Goal: Task Accomplishment & Management: Complete application form

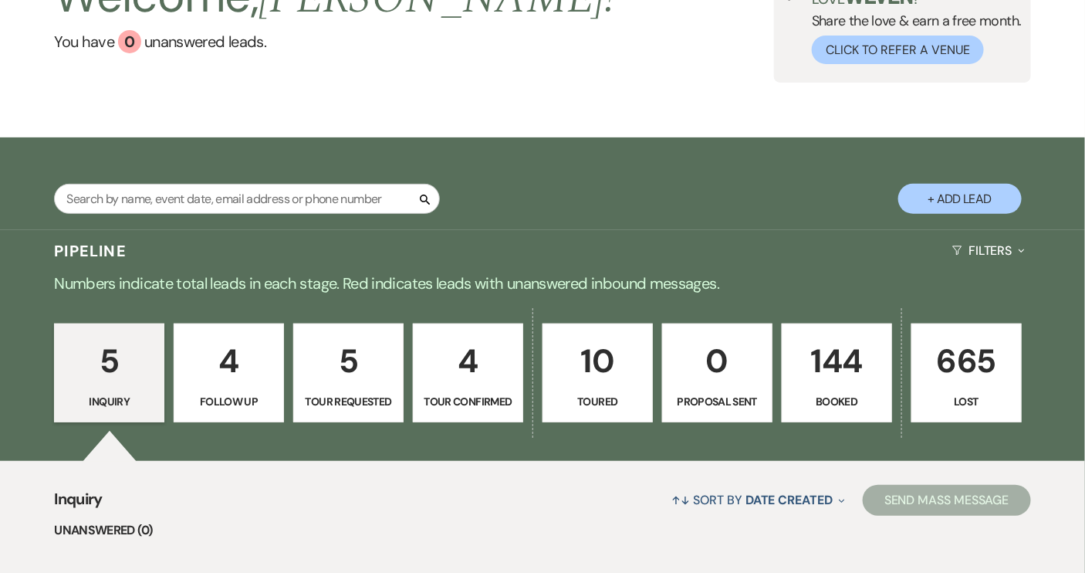
scroll to position [140, 0]
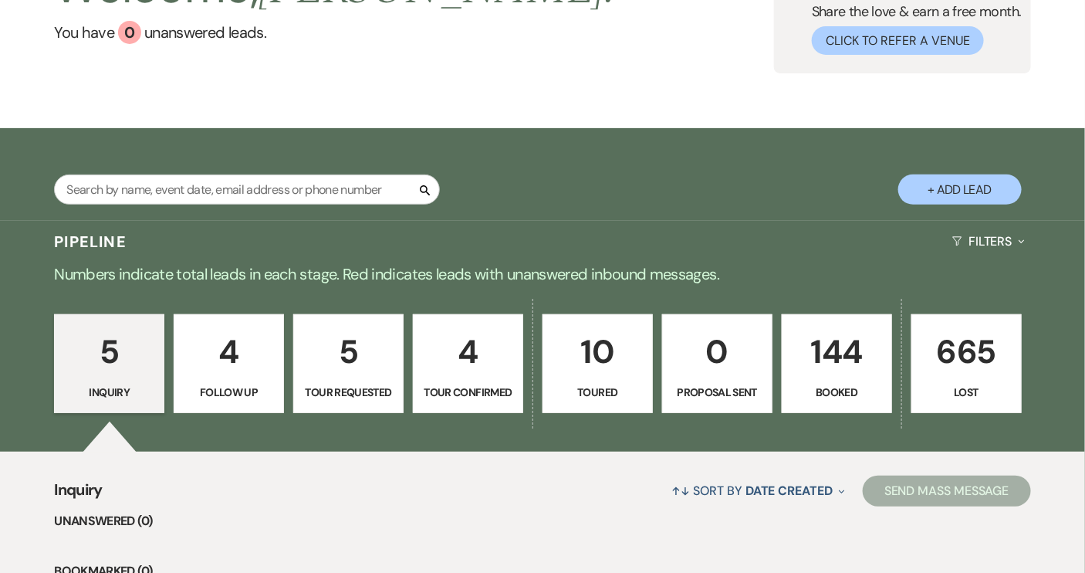
click at [452, 385] on p "Tour Confirmed" at bounding box center [468, 392] width 90 height 17
select select "4"
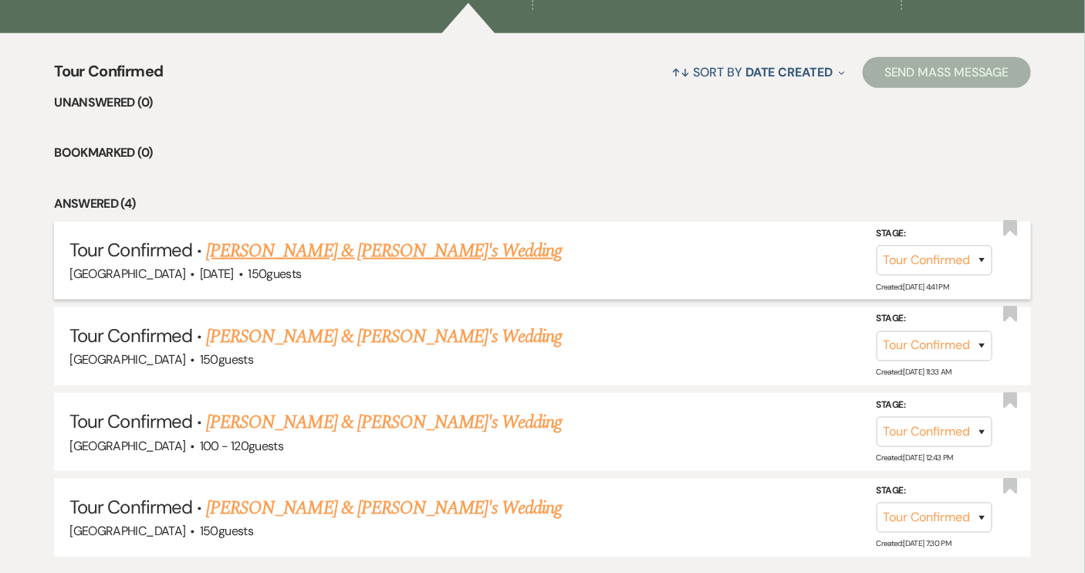
scroll to position [561, 0]
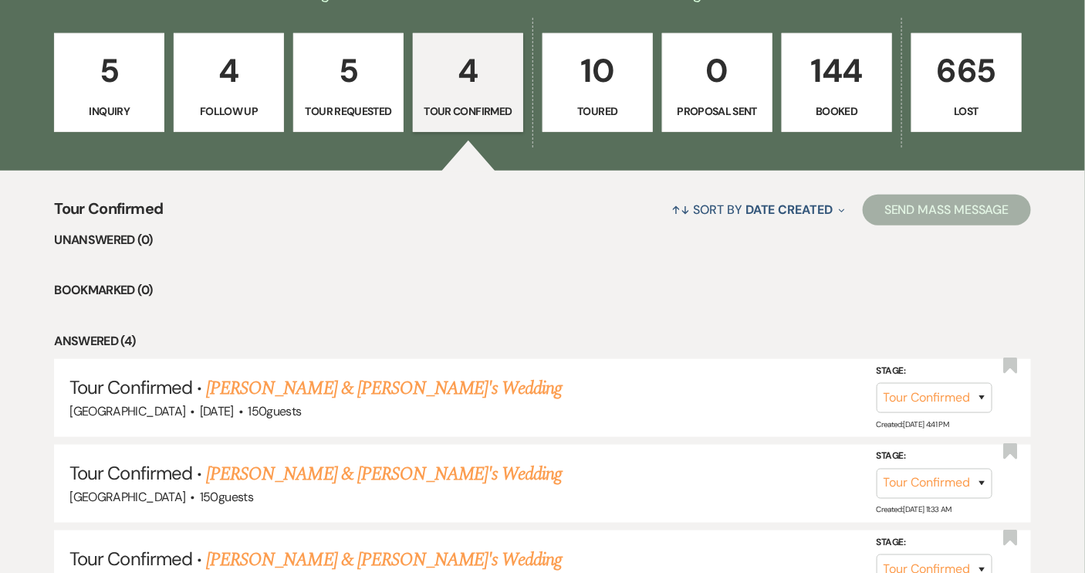
click at [350, 107] on p "Tour Requested" at bounding box center [348, 111] width 90 height 17
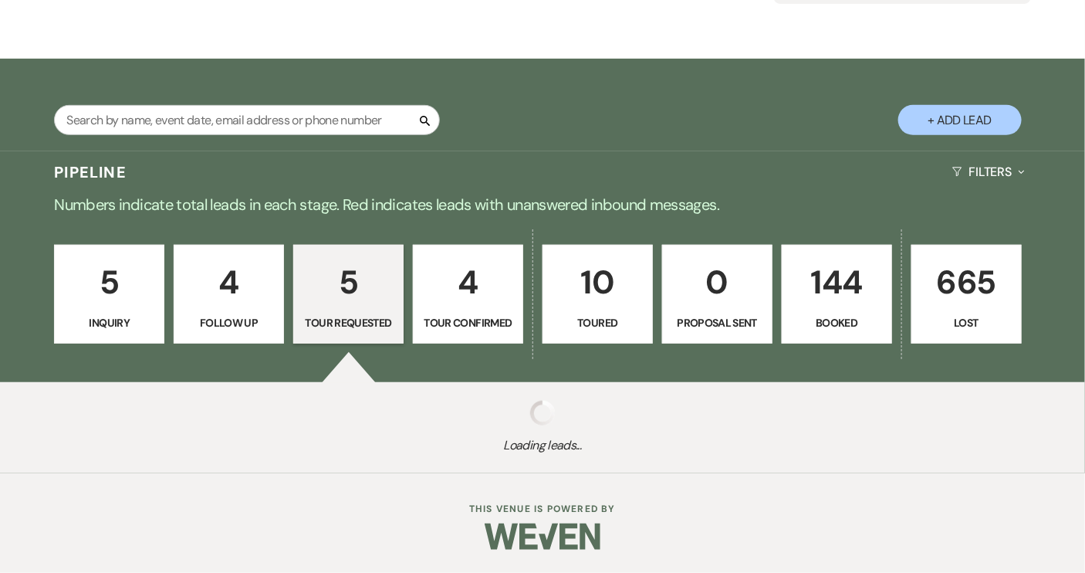
select select "2"
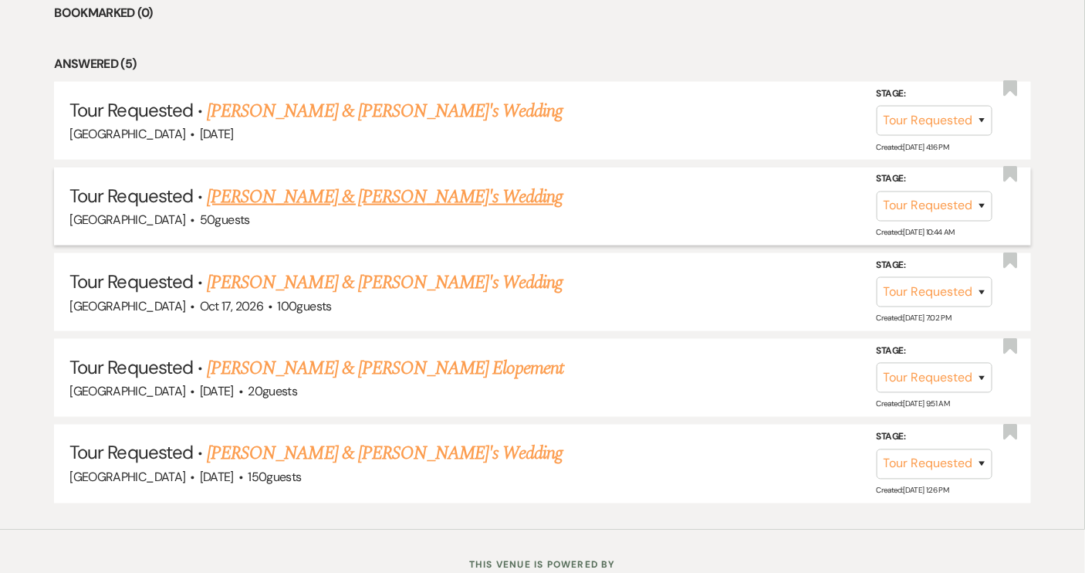
scroll to position [702, 0]
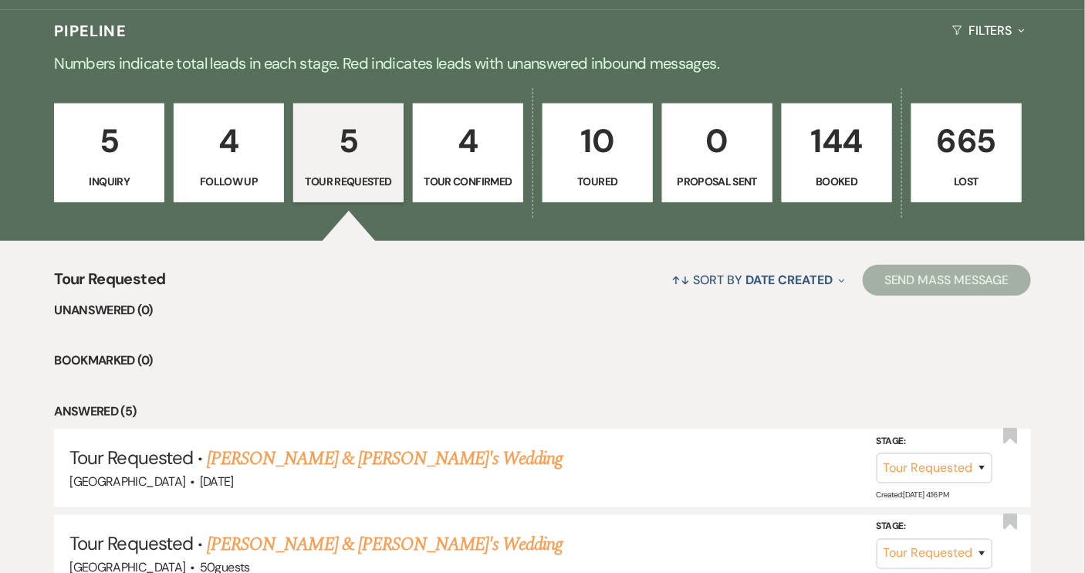
click at [226, 165] on p "4" at bounding box center [229, 141] width 90 height 52
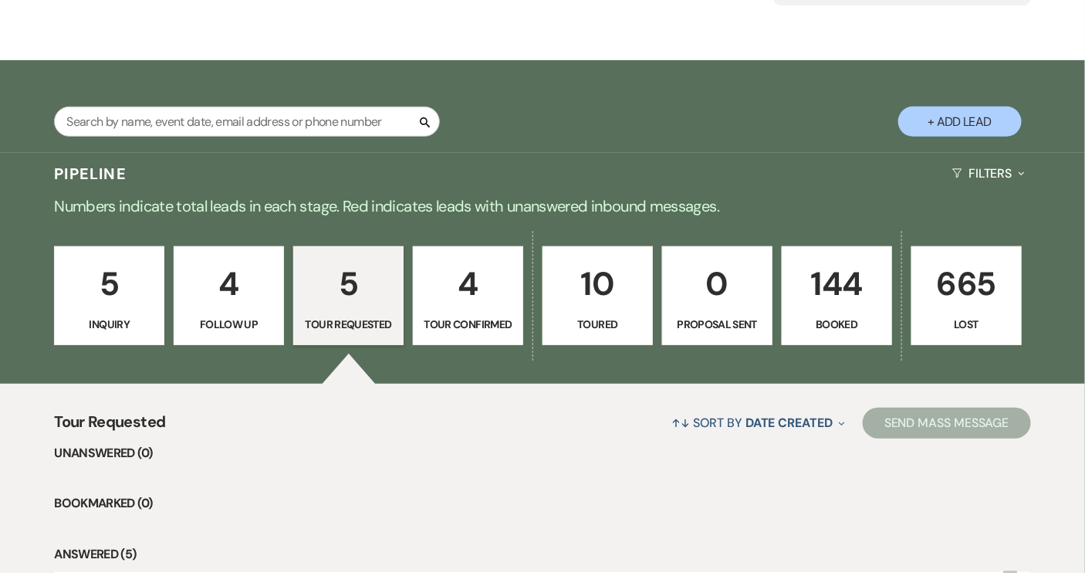
select select "9"
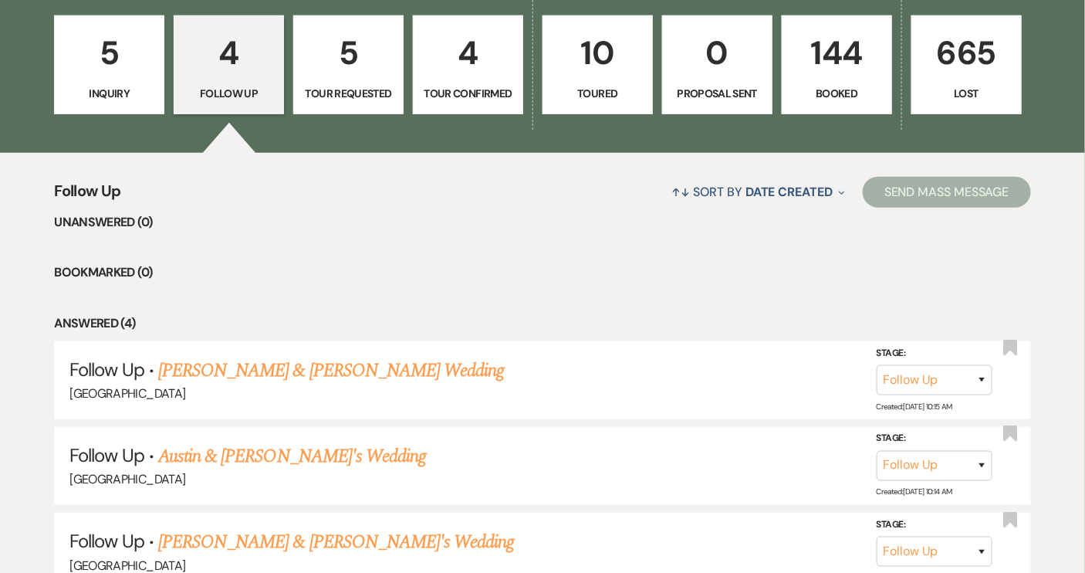
scroll to position [280, 0]
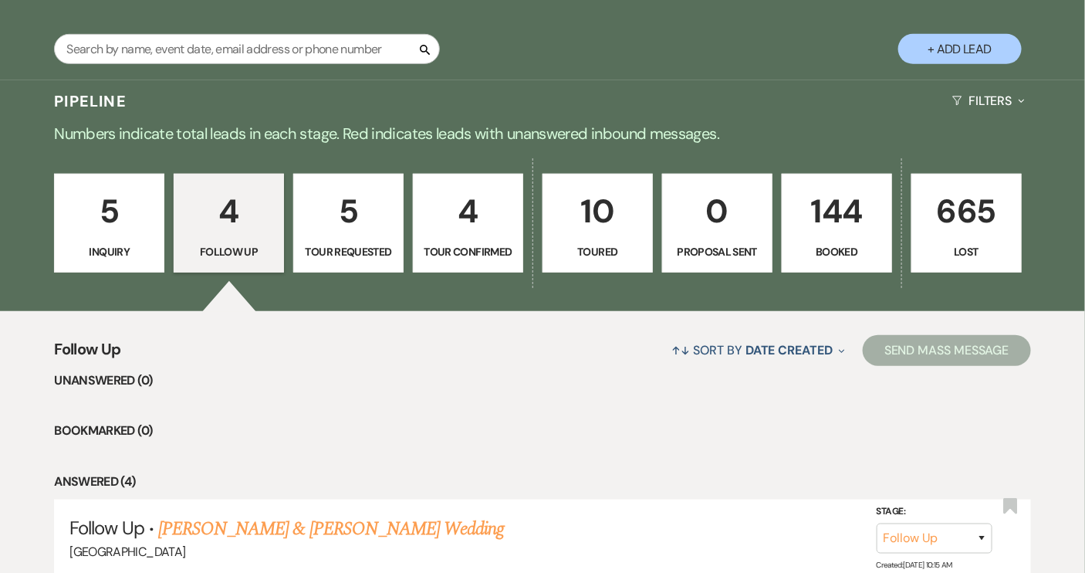
click at [126, 246] on p "Inquiry" at bounding box center [109, 251] width 90 height 17
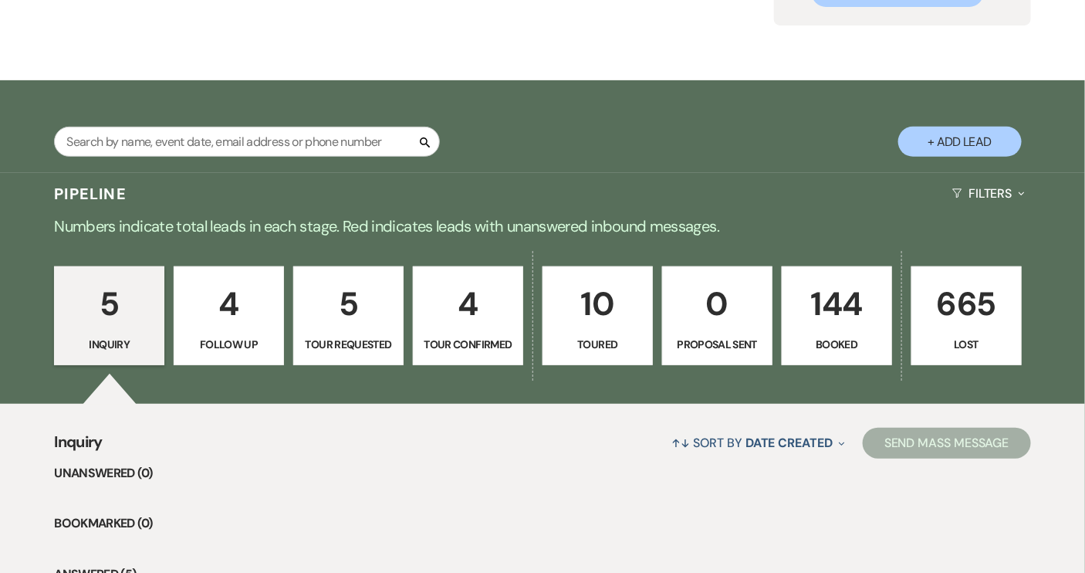
scroll to position [187, 0]
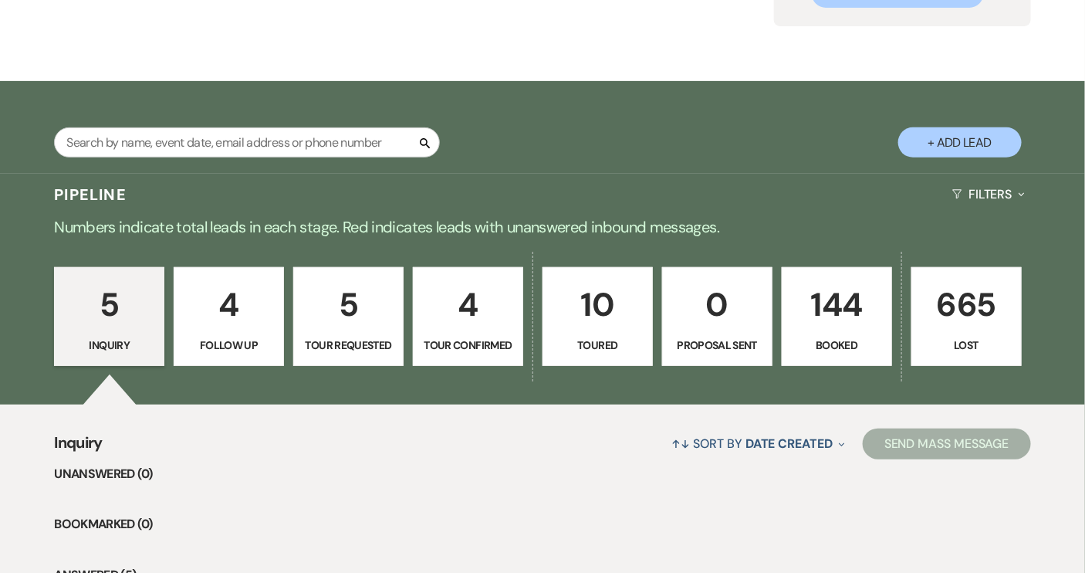
click at [488, 346] on p "Tour Confirmed" at bounding box center [468, 345] width 90 height 17
select select "4"
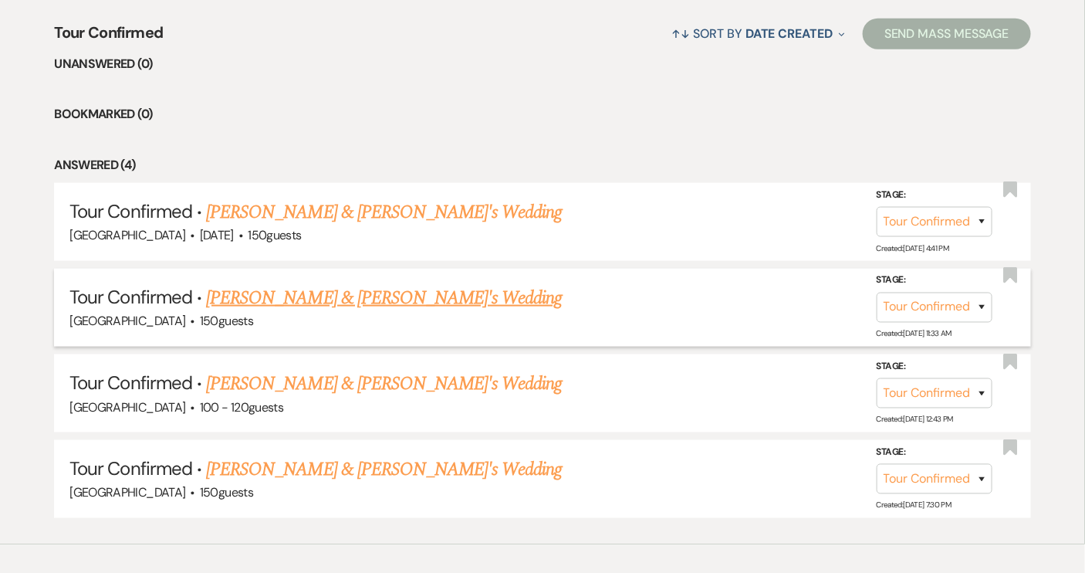
scroll to position [607, 0]
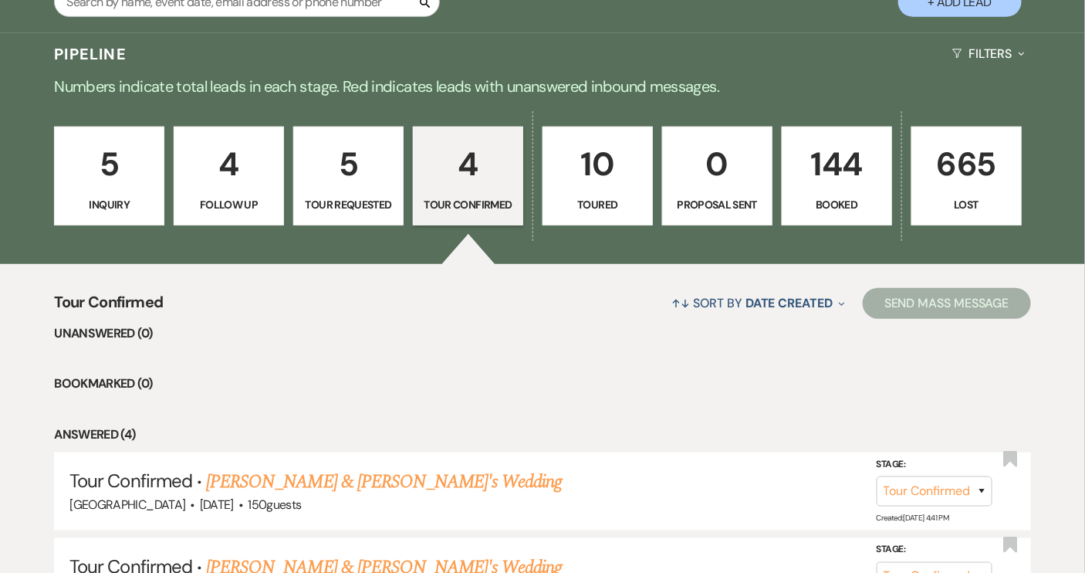
click at [595, 202] on p "Toured" at bounding box center [598, 204] width 90 height 17
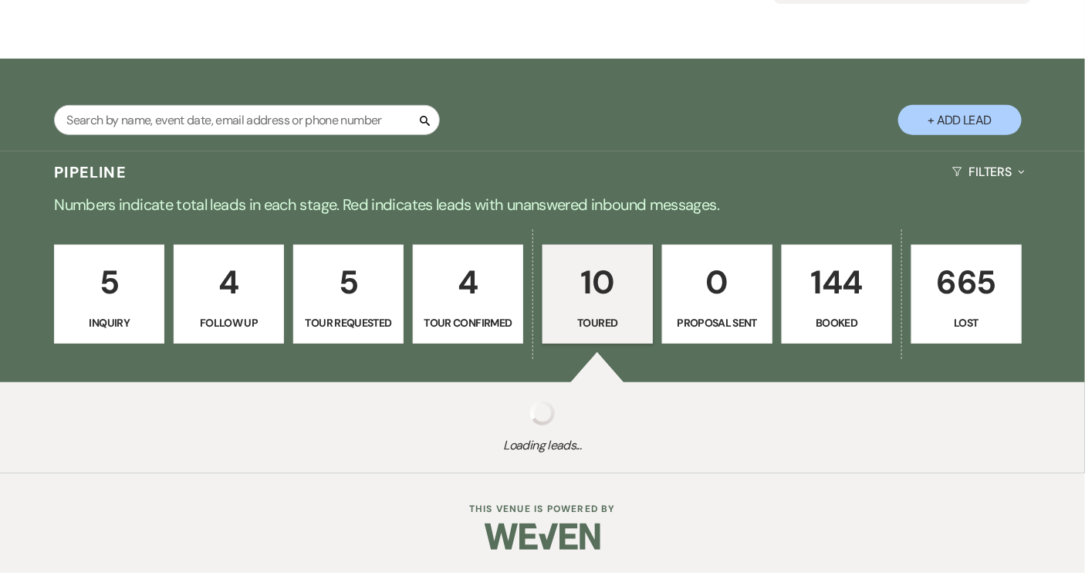
select select "5"
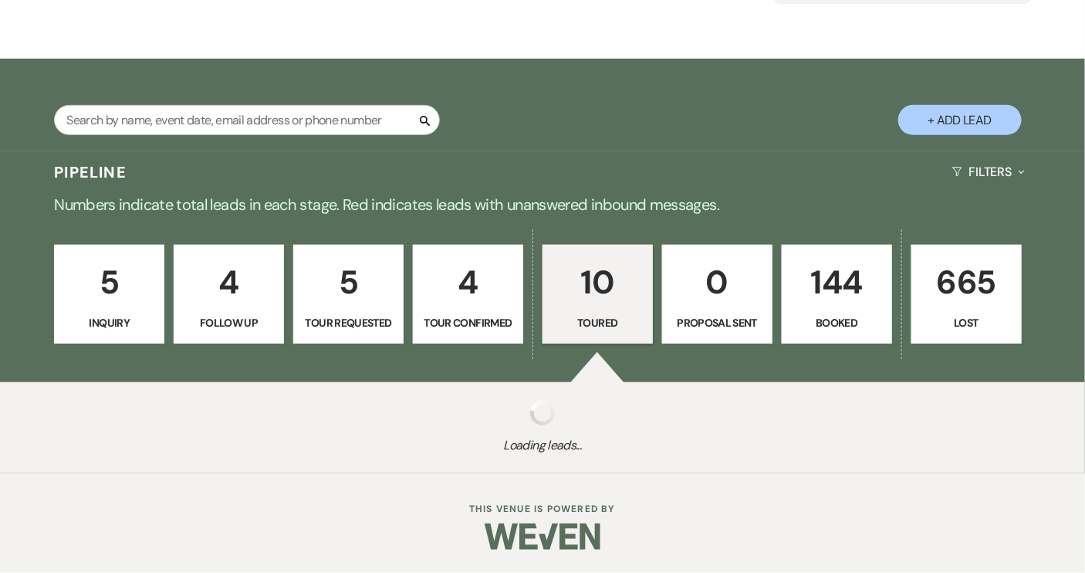
select select "5"
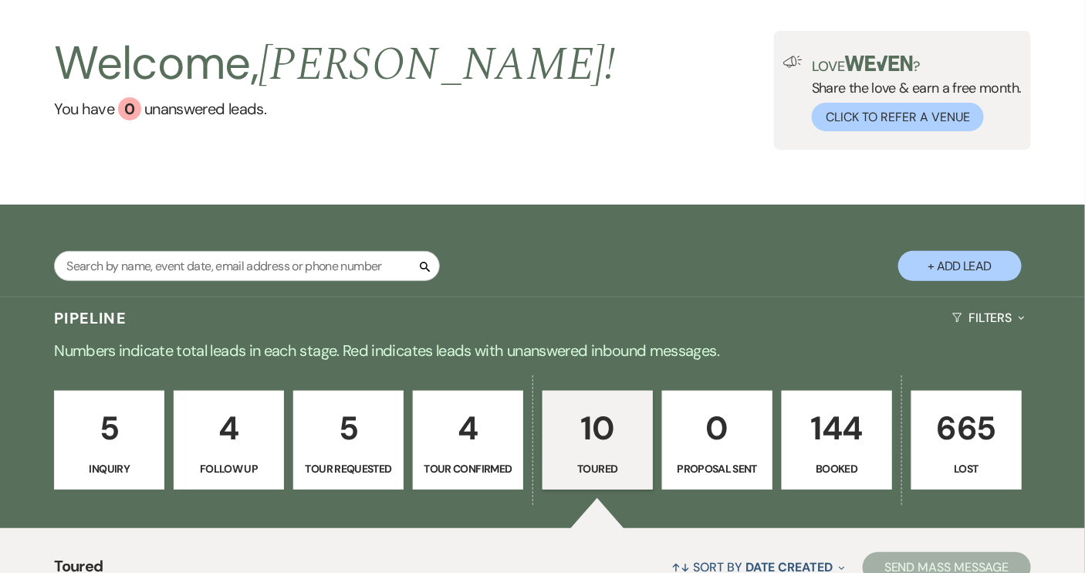
scroll to position [210, 0]
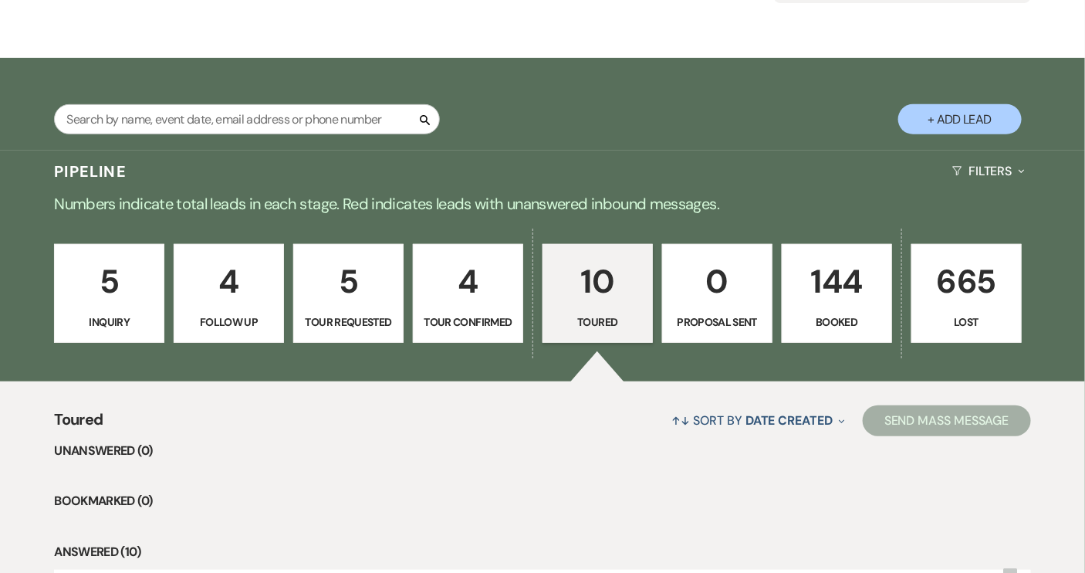
click at [494, 308] on link "4 Tour Confirmed" at bounding box center [468, 293] width 110 height 99
select select "4"
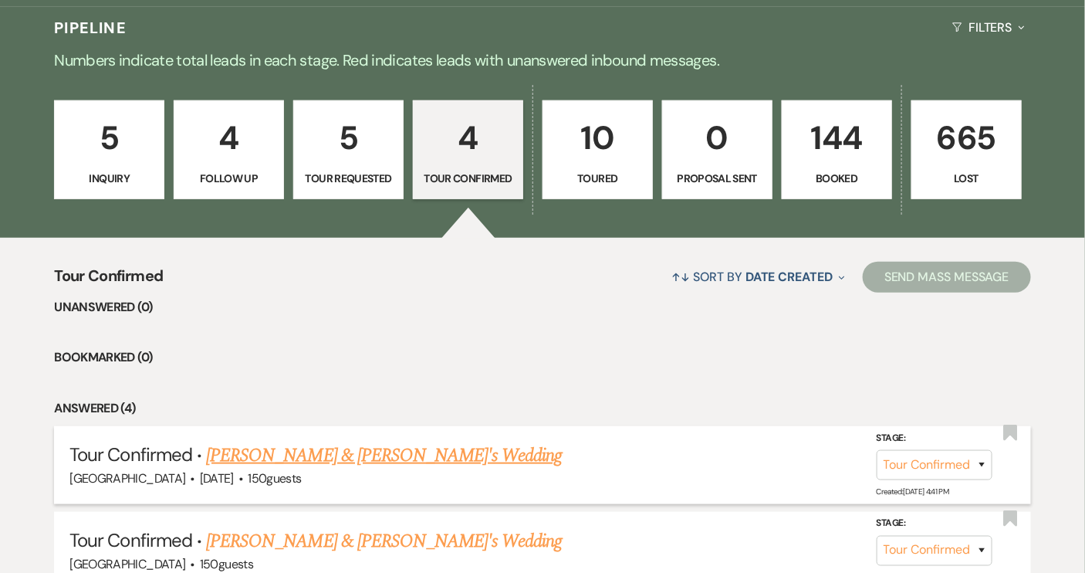
scroll to position [350, 0]
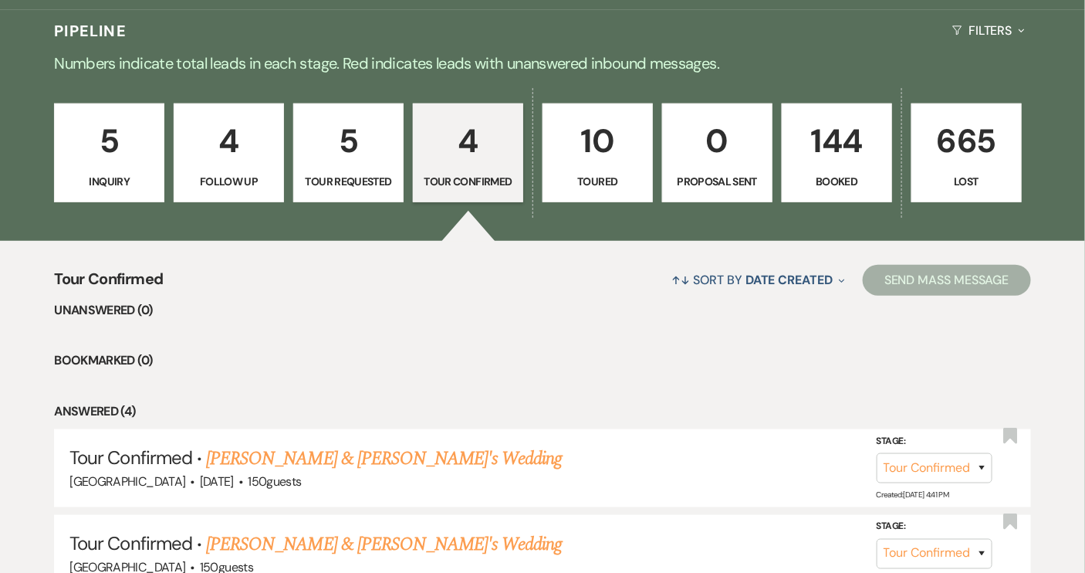
click at [335, 171] on link "5 Tour Requested" at bounding box center [348, 152] width 110 height 99
select select "2"
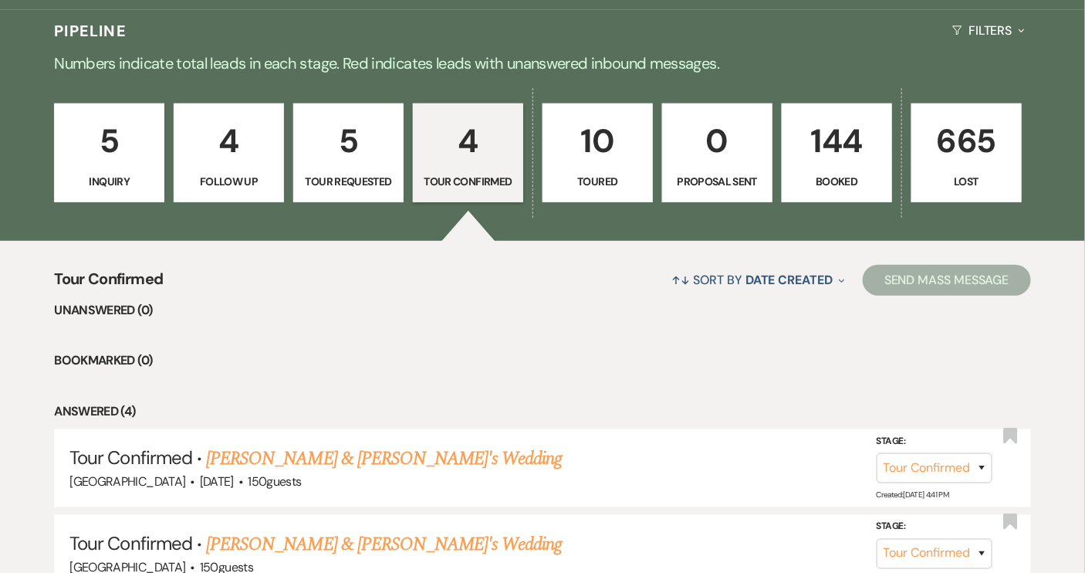
select select "2"
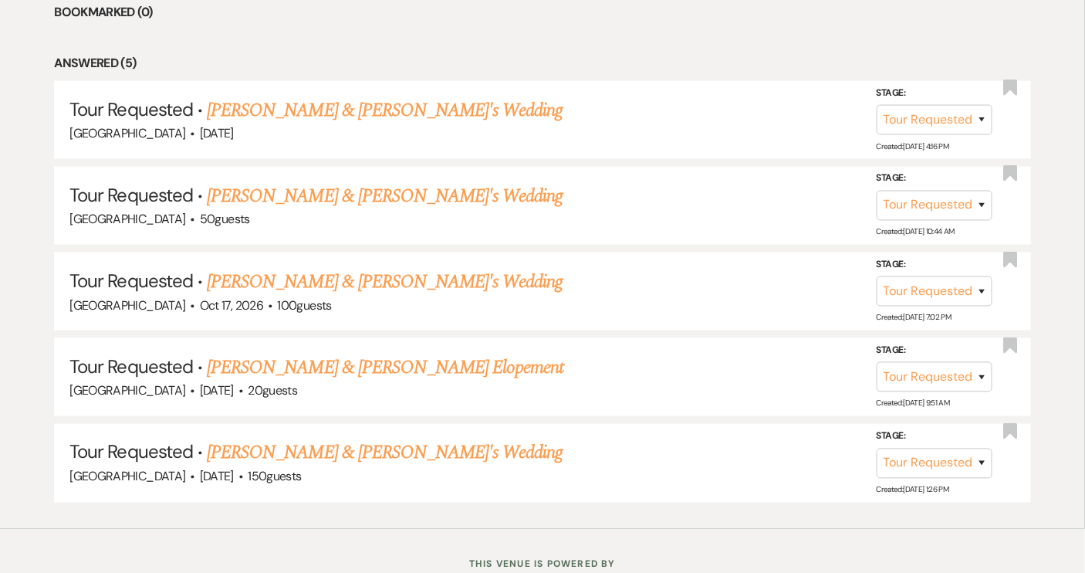
scroll to position [702, 0]
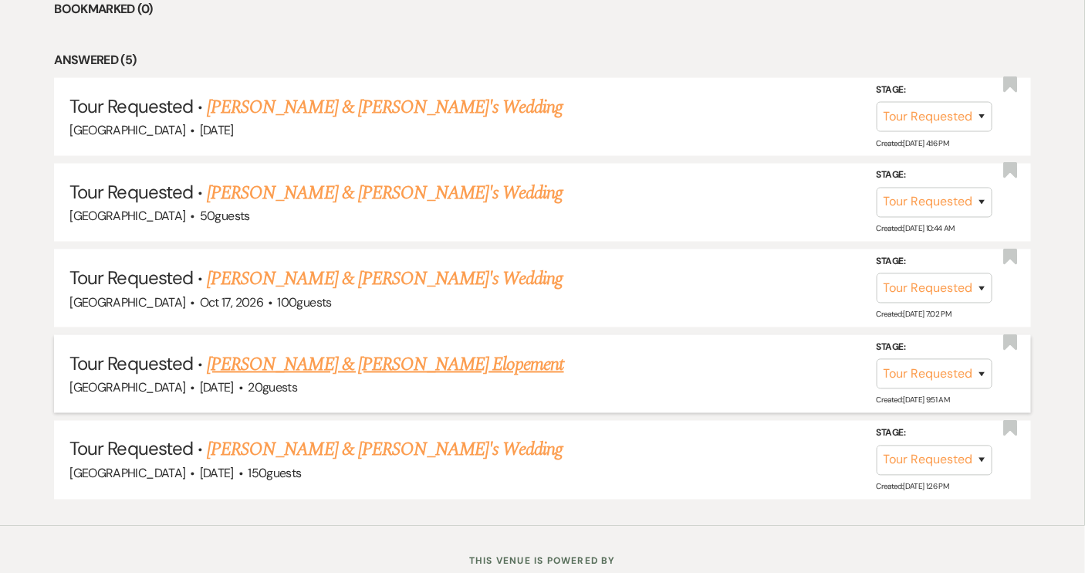
click at [442, 368] on link "[PERSON_NAME] & [PERSON_NAME] Elopement" at bounding box center [385, 364] width 357 height 28
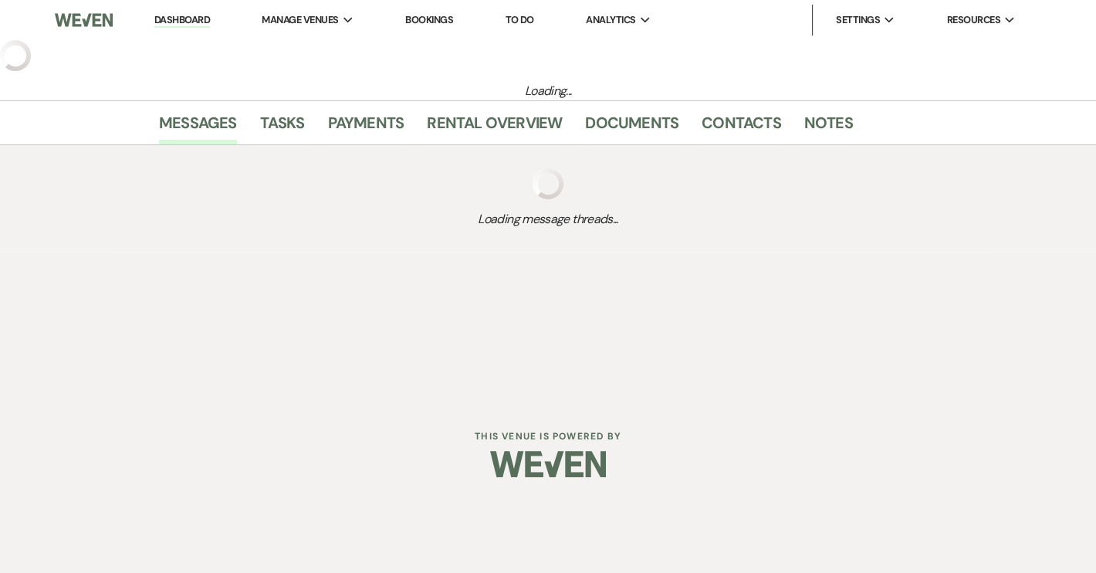
select select "2"
select select "5"
select select "22"
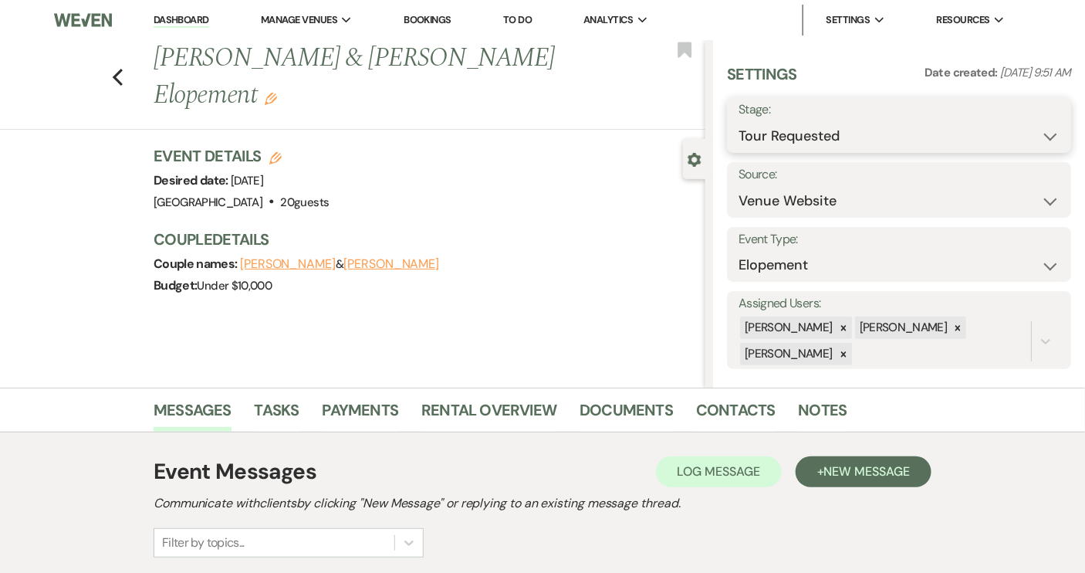
click at [1041, 136] on select "Inquiry Follow Up Tour Requested Tour Confirmed Toured Proposal Sent Booked Lost" at bounding box center [899, 136] width 321 height 30
select select "5"
click at [739, 121] on select "Inquiry Follow Up Tour Requested Tour Confirmed Toured Proposal Sent Booked Lost" at bounding box center [899, 136] width 321 height 30
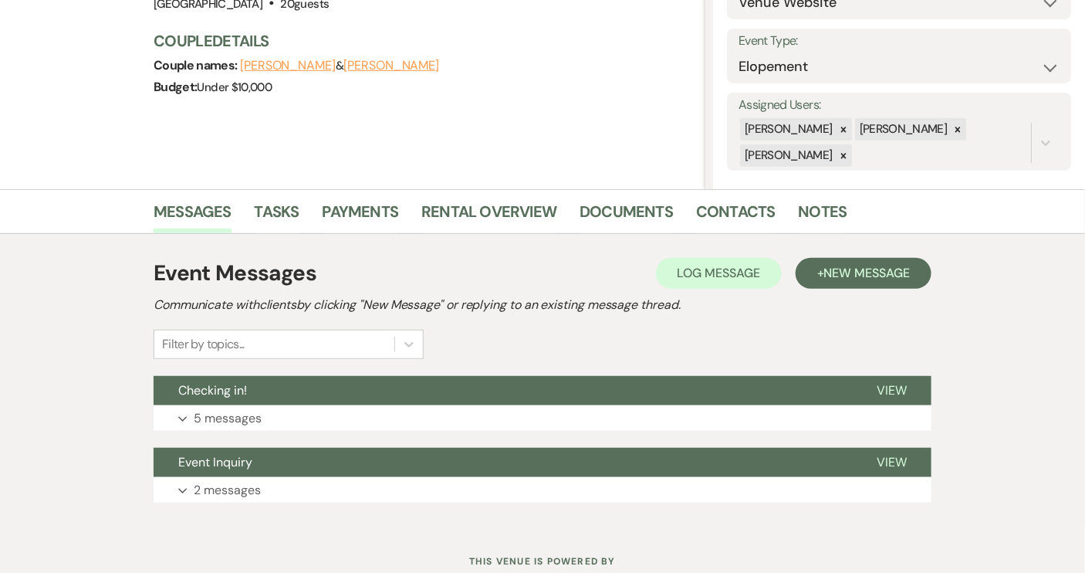
scroll to position [210, 0]
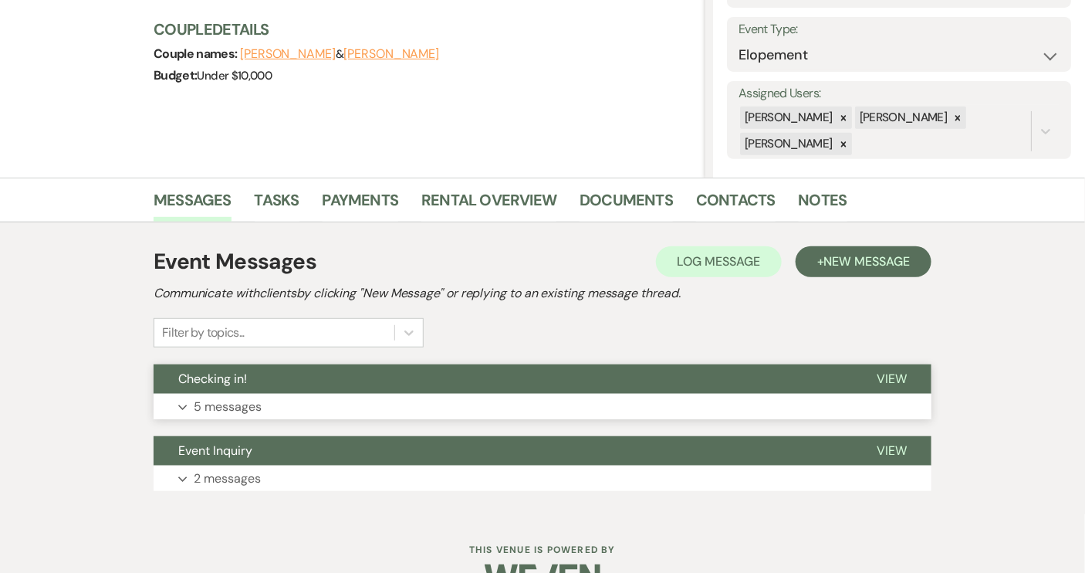
click at [667, 390] on button "Checking in!" at bounding box center [503, 378] width 699 height 29
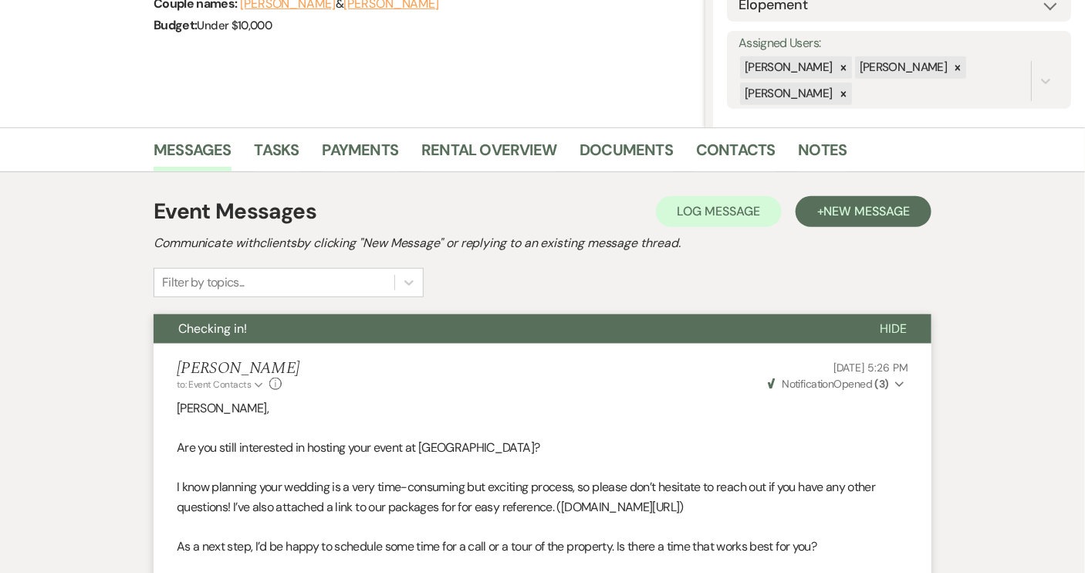
scroll to position [140, 0]
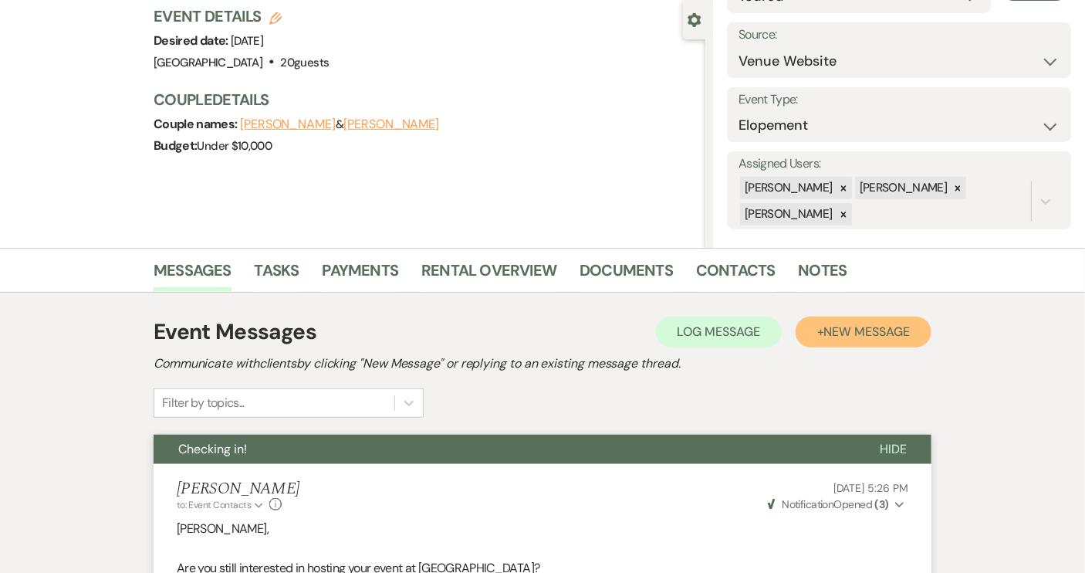
click at [852, 334] on span "New Message" at bounding box center [867, 331] width 86 height 16
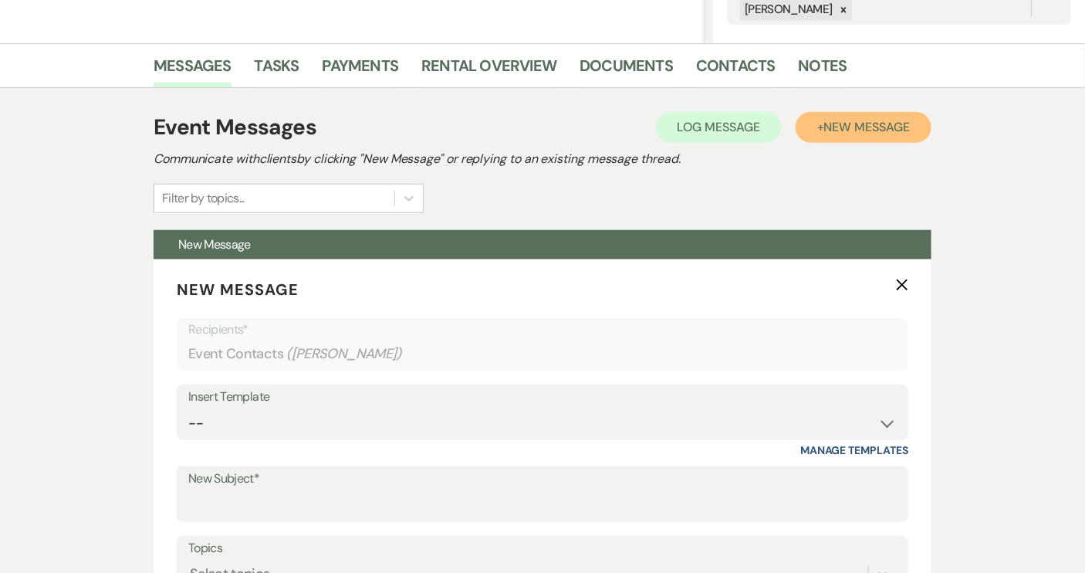
scroll to position [421, 0]
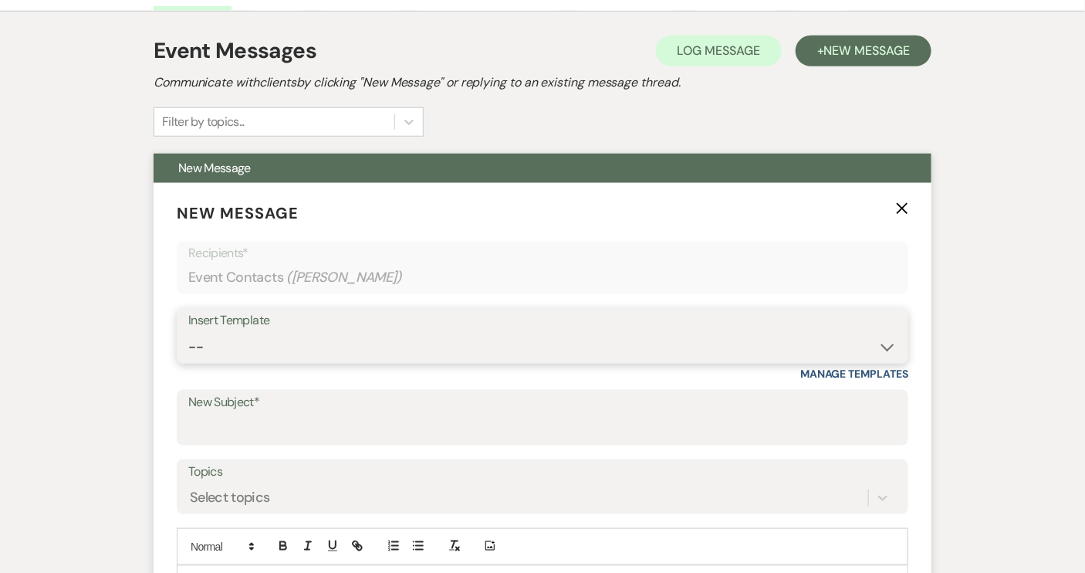
click at [888, 347] on select "-- Weven Planning Portal Introduction (Booked Events) Tour Request Response Con…" at bounding box center [542, 347] width 709 height 30
select select "1850"
click at [188, 332] on select "-- Weven Planning Portal Introduction (Booked Events) Tour Request Response Con…" at bounding box center [542, 347] width 709 height 30
type input "Thank you for touring!"
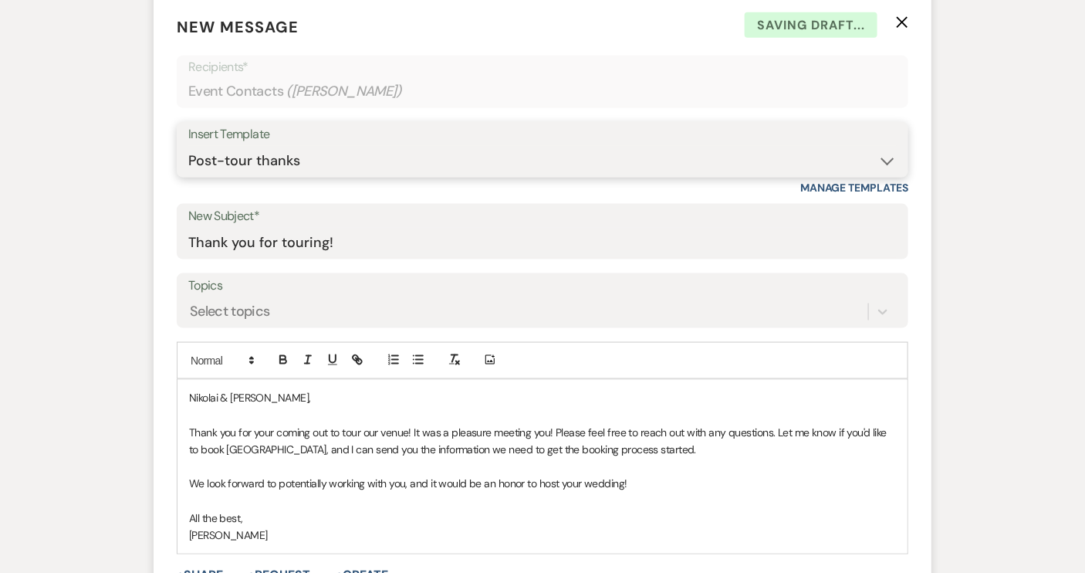
scroll to position [631, 0]
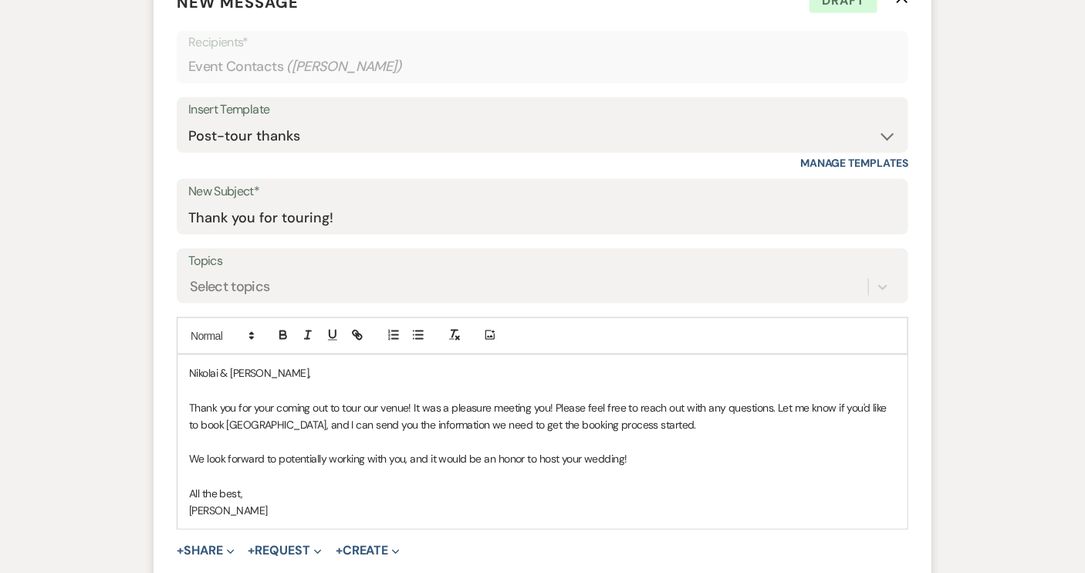
click at [695, 428] on p "Thank you for your coming out to tour our venue! It was a pleasure meeting you!…" at bounding box center [542, 416] width 707 height 35
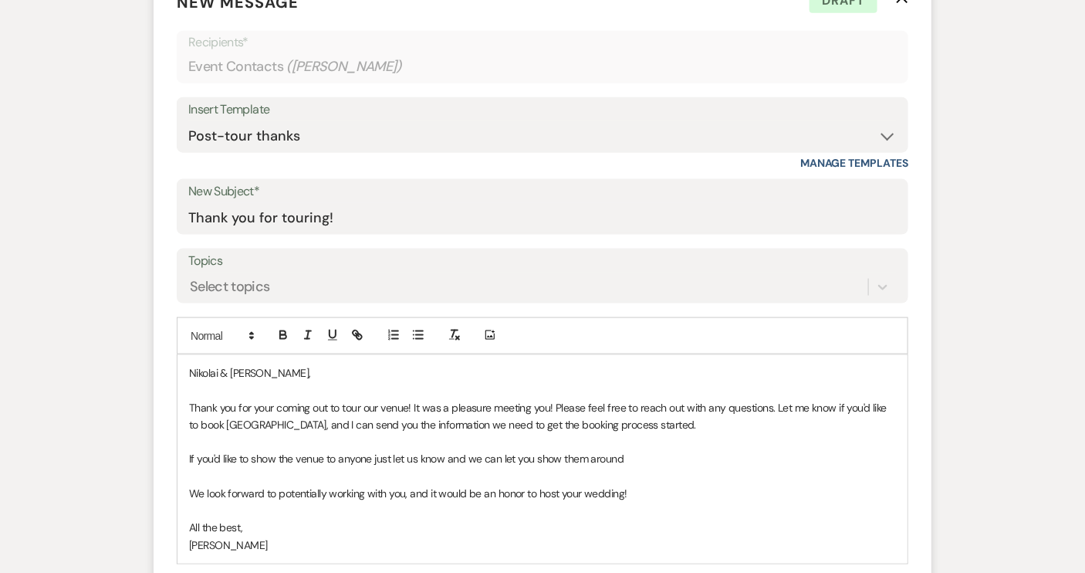
click at [445, 460] on p "If you'd like to show the venue to anyone just let us know and we can let you s…" at bounding box center [542, 459] width 707 height 17
click at [502, 458] on p "If you'd like to show the venue to anyone just let us know and we can let you s…" at bounding box center [542, 459] width 707 height 17
click at [738, 461] on p "If you'd like to show the venue to anyone just let us know and we can put it on…" at bounding box center [542, 459] width 707 height 17
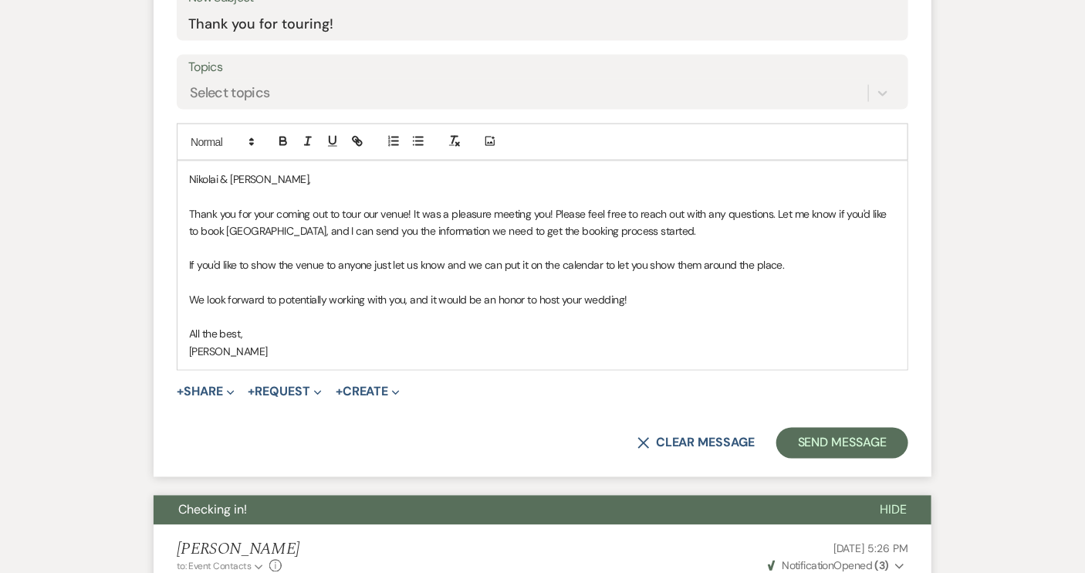
scroll to position [841, 0]
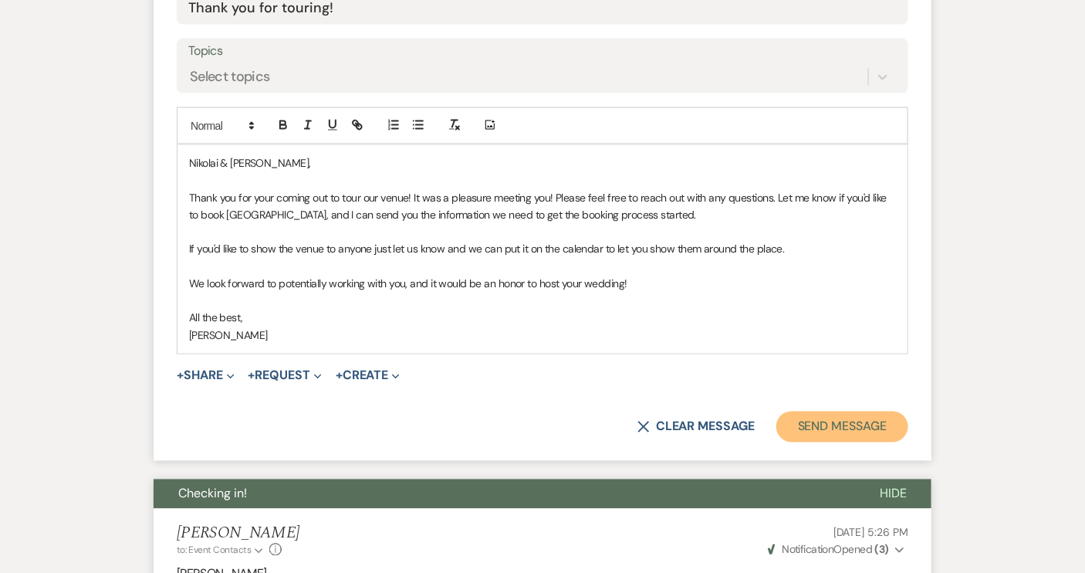
click at [821, 415] on button "Send Message" at bounding box center [843, 426] width 132 height 31
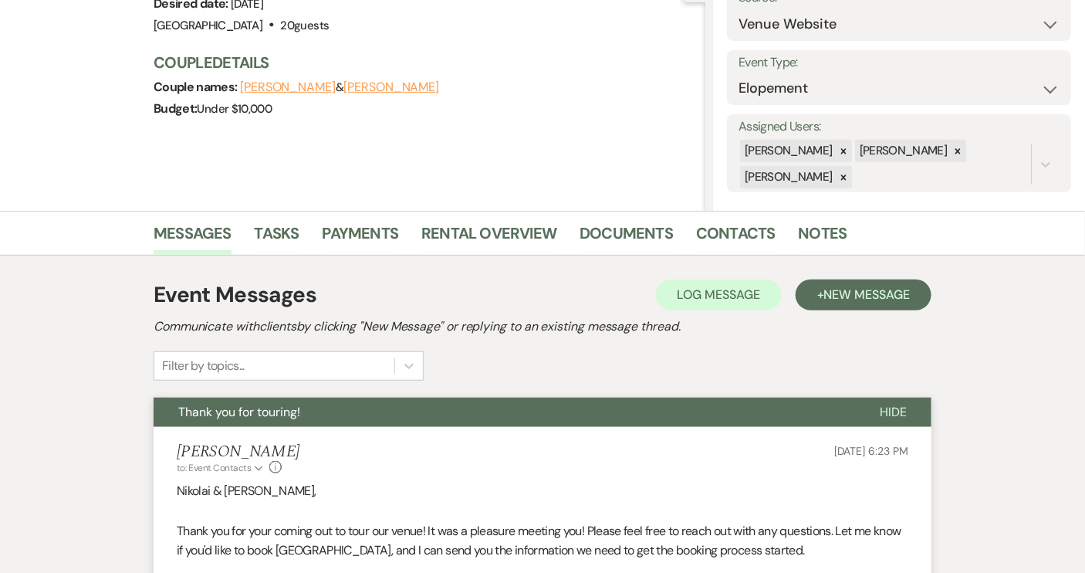
scroll to position [0, 0]
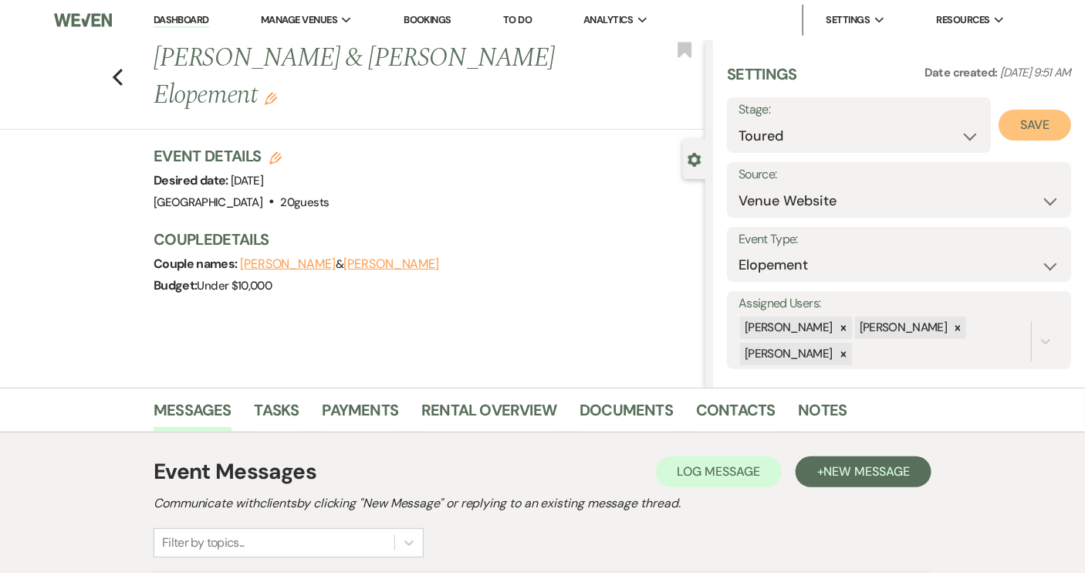
click at [1010, 131] on button "Save" at bounding box center [1035, 125] width 73 height 31
click at [810, 412] on link "Notes" at bounding box center [823, 415] width 49 height 34
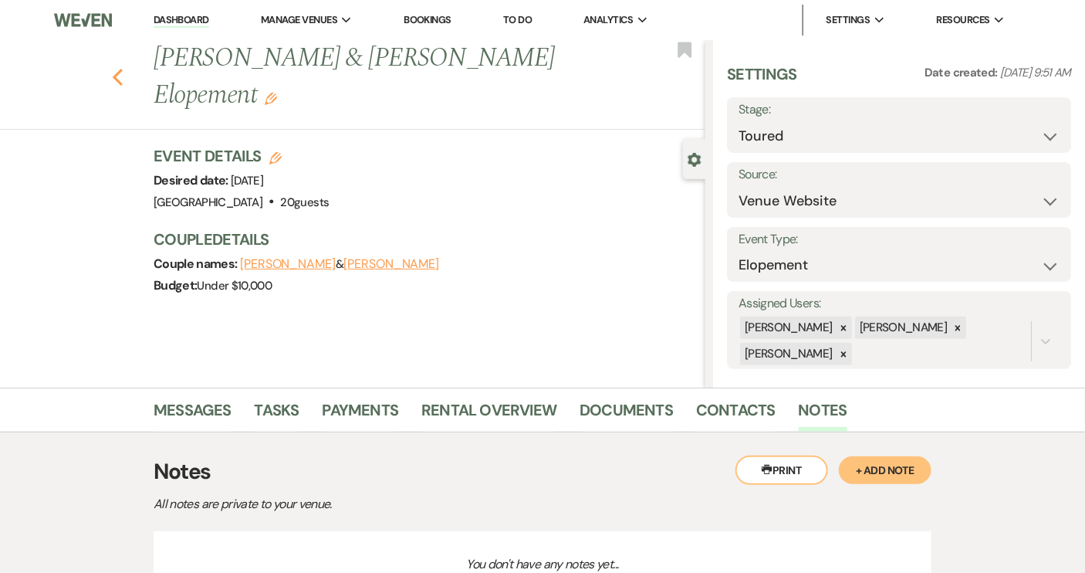
click at [123, 73] on icon "Previous" at bounding box center [118, 77] width 12 height 19
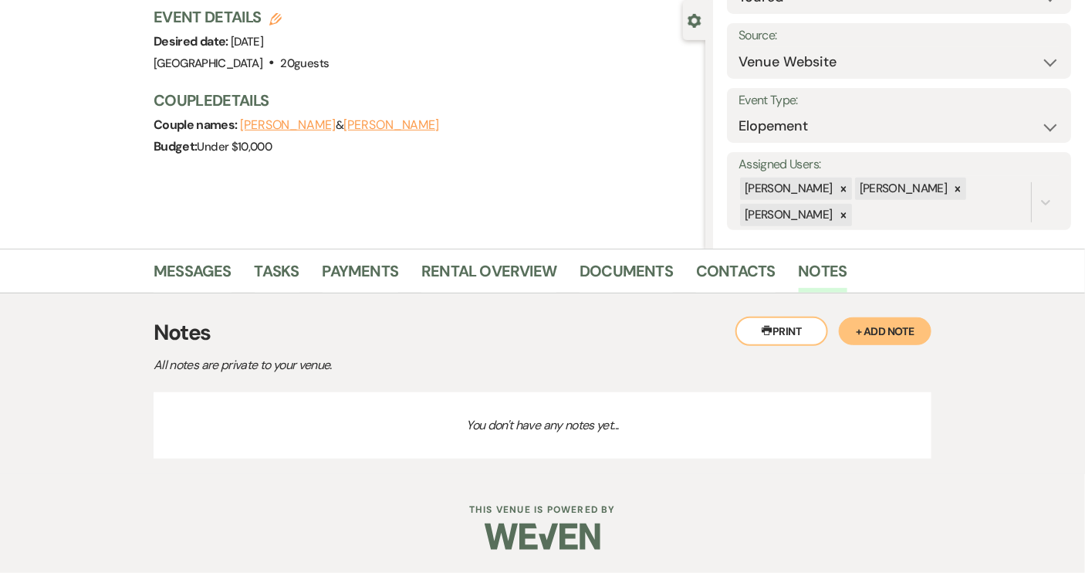
select select "2"
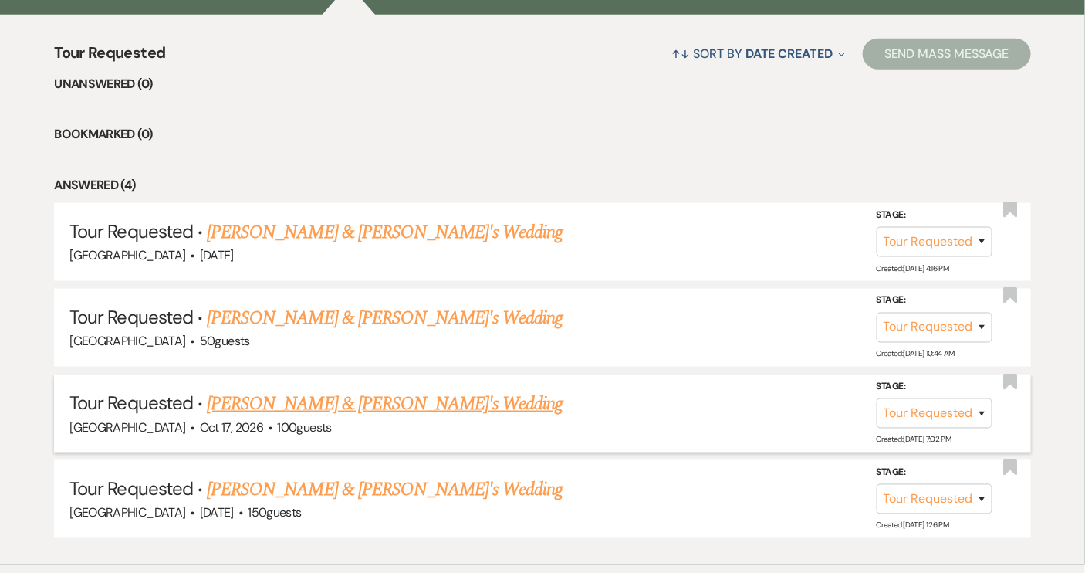
scroll to position [313, 0]
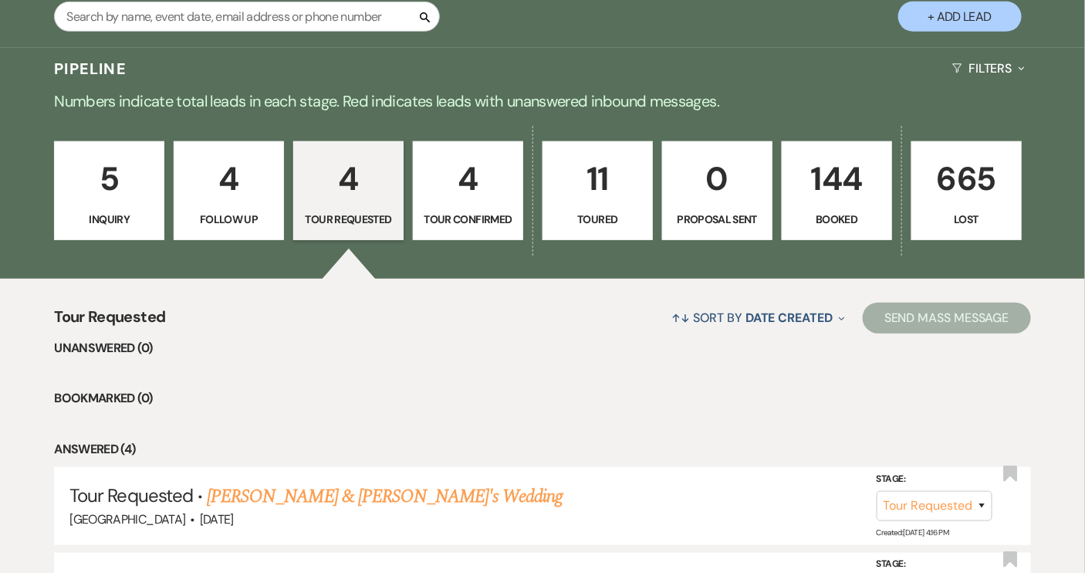
click at [605, 222] on p "Toured" at bounding box center [598, 219] width 90 height 17
select select "5"
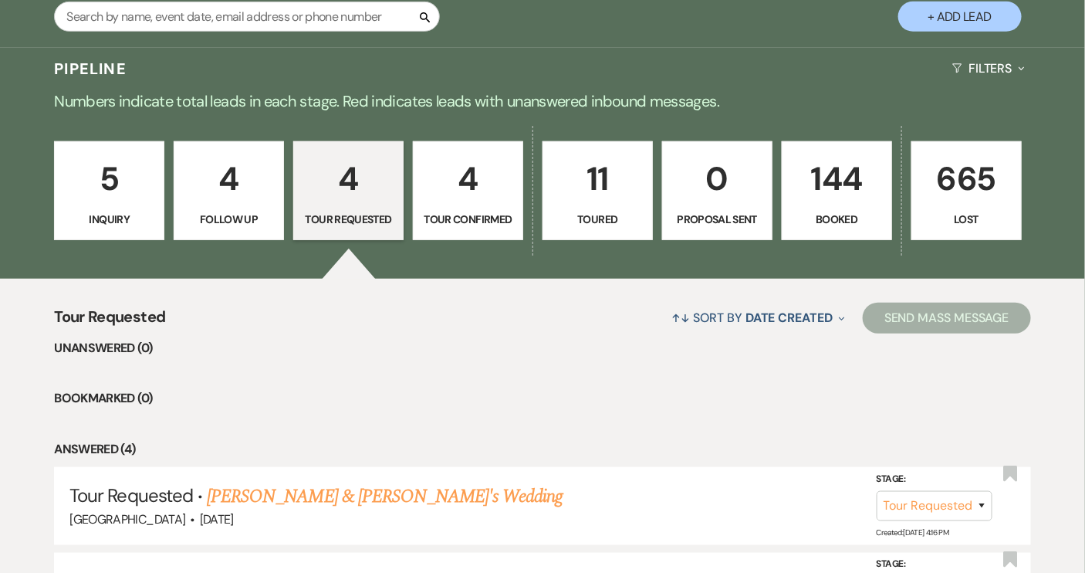
select select "5"
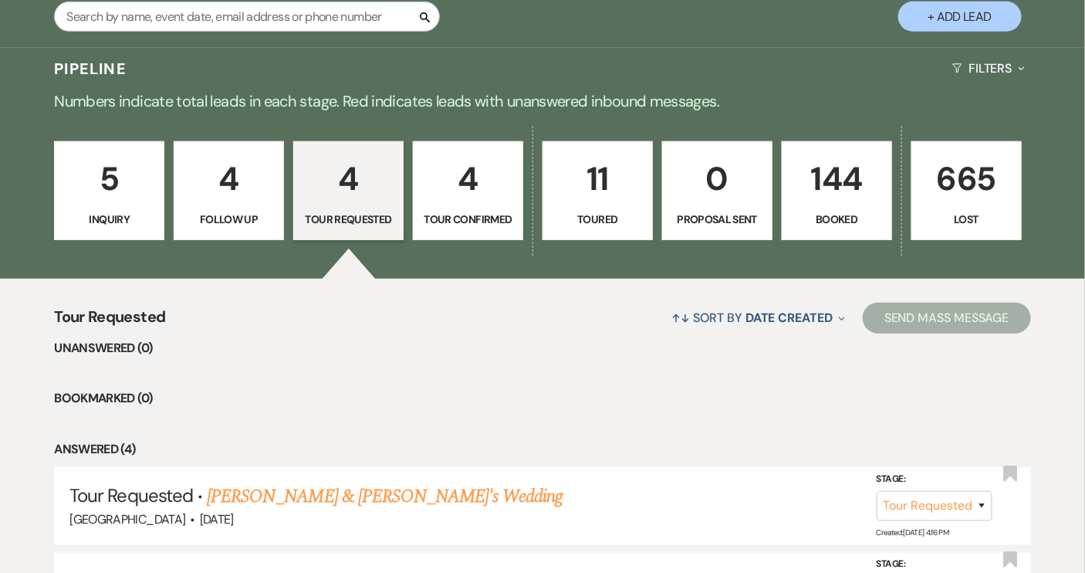
select select "5"
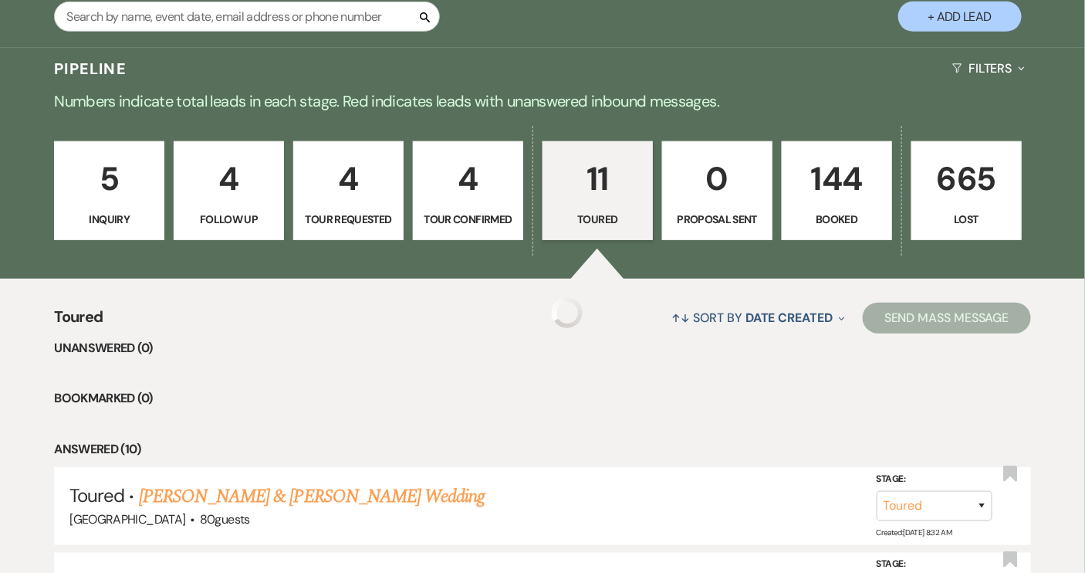
select select "5"
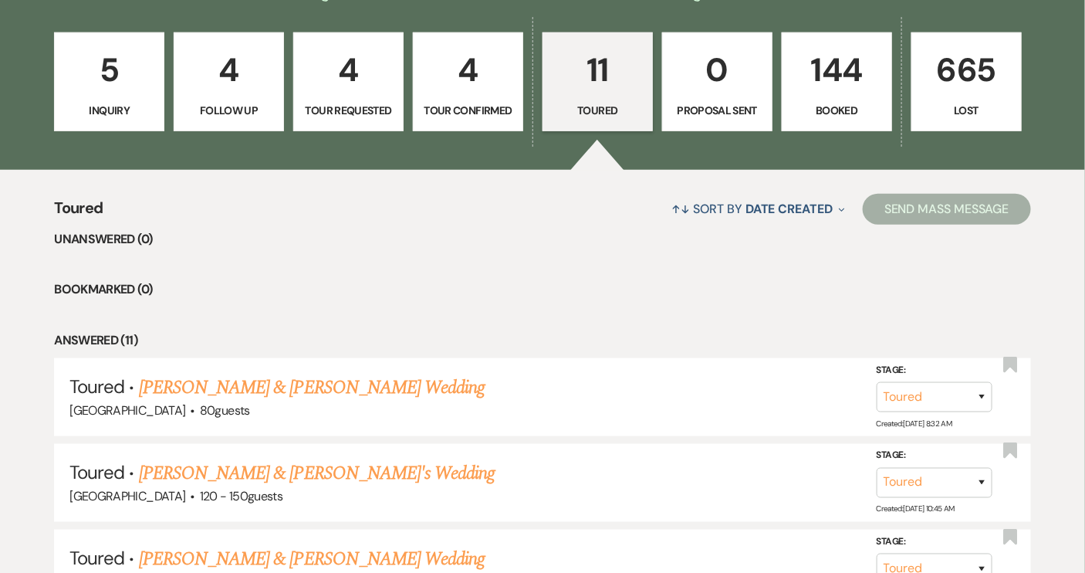
scroll to position [242, 0]
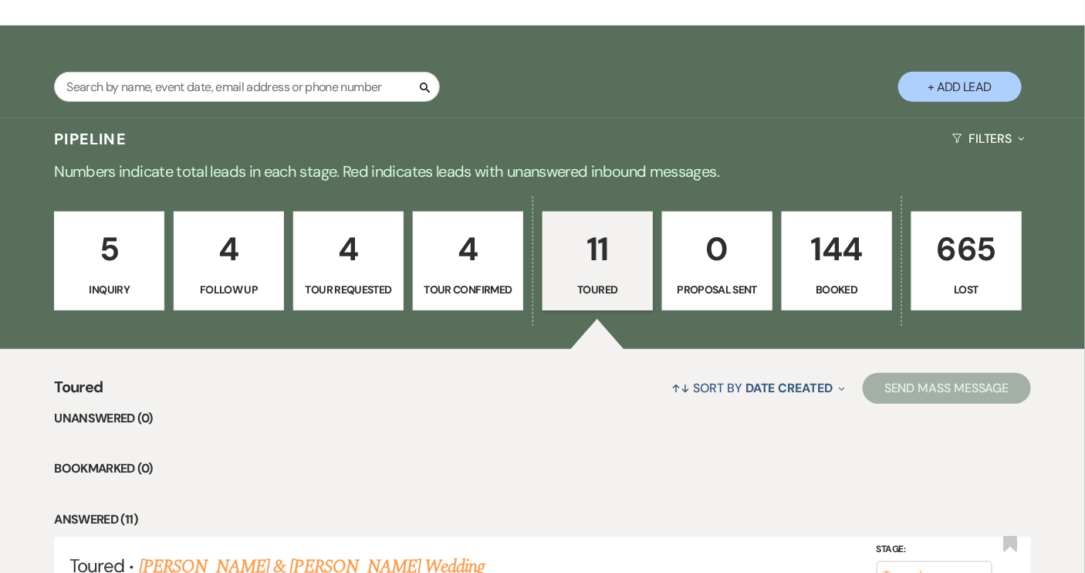
click at [93, 291] on p "Inquiry" at bounding box center [109, 289] width 90 height 17
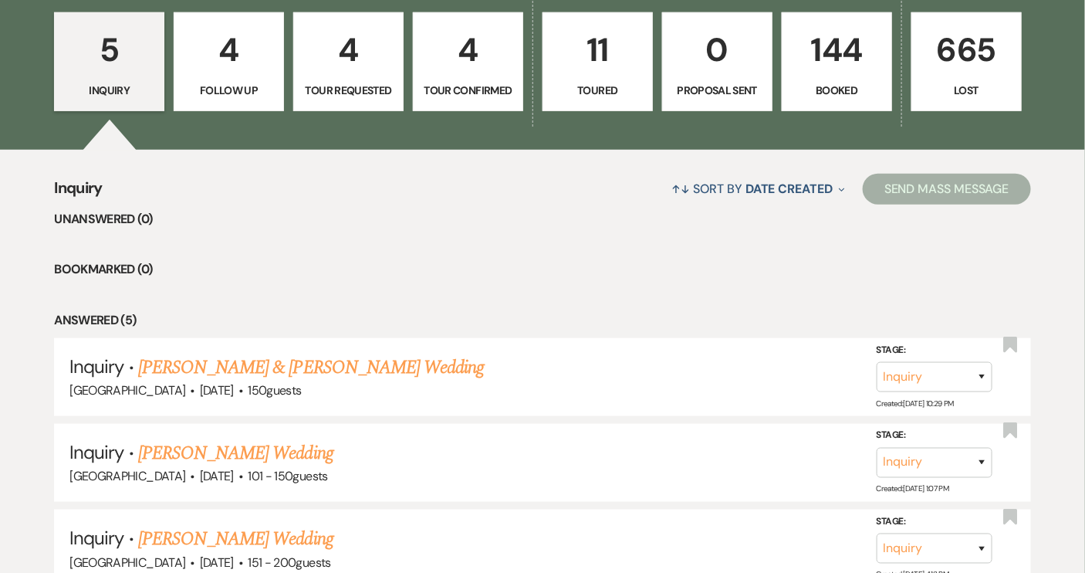
scroll to position [523, 0]
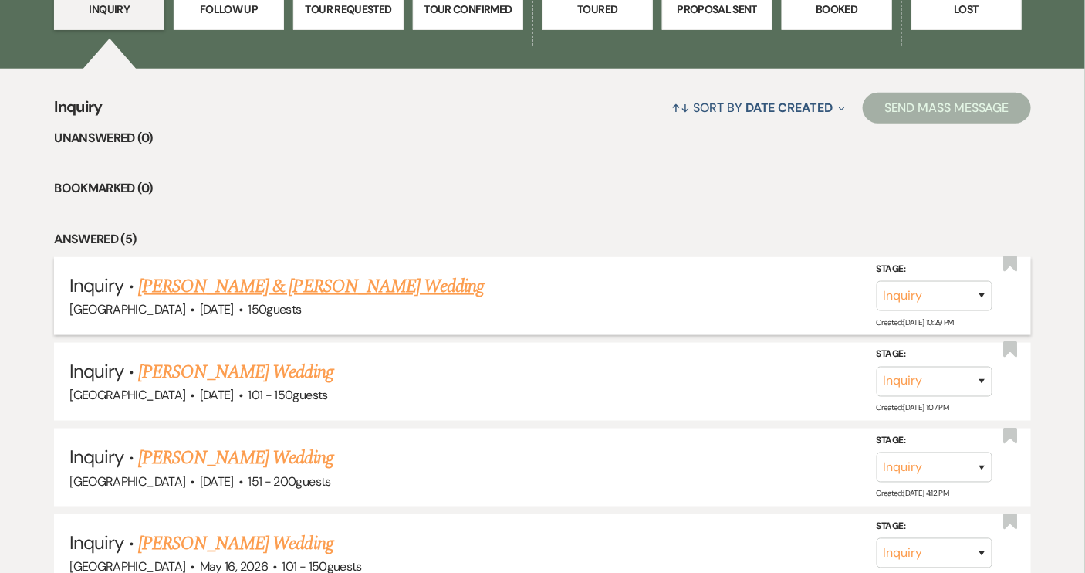
click at [319, 281] on link "[PERSON_NAME] & [PERSON_NAME] Wedding" at bounding box center [311, 286] width 346 height 28
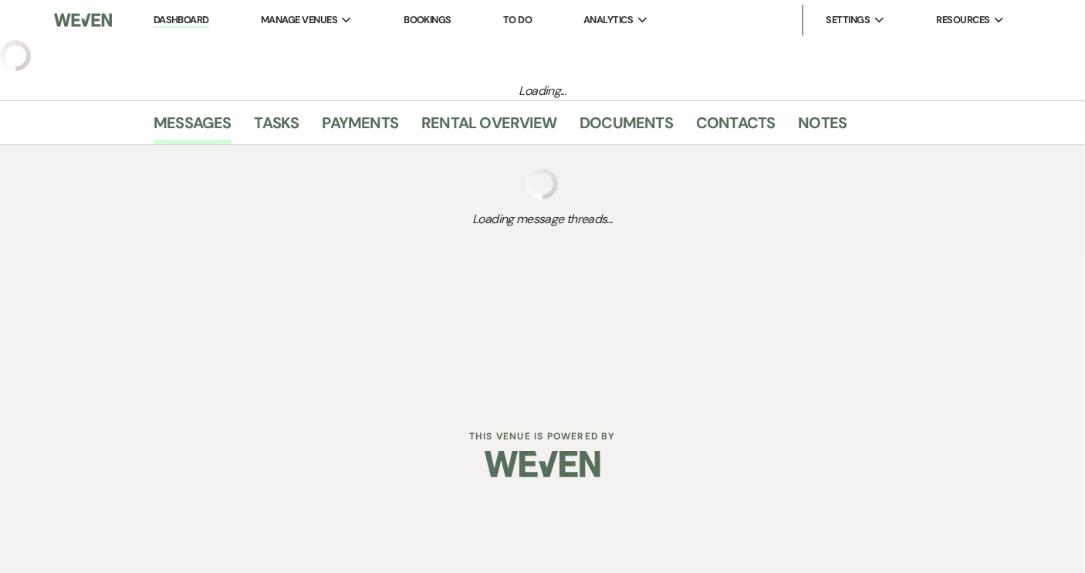
select select "5"
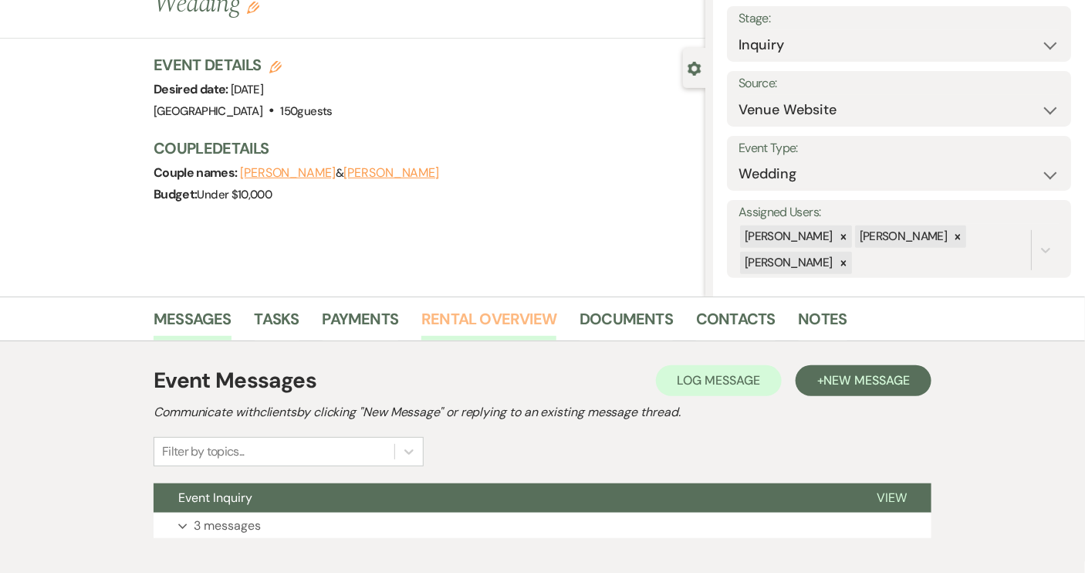
scroll to position [178, 0]
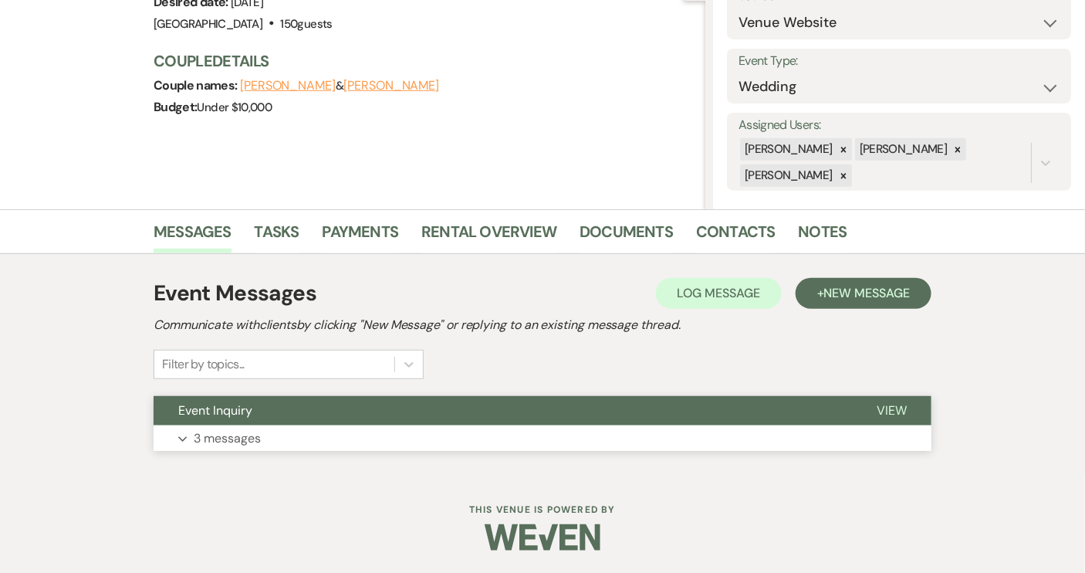
click at [466, 407] on button "Event Inquiry" at bounding box center [503, 410] width 699 height 29
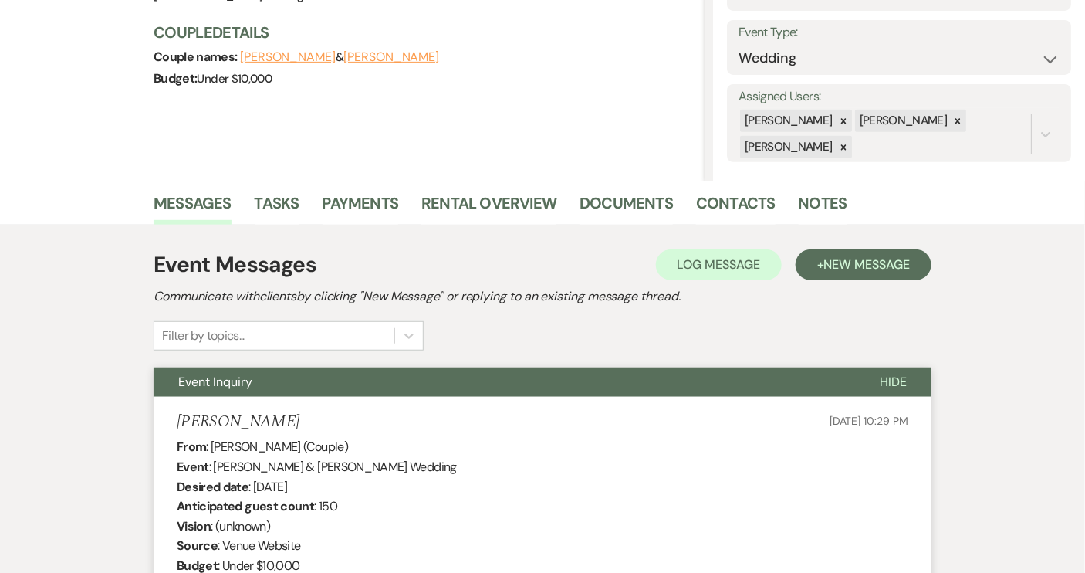
scroll to position [277, 0]
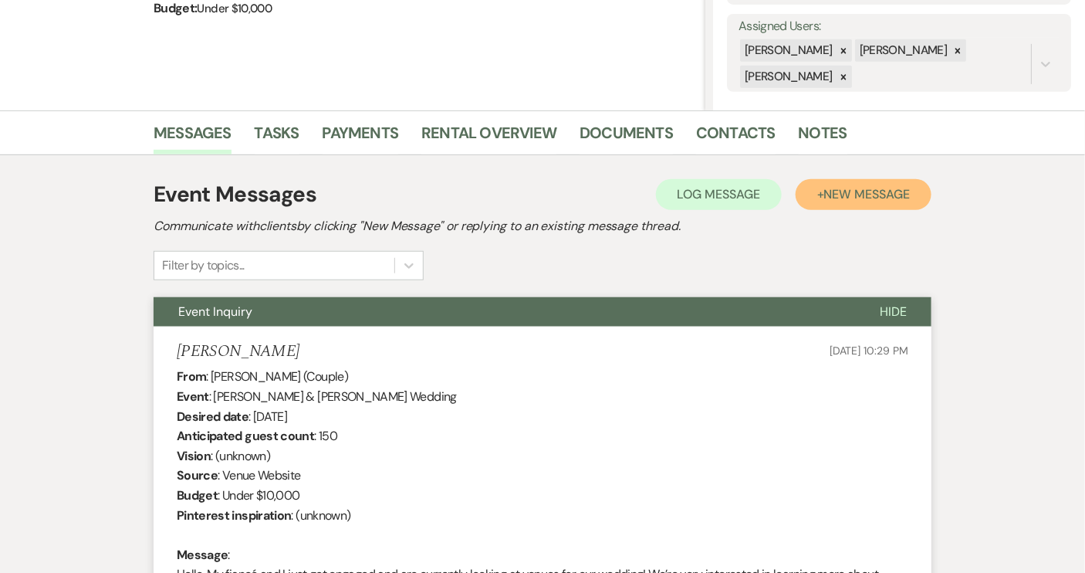
click at [872, 201] on button "+ New Message" at bounding box center [864, 194] width 136 height 31
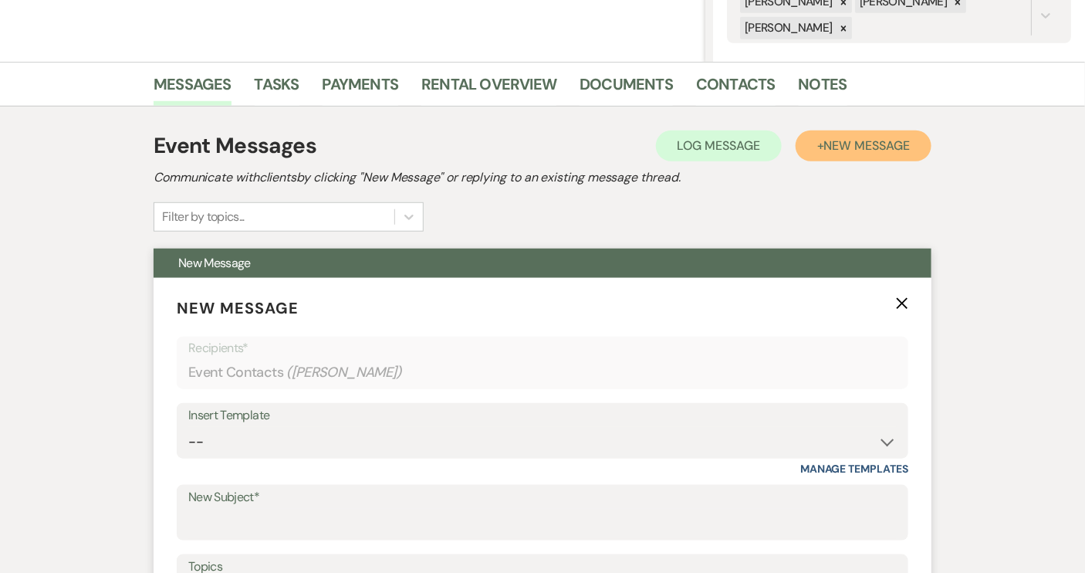
scroll to position [557, 0]
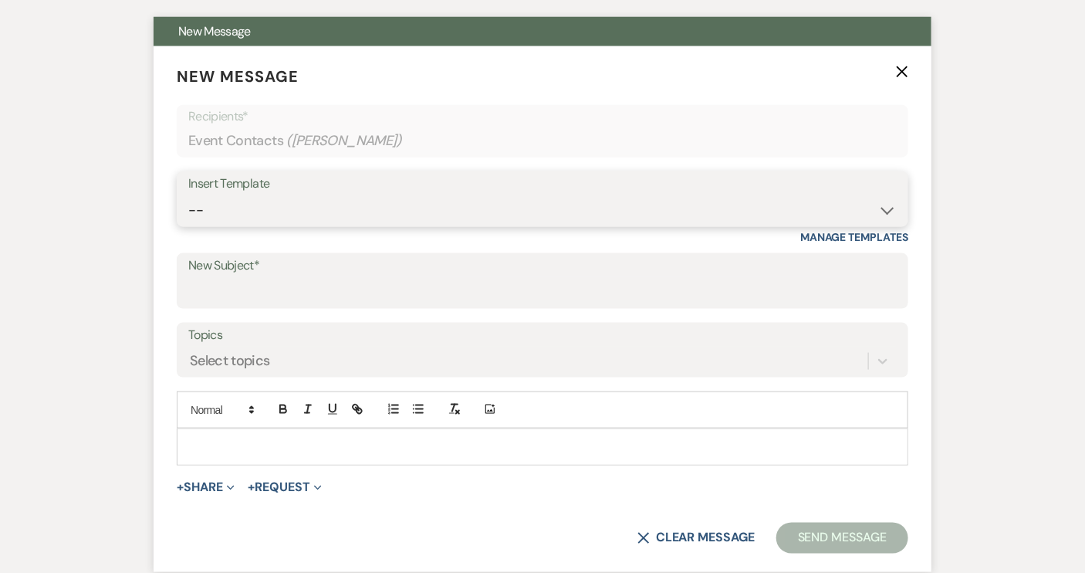
click at [882, 210] on select "-- Weven Planning Portal Introduction (Booked Events) Tour Request Response Con…" at bounding box center [542, 210] width 709 height 30
select select "1697"
click at [188, 195] on select "-- Weven Planning Portal Introduction (Booked Events) Tour Request Response Con…" at bounding box center [542, 210] width 709 height 30
type input "Checking in!"
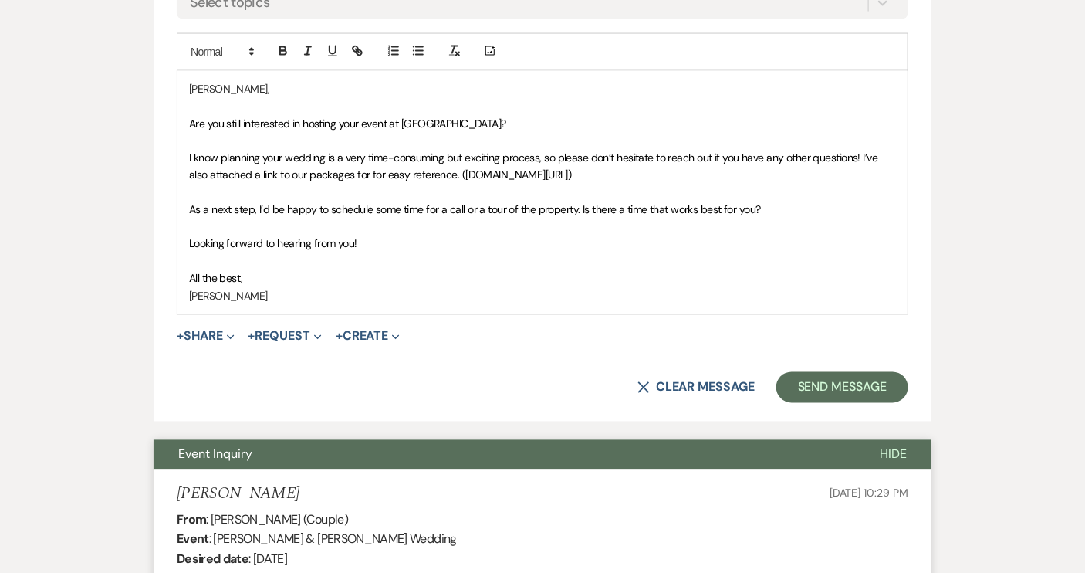
scroll to position [908, 0]
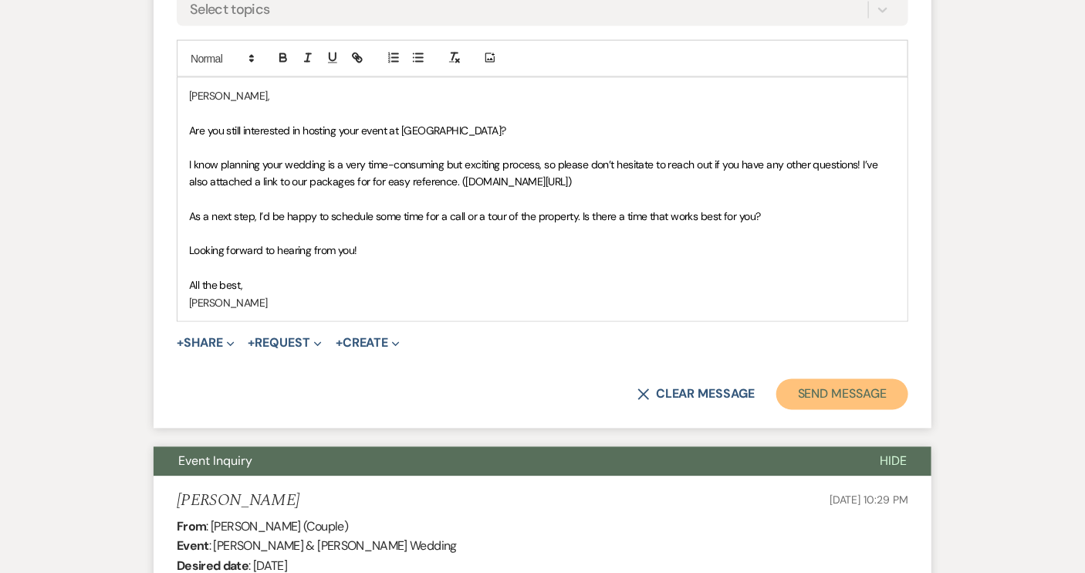
click at [815, 402] on button "Send Message" at bounding box center [843, 394] width 132 height 31
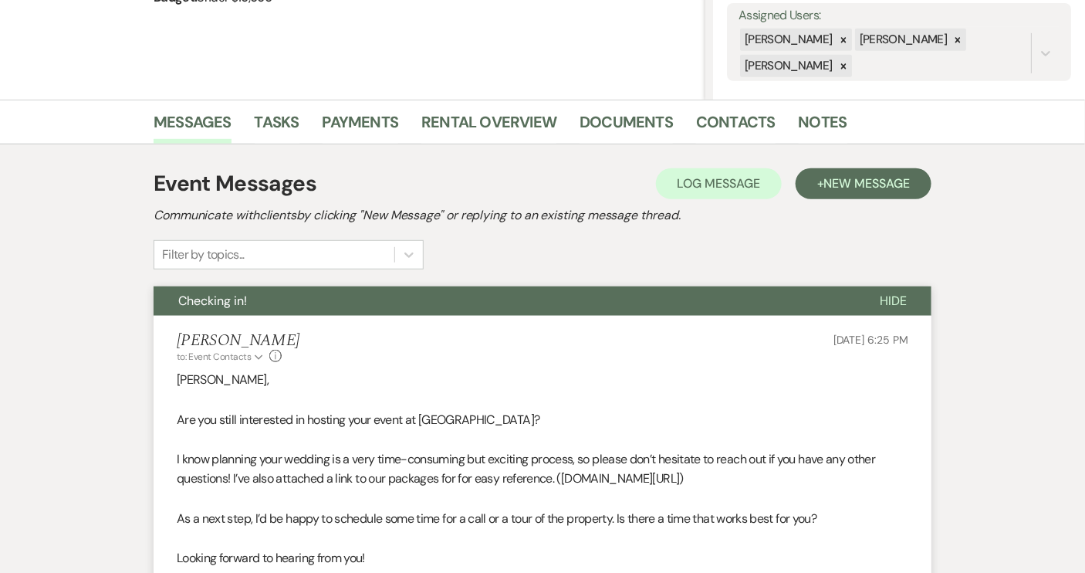
scroll to position [54, 0]
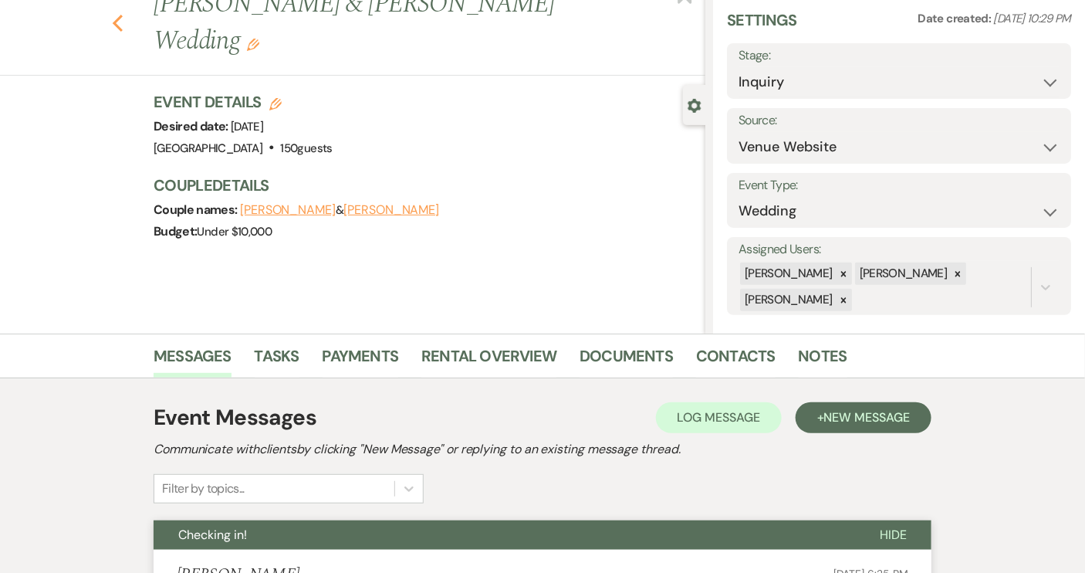
click at [122, 14] on icon "Previous" at bounding box center [118, 23] width 12 height 19
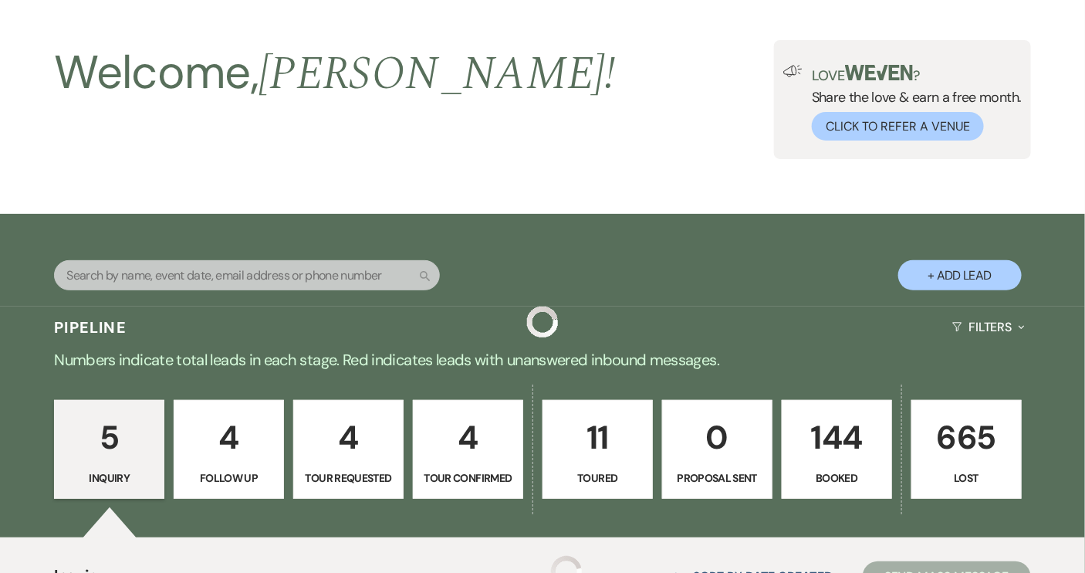
scroll to position [523, 0]
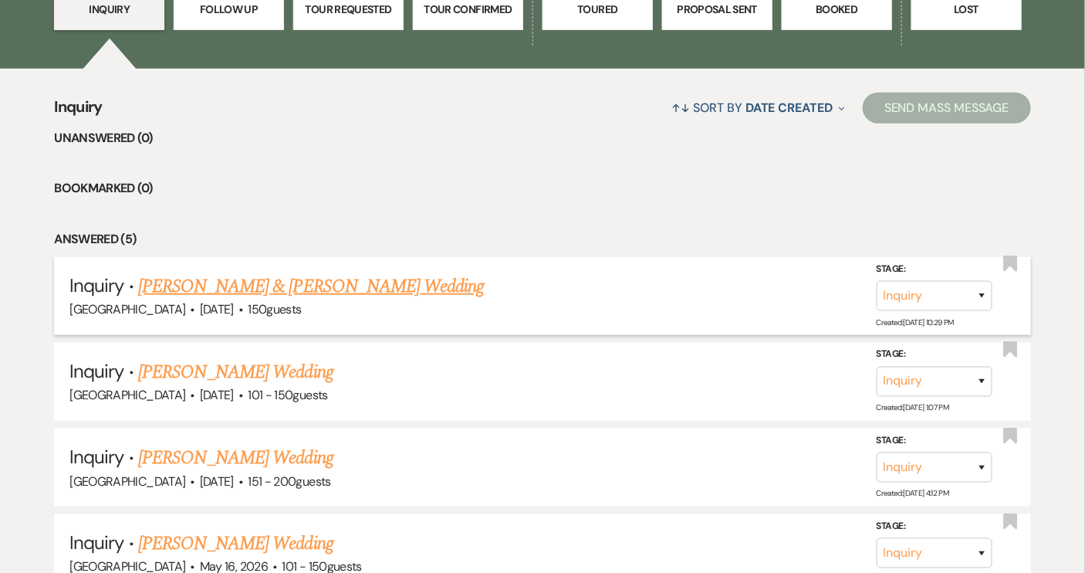
click at [325, 300] on div "[GEOGRAPHIC_DATA] · [DATE] · 150 guests" at bounding box center [542, 309] width 946 height 20
click at [326, 289] on link "[PERSON_NAME] & [PERSON_NAME] Wedding" at bounding box center [311, 286] width 346 height 28
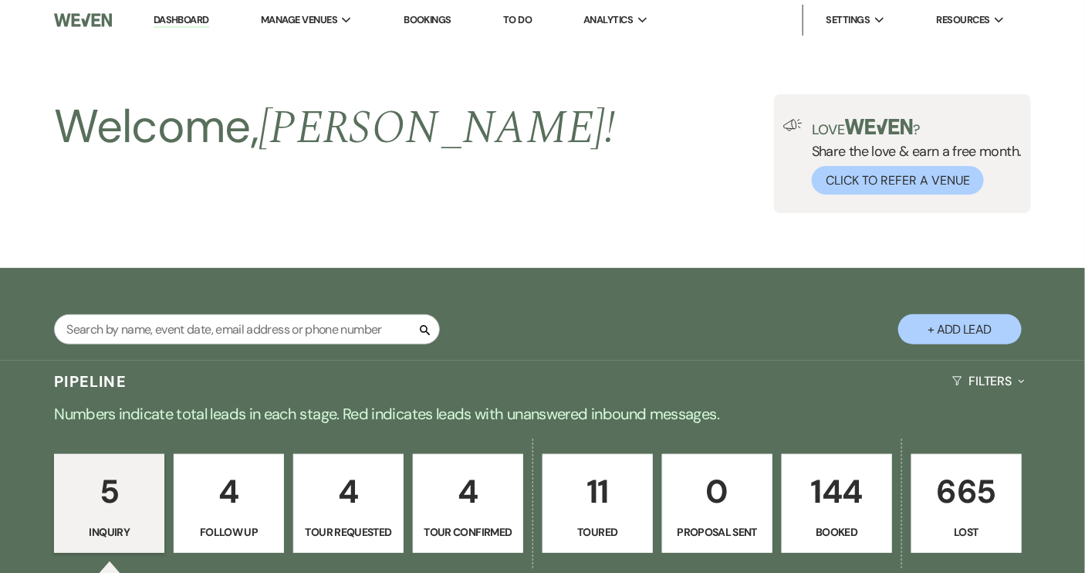
select select "5"
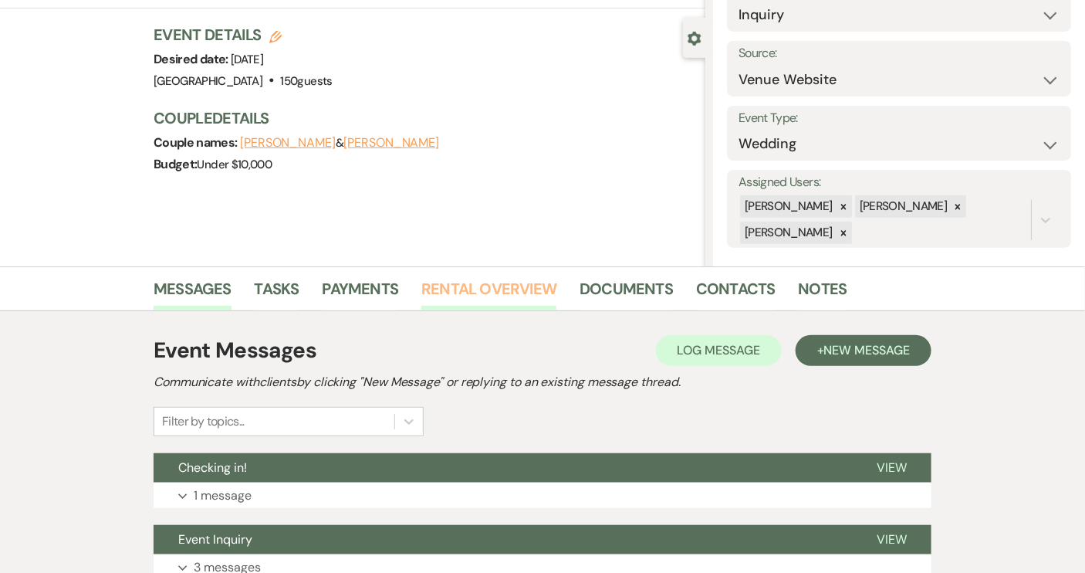
scroll to position [250, 0]
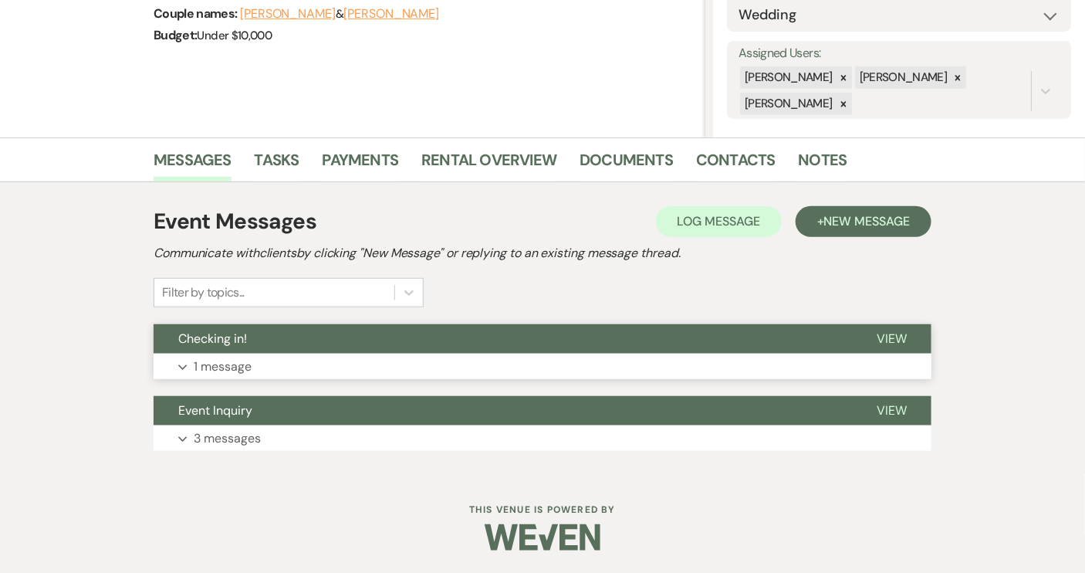
click at [291, 337] on button "Checking in!" at bounding box center [503, 338] width 699 height 29
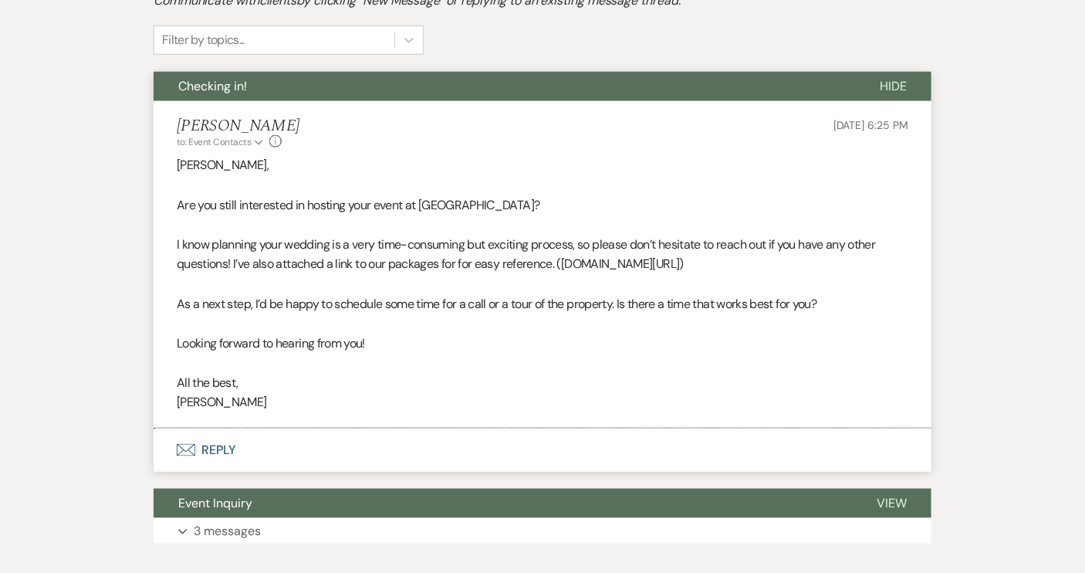
scroll to position [594, 0]
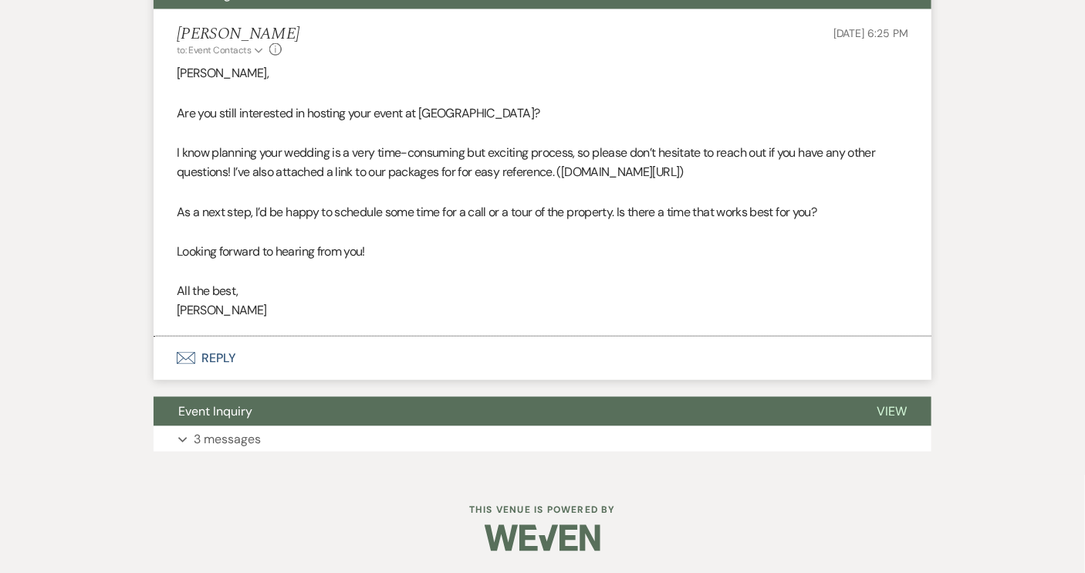
click at [217, 354] on button "Envelope Reply" at bounding box center [543, 358] width 778 height 43
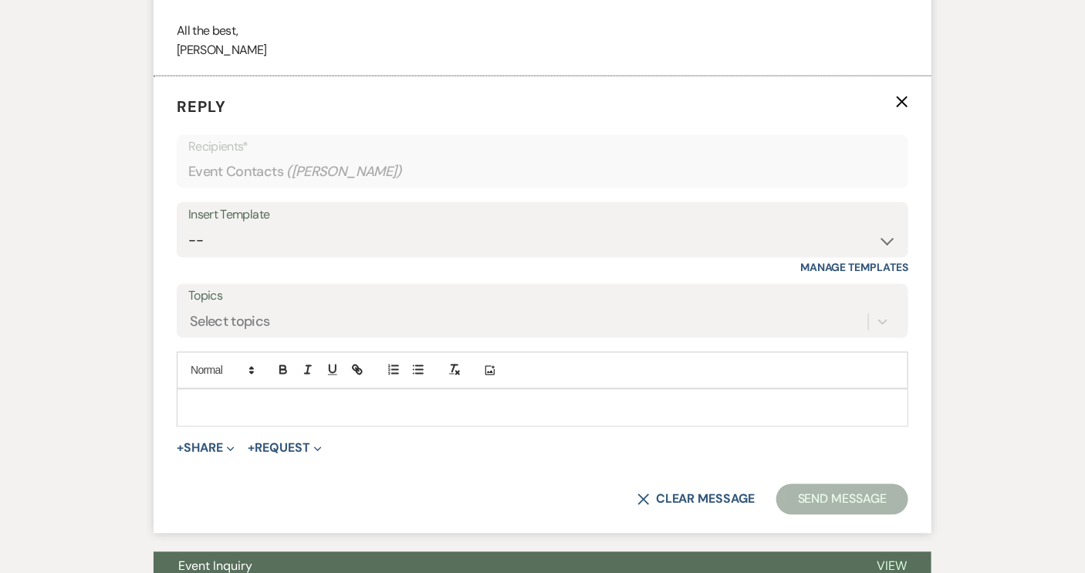
scroll to position [872, 0]
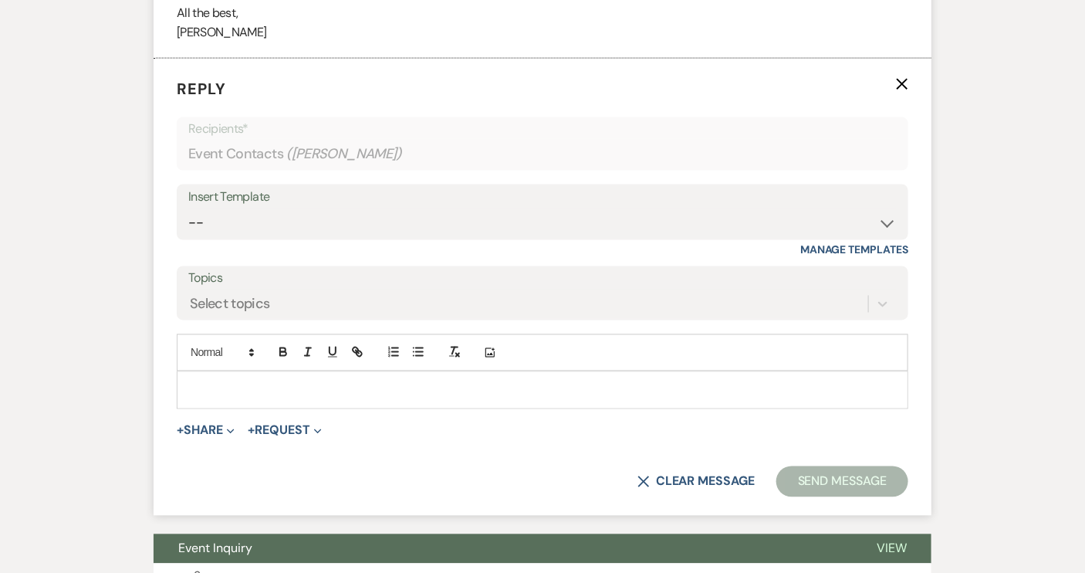
click at [242, 384] on p at bounding box center [542, 389] width 707 height 17
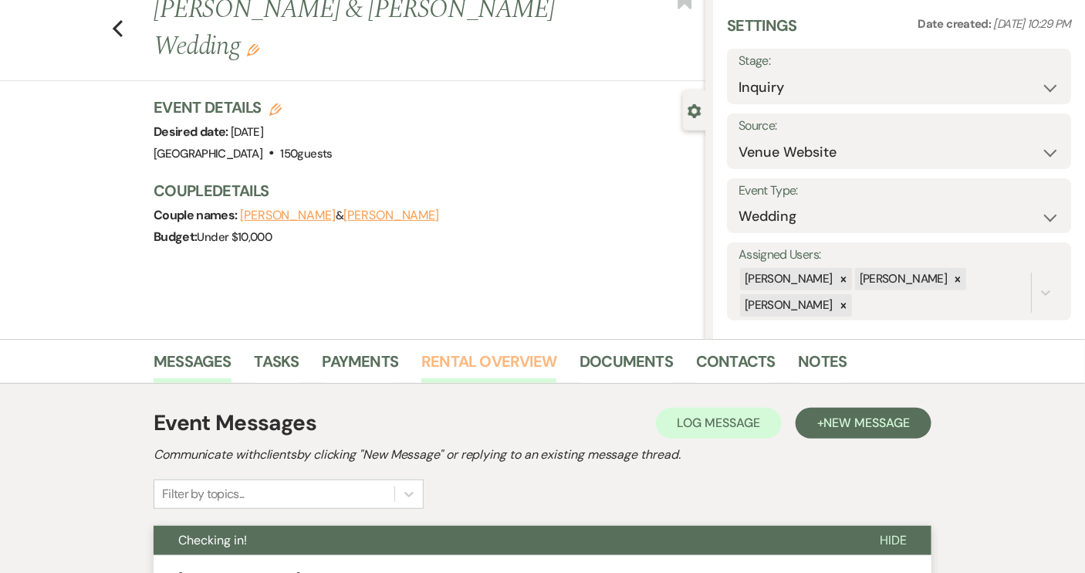
scroll to position [0, 0]
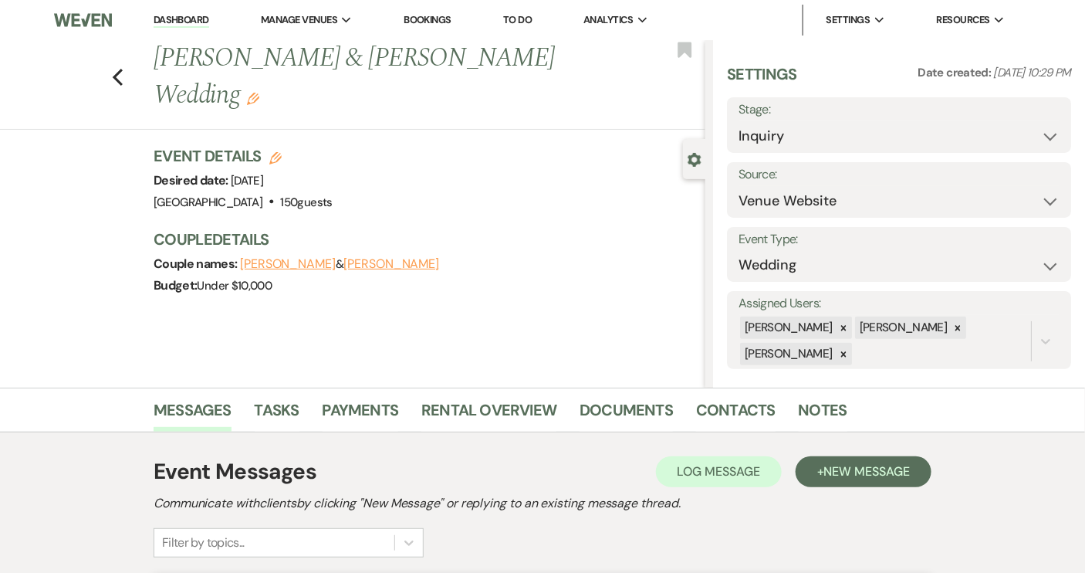
click at [195, 12] on li "Dashboard" at bounding box center [181, 20] width 71 height 31
click at [722, 413] on link "Contacts" at bounding box center [736, 415] width 80 height 34
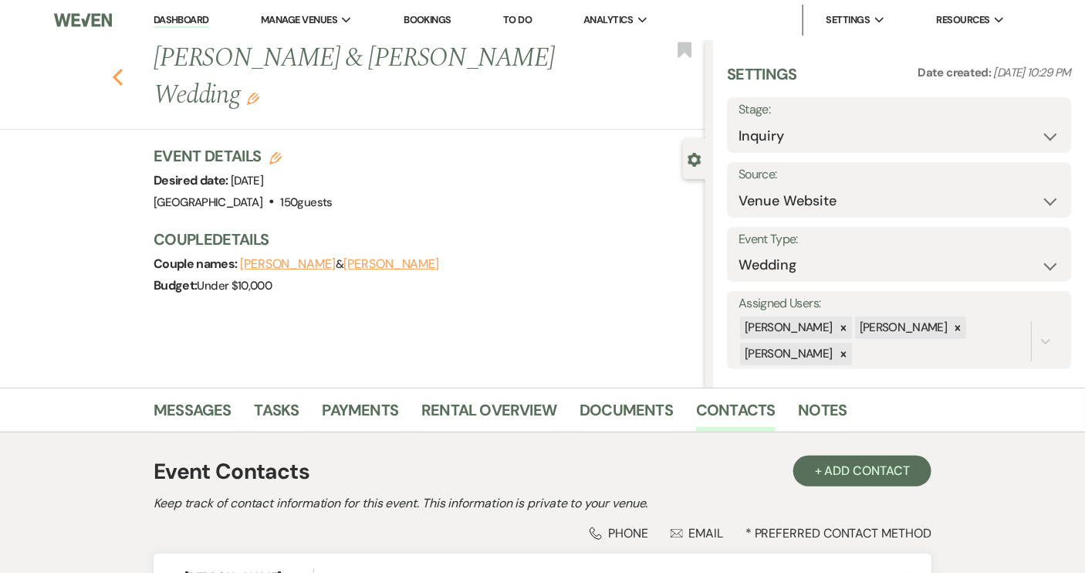
click at [123, 68] on icon "Previous" at bounding box center [118, 77] width 12 height 19
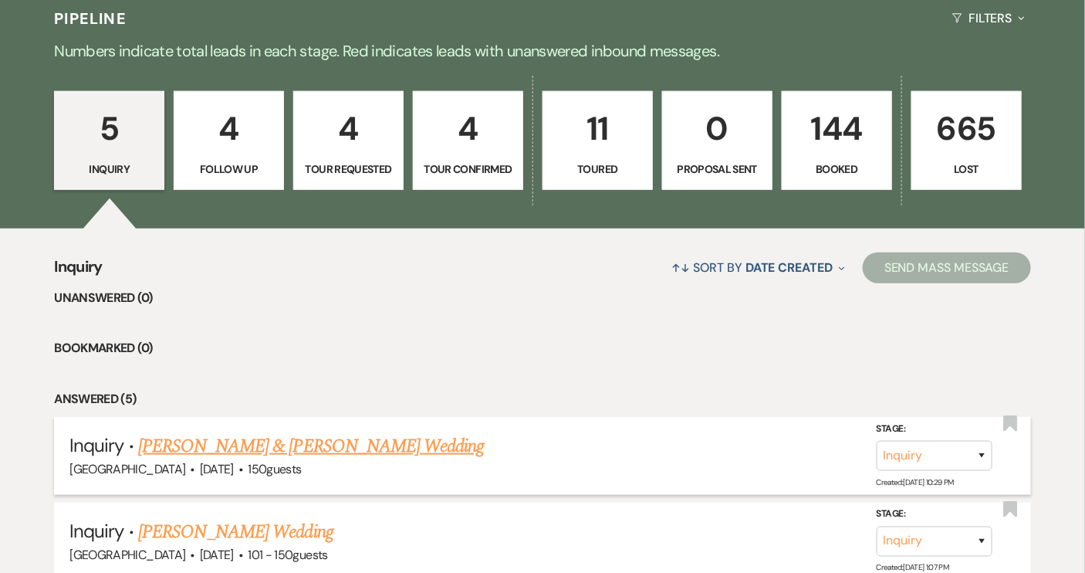
scroll to position [313, 0]
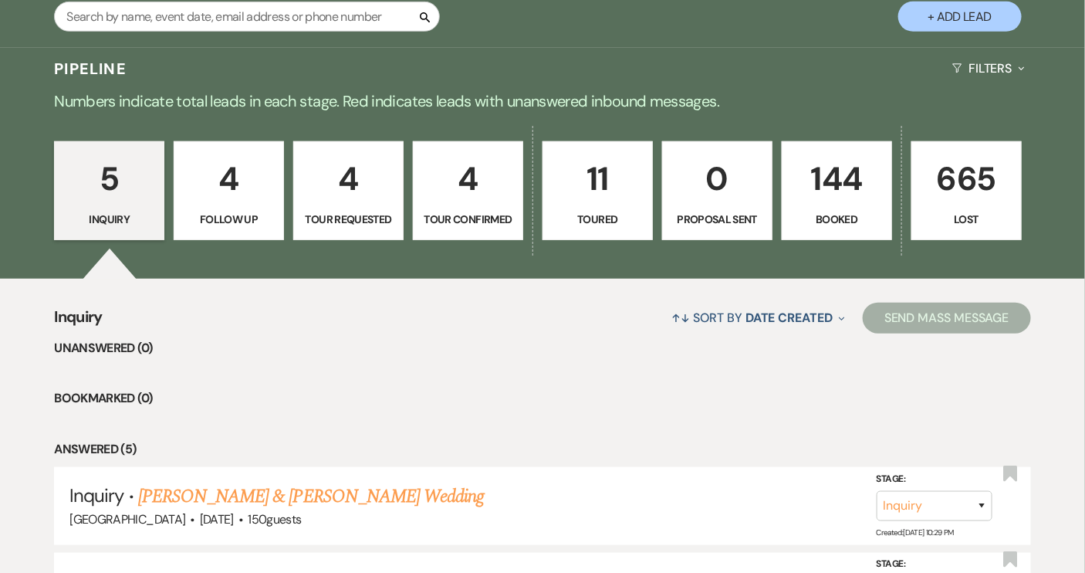
click at [469, 222] on p "Tour Confirmed" at bounding box center [468, 219] width 90 height 17
select select "4"
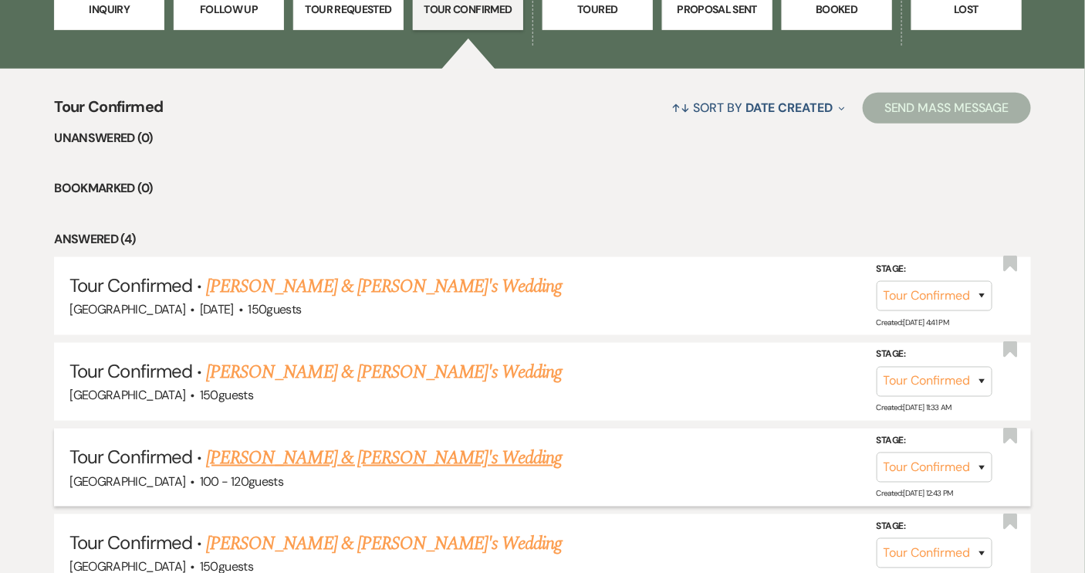
scroll to position [593, 0]
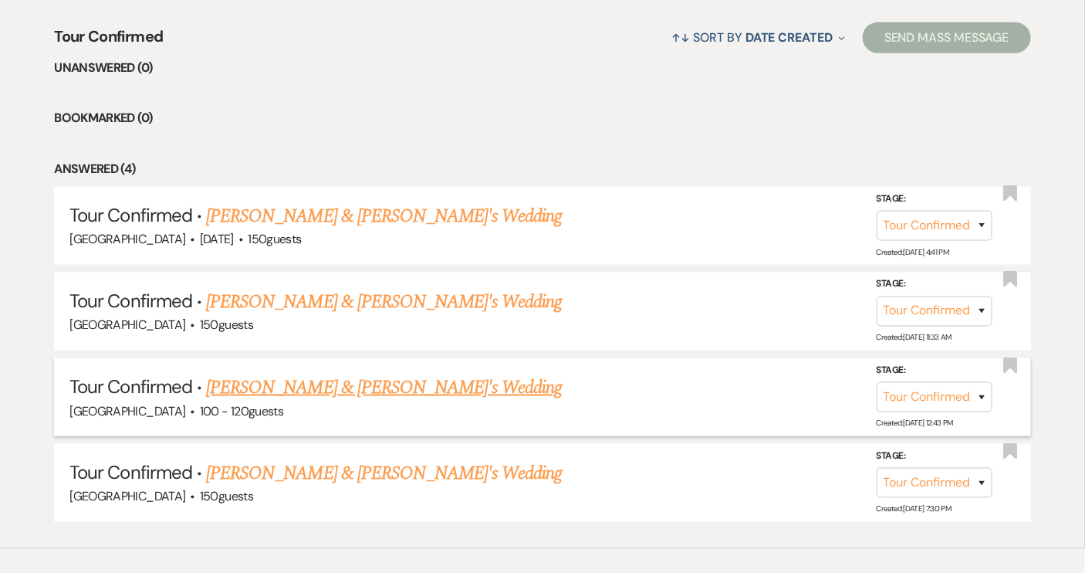
click at [396, 387] on link "[PERSON_NAME] & [PERSON_NAME]'s Wedding" at bounding box center [384, 388] width 357 height 28
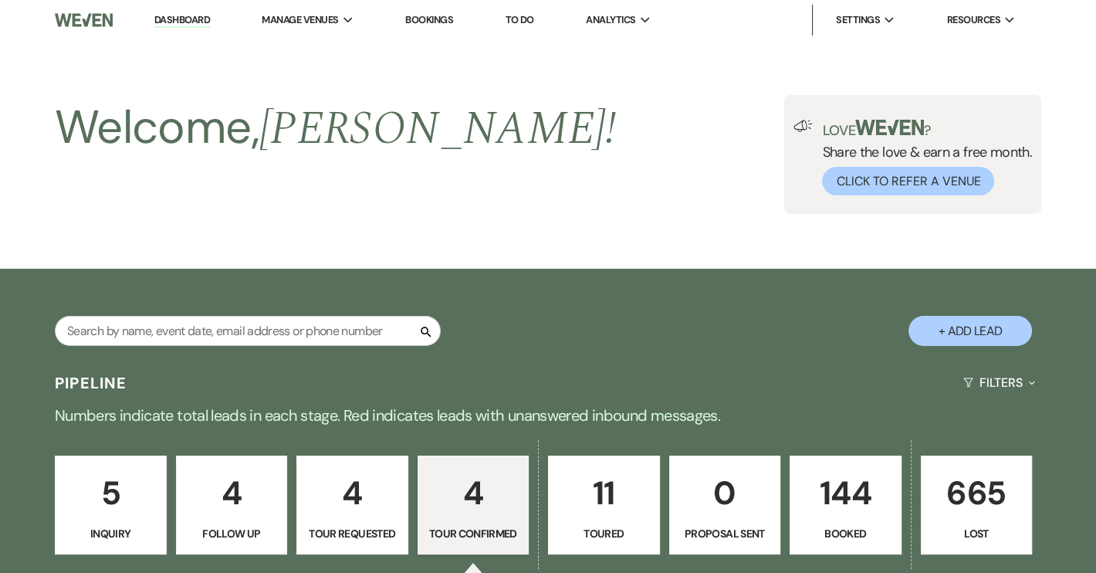
select select "4"
select select "6"
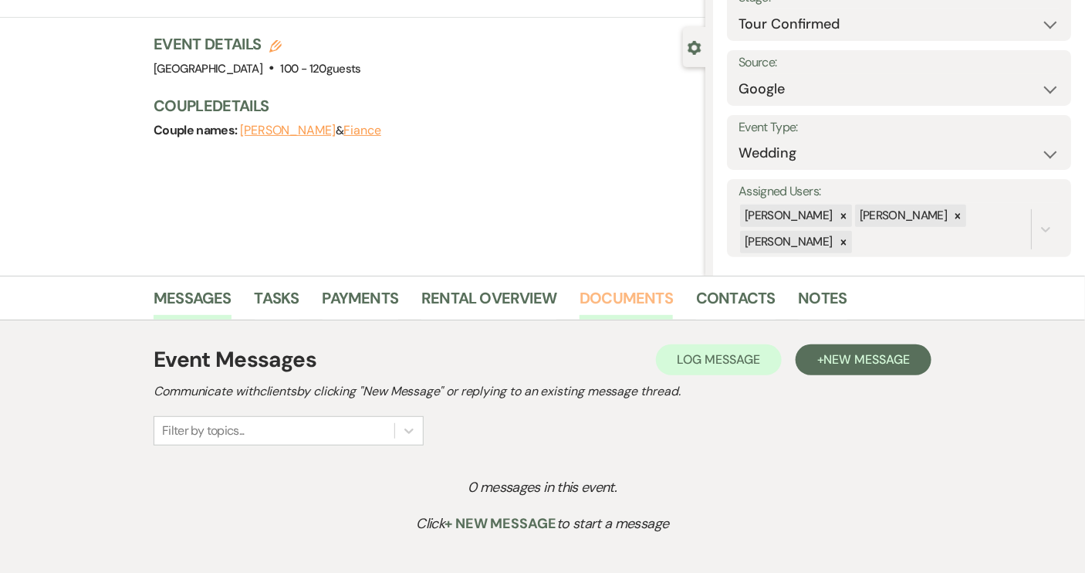
scroll to position [218, 0]
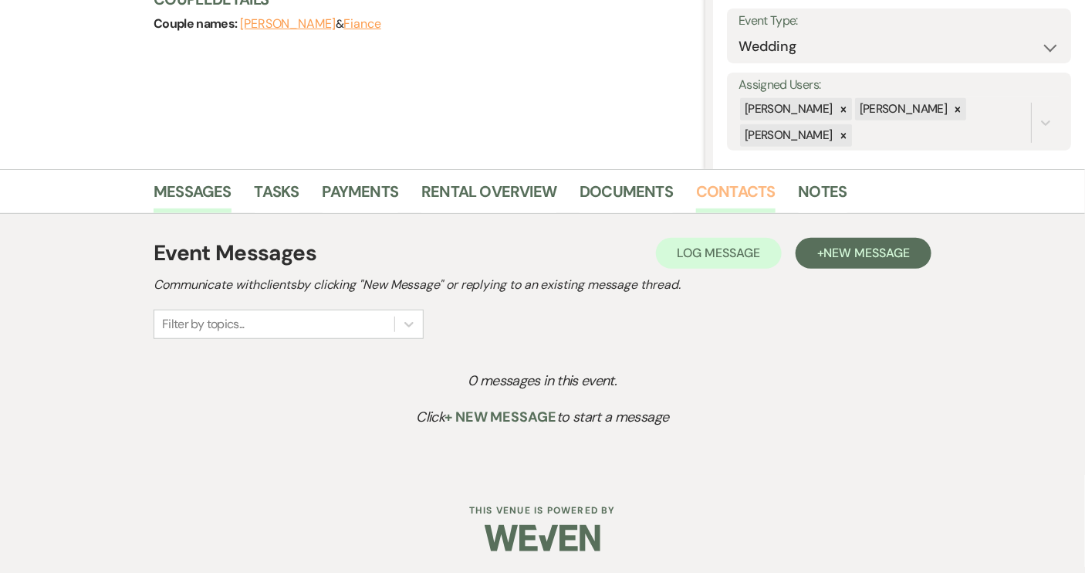
click at [734, 190] on link "Contacts" at bounding box center [736, 196] width 80 height 34
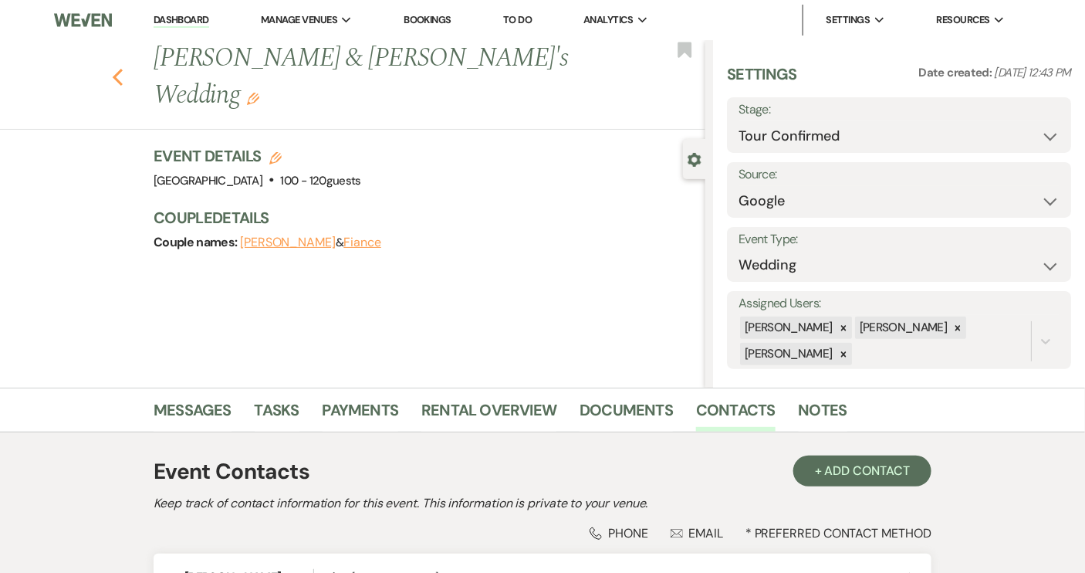
click at [123, 69] on use "button" at bounding box center [118, 77] width 10 height 17
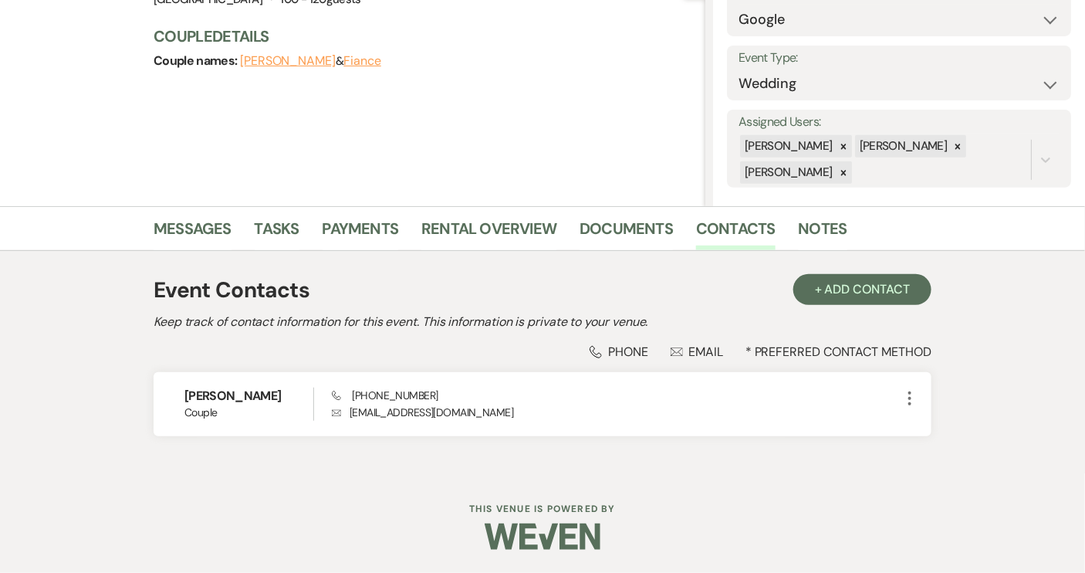
select select "4"
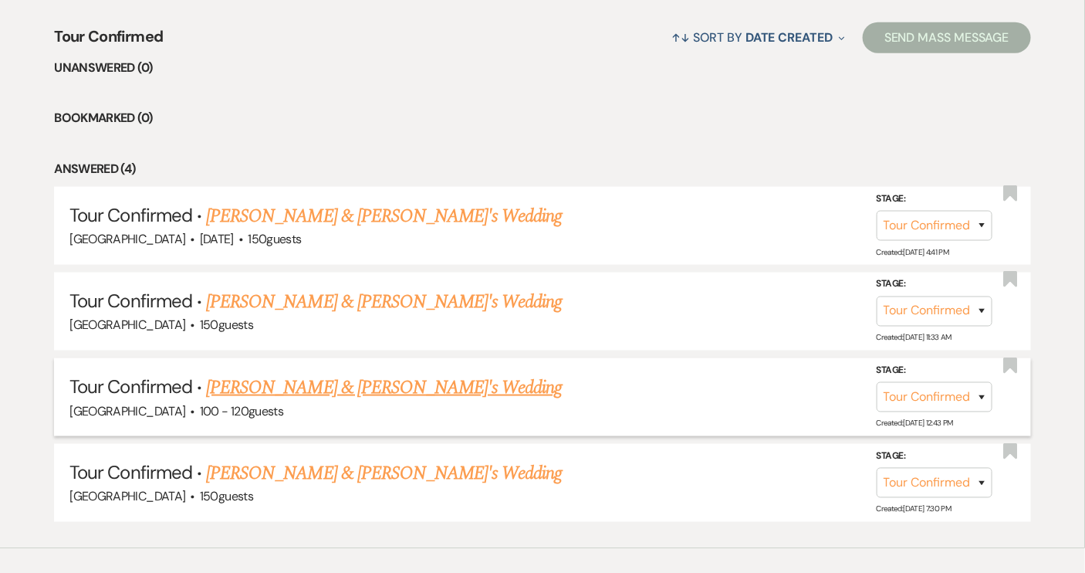
click at [290, 382] on link "[PERSON_NAME] & [PERSON_NAME]'s Wedding" at bounding box center [384, 388] width 357 height 28
select select "4"
select select "6"
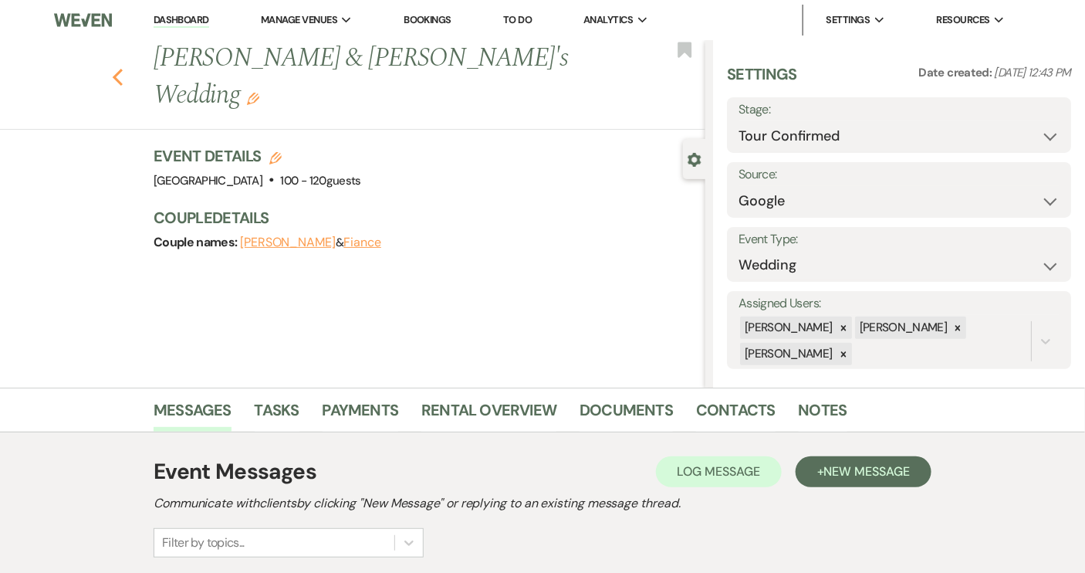
click at [122, 69] on use "button" at bounding box center [118, 77] width 10 height 17
select select "4"
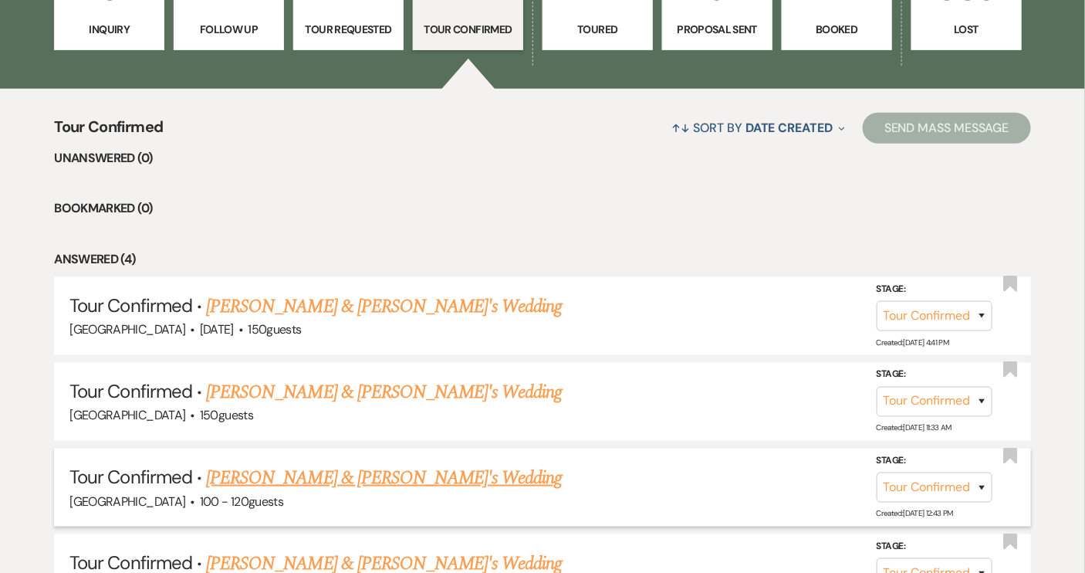
scroll to position [313, 0]
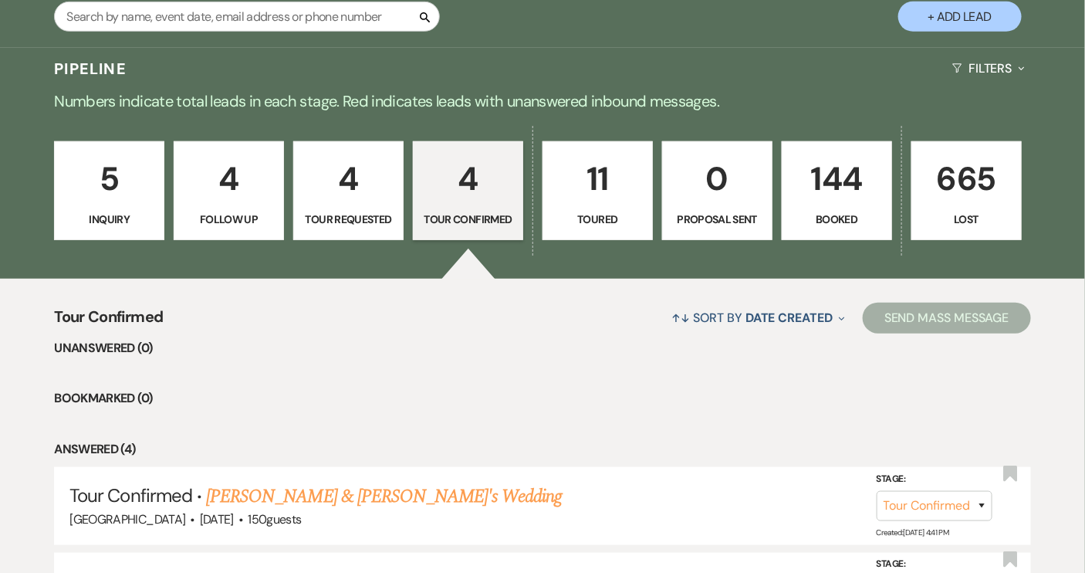
click at [122, 211] on p "Inquiry" at bounding box center [109, 219] width 90 height 17
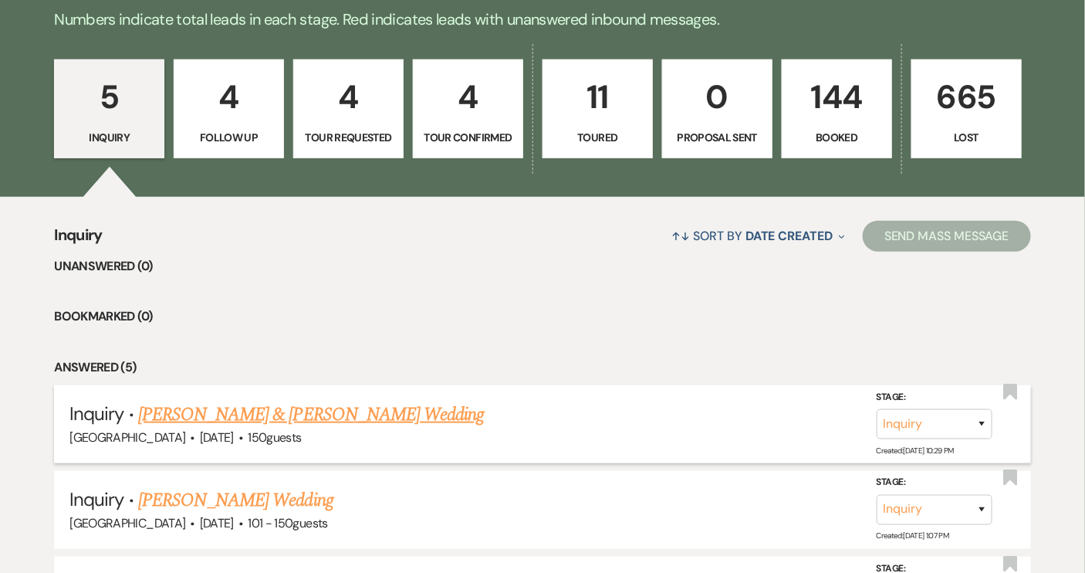
scroll to position [523, 0]
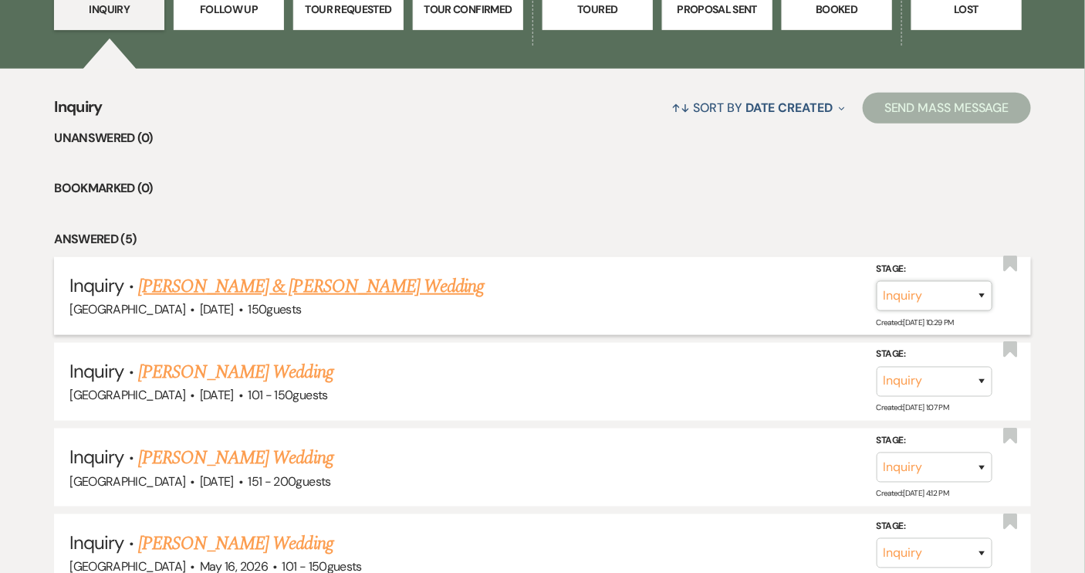
click at [983, 294] on select "Inquiry Follow Up Tour Requested Tour Confirmed Toured Proposal Sent Booked Lost" at bounding box center [935, 296] width 116 height 30
select select "8"
click at [877, 281] on select "Inquiry Follow Up Tour Requested Tour Confirmed Toured Proposal Sent Booked Lost" at bounding box center [935, 296] width 116 height 30
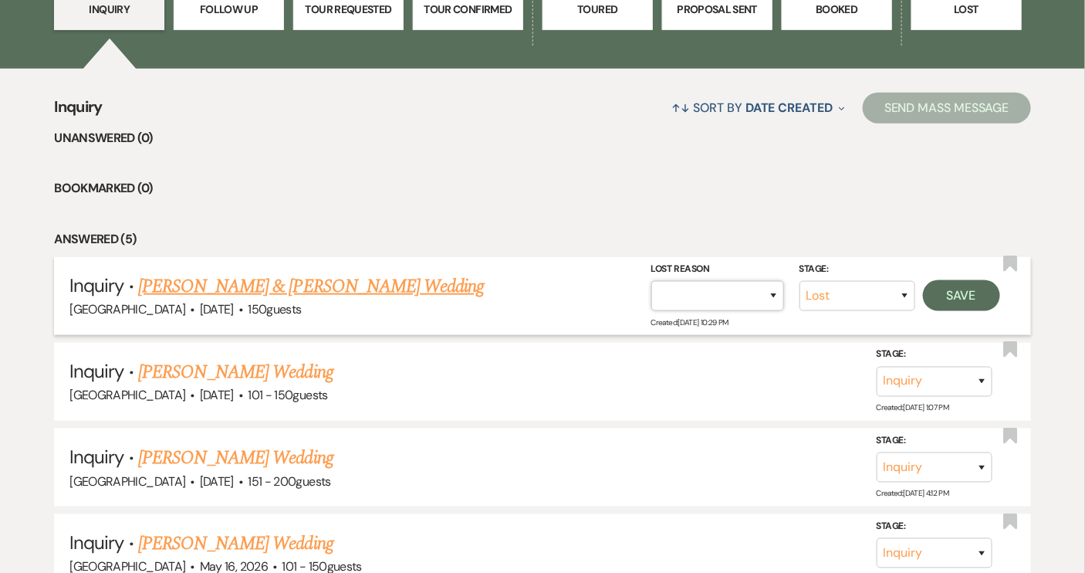
click at [773, 291] on select "Booked Elsewhere Budget Date Unavailable No Response Not a Good Match Capacity …" at bounding box center [717, 296] width 133 height 30
select select "4"
click at [651, 281] on select "Booked Elsewhere Budget Date Unavailable No Response Not a Good Match Capacity …" at bounding box center [717, 296] width 133 height 30
click at [986, 295] on button "Save" at bounding box center [961, 295] width 77 height 31
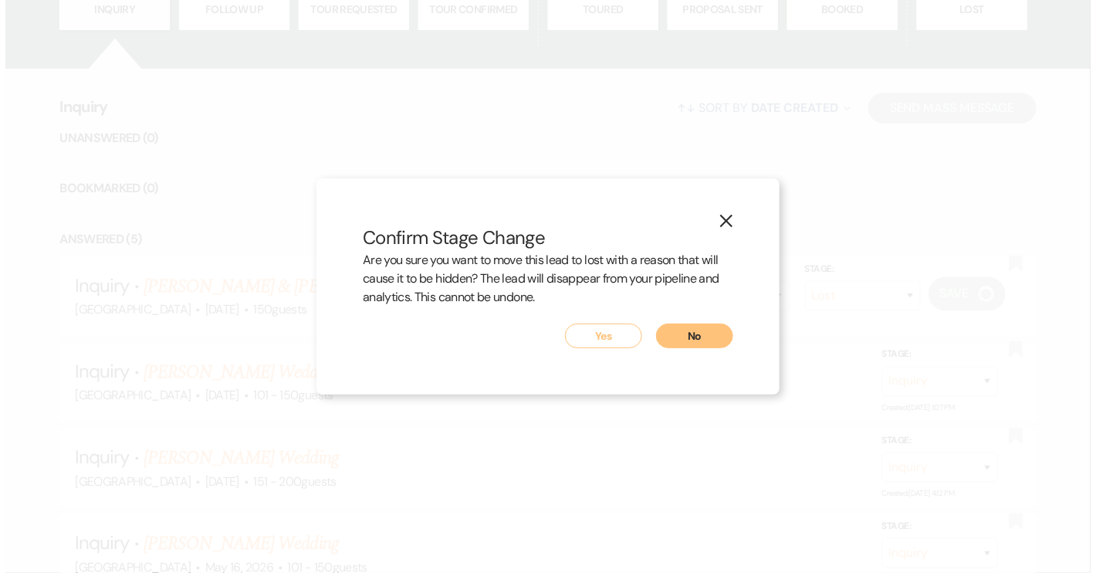
scroll to position [524, 0]
click at [611, 334] on button "Yes" at bounding box center [603, 335] width 77 height 25
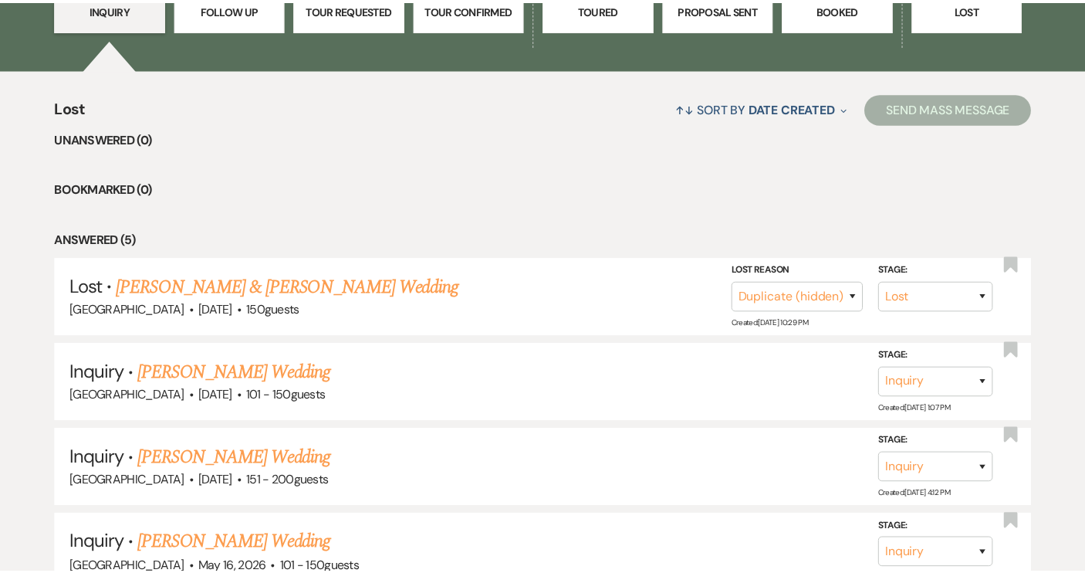
scroll to position [523, 0]
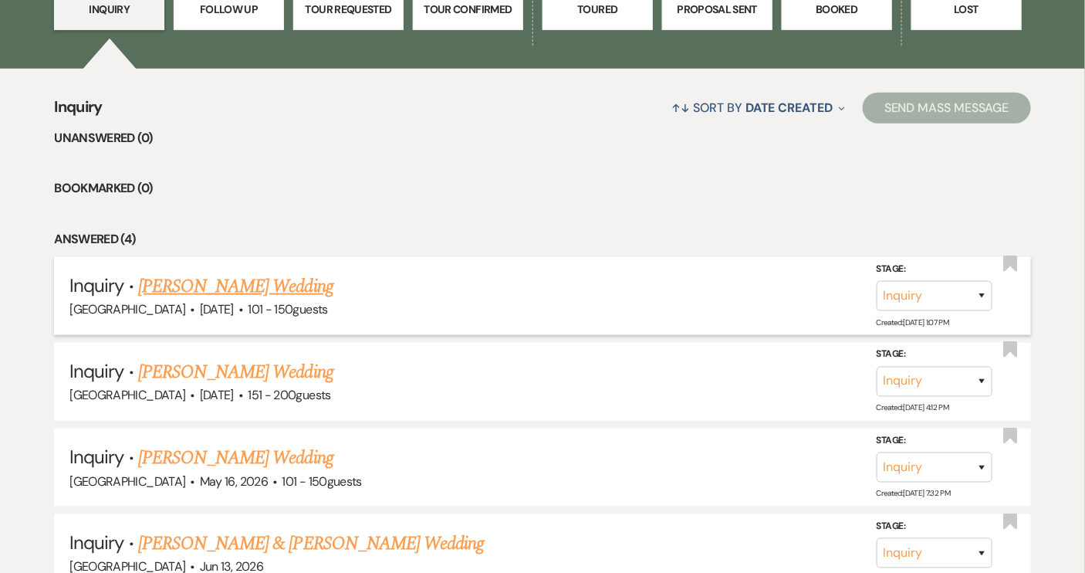
click at [268, 285] on link "[PERSON_NAME] Wedding" at bounding box center [235, 286] width 195 height 28
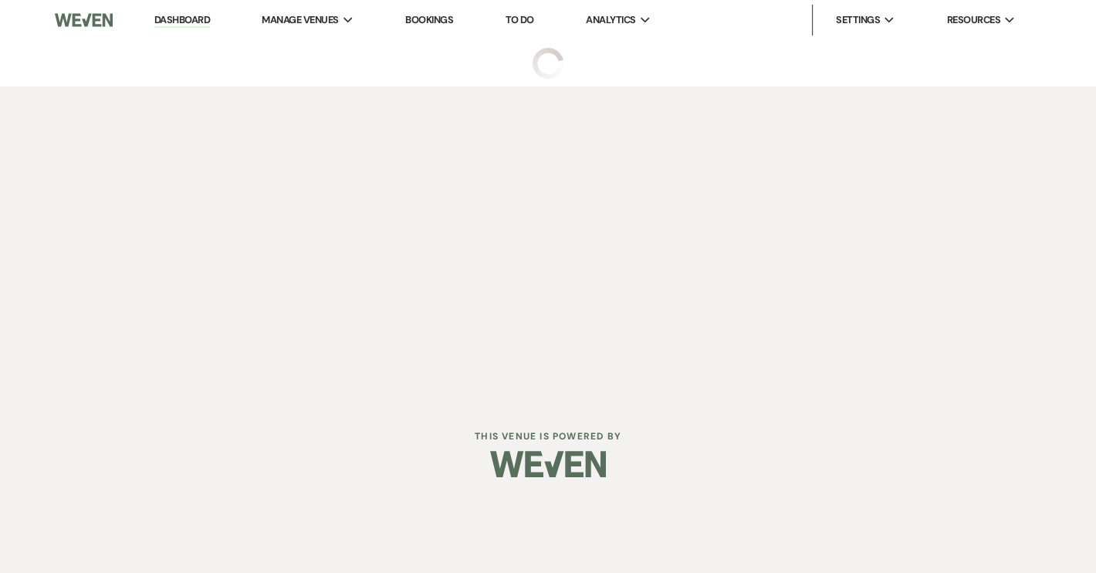
select select "2"
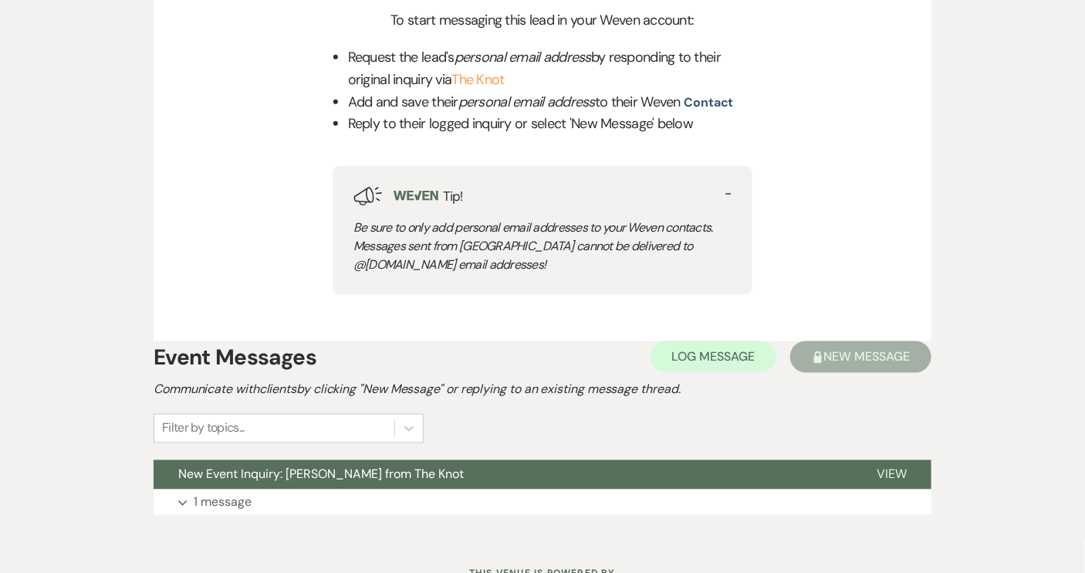
scroll to position [715, 0]
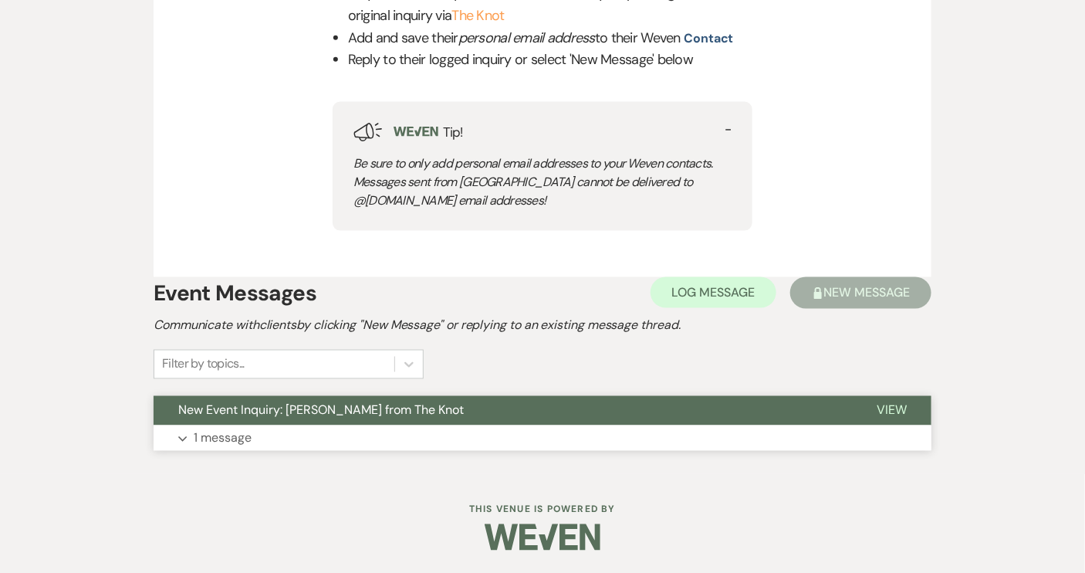
click at [883, 408] on span "View" at bounding box center [892, 410] width 30 height 16
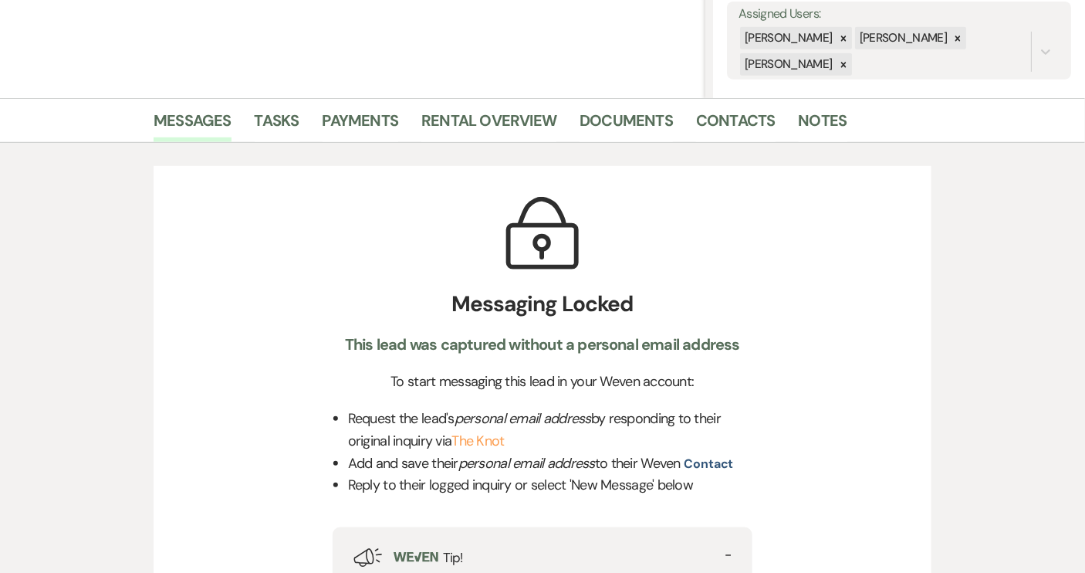
scroll to position [224, 0]
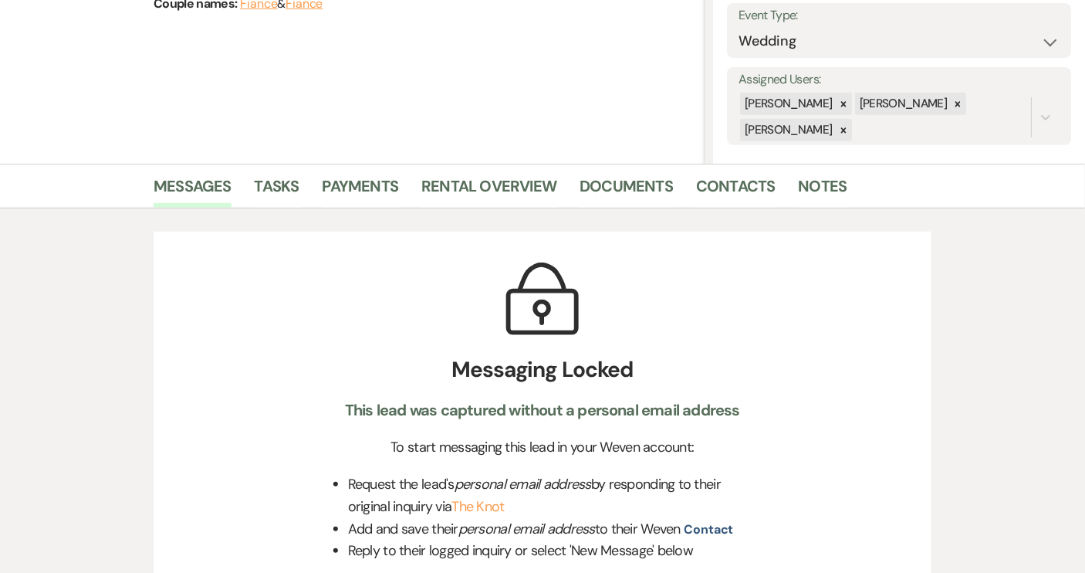
scroll to position [523, 0]
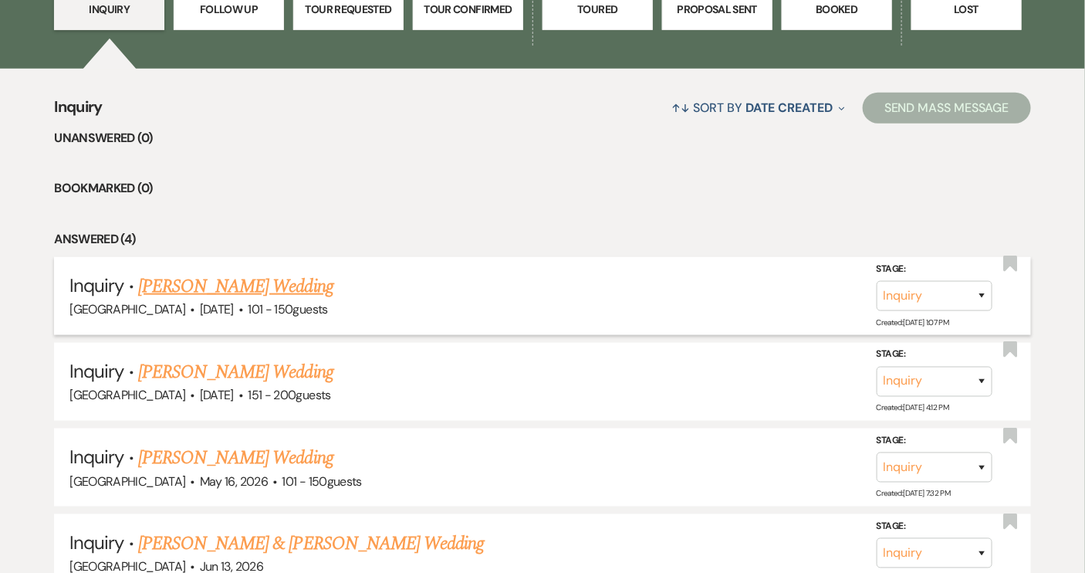
click at [272, 276] on link "[PERSON_NAME] Wedding" at bounding box center [235, 286] width 195 height 28
select select "2"
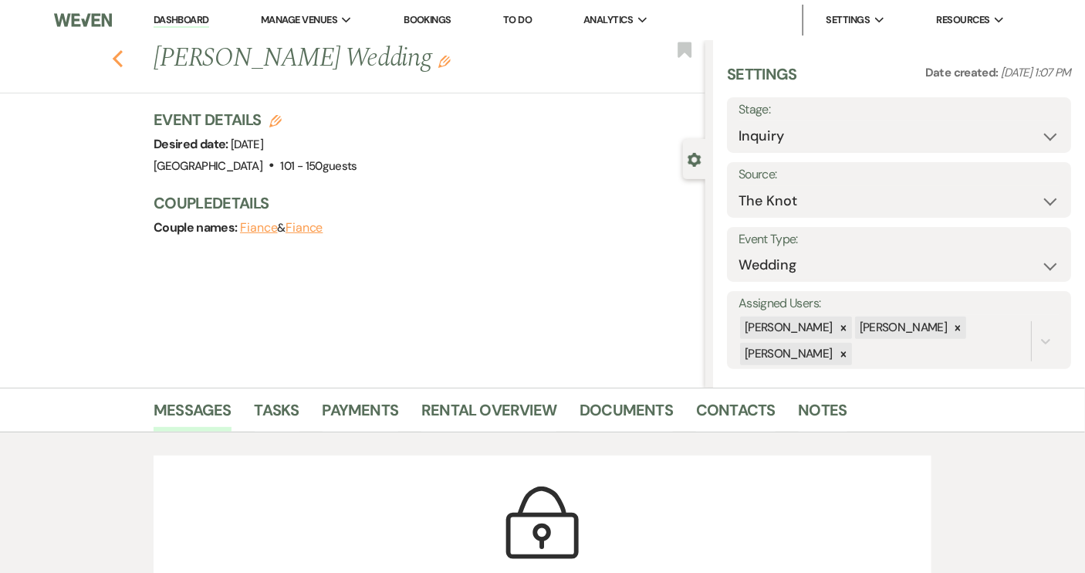
click at [120, 55] on icon "Previous" at bounding box center [118, 58] width 12 height 19
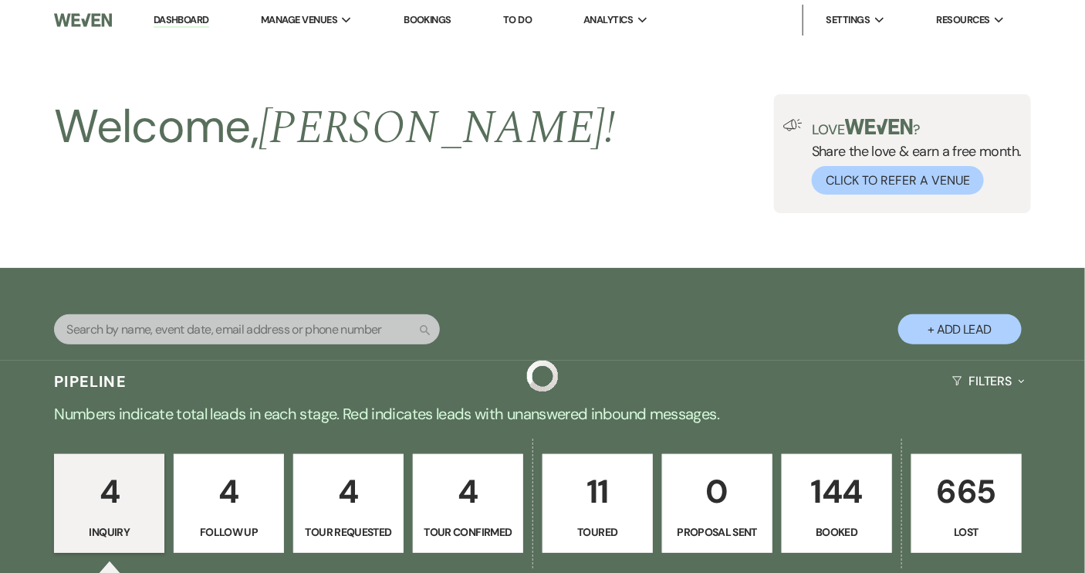
scroll to position [523, 0]
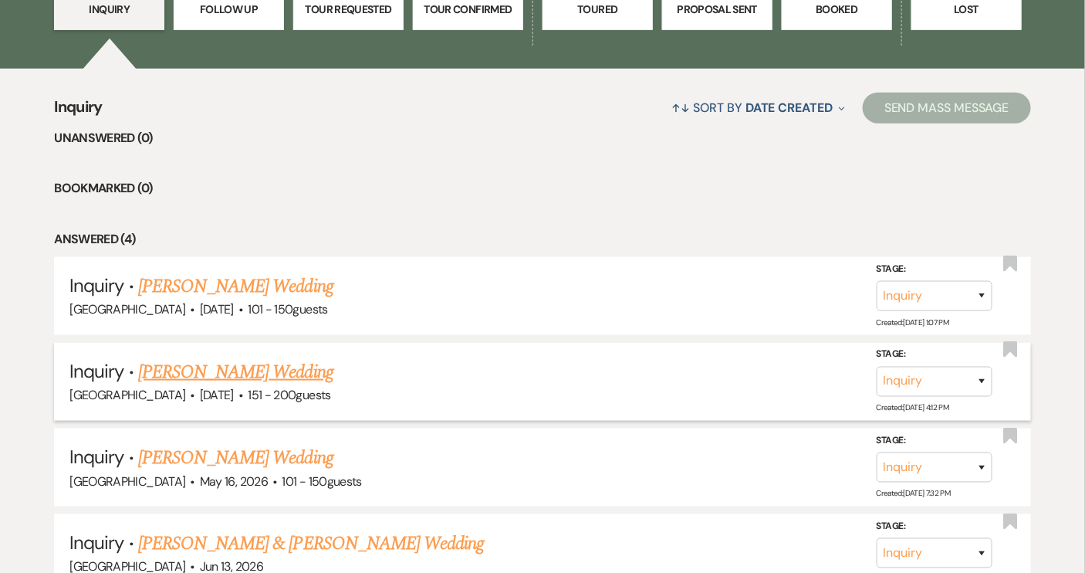
click at [245, 376] on link "[PERSON_NAME] Wedding" at bounding box center [235, 372] width 195 height 28
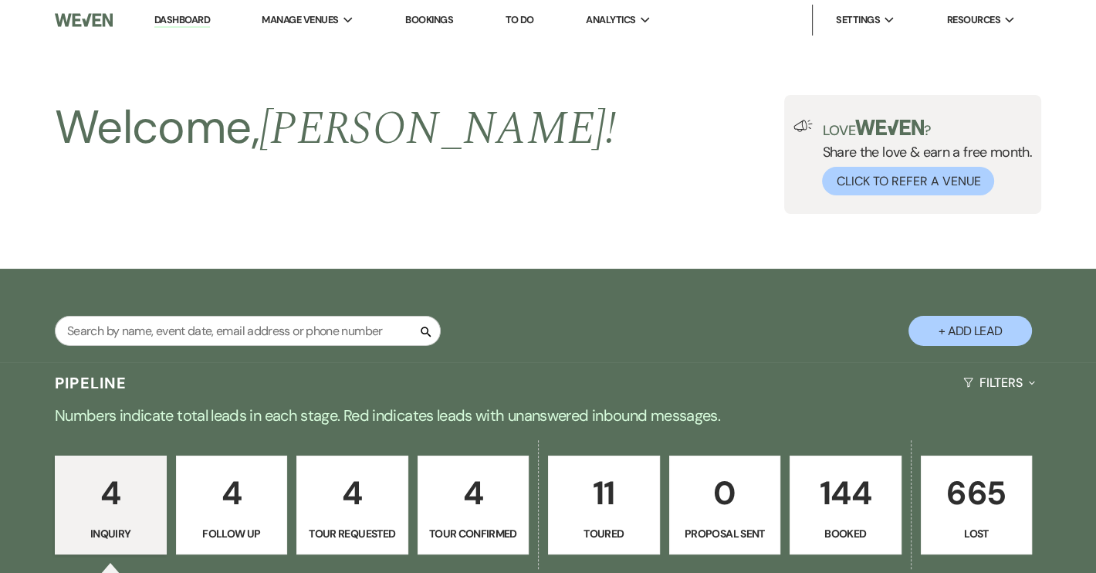
select select "2"
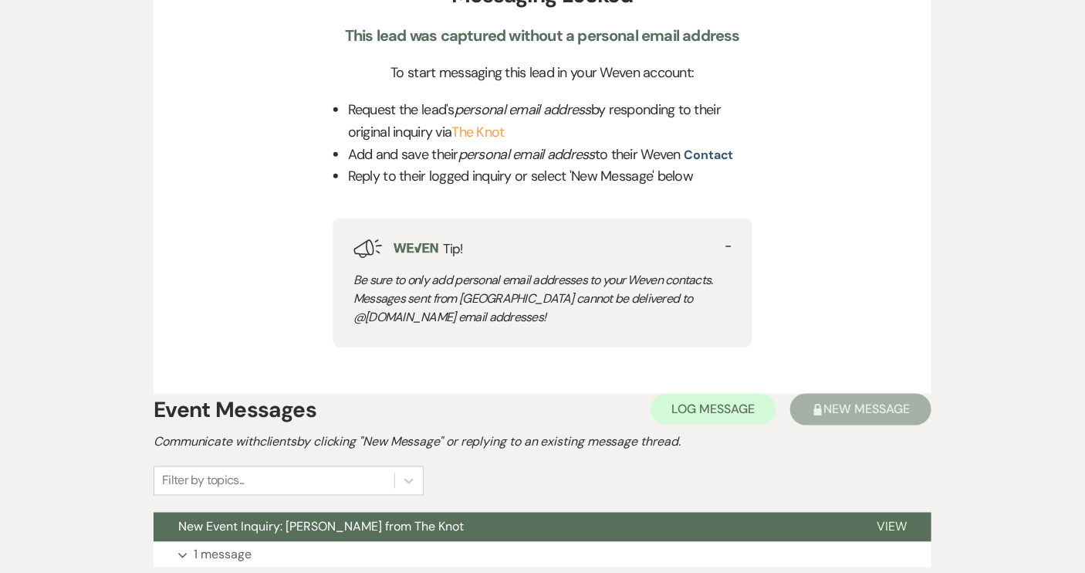
scroll to position [715, 0]
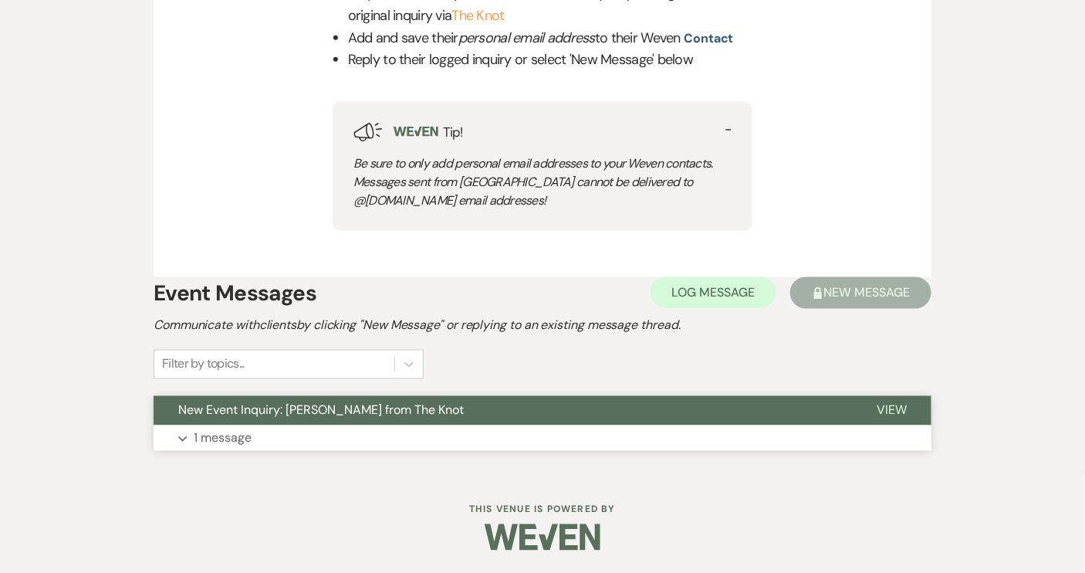
click at [889, 410] on span "View" at bounding box center [892, 410] width 30 height 16
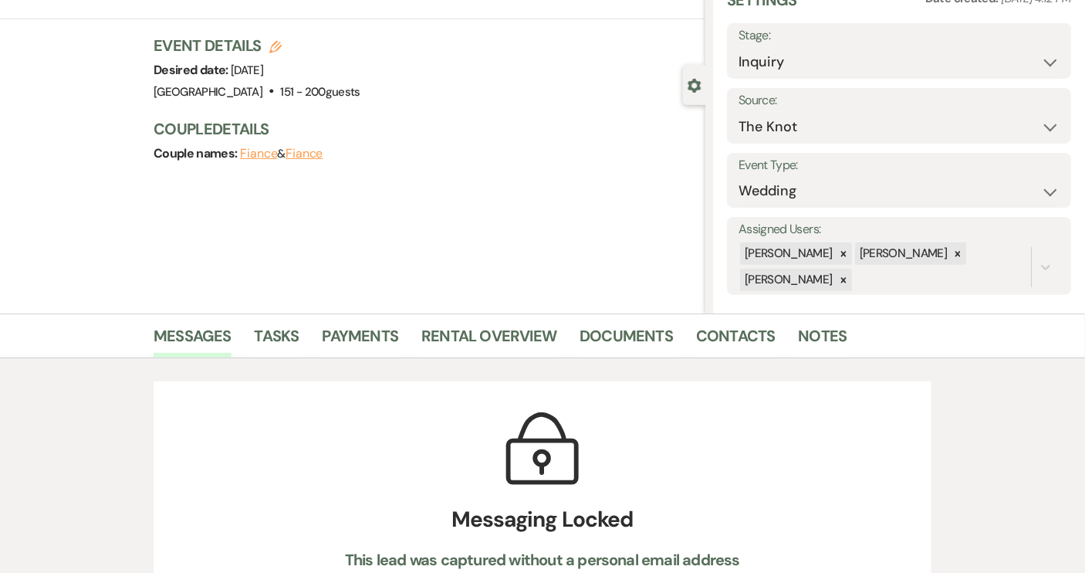
scroll to position [0, 0]
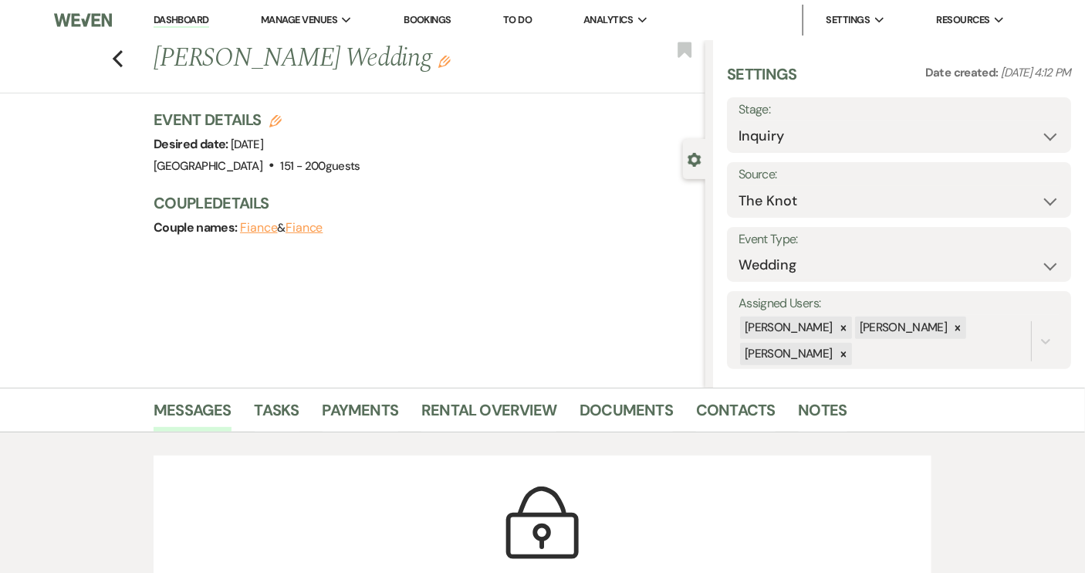
click at [129, 63] on div "Previous [PERSON_NAME] Wedding Edit Bookmark" at bounding box center [348, 66] width 713 height 53
click at [119, 55] on icon "Previous" at bounding box center [118, 58] width 12 height 19
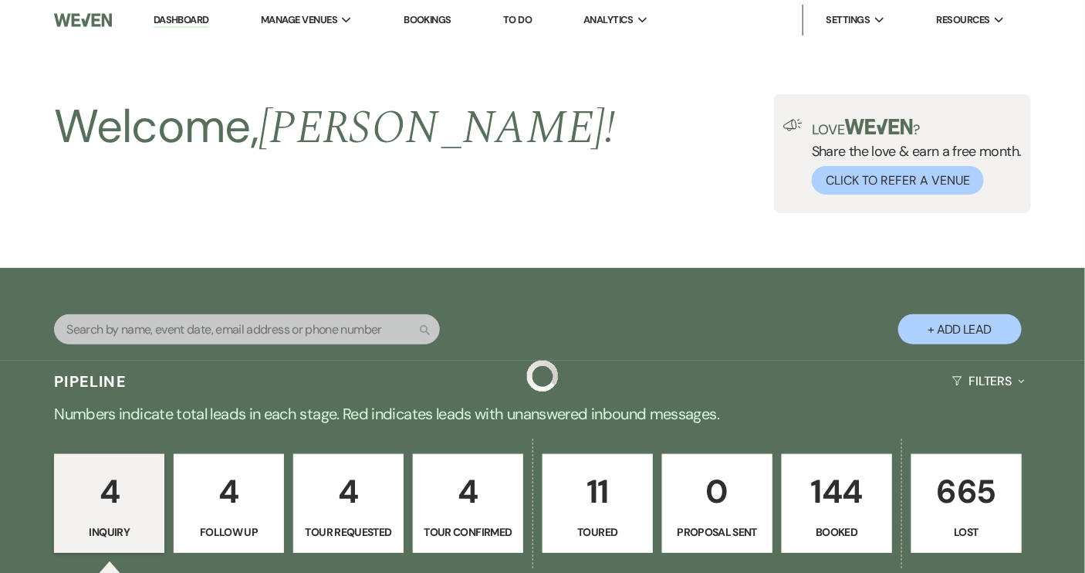
scroll to position [523, 0]
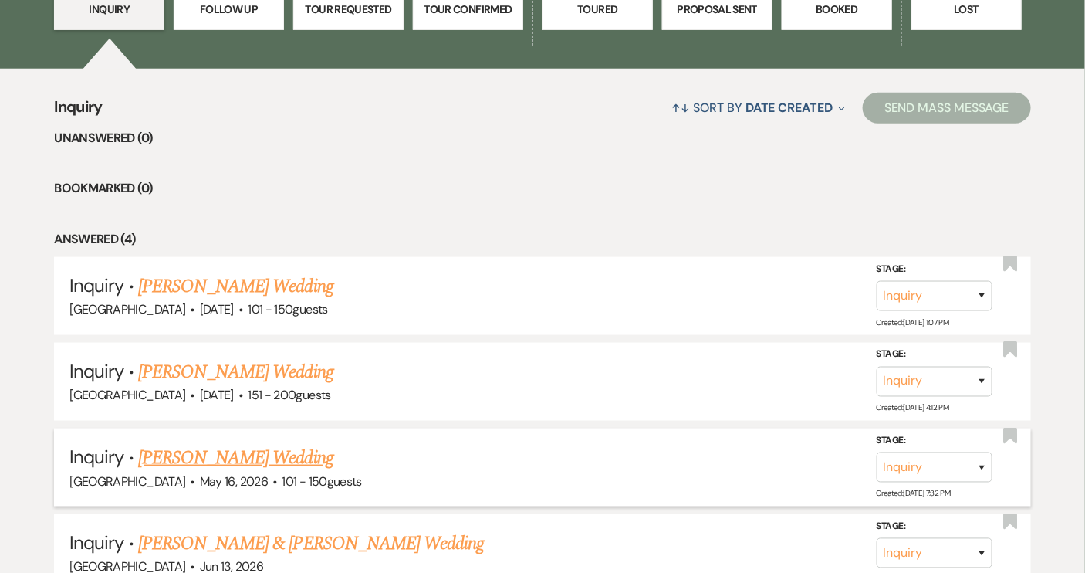
click at [249, 452] on link "[PERSON_NAME] Wedding" at bounding box center [235, 458] width 195 height 28
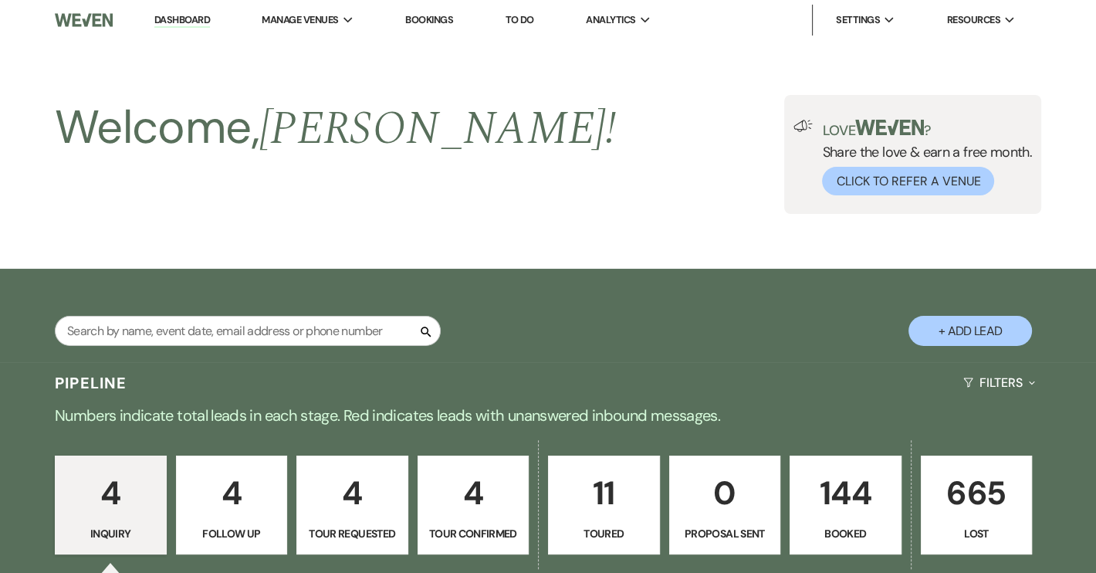
select select "2"
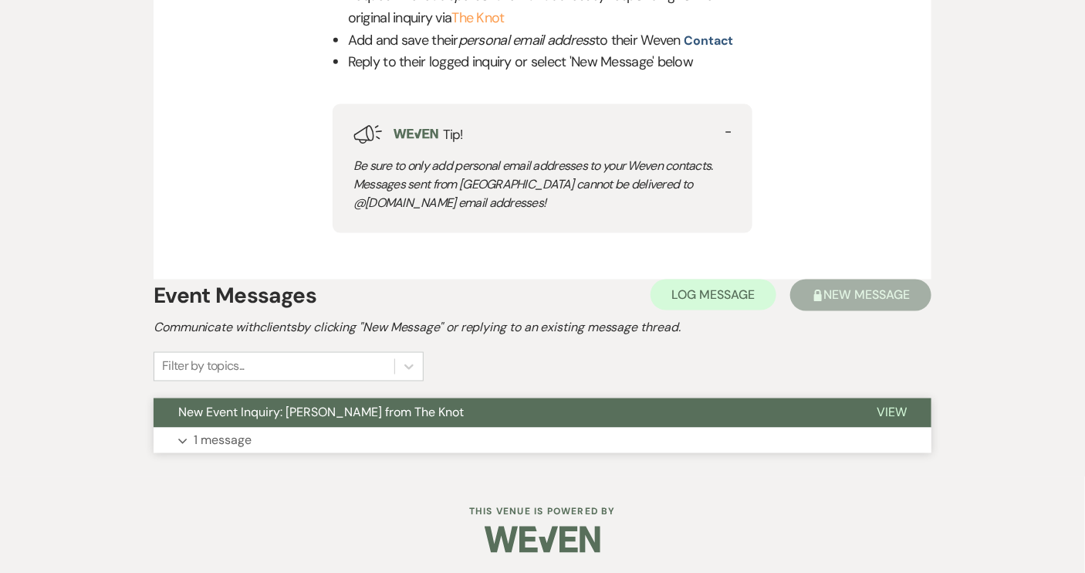
scroll to position [715, 0]
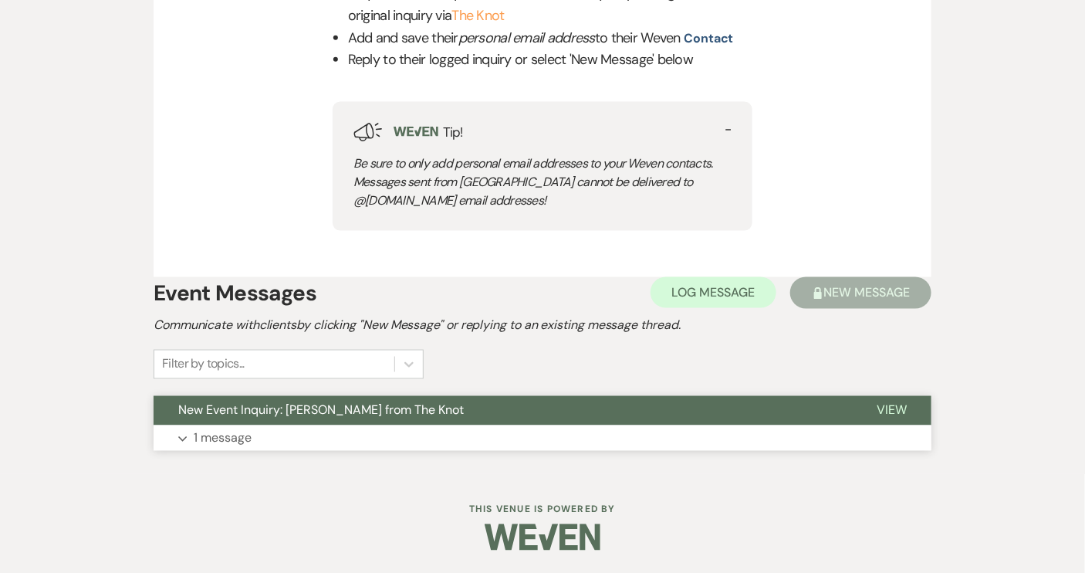
click at [458, 411] on span "New Event Inquiry: [PERSON_NAME] from The Knot" at bounding box center [321, 410] width 286 height 16
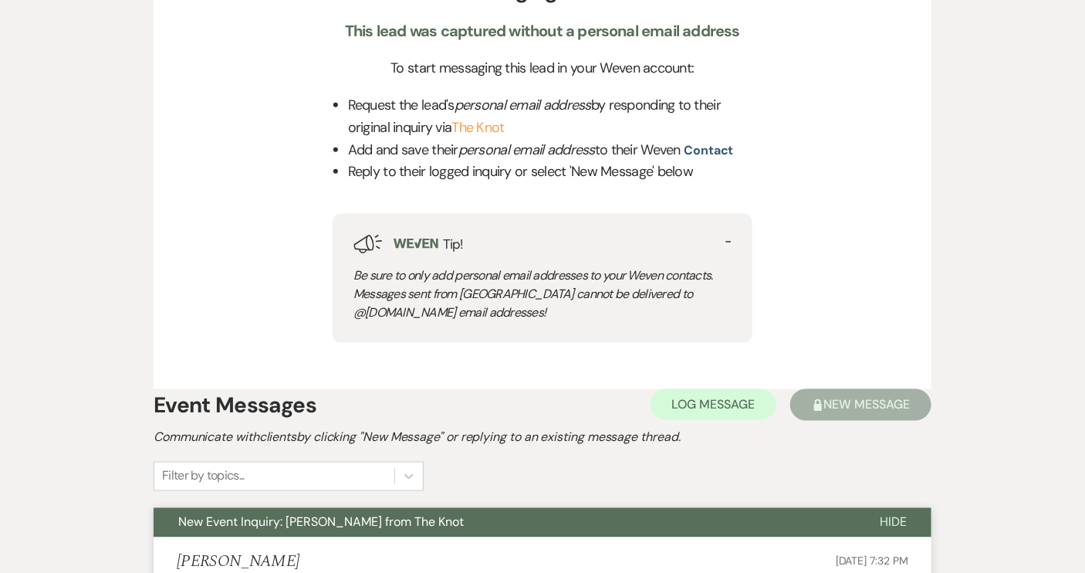
scroll to position [434, 0]
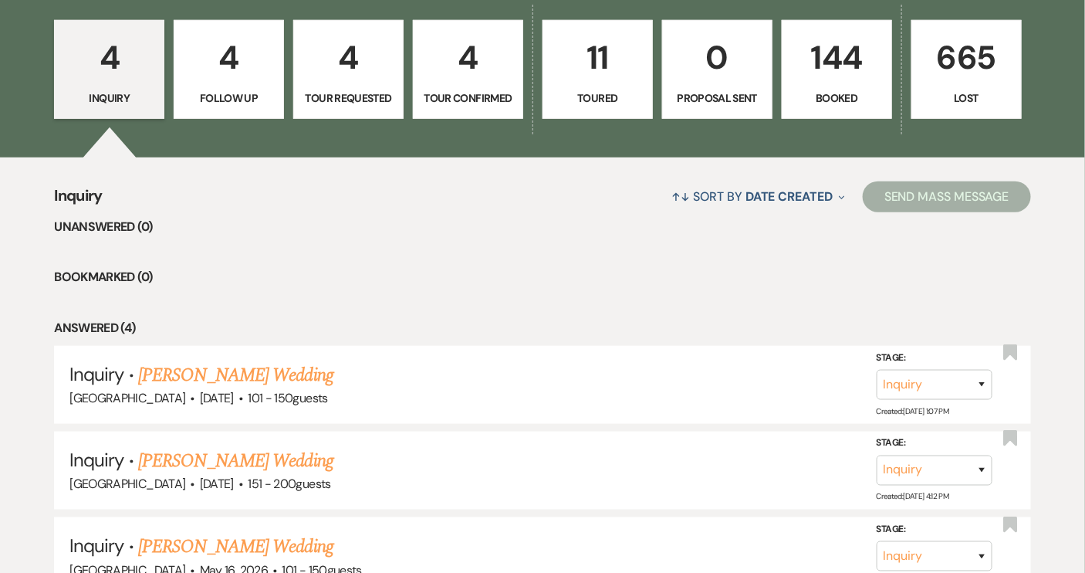
scroll to position [523, 0]
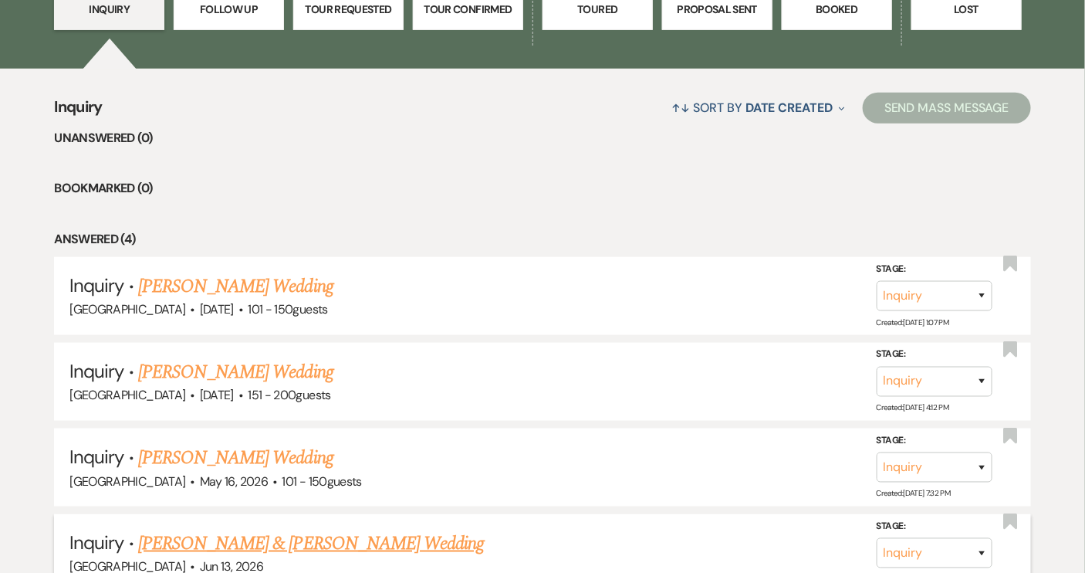
click at [338, 538] on link "[PERSON_NAME] & [PERSON_NAME] Wedding" at bounding box center [311, 544] width 346 height 28
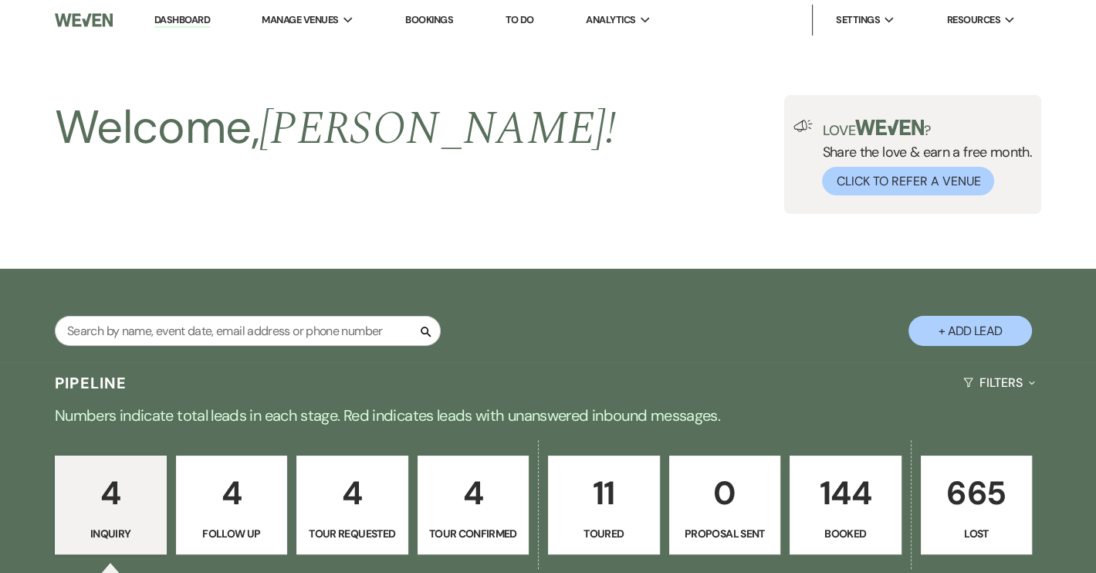
select select "5"
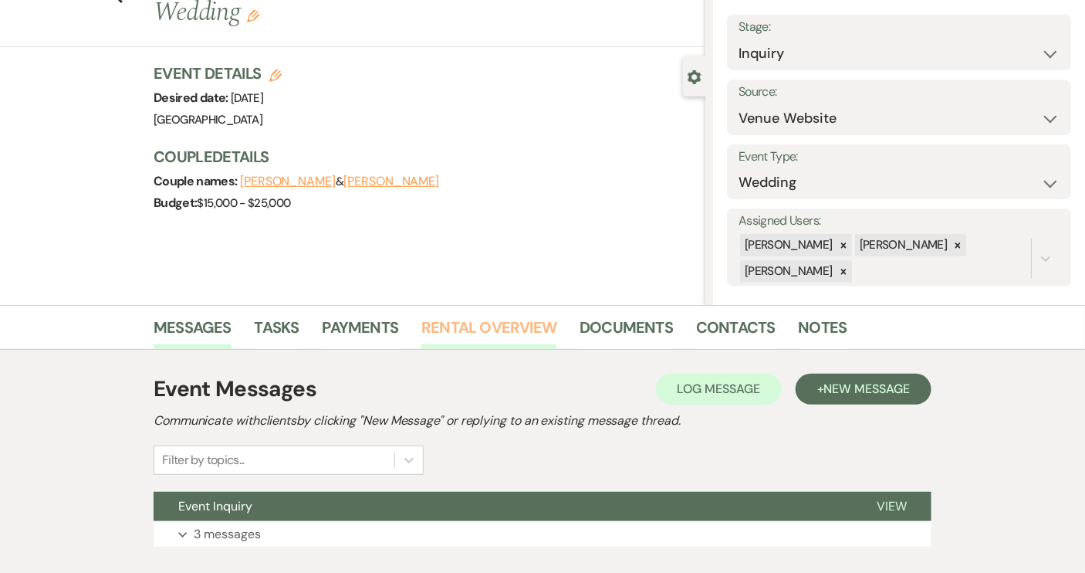
scroll to position [178, 0]
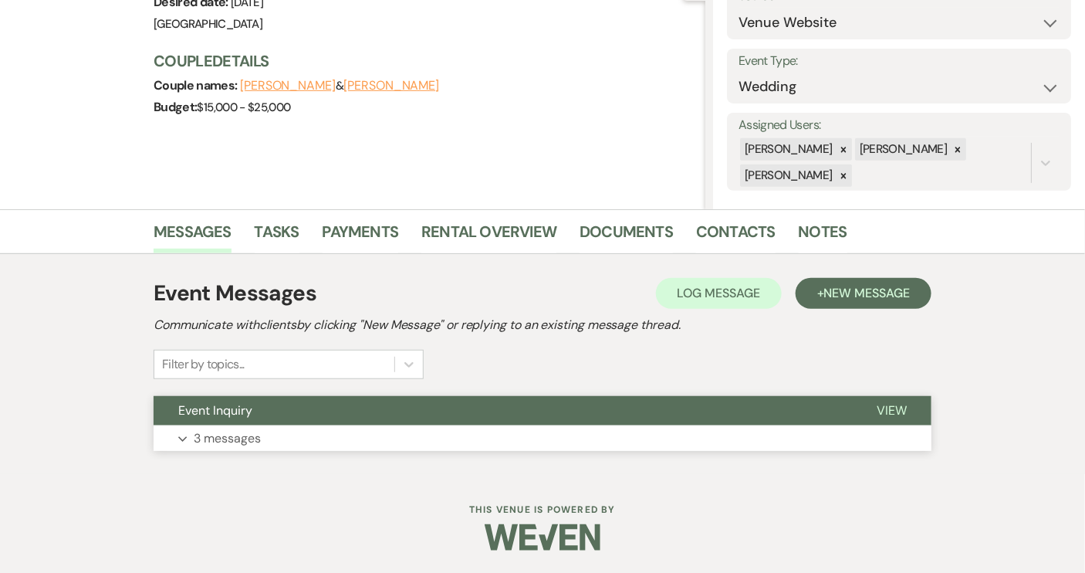
click at [894, 412] on span "View" at bounding box center [892, 410] width 30 height 16
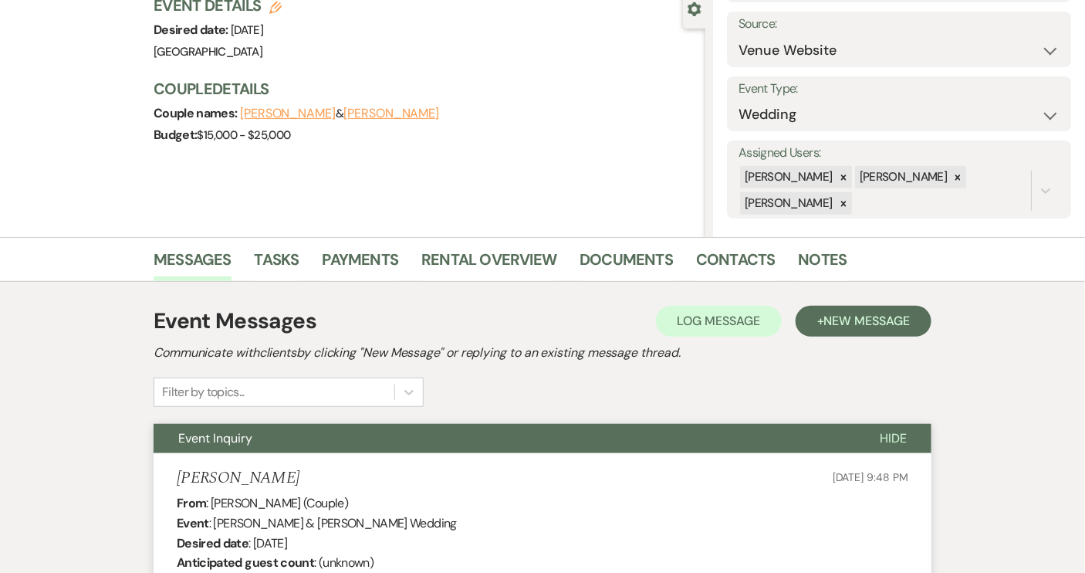
scroll to position [144, 0]
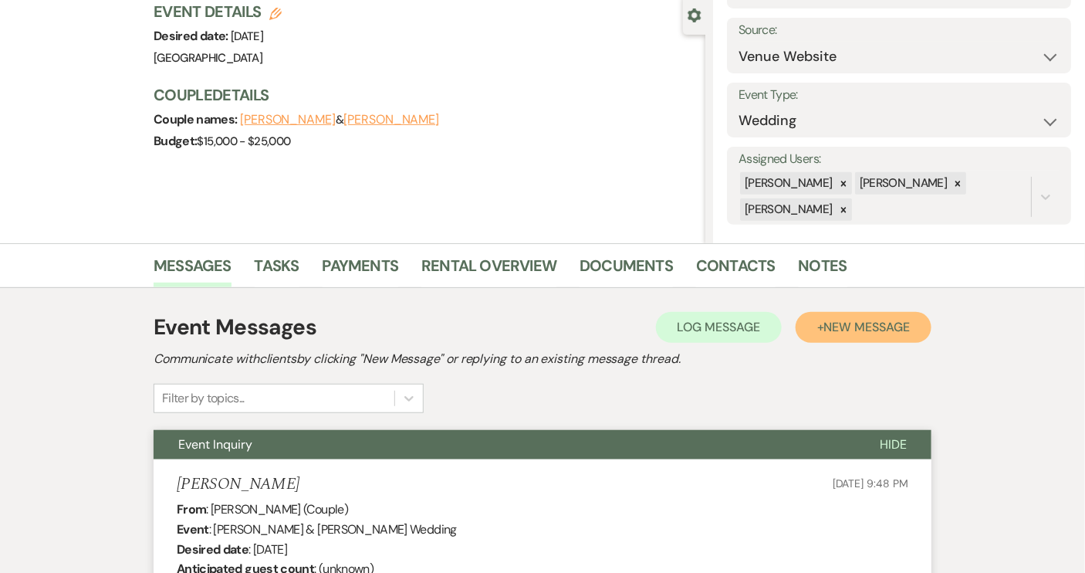
click at [887, 327] on span "New Message" at bounding box center [867, 327] width 86 height 16
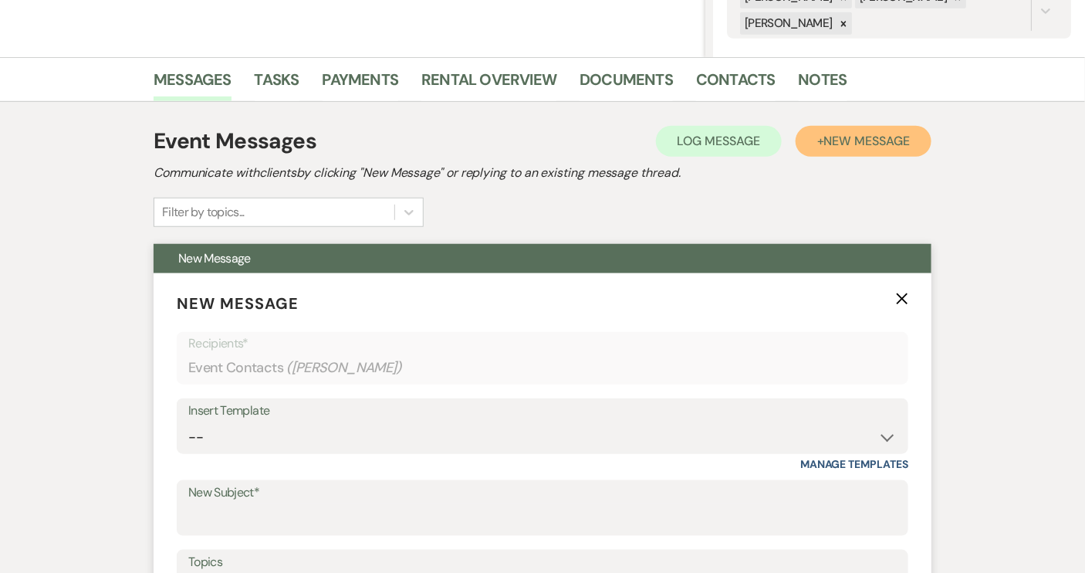
scroll to position [496, 0]
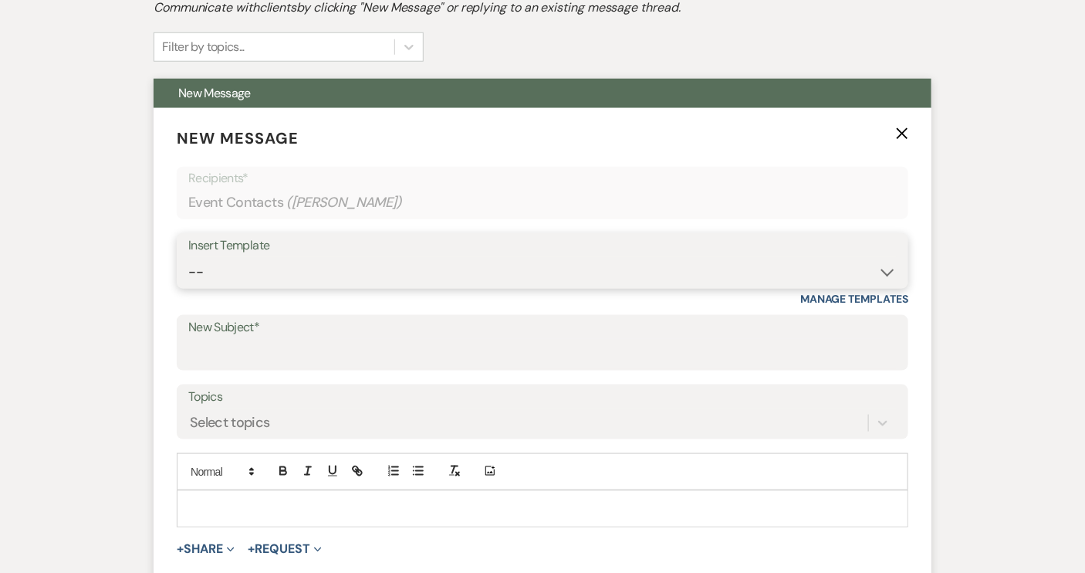
click at [887, 272] on select "-- Weven Planning Portal Introduction (Booked Events) Tour Request Response Con…" at bounding box center [542, 272] width 709 height 30
select select "1697"
click at [188, 257] on select "-- Weven Planning Portal Introduction (Booked Events) Tour Request Response Con…" at bounding box center [542, 272] width 709 height 30
type input "Checking in!"
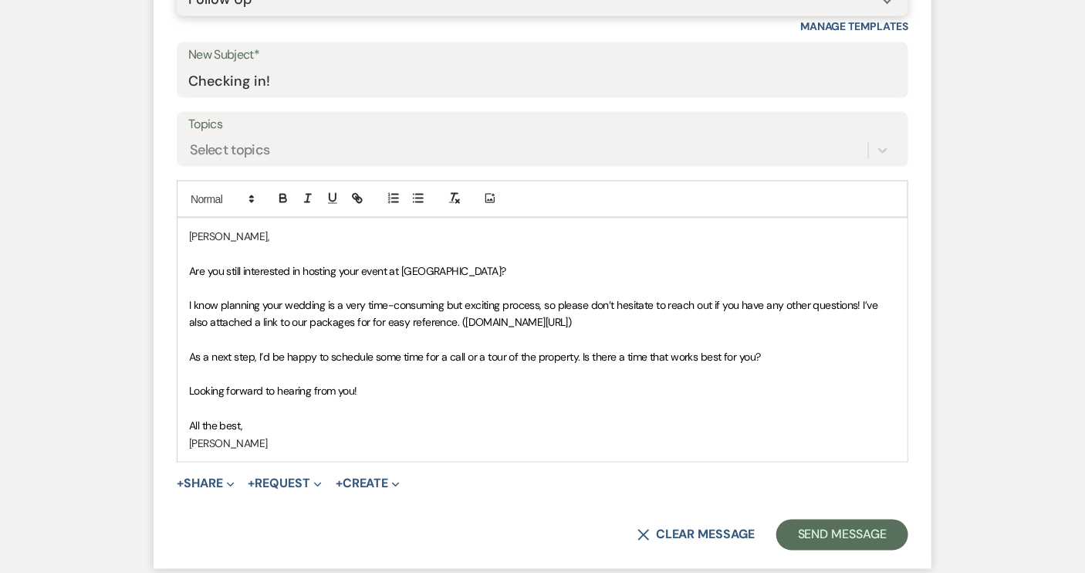
scroll to position [846, 0]
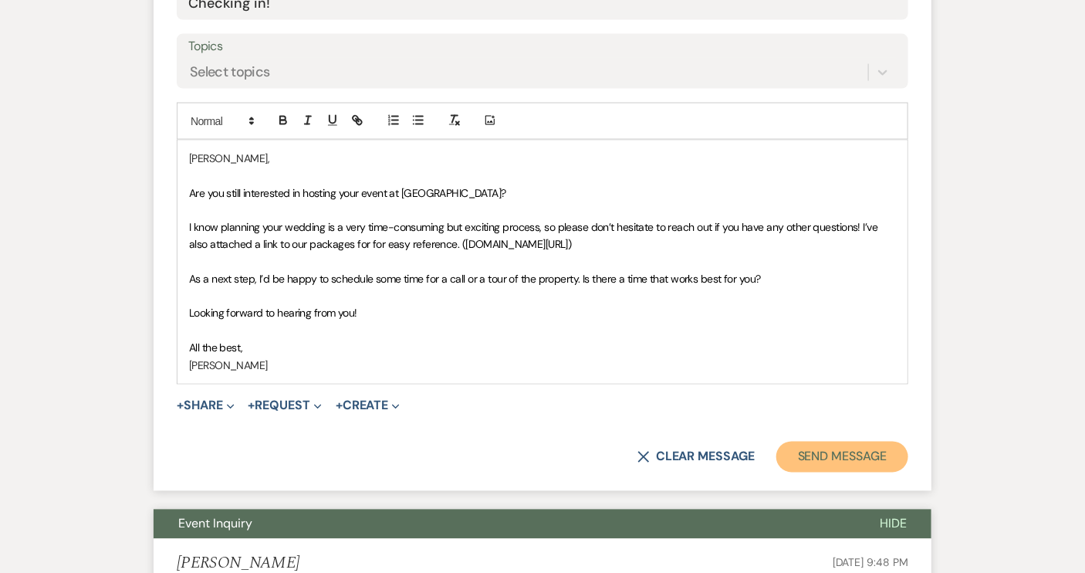
click at [817, 456] on button "Send Message" at bounding box center [843, 457] width 132 height 31
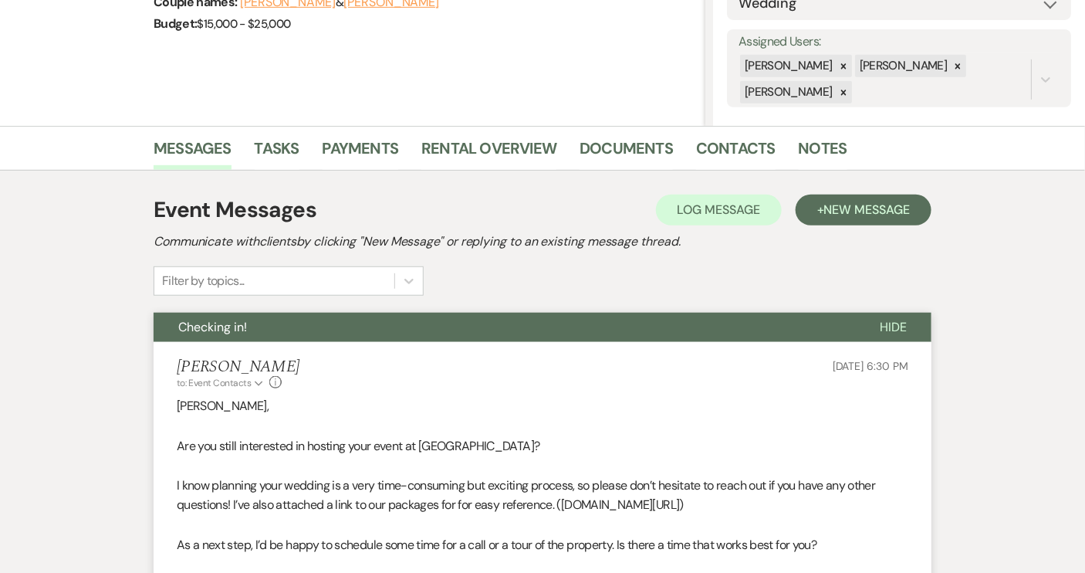
scroll to position [0, 0]
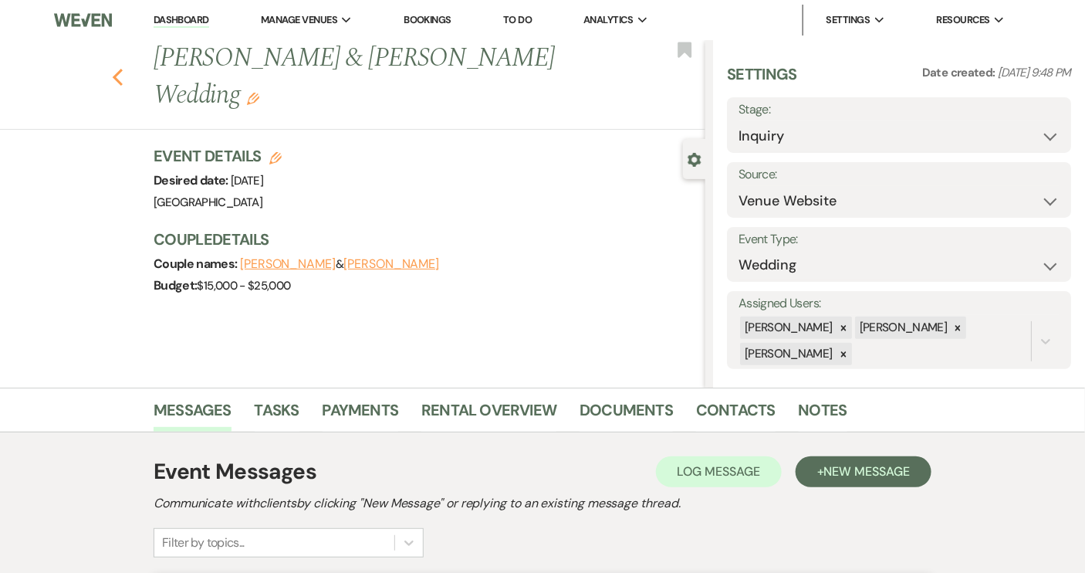
click at [123, 68] on icon "Previous" at bounding box center [118, 77] width 12 height 19
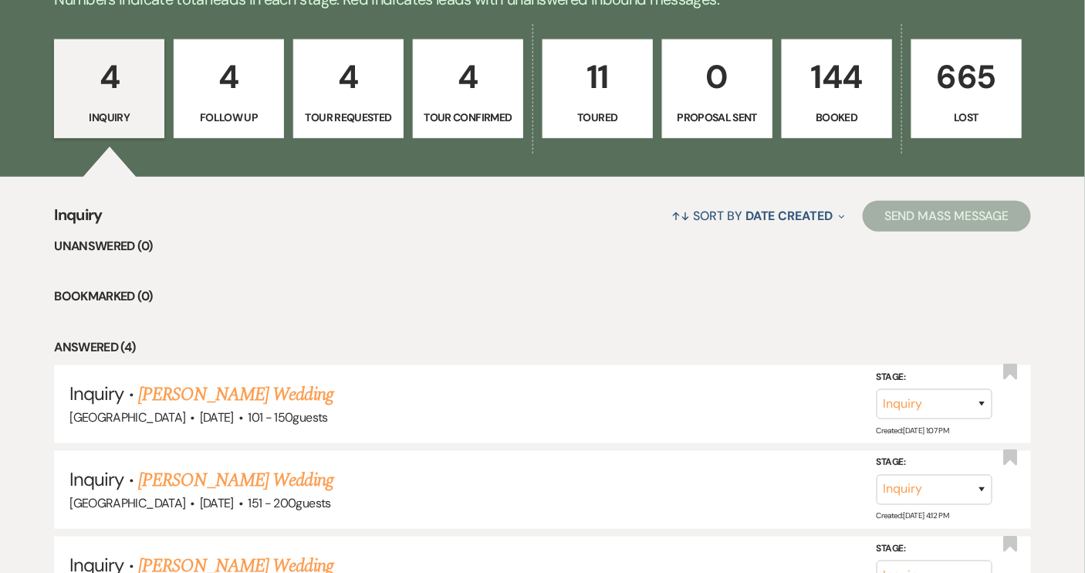
scroll to position [382, 0]
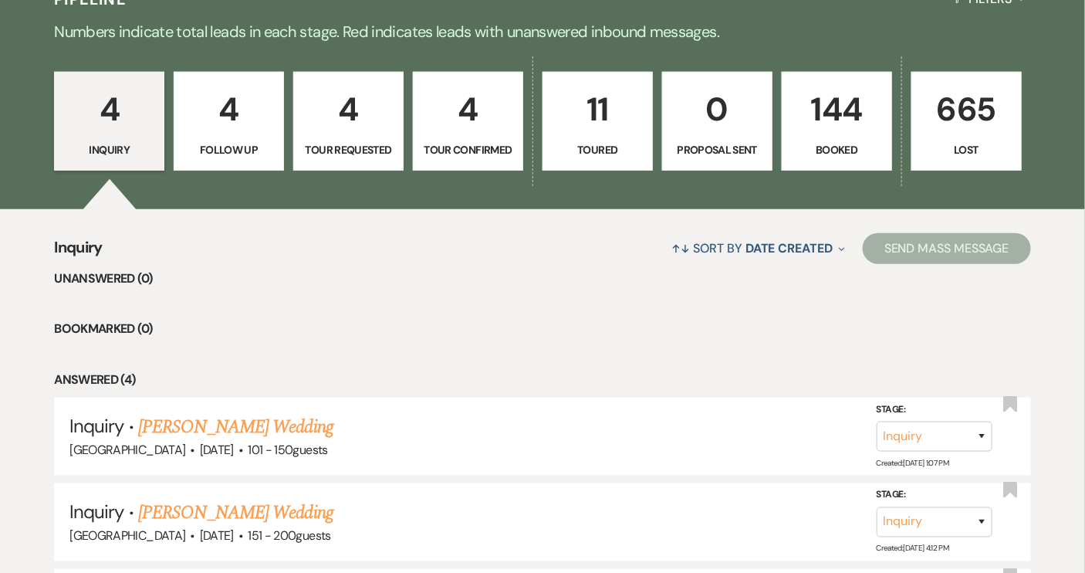
click at [222, 153] on p "Follow Up" at bounding box center [229, 149] width 90 height 17
select select "9"
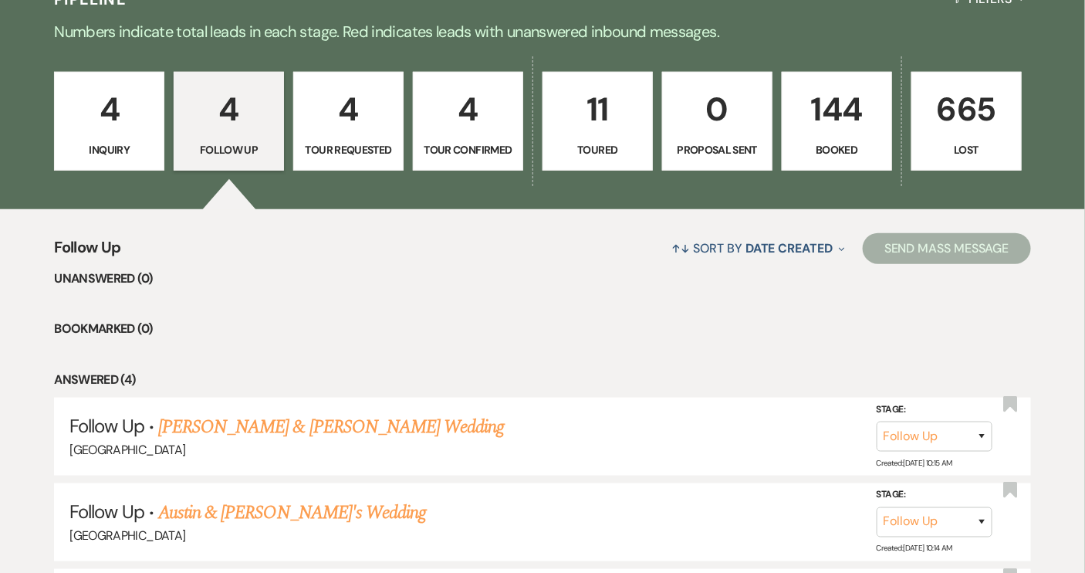
click at [294, 424] on link "[PERSON_NAME] & [PERSON_NAME] Wedding" at bounding box center [331, 427] width 346 height 28
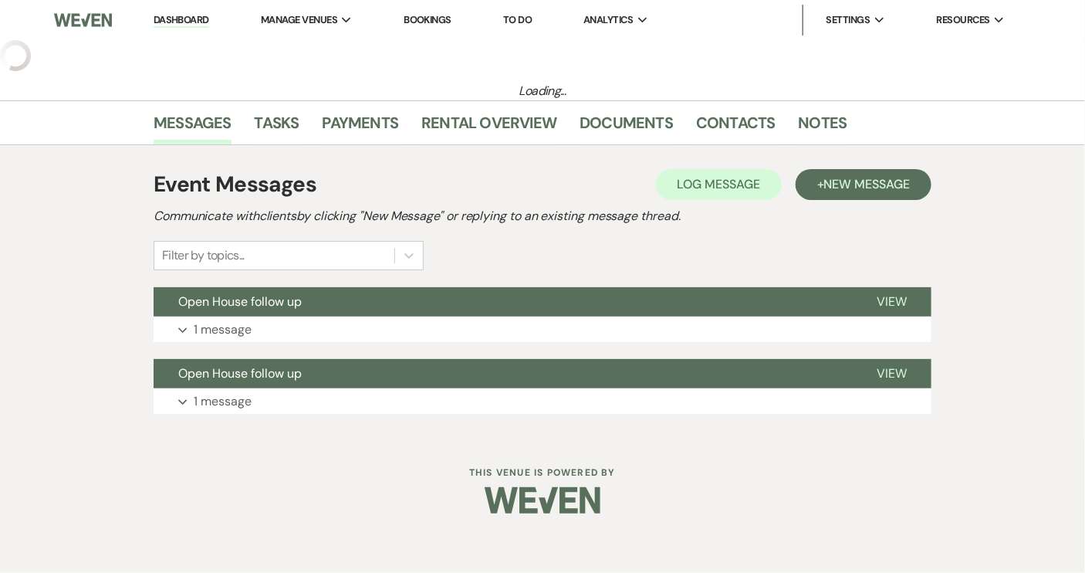
select select "9"
select select "14"
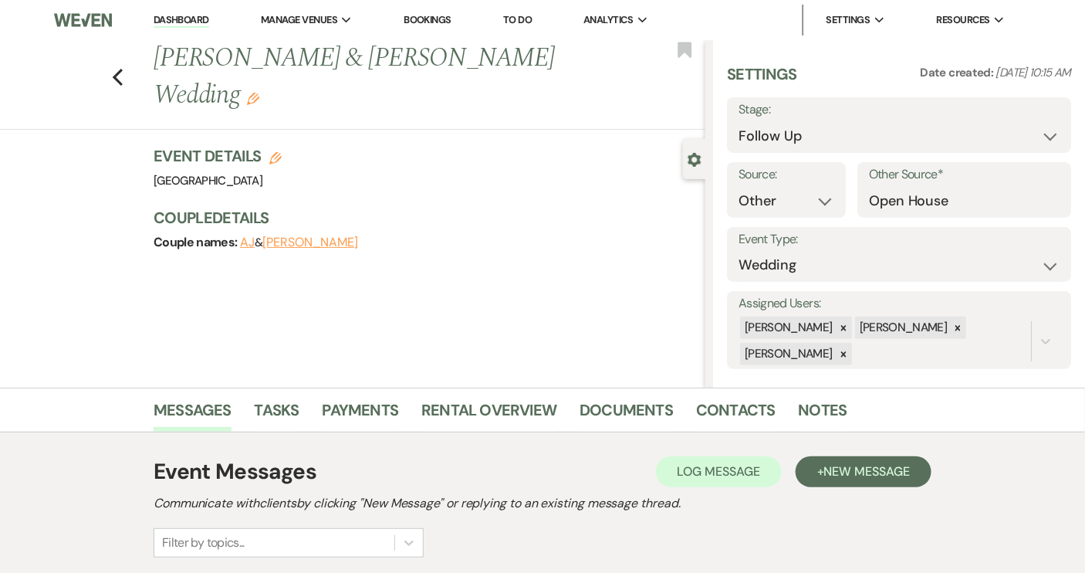
click at [129, 59] on div "Previous [PERSON_NAME] & [PERSON_NAME] Wedding Edit Bookmark" at bounding box center [348, 85] width 713 height 90
click at [121, 68] on icon "Previous" at bounding box center [118, 77] width 12 height 19
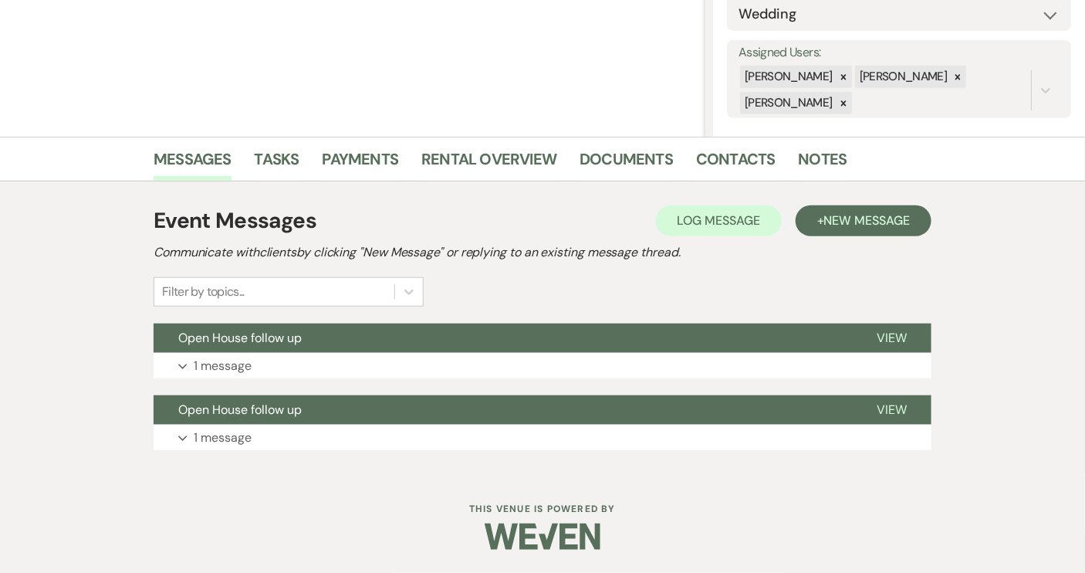
select select "9"
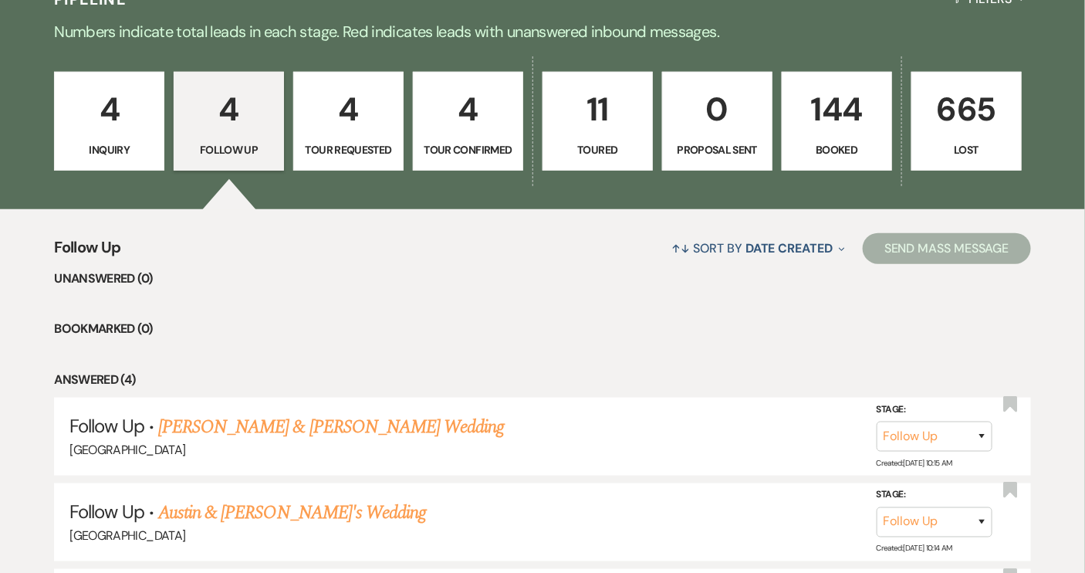
click at [357, 149] on p "Tour Requested" at bounding box center [348, 149] width 90 height 17
select select "2"
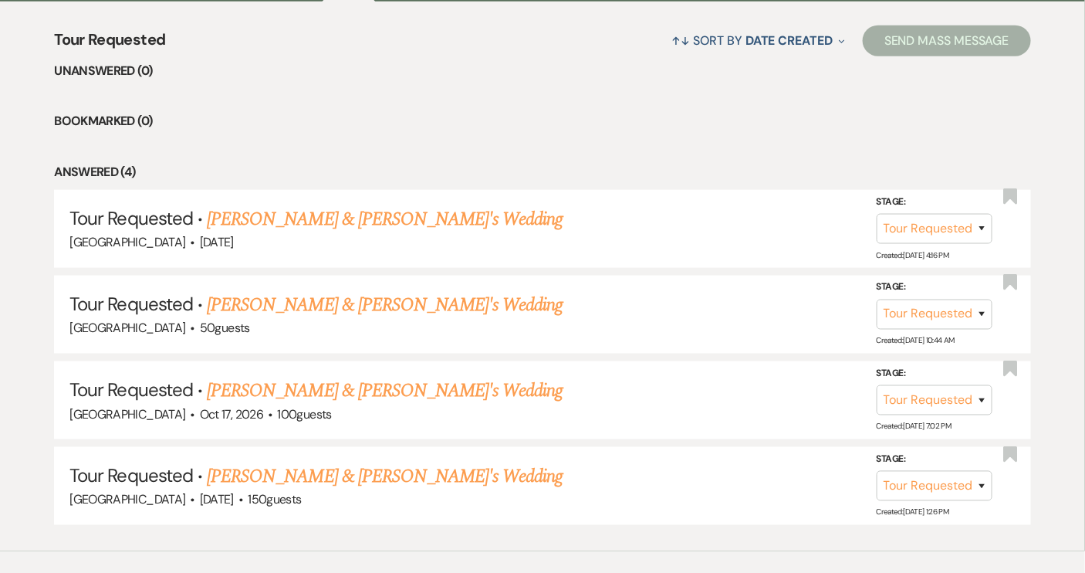
scroll to position [593, 0]
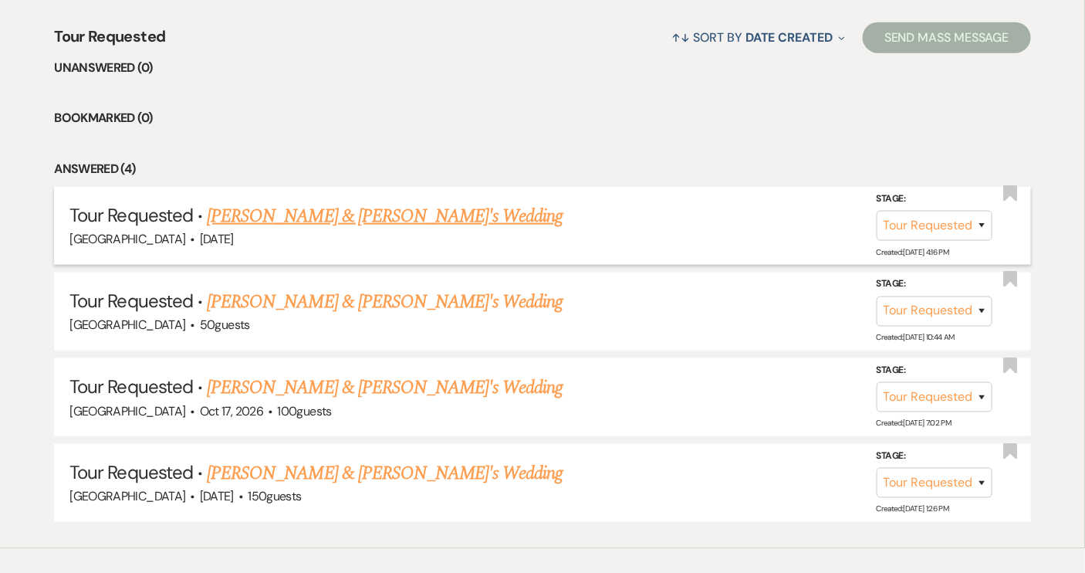
click at [347, 212] on link "[PERSON_NAME] & [PERSON_NAME]'s Wedding" at bounding box center [385, 216] width 357 height 28
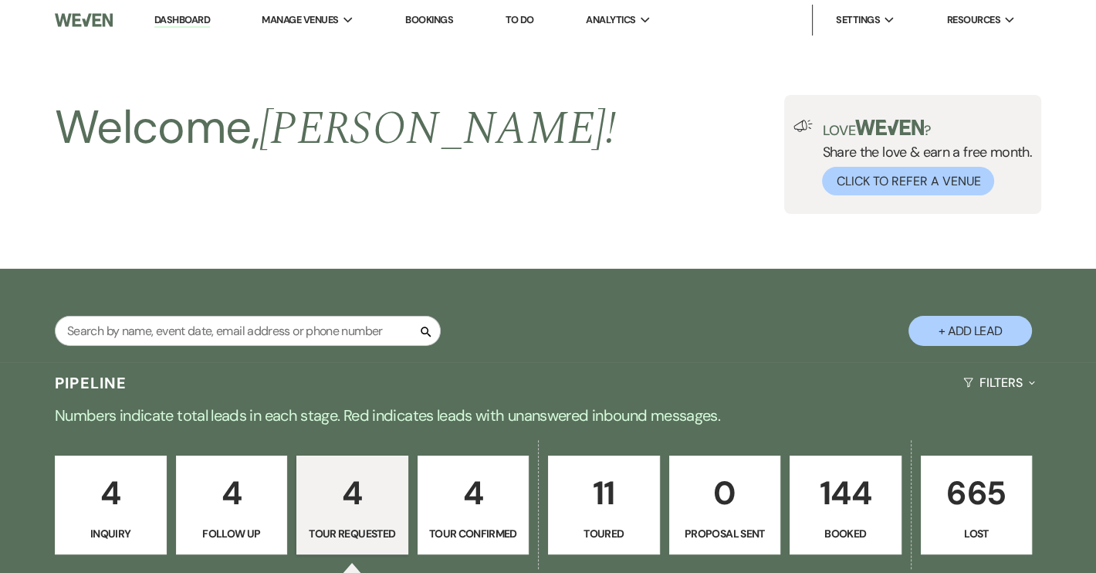
select select "2"
select select "5"
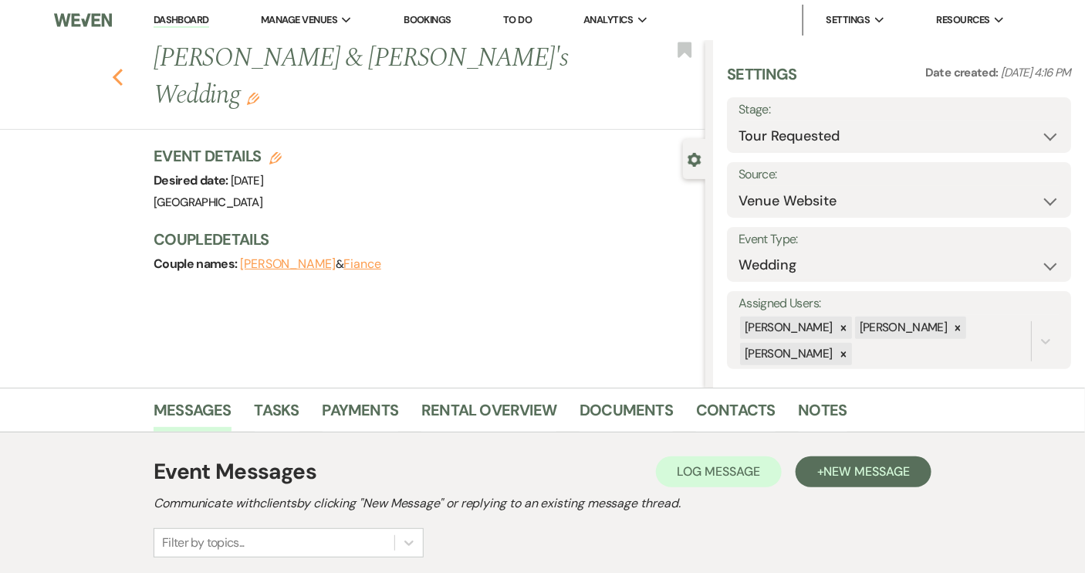
click at [123, 69] on use "button" at bounding box center [118, 77] width 10 height 17
select select "2"
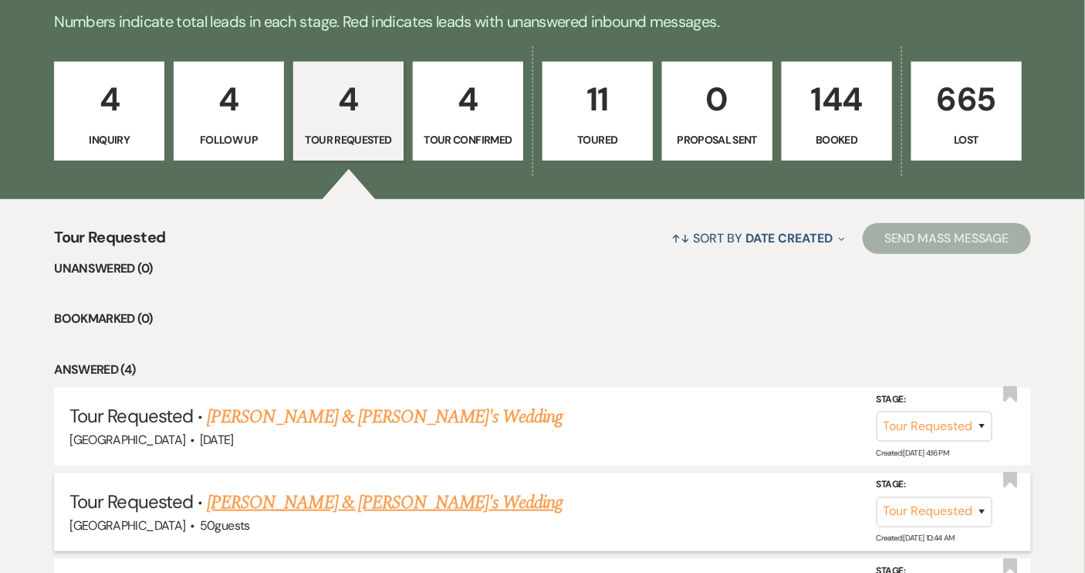
scroll to position [382, 0]
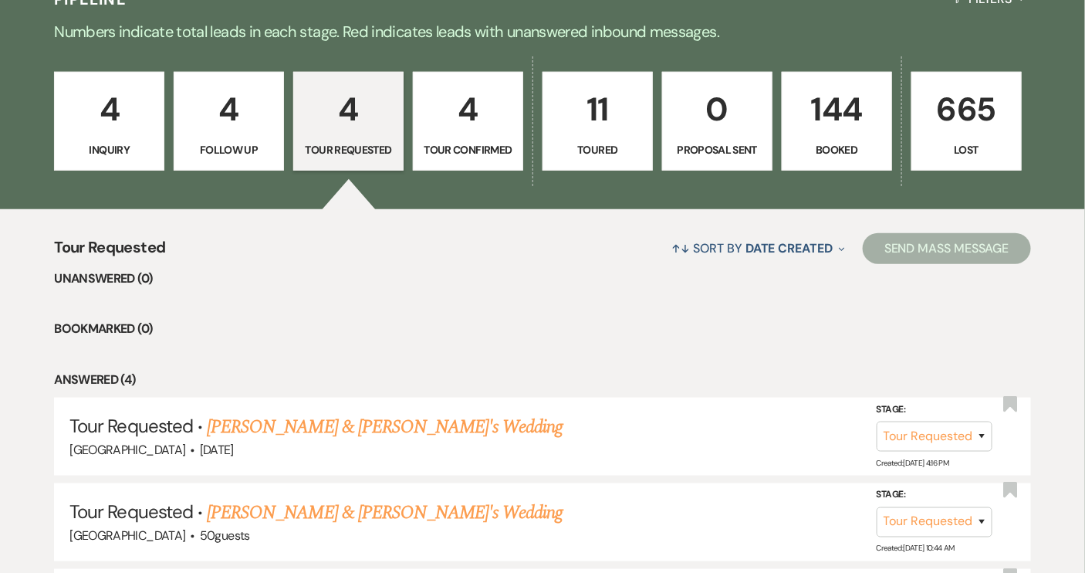
click at [462, 160] on link "4 Tour Confirmed" at bounding box center [468, 121] width 110 height 99
select select "4"
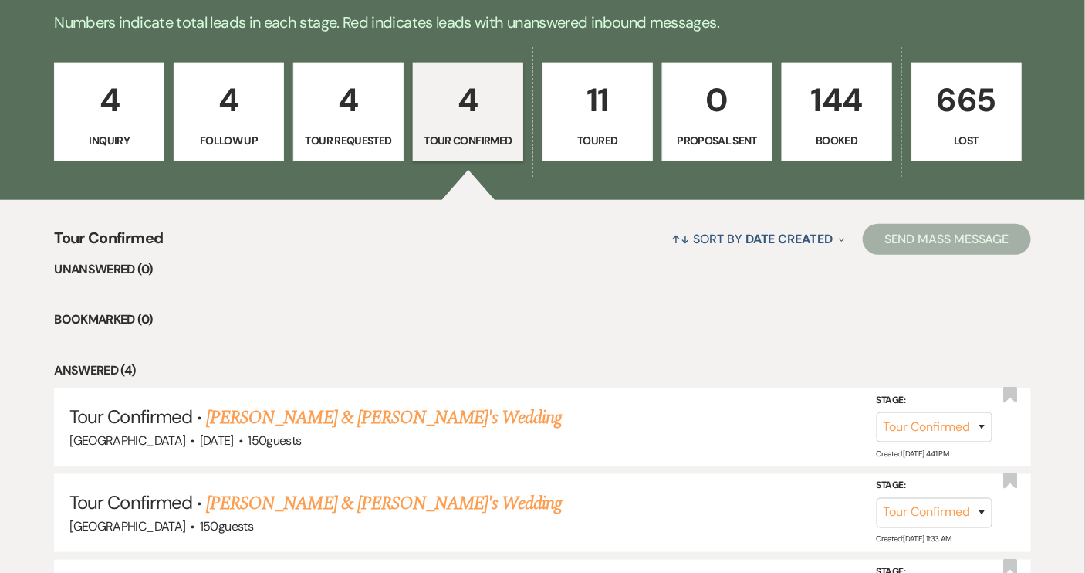
scroll to position [382, 0]
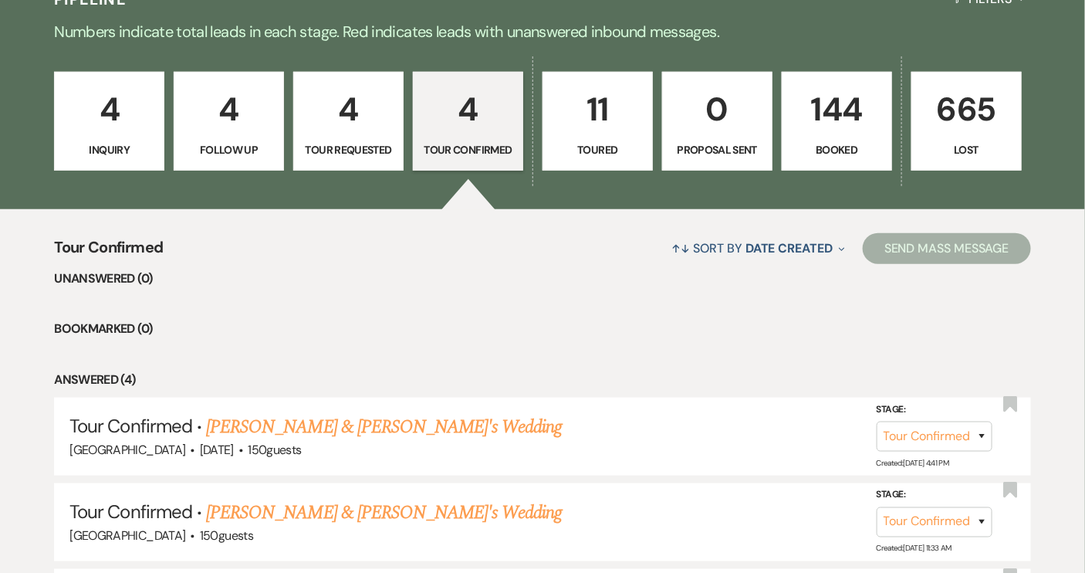
click at [333, 130] on p "4" at bounding box center [348, 109] width 90 height 52
select select "2"
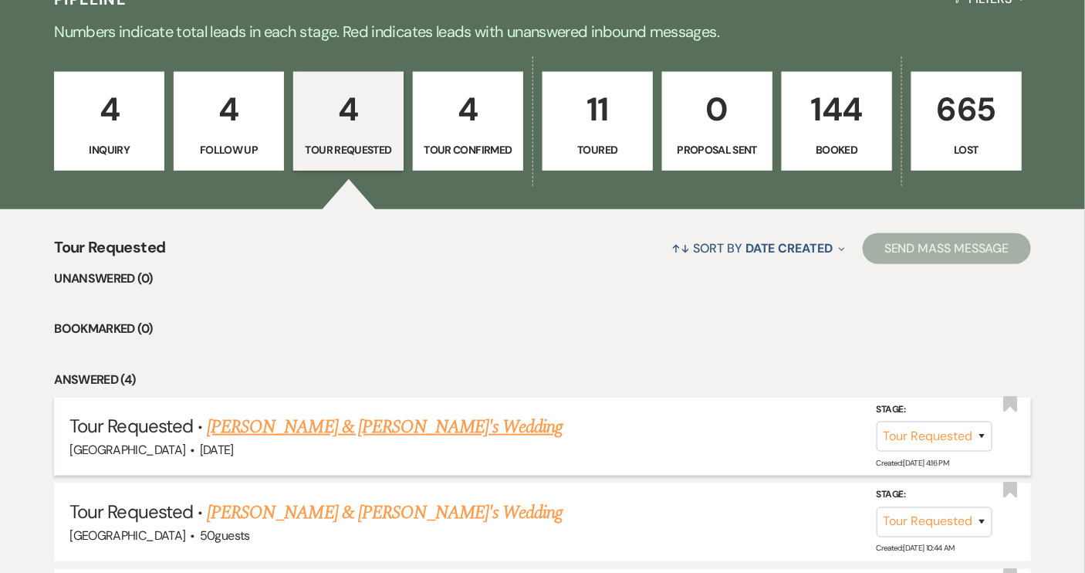
click at [343, 425] on link "[PERSON_NAME] & [PERSON_NAME]'s Wedding" at bounding box center [385, 427] width 357 height 28
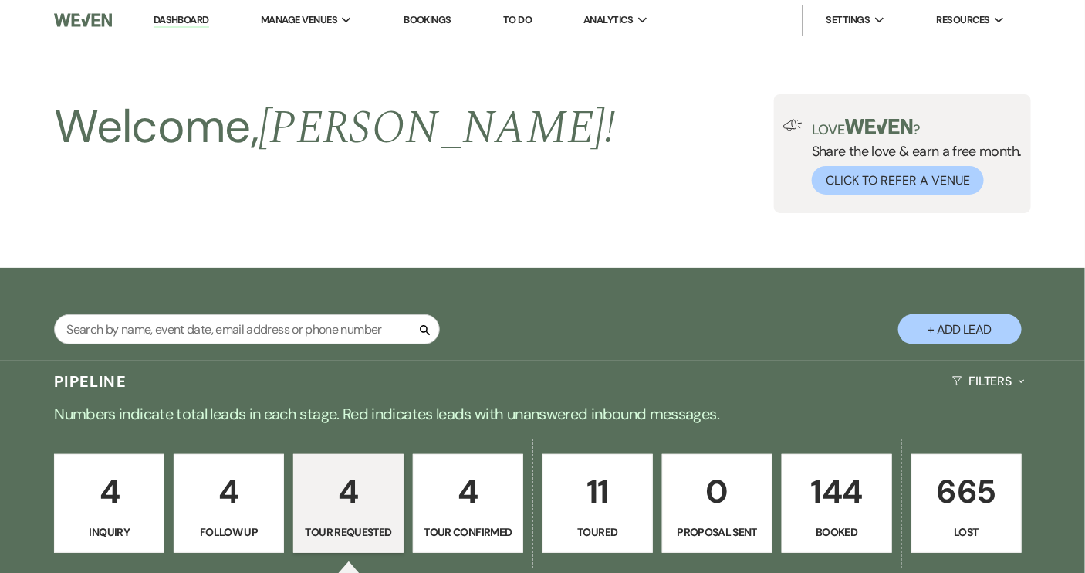
select select "2"
select select "5"
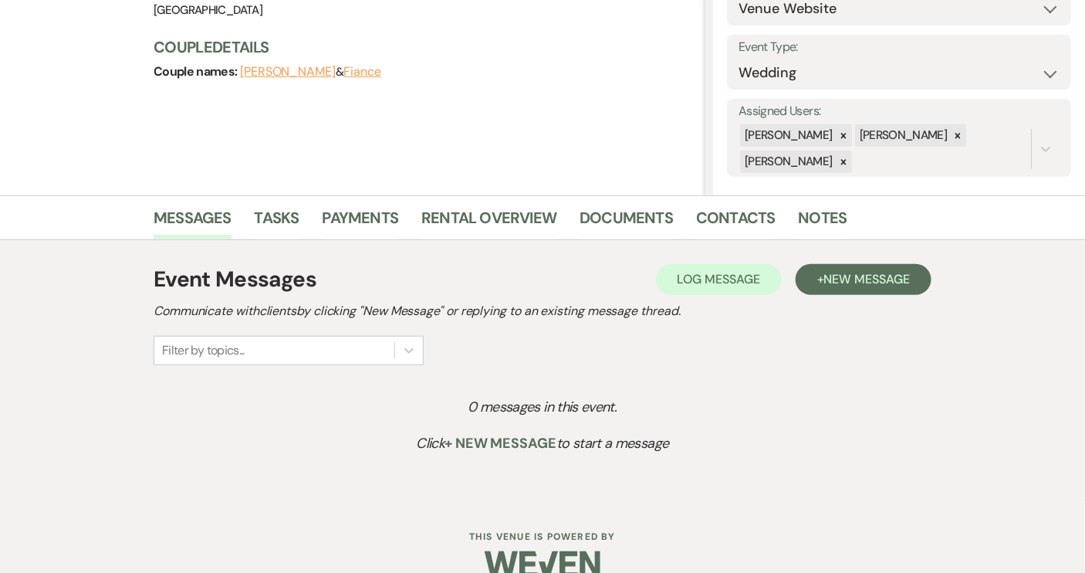
scroll to position [218, 0]
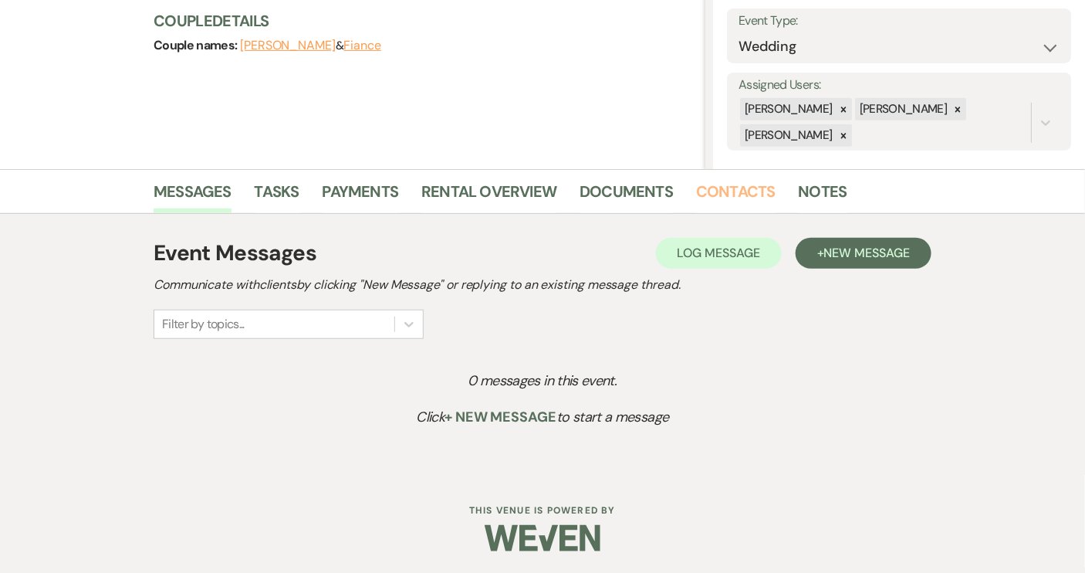
click at [749, 192] on link "Contacts" at bounding box center [736, 196] width 80 height 34
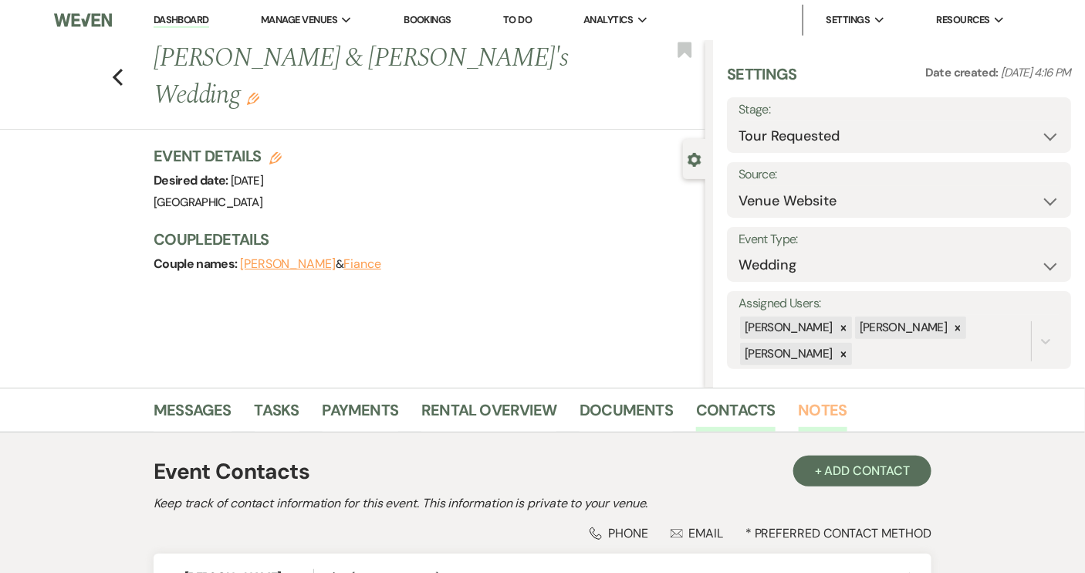
click at [807, 407] on link "Notes" at bounding box center [823, 415] width 49 height 34
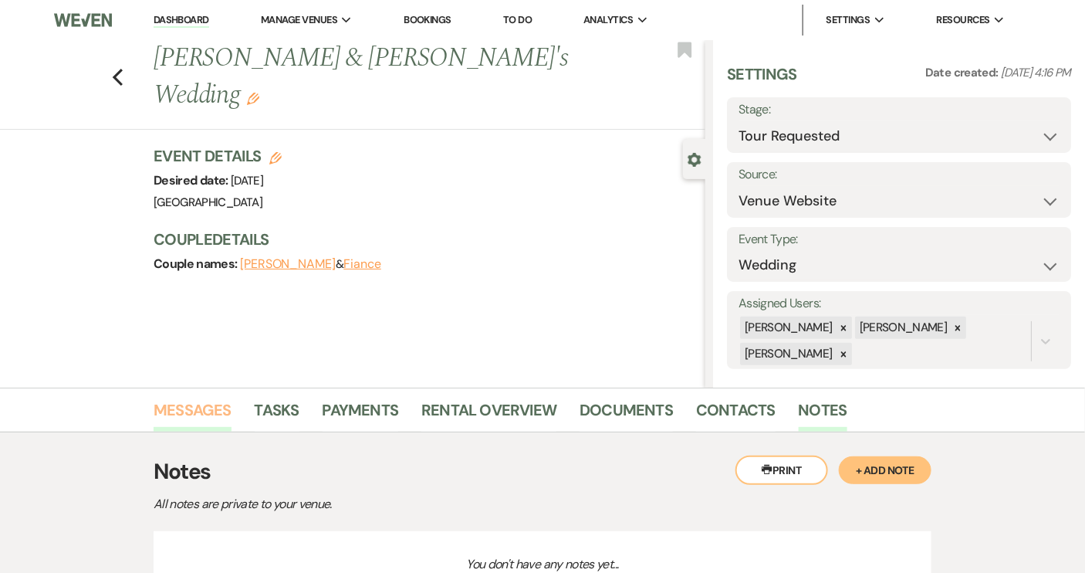
click at [196, 405] on link "Messages" at bounding box center [193, 415] width 78 height 34
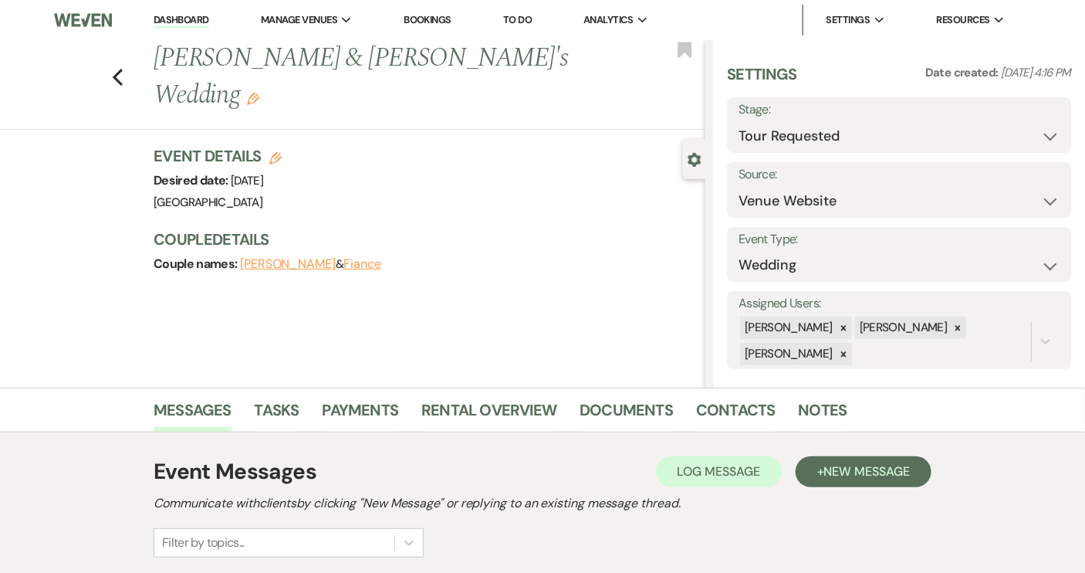
click at [294, 258] on button "[PERSON_NAME]" at bounding box center [288, 264] width 96 height 12
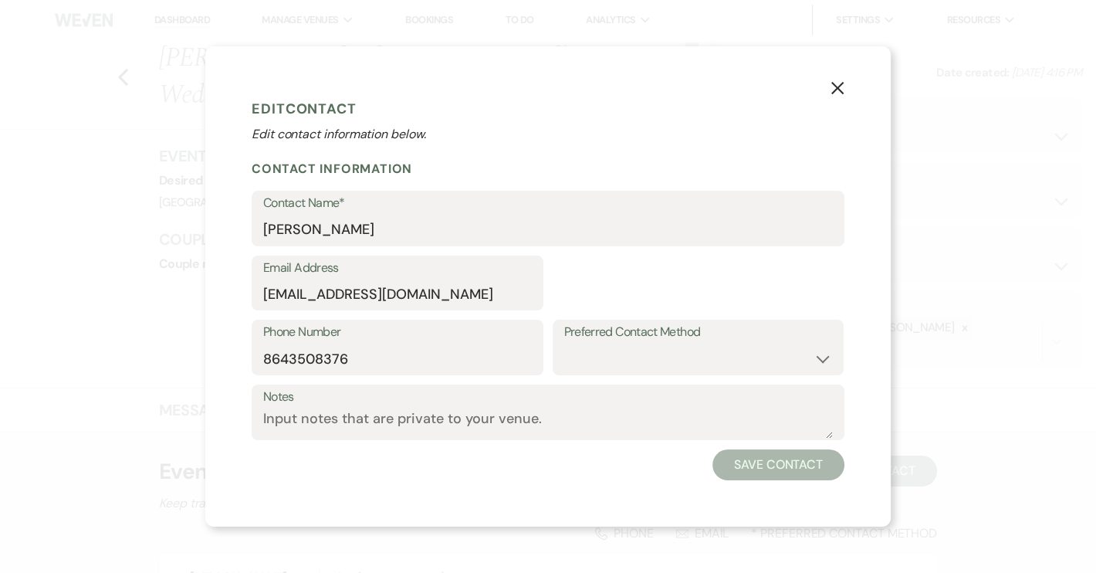
select select "1"
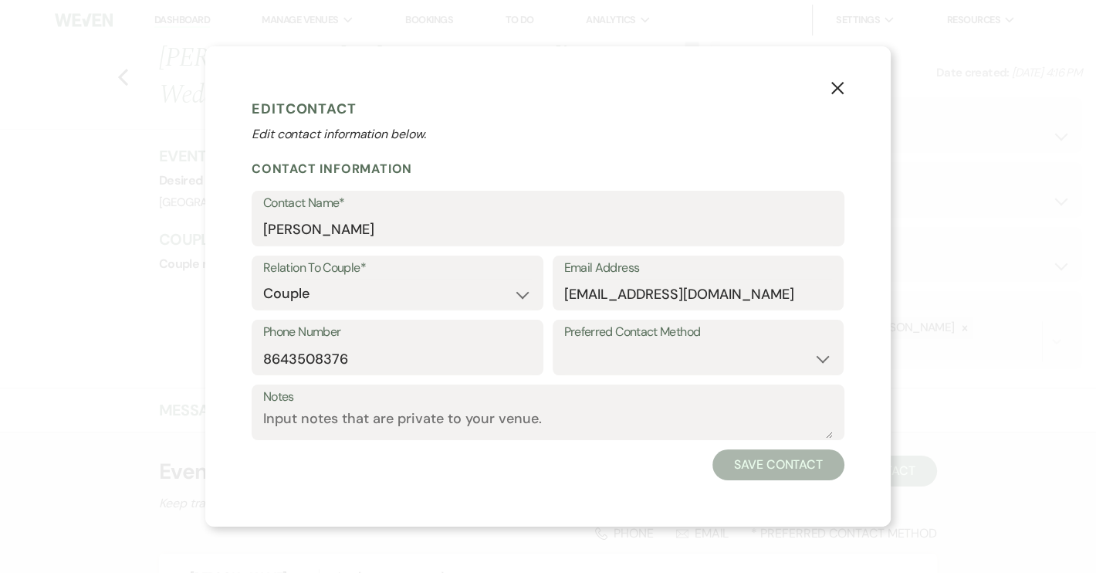
click at [833, 77] on button "X" at bounding box center [837, 87] width 23 height 27
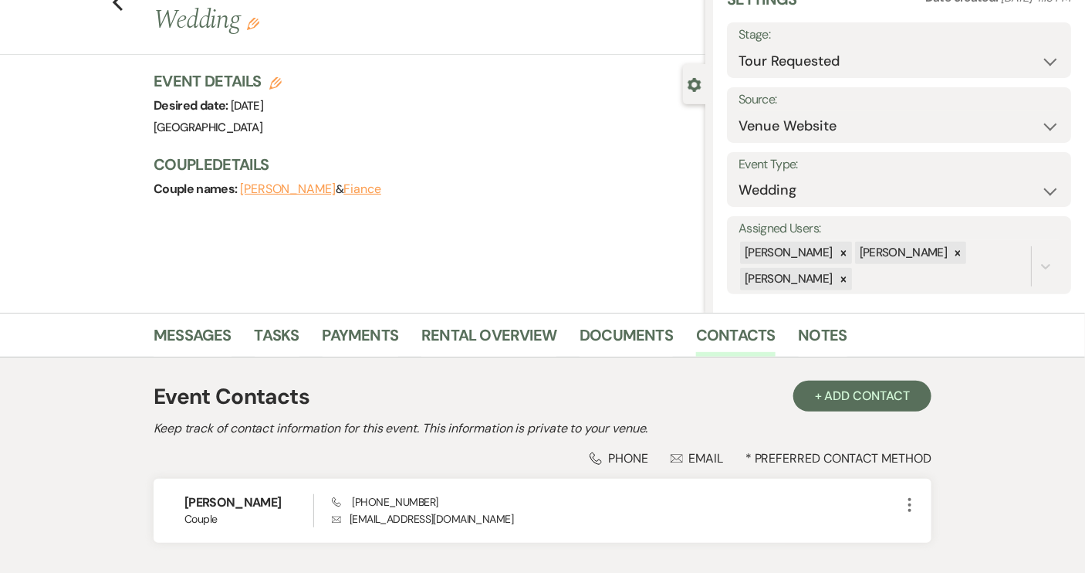
scroll to position [181, 0]
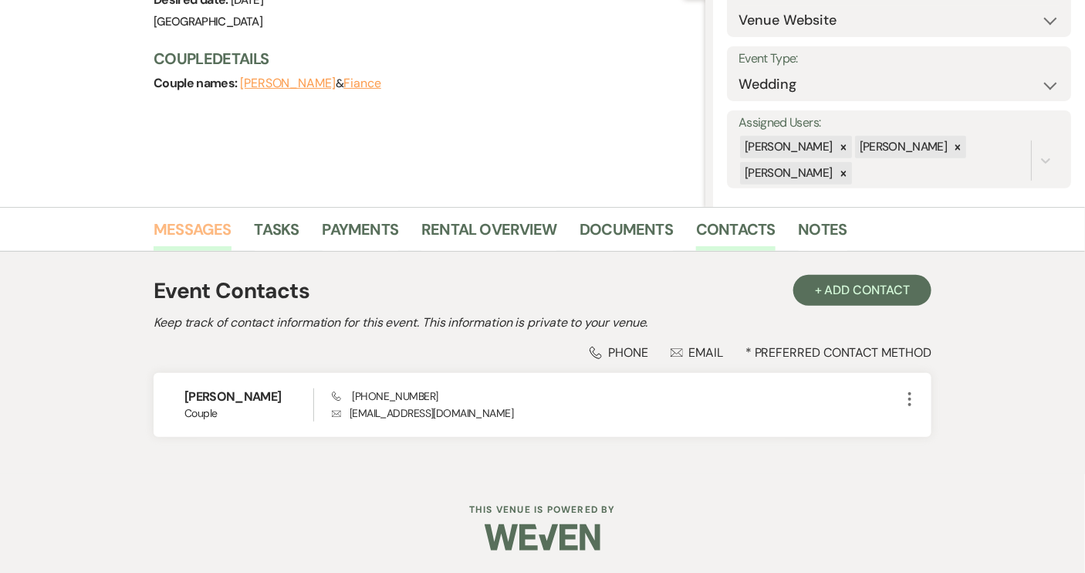
click at [184, 226] on link "Messages" at bounding box center [193, 234] width 78 height 34
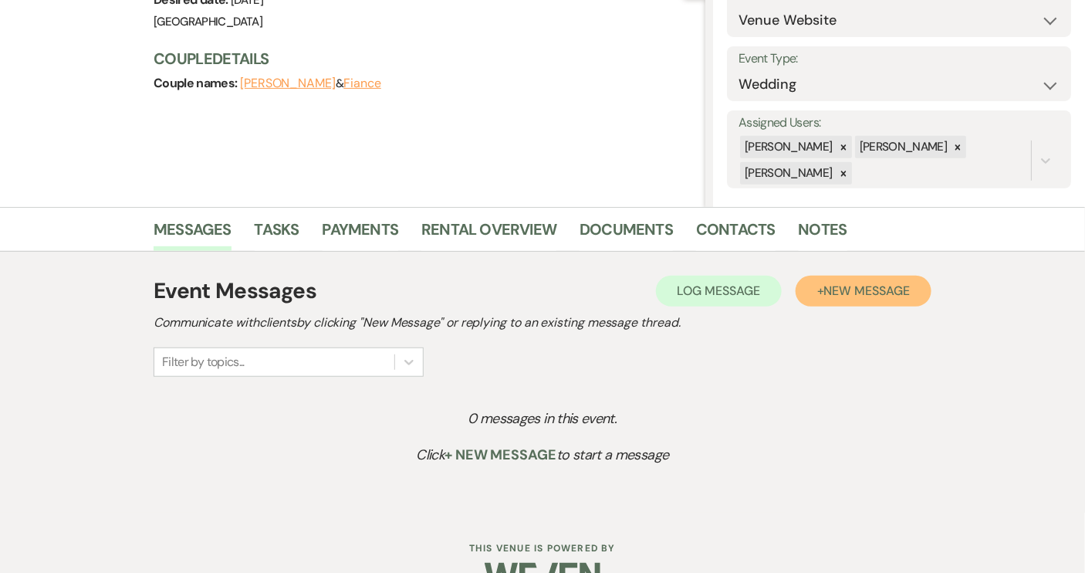
click at [864, 299] on button "+ New Message" at bounding box center [864, 291] width 136 height 31
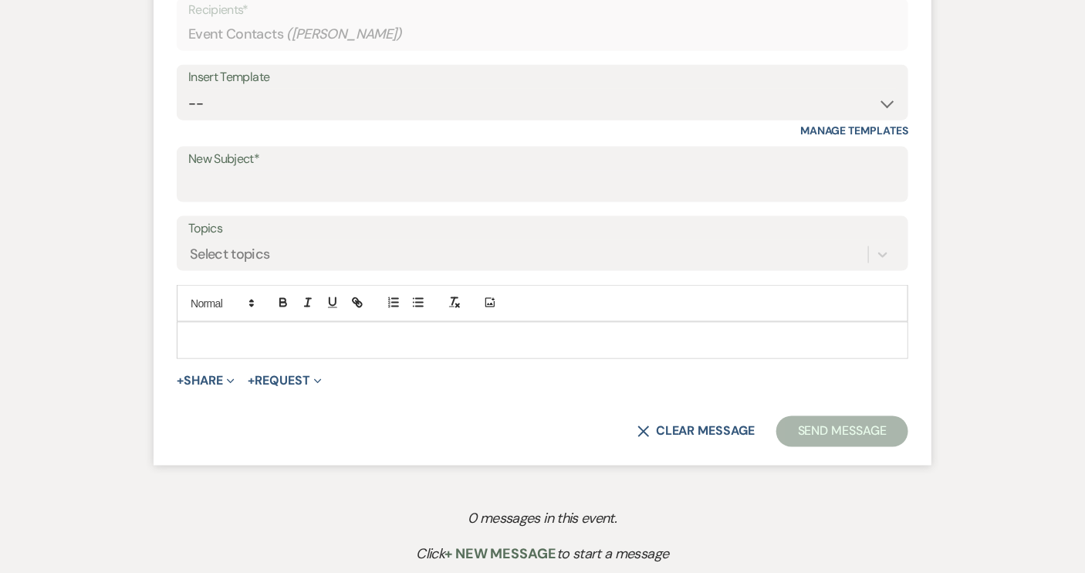
scroll to position [672, 0]
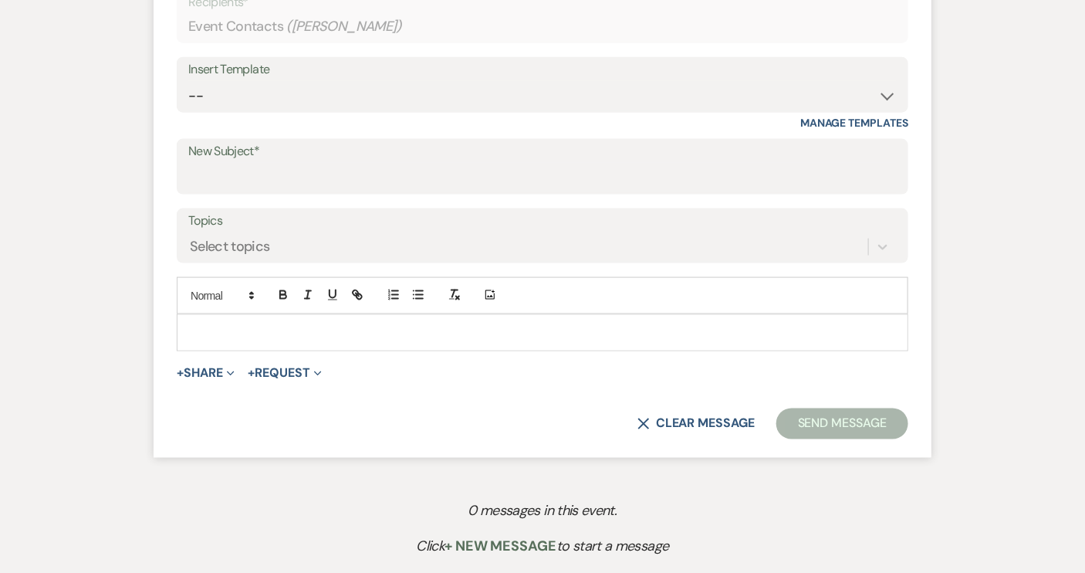
click at [239, 320] on div at bounding box center [543, 333] width 730 height 36
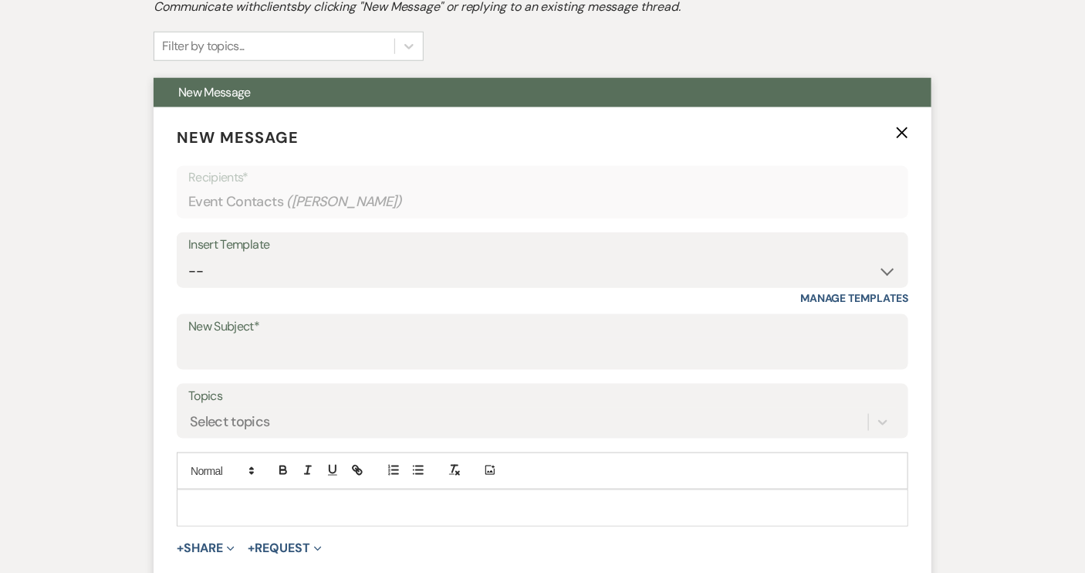
scroll to position [461, 0]
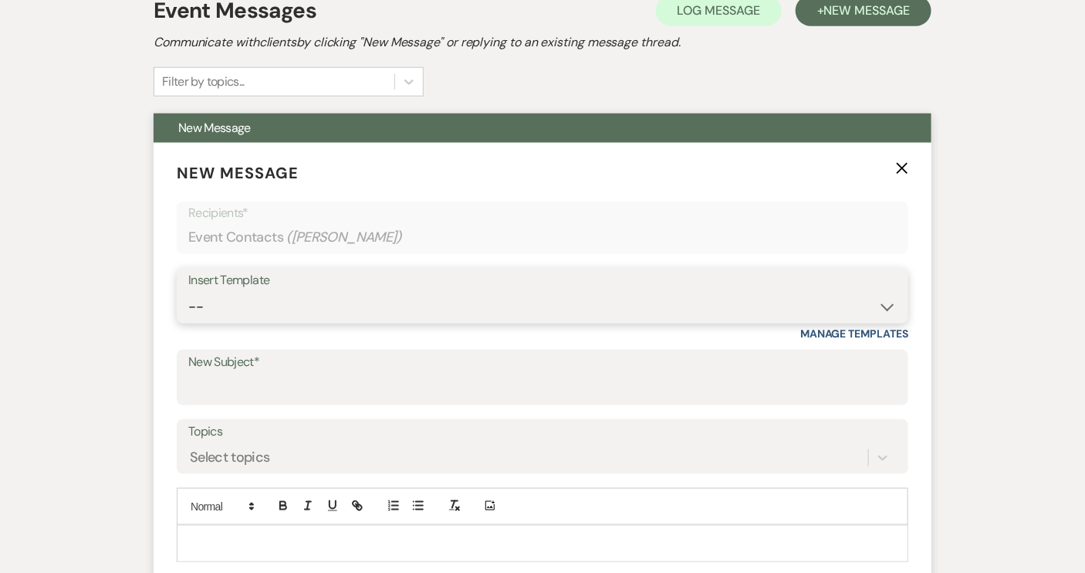
click at [888, 310] on select "-- Weven Planning Portal Introduction (Booked Events) Tour Request Response Con…" at bounding box center [542, 307] width 709 height 30
select select "1697"
click at [188, 292] on select "-- Weven Planning Portal Introduction (Booked Events) Tour Request Response Con…" at bounding box center [542, 307] width 709 height 30
type input "Checking in!"
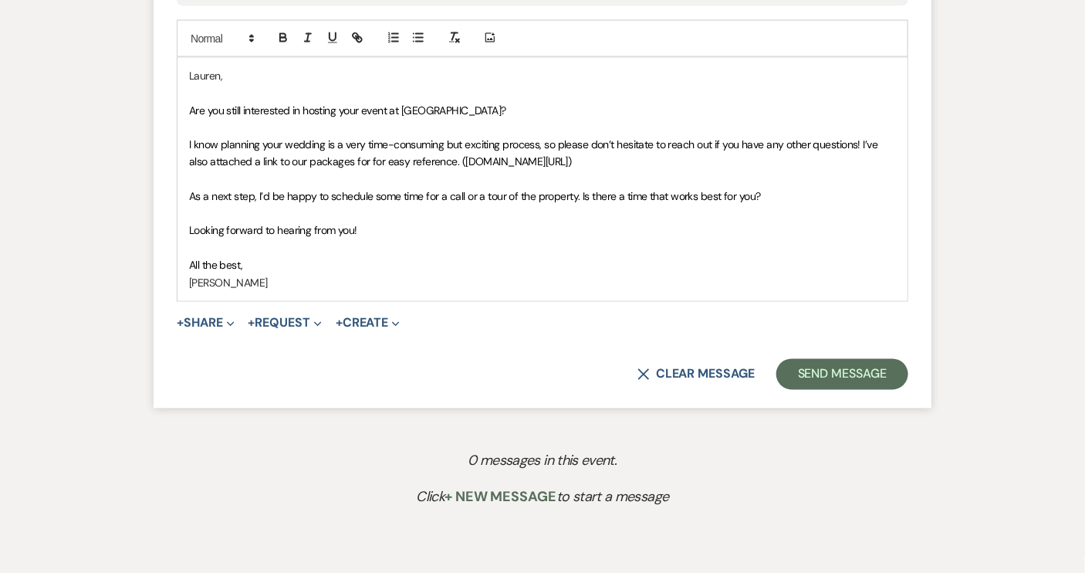
scroll to position [952, 0]
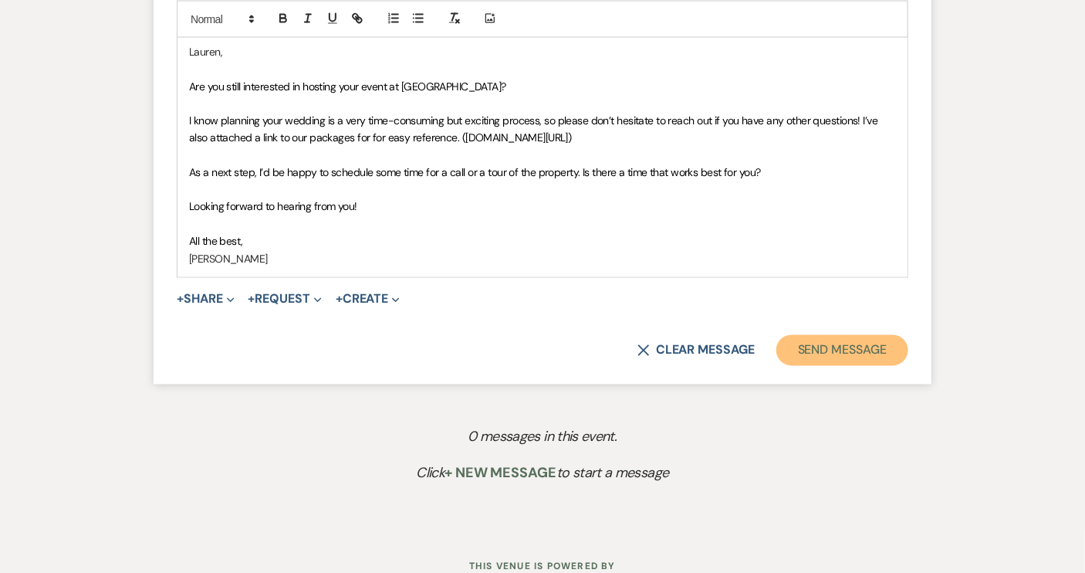
click at [851, 349] on button "Send Message" at bounding box center [843, 350] width 132 height 31
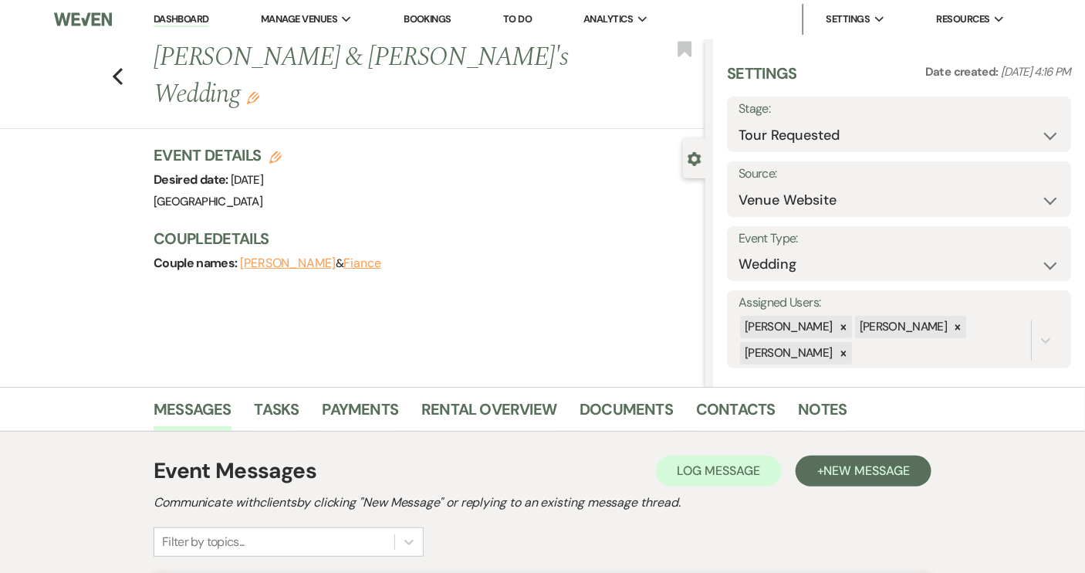
scroll to position [0, 0]
click at [117, 68] on icon "Previous" at bounding box center [118, 77] width 12 height 19
select select "2"
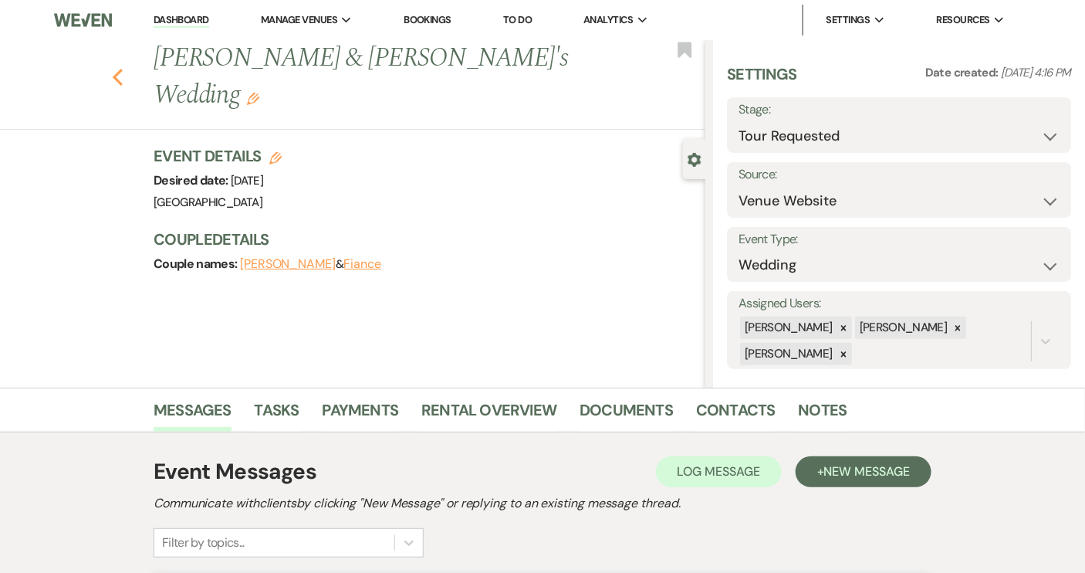
select select "2"
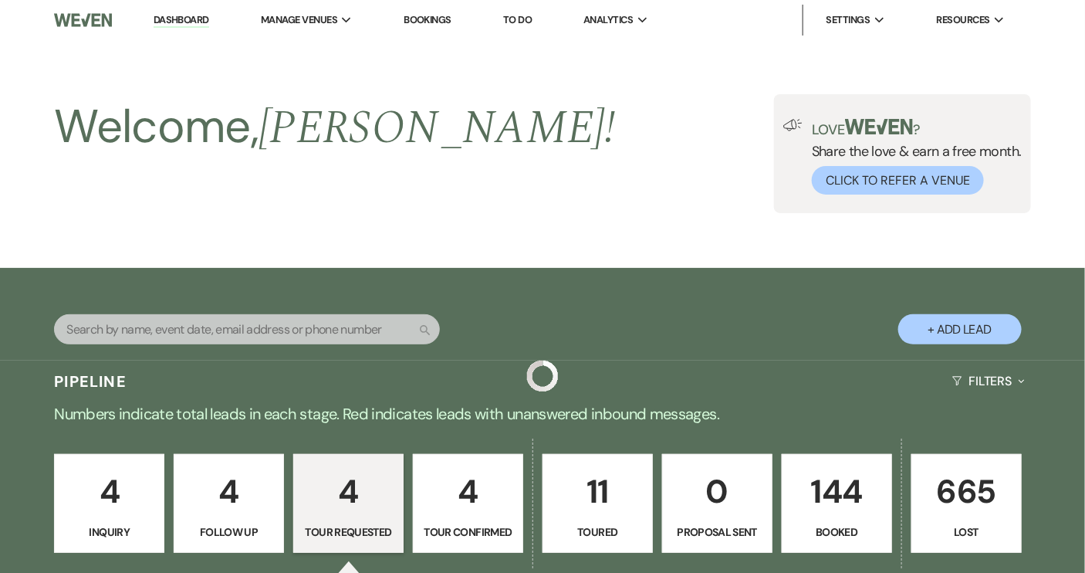
scroll to position [382, 0]
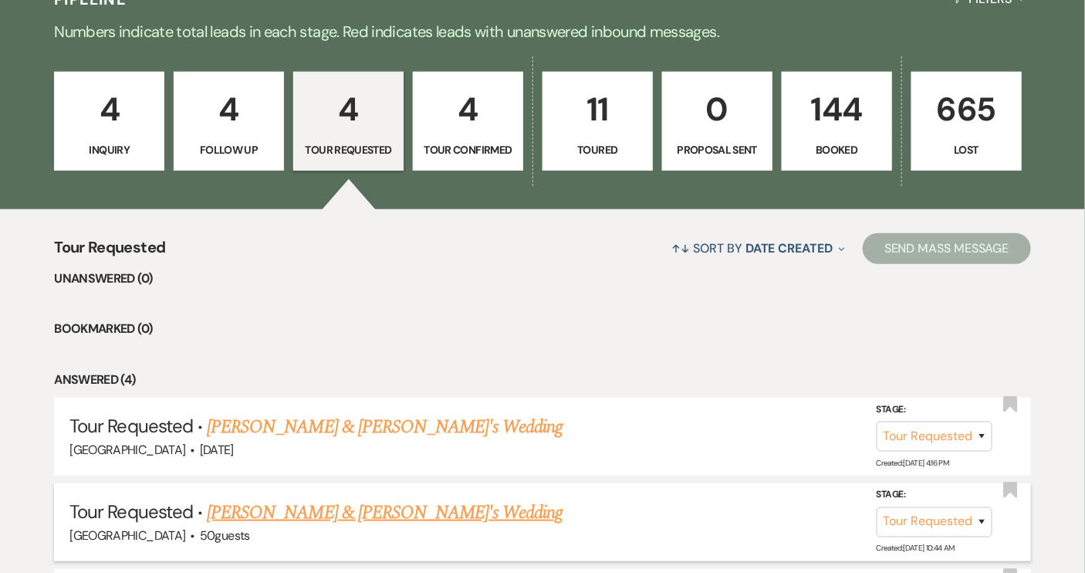
click at [350, 511] on link "[PERSON_NAME] & [PERSON_NAME]'s Wedding" at bounding box center [385, 513] width 357 height 28
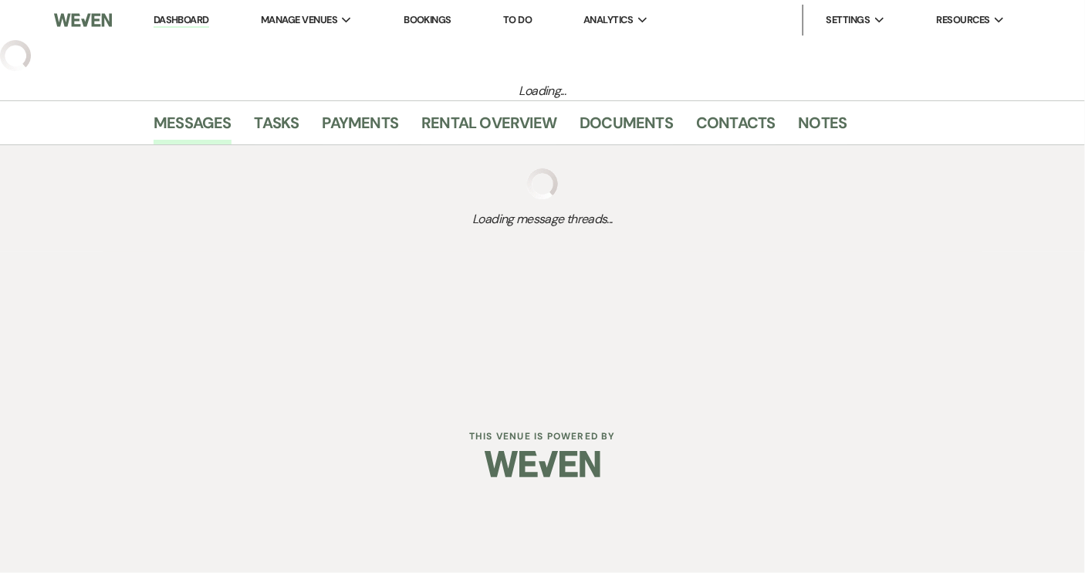
select select "2"
select select "6"
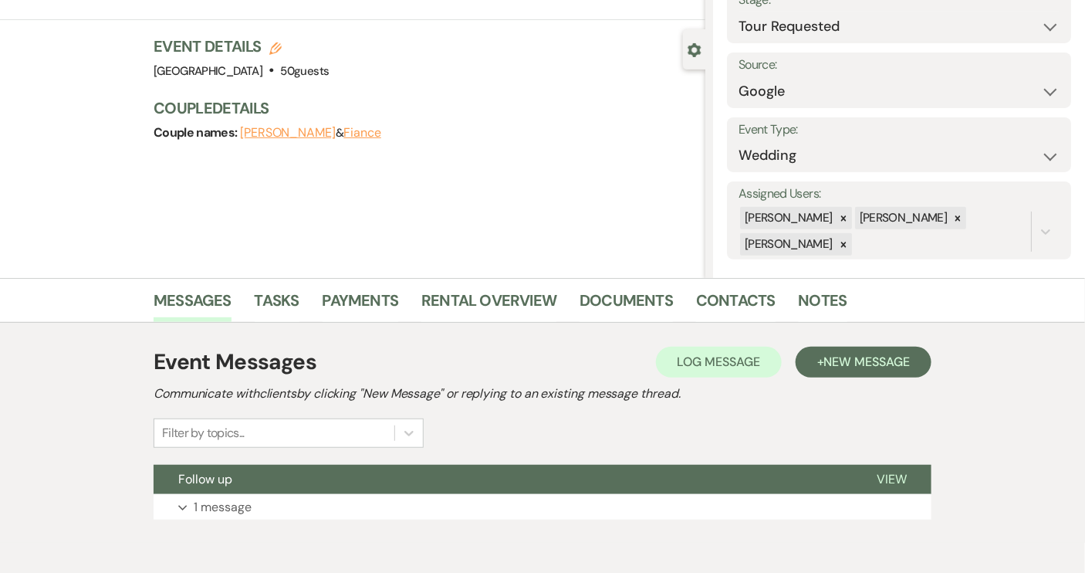
scroll to position [178, 0]
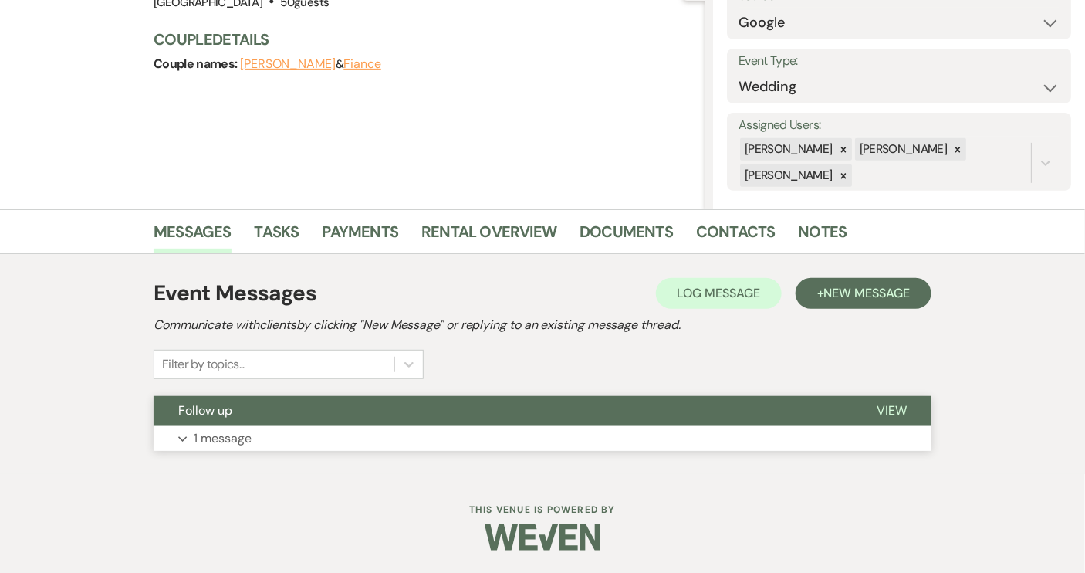
click at [897, 402] on span "View" at bounding box center [892, 410] width 30 height 16
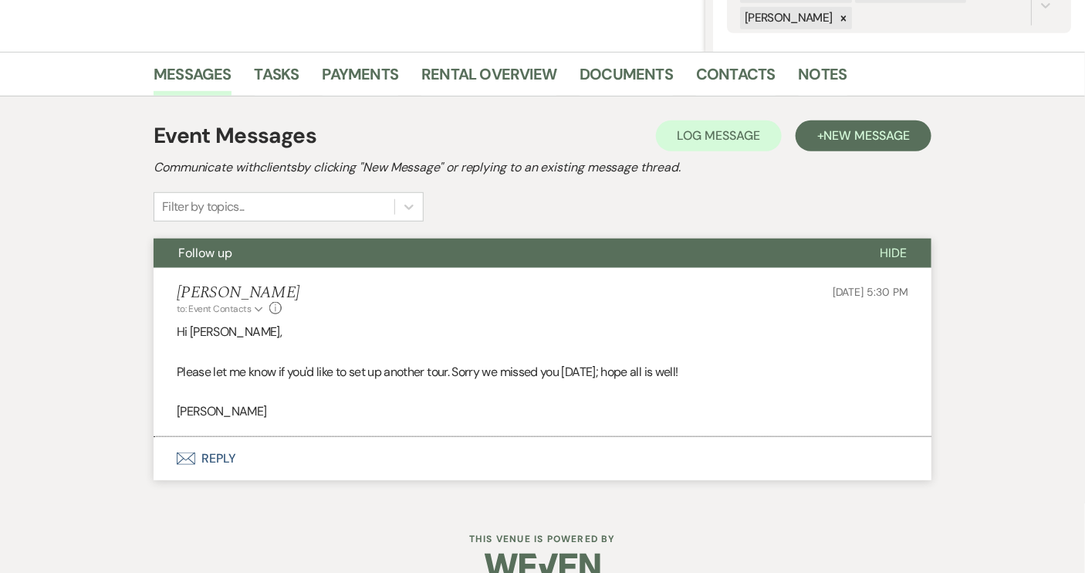
scroll to position [365, 0]
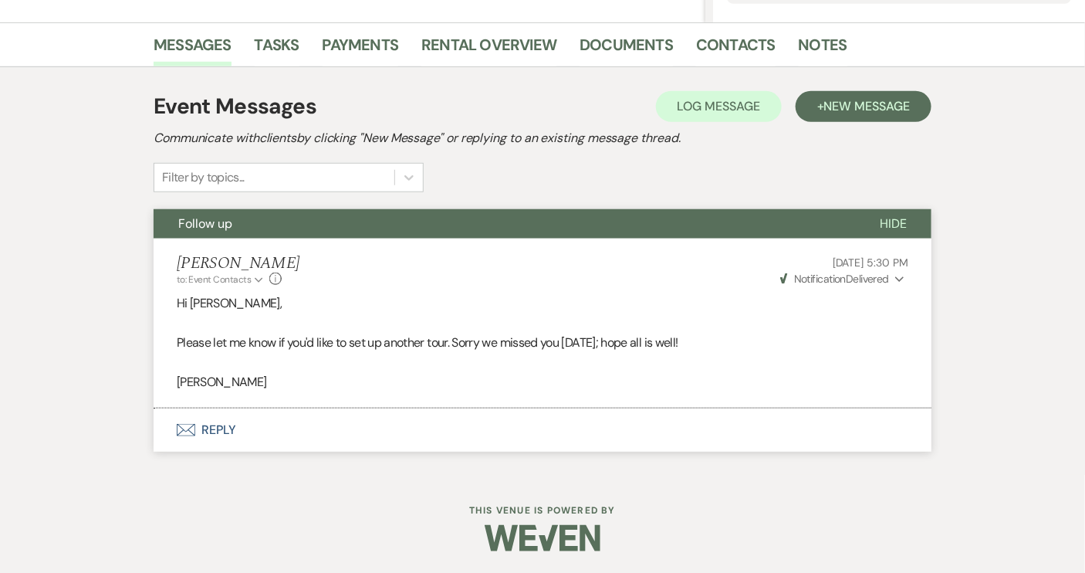
click at [895, 223] on span "Hide" at bounding box center [893, 223] width 27 height 16
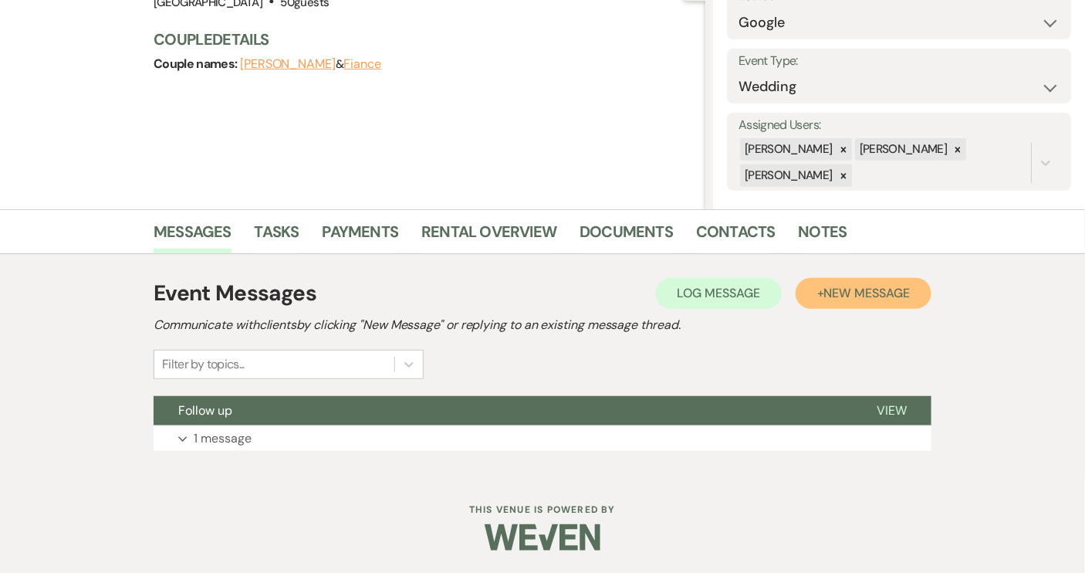
click at [857, 299] on span "New Message" at bounding box center [867, 293] width 86 height 16
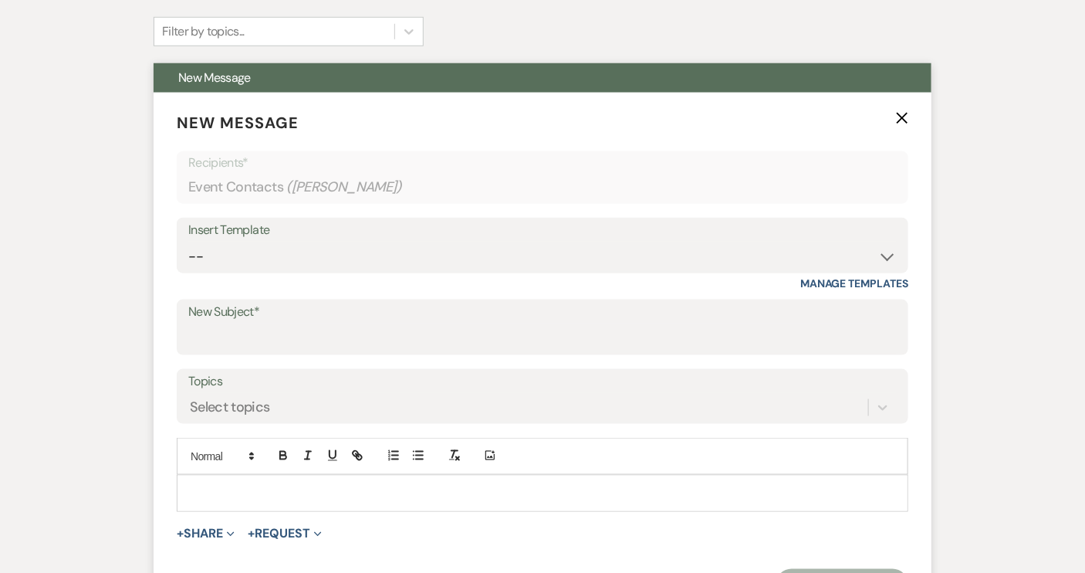
scroll to position [529, 0]
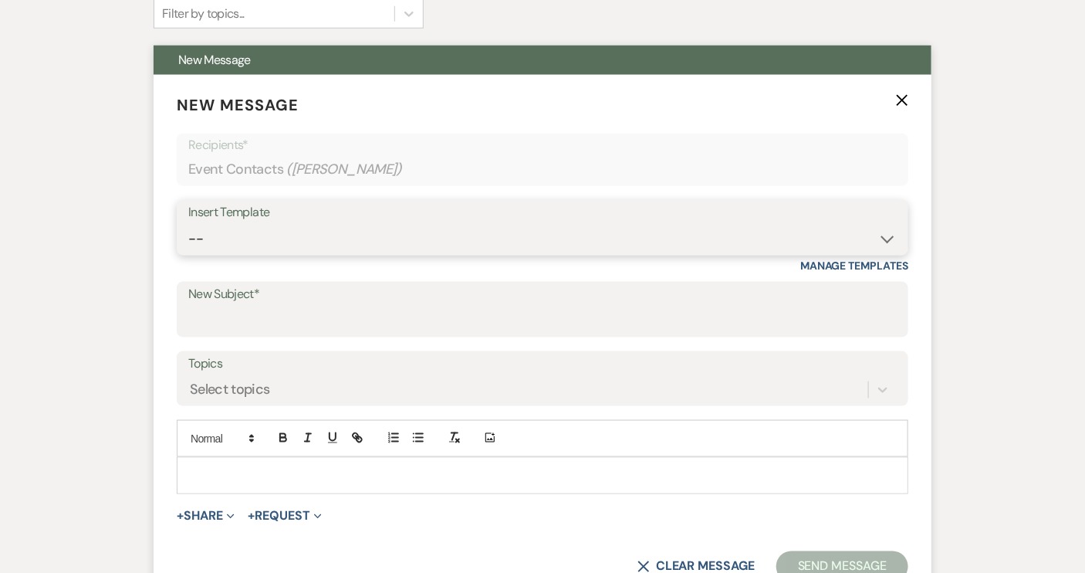
click at [891, 241] on select "-- Weven Planning Portal Introduction (Booked Events) Tour Request Response Con…" at bounding box center [542, 239] width 709 height 30
select select "1403"
click at [188, 224] on select "-- Weven Planning Portal Introduction (Booked Events) Tour Request Response Con…" at bounding box center [542, 239] width 709 height 30
type input "Still interested?"
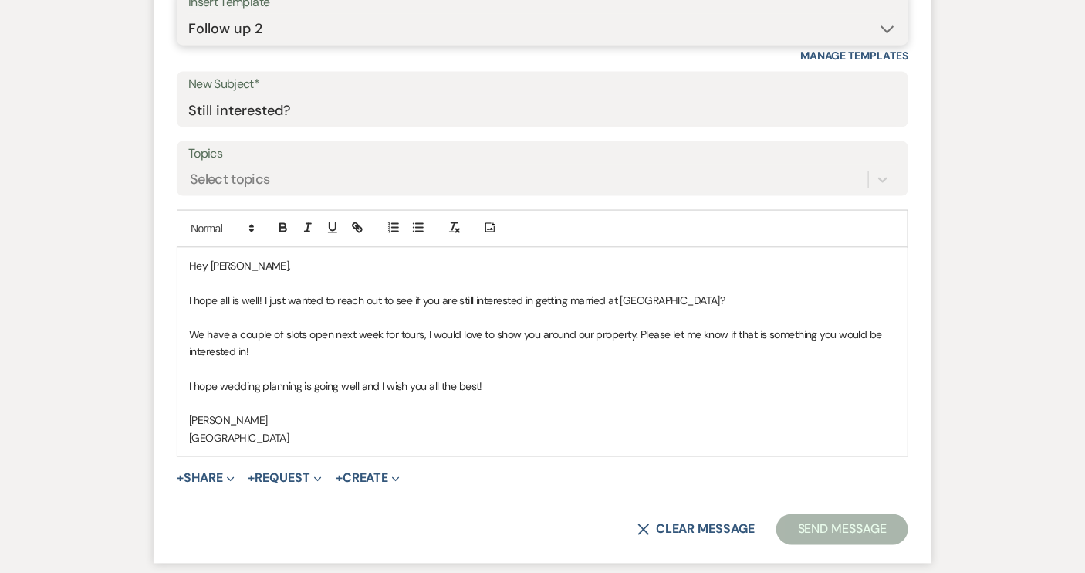
scroll to position [810, 0]
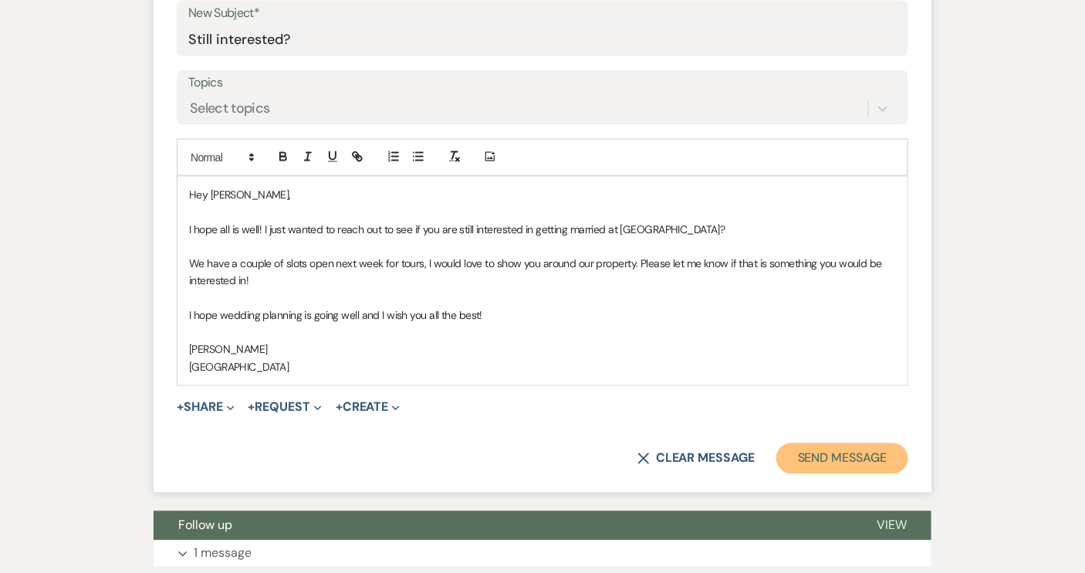
click at [863, 459] on button "Send Message" at bounding box center [843, 458] width 132 height 31
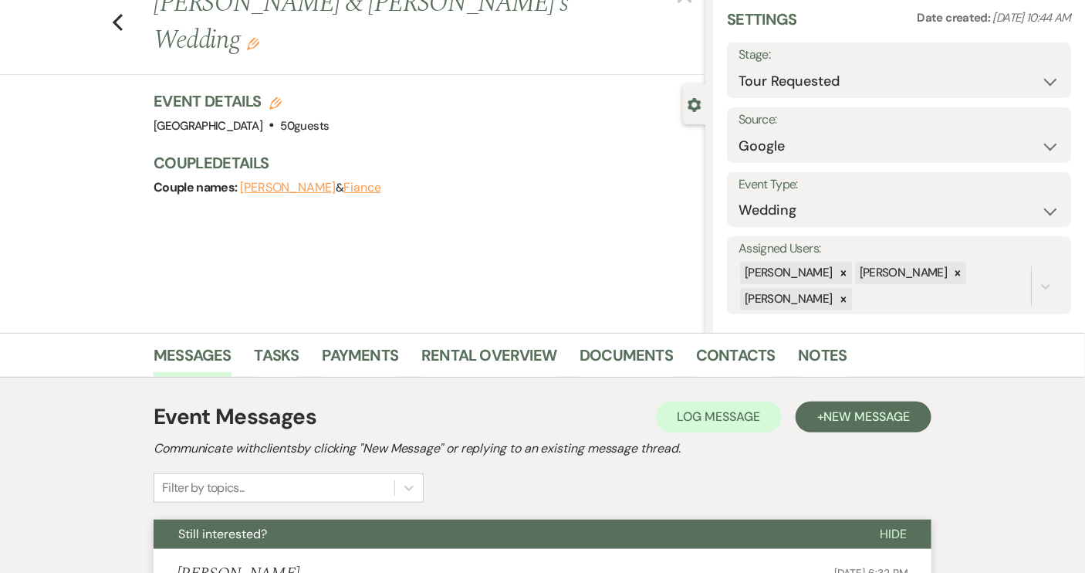
scroll to position [0, 0]
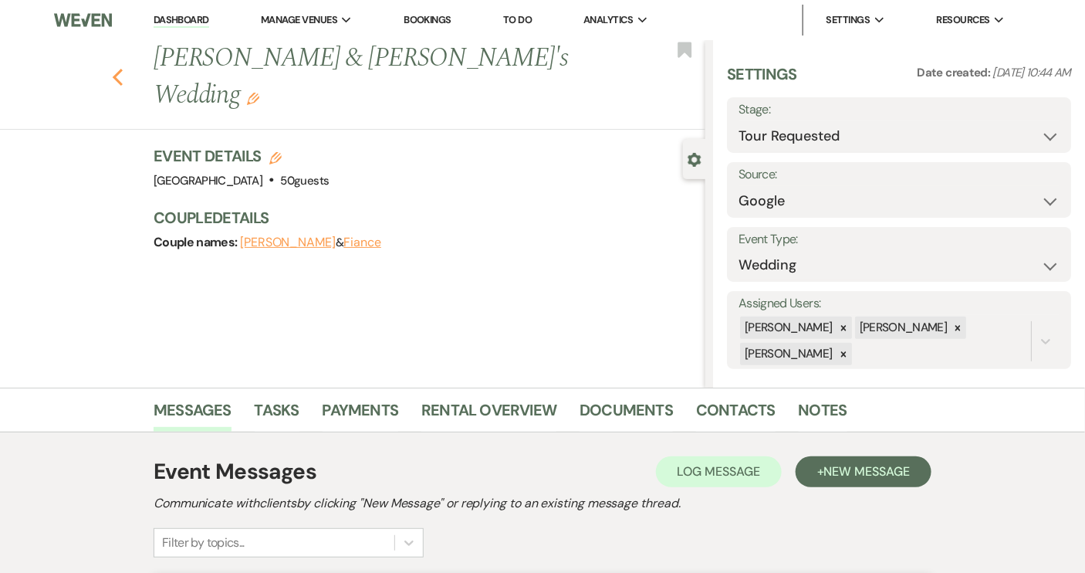
click at [120, 68] on icon "Previous" at bounding box center [118, 77] width 12 height 19
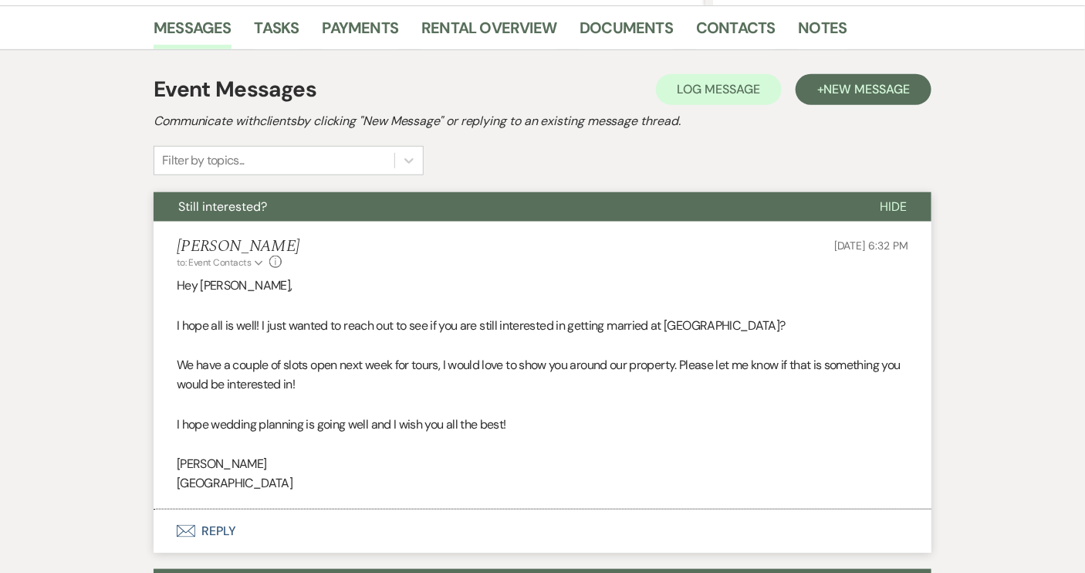
select select "2"
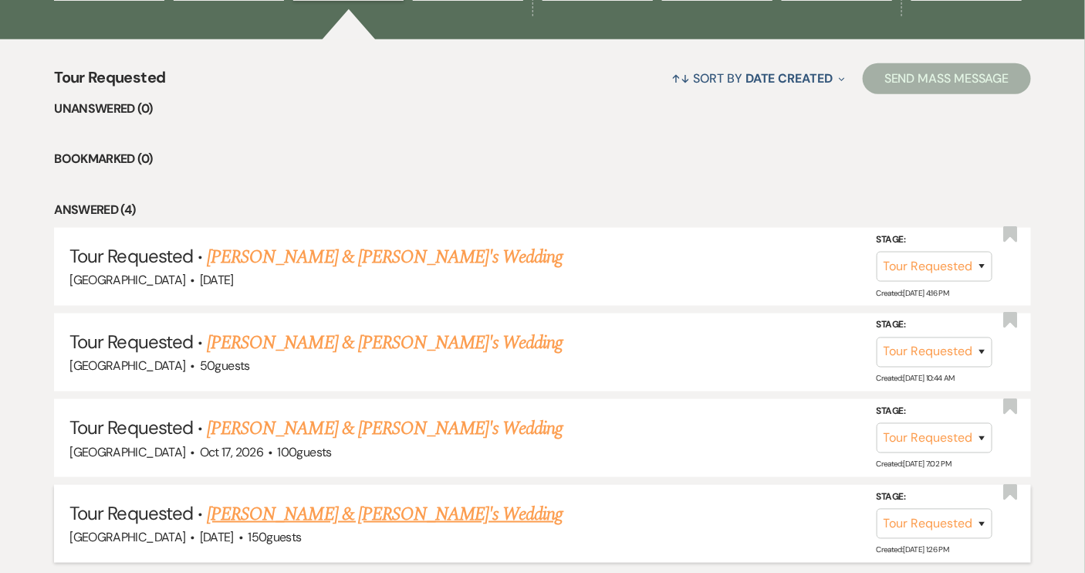
scroll to position [593, 0]
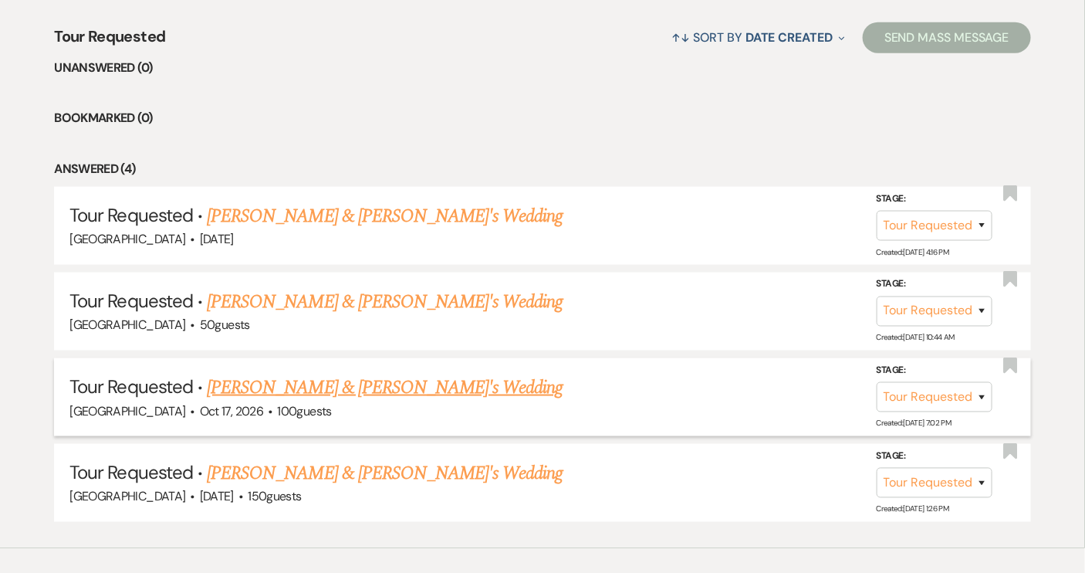
click at [348, 383] on link "[PERSON_NAME] & [PERSON_NAME]'s Wedding" at bounding box center [385, 388] width 357 height 28
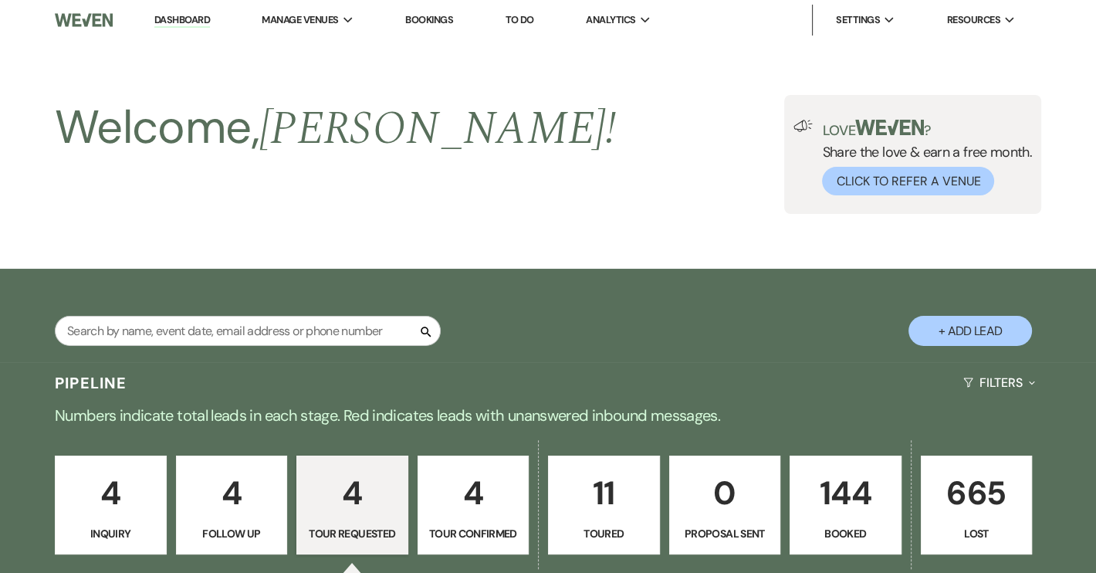
select select "2"
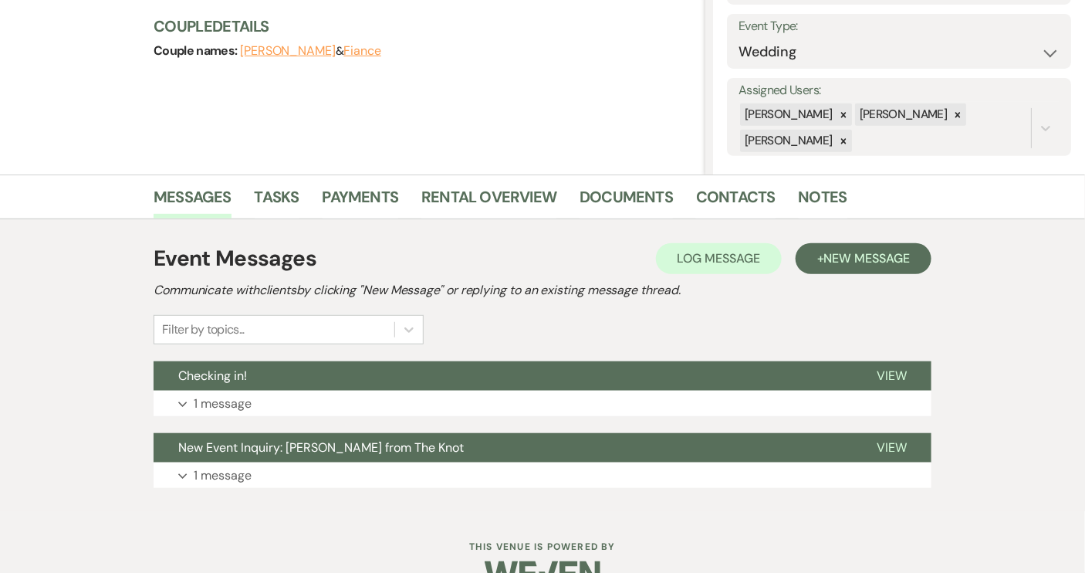
scroll to position [250, 0]
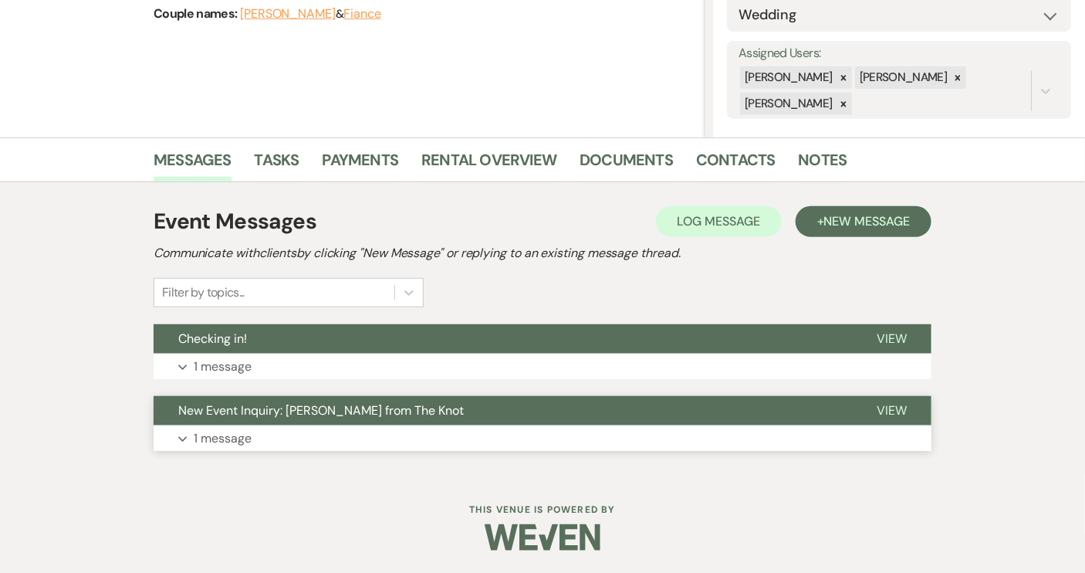
click at [621, 404] on button "New Event Inquiry: [PERSON_NAME] from The Knot" at bounding box center [503, 410] width 699 height 29
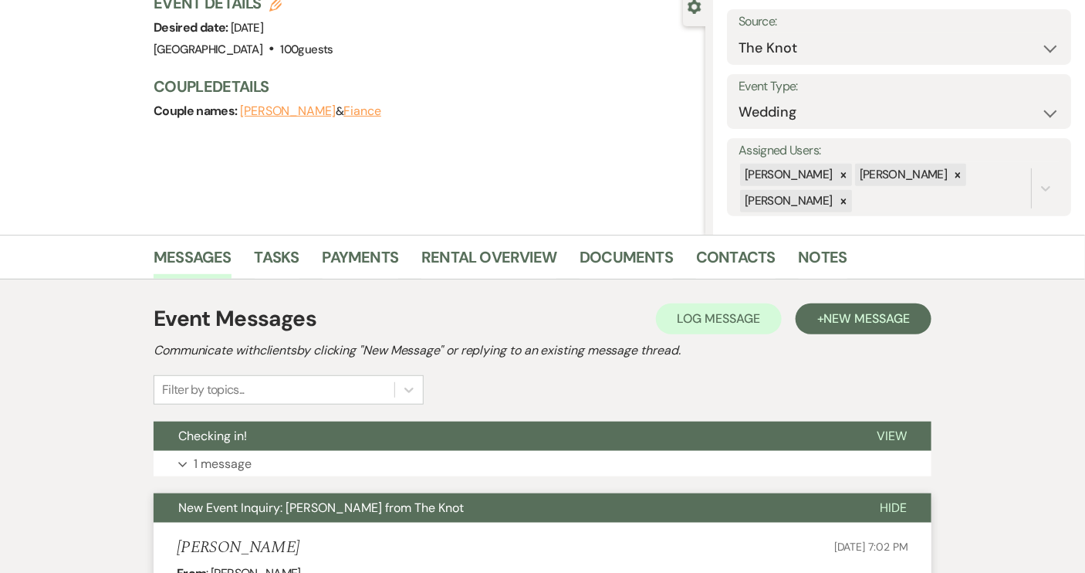
scroll to position [110, 0]
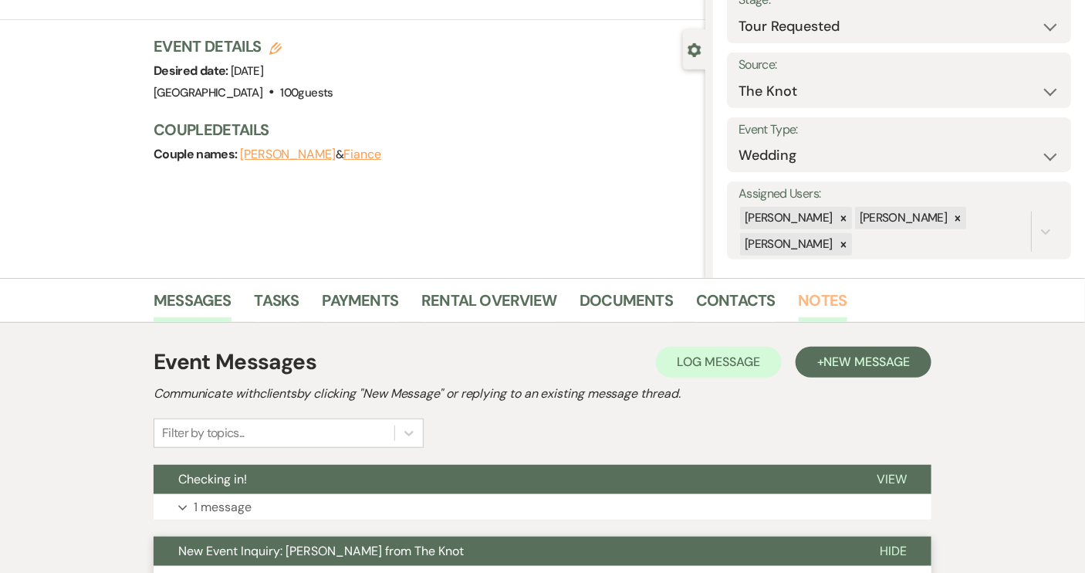
click at [810, 305] on link "Notes" at bounding box center [823, 305] width 49 height 34
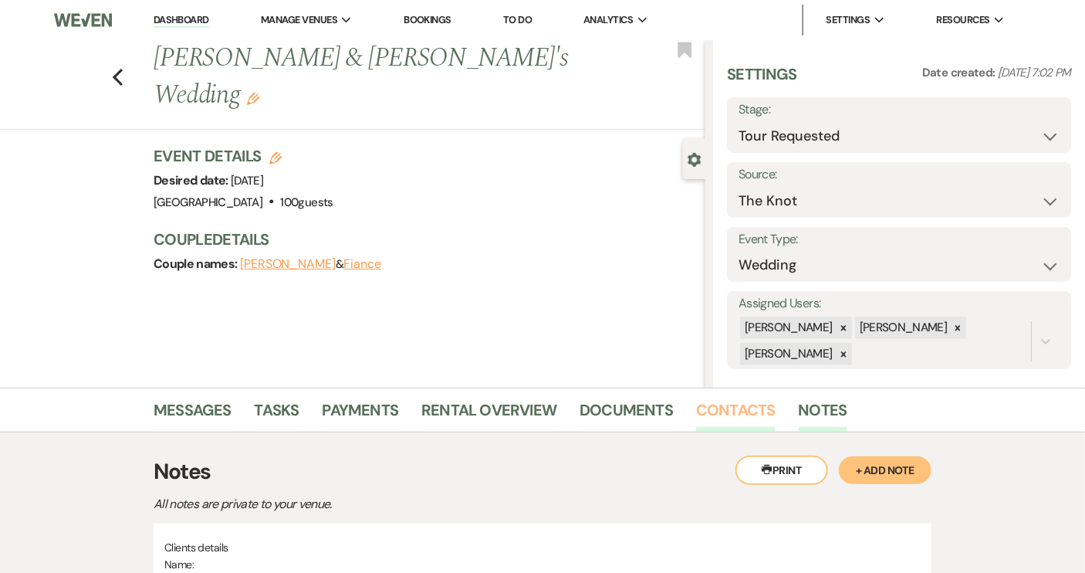
click at [730, 411] on link "Contacts" at bounding box center [736, 415] width 80 height 34
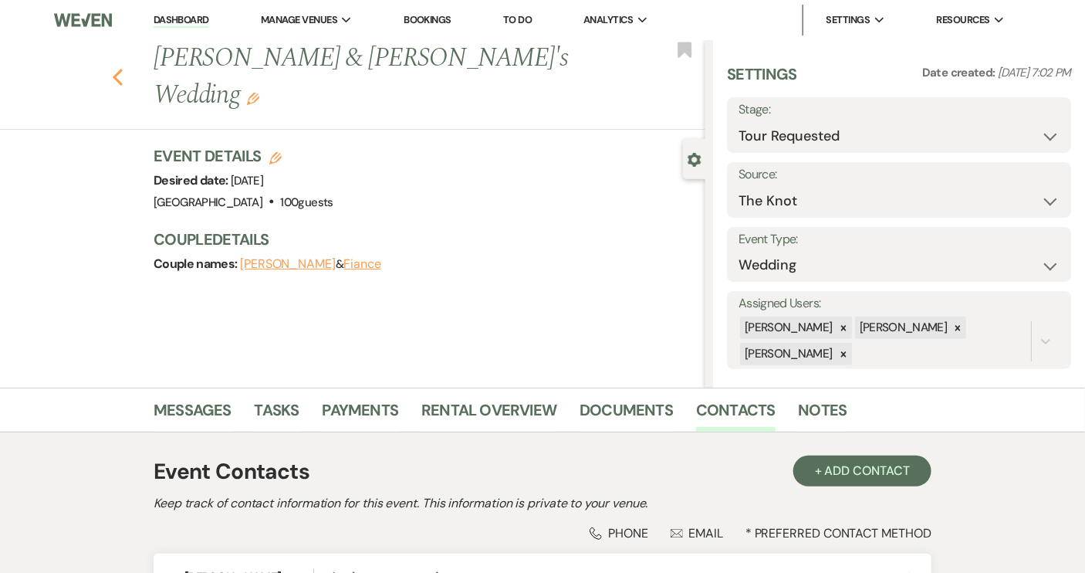
click at [123, 68] on icon "Previous" at bounding box center [118, 77] width 12 height 19
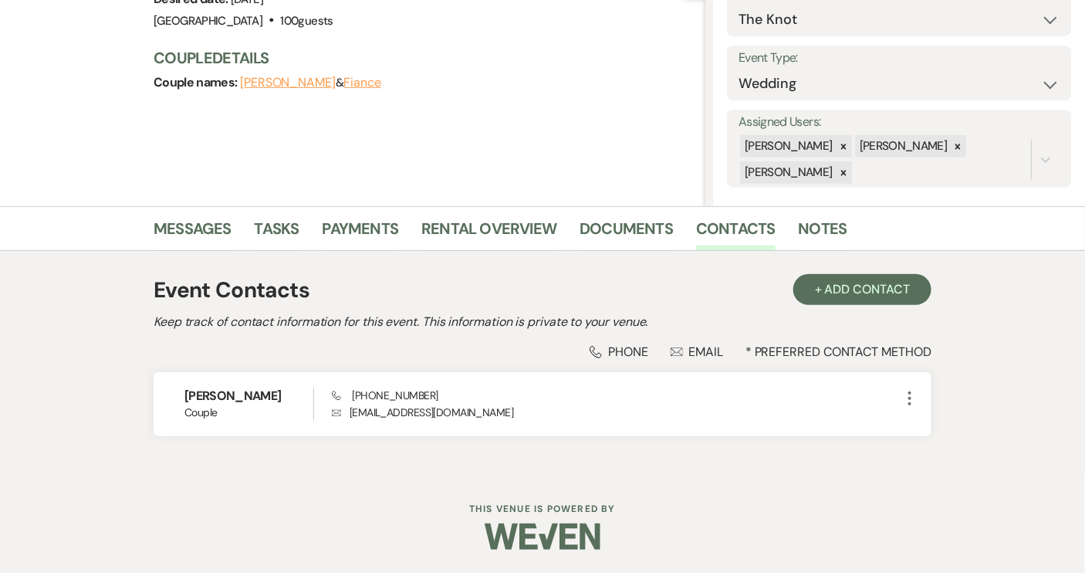
select select "2"
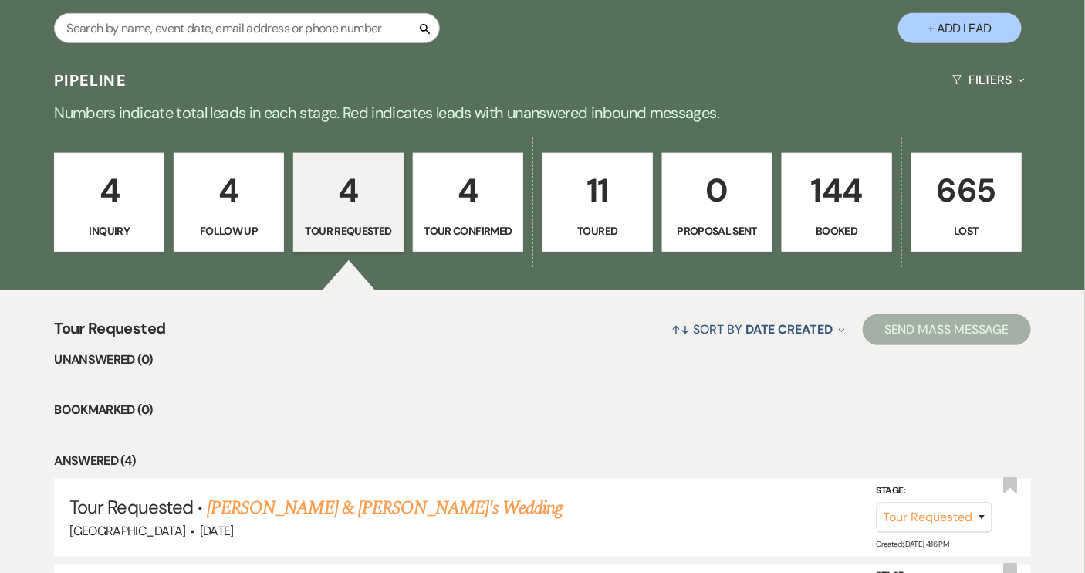
scroll to position [102, 0]
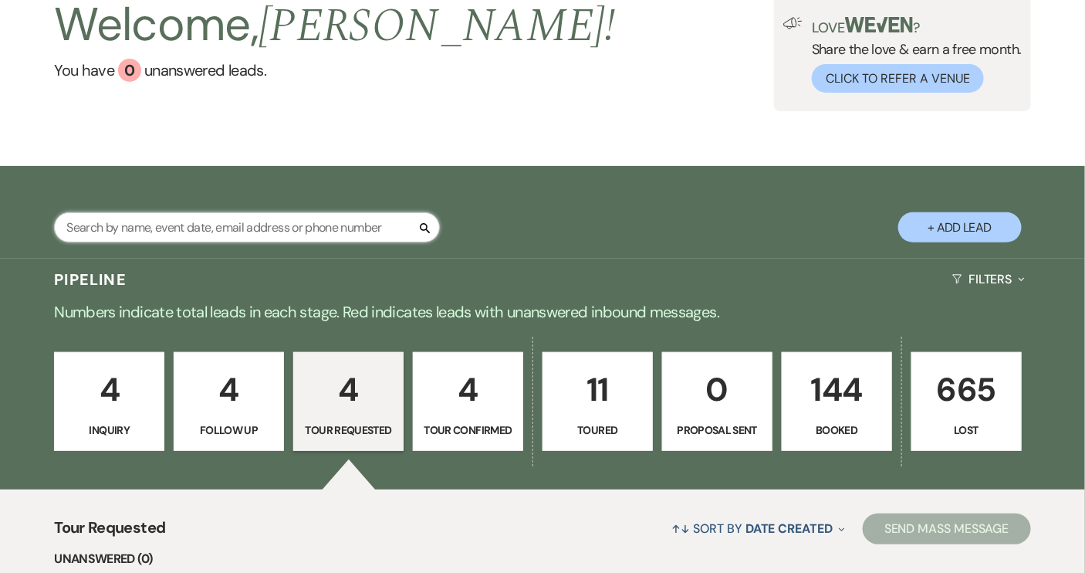
click at [242, 224] on input "text" at bounding box center [247, 227] width 386 height 30
type input "grace"
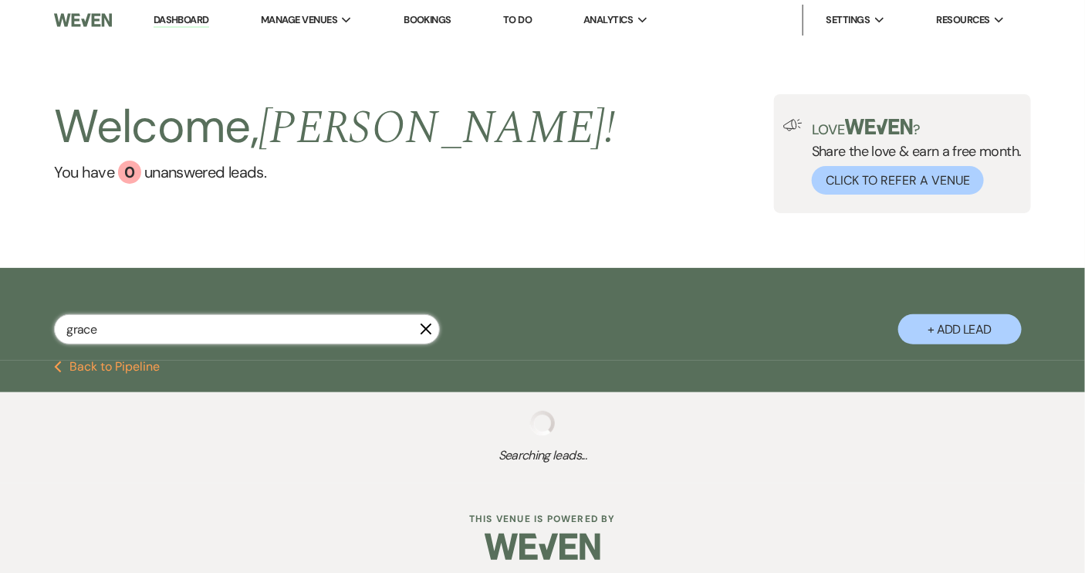
select select "2"
select select "8"
select select "1"
select select "8"
select select "6"
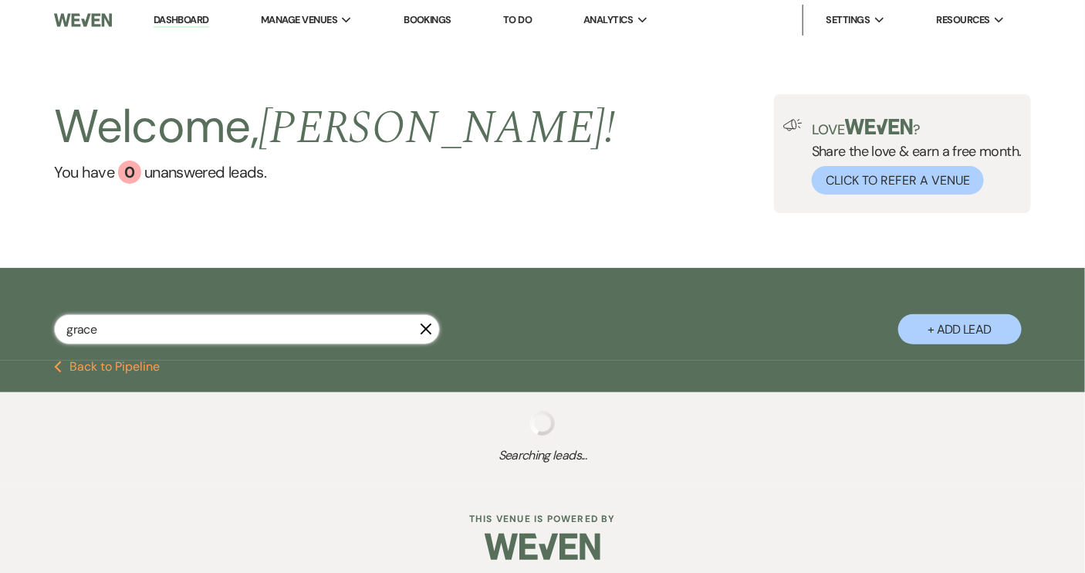
select select "8"
select select "5"
select select "8"
select select "5"
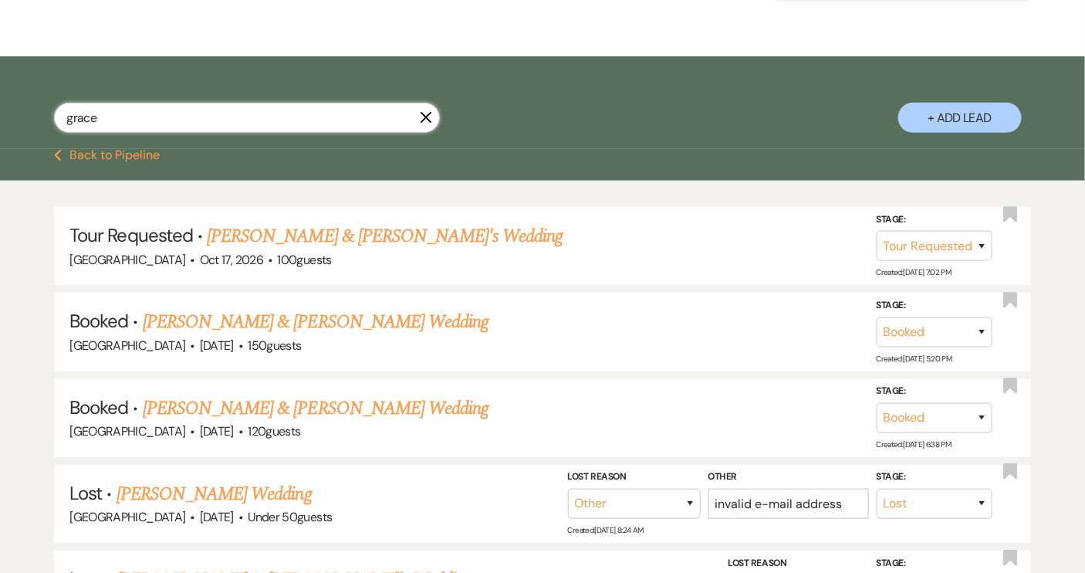
scroll to position [206, 0]
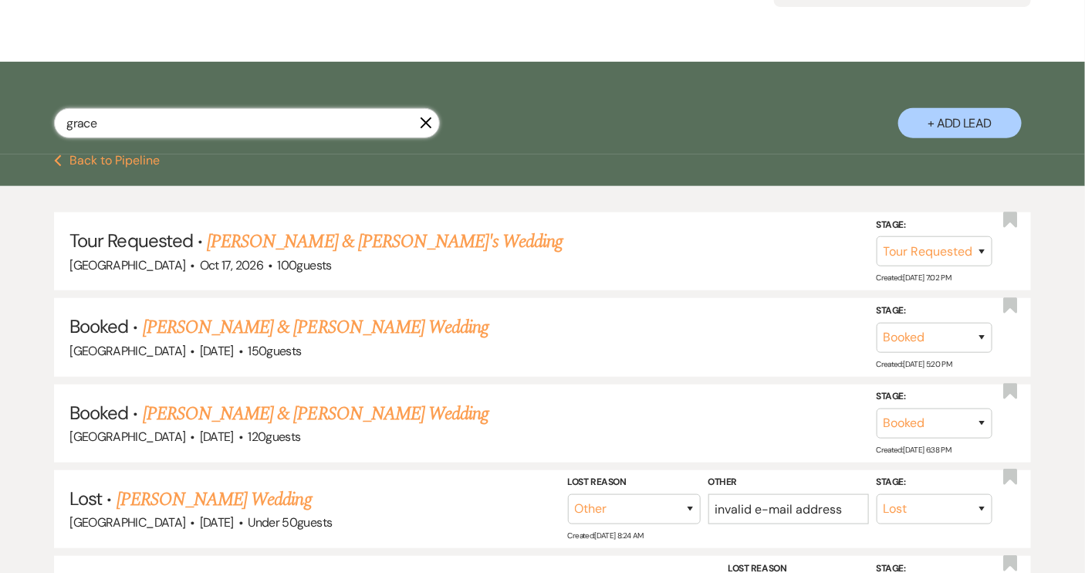
type input "grace"
click at [428, 120] on use "button" at bounding box center [427, 123] width 12 height 12
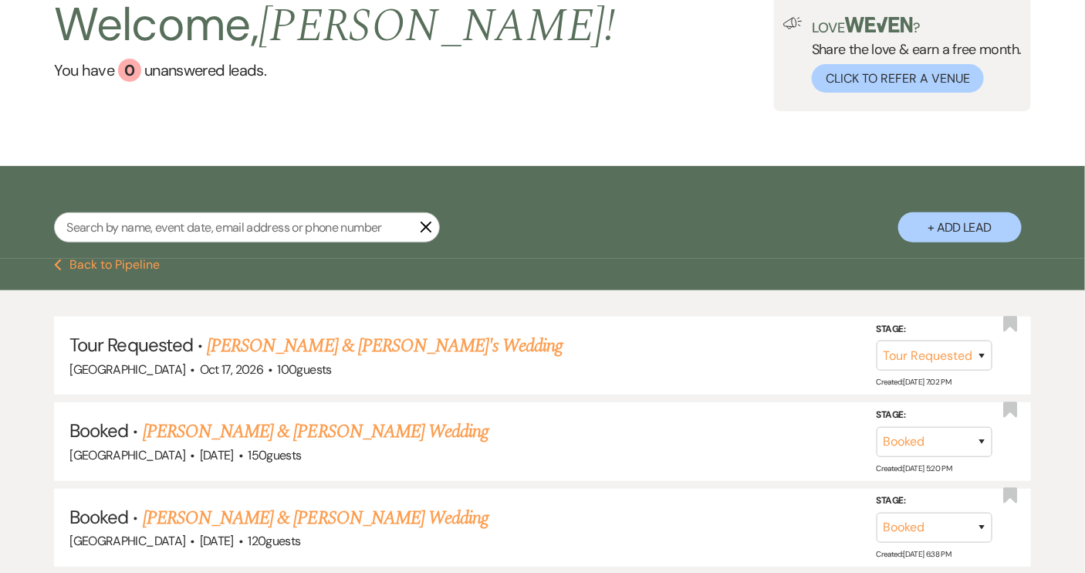
select select "2"
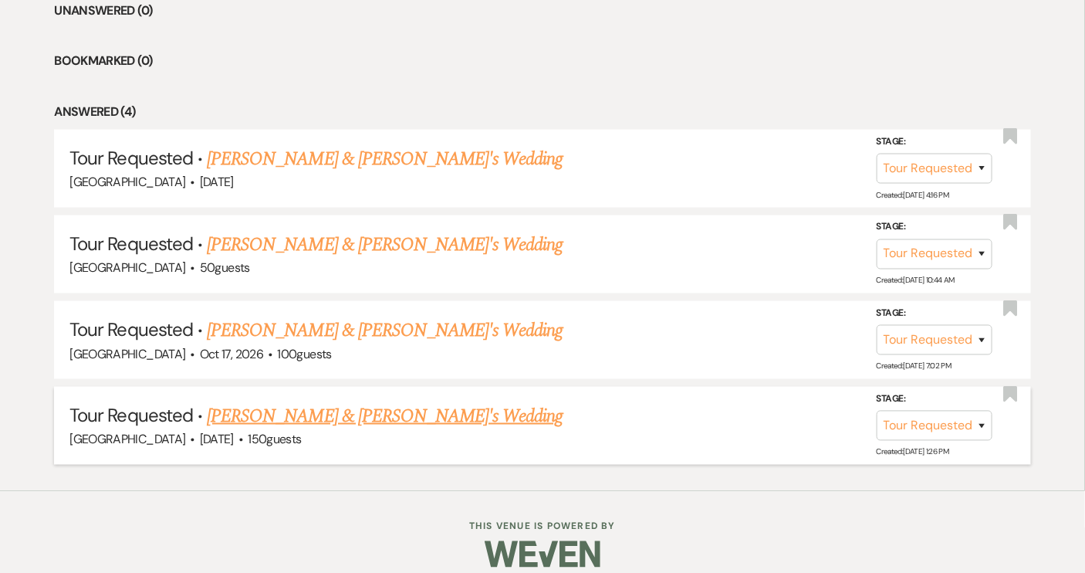
scroll to position [663, 0]
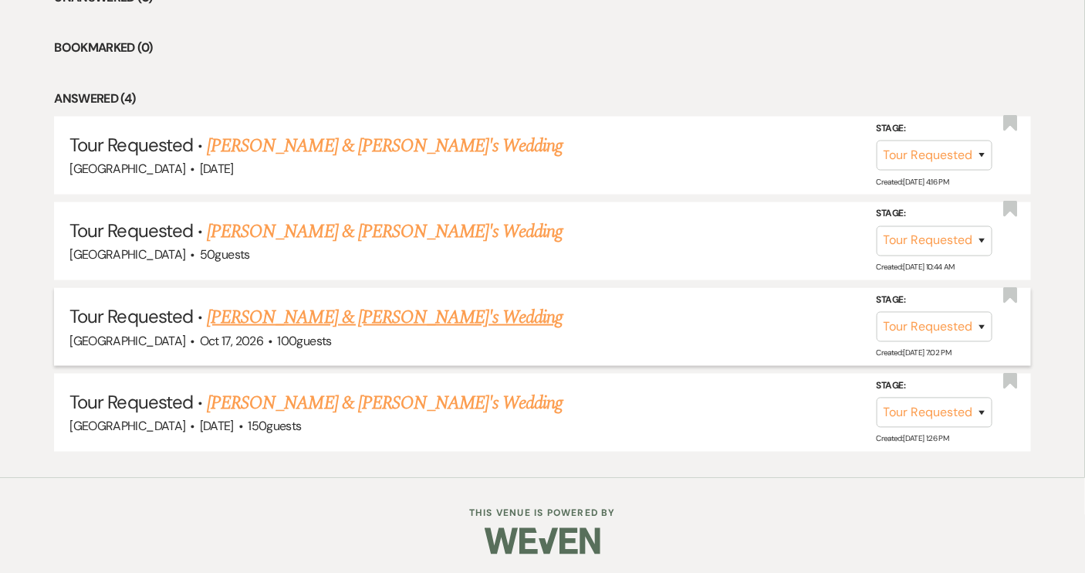
click at [297, 313] on link "[PERSON_NAME] & [PERSON_NAME]'s Wedding" at bounding box center [385, 317] width 357 height 28
select select "2"
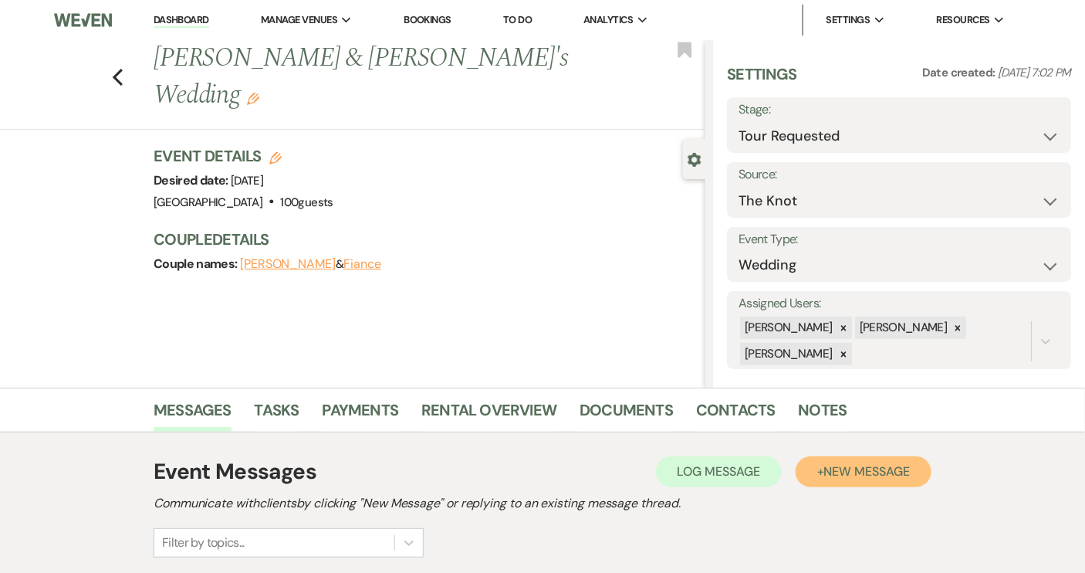
click at [845, 469] on span "New Message" at bounding box center [867, 471] width 86 height 16
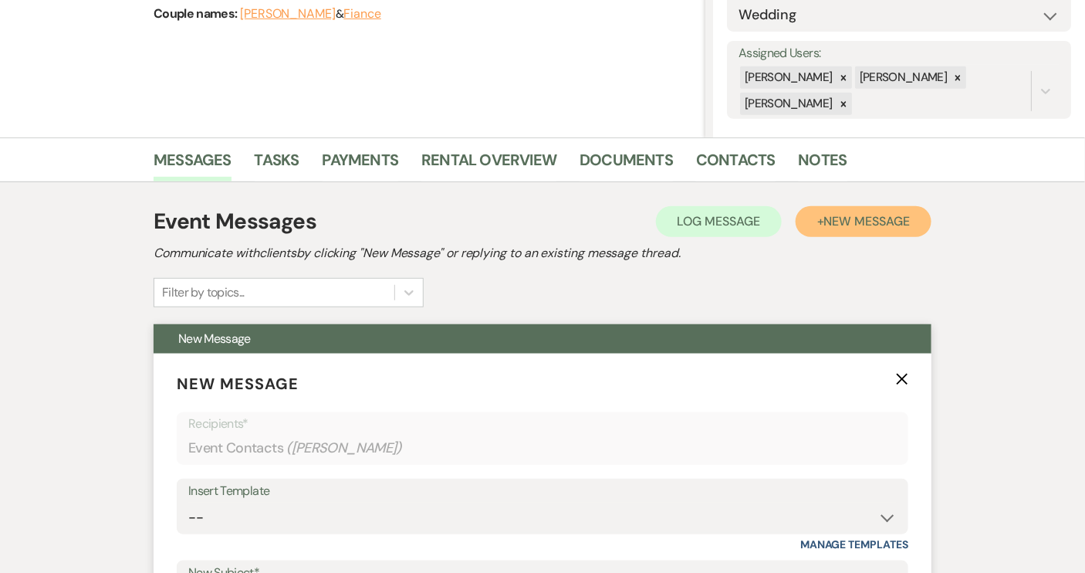
scroll to position [280, 0]
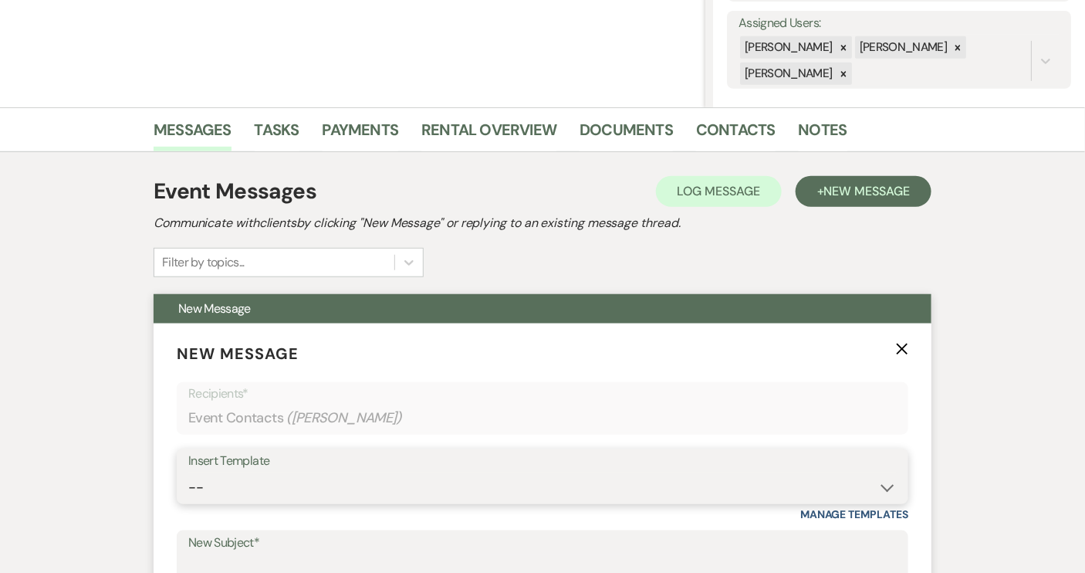
click at [888, 485] on select "-- Weven Planning Portal Introduction (Booked Events) Tour Request Response Con…" at bounding box center [542, 487] width 709 height 30
select select "1697"
click at [188, 472] on select "-- Weven Planning Portal Introduction (Booked Events) Tour Request Response Con…" at bounding box center [542, 487] width 709 height 30
type input "Checking in!"
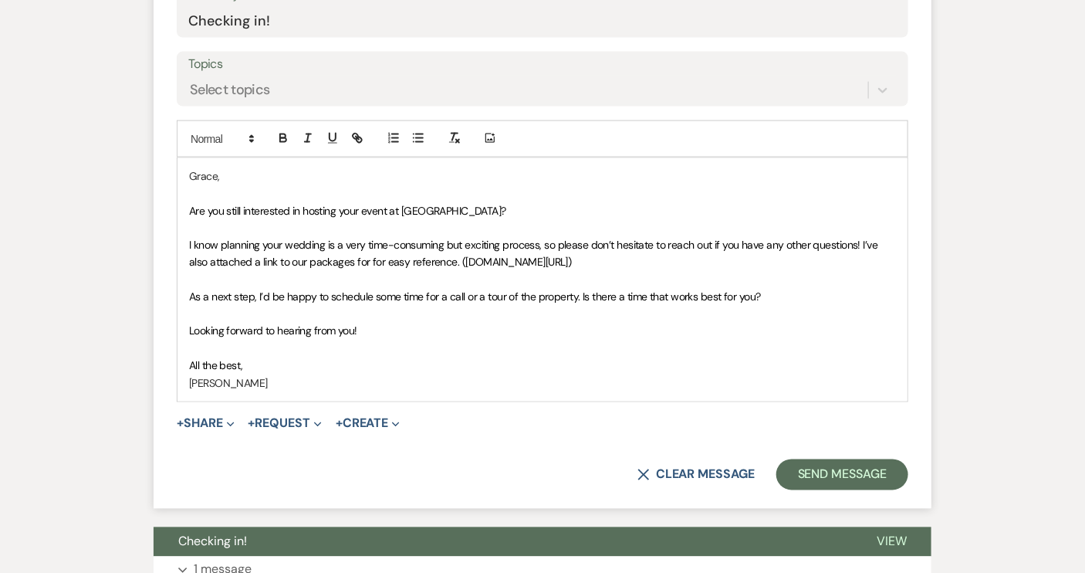
scroll to position [841, 0]
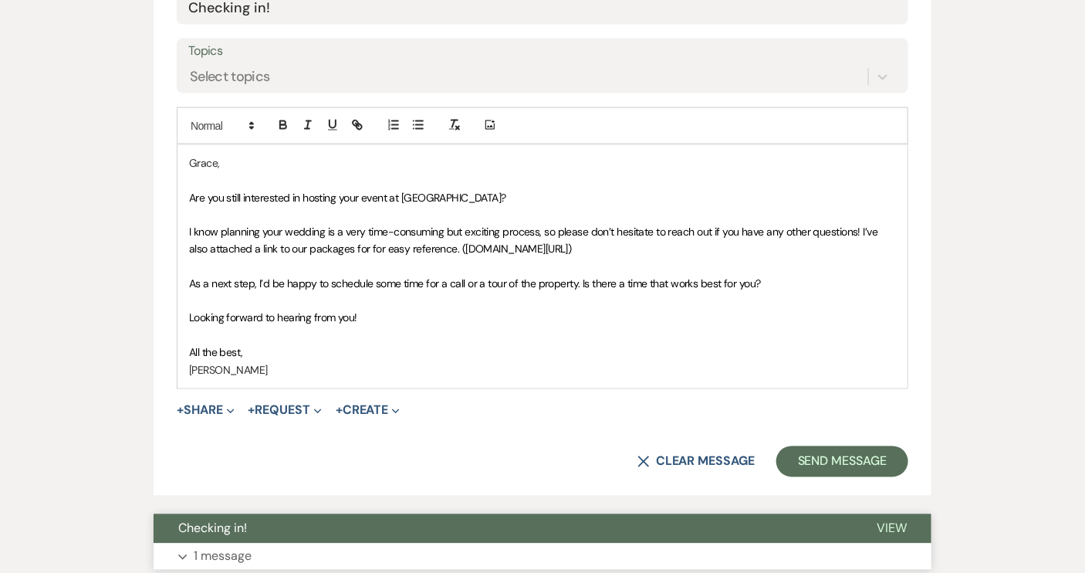
click at [893, 528] on span "View" at bounding box center [892, 528] width 30 height 16
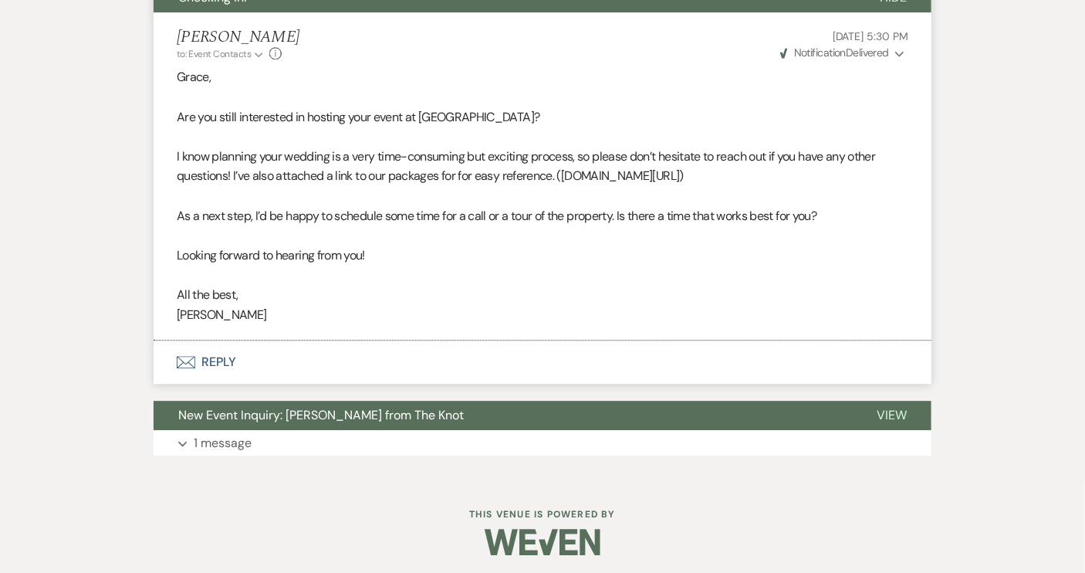
scroll to position [1376, 0]
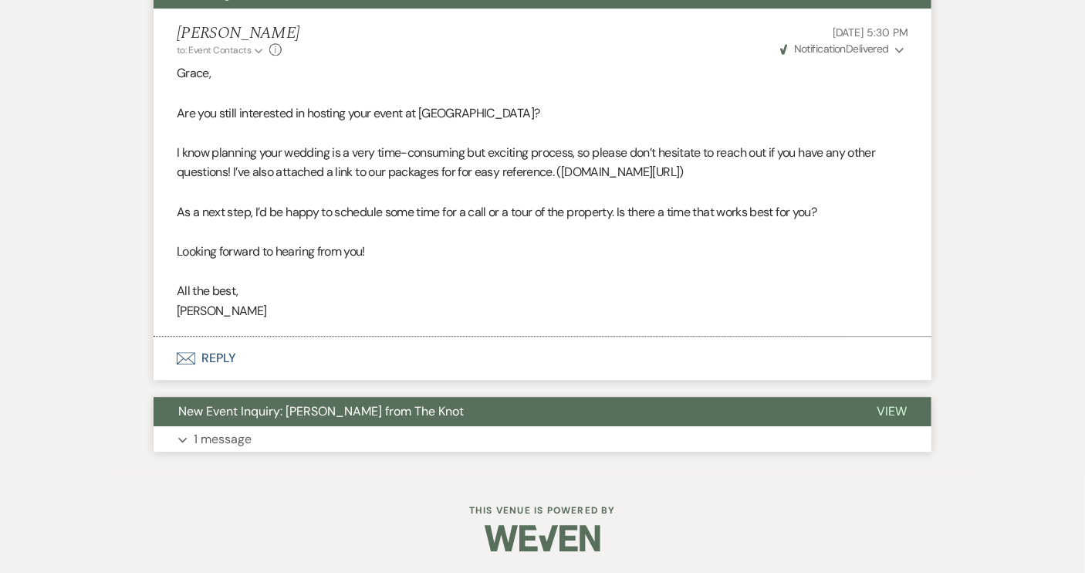
click at [810, 415] on button "New Event Inquiry: [PERSON_NAME] from The Knot" at bounding box center [503, 411] width 699 height 29
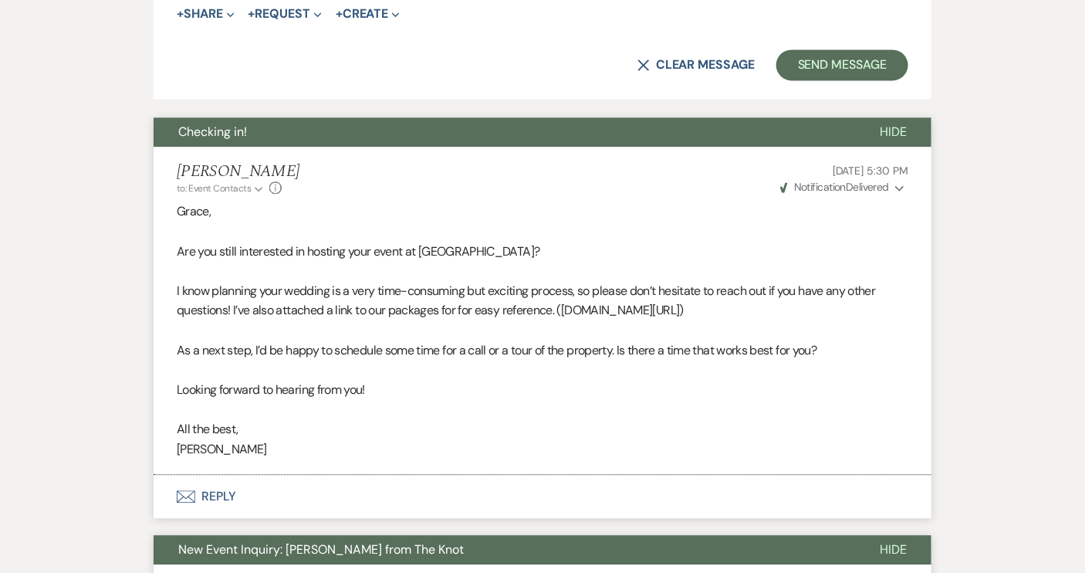
scroll to position [1236, 0]
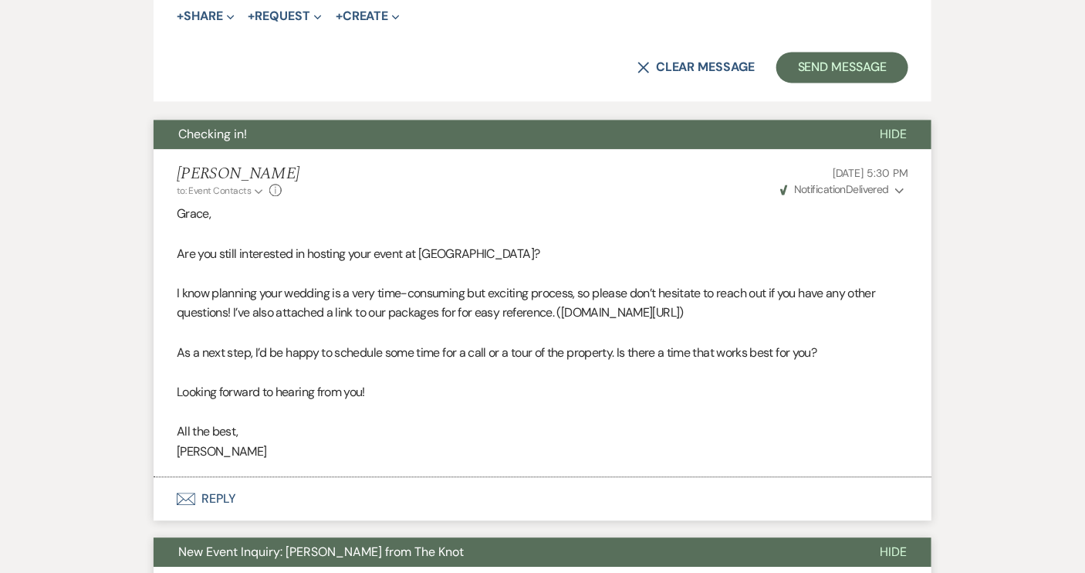
click at [903, 188] on use "button" at bounding box center [899, 190] width 8 height 5
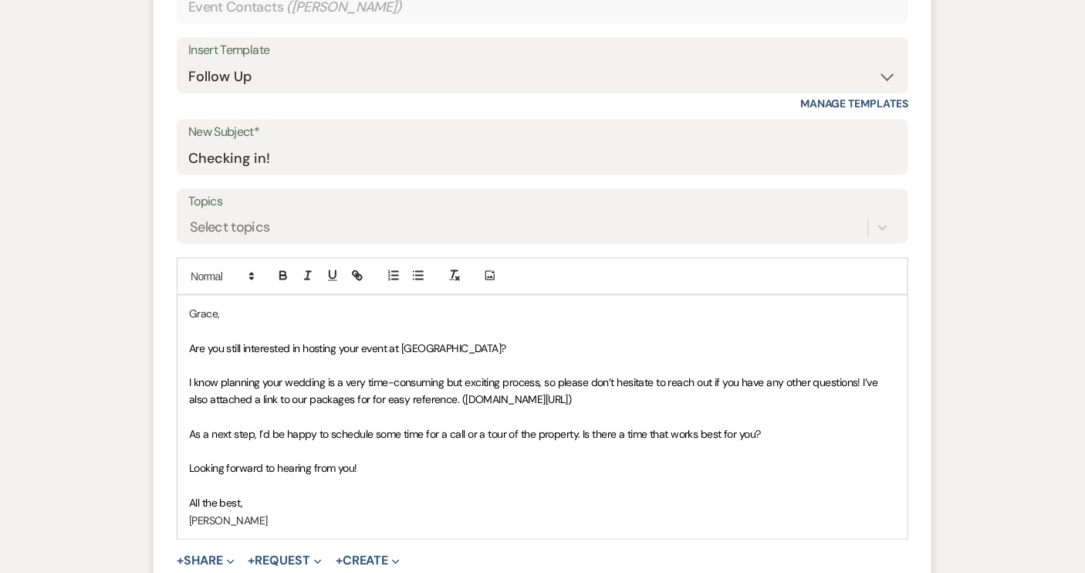
scroll to position [534, 0]
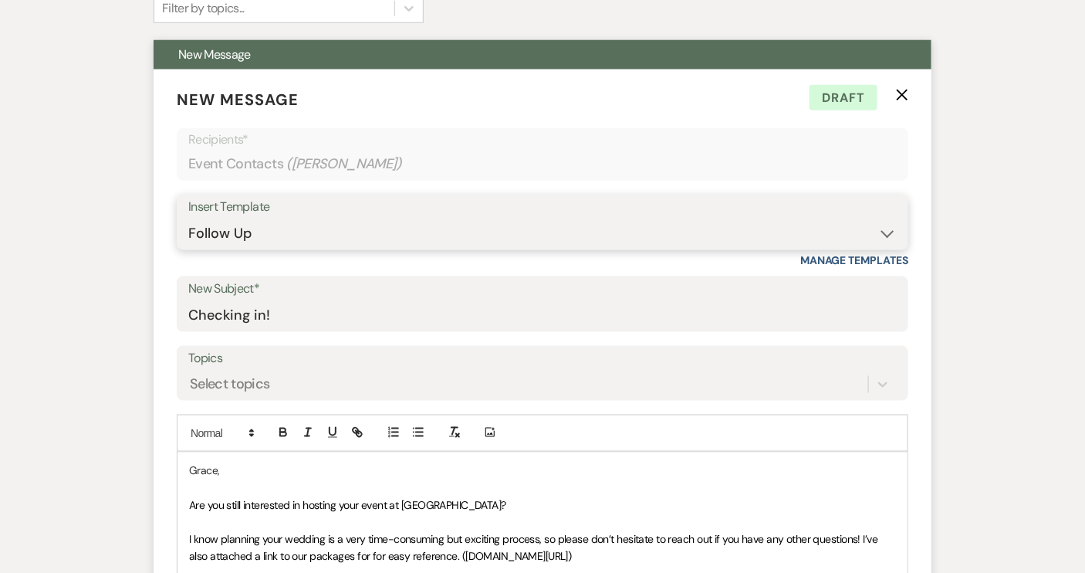
click at [885, 234] on select "-- Weven Planning Portal Introduction (Booked Events) Tour Request Response Con…" at bounding box center [542, 233] width 709 height 30
select select "1403"
click at [188, 218] on select "-- Weven Planning Portal Introduction (Booked Events) Tour Request Response Con…" at bounding box center [542, 233] width 709 height 30
type input "Still interested?"
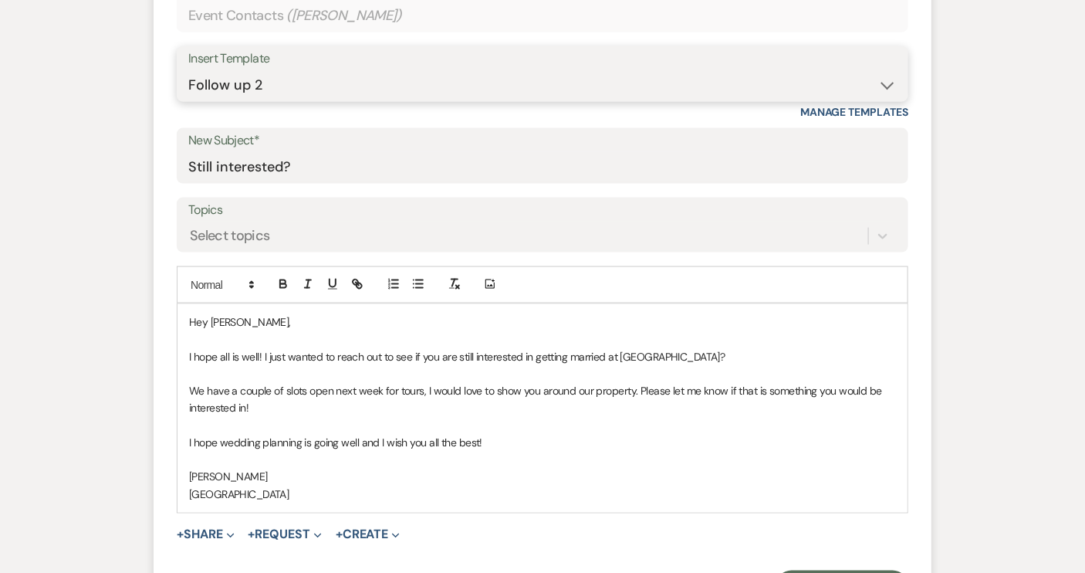
scroll to position [841, 0]
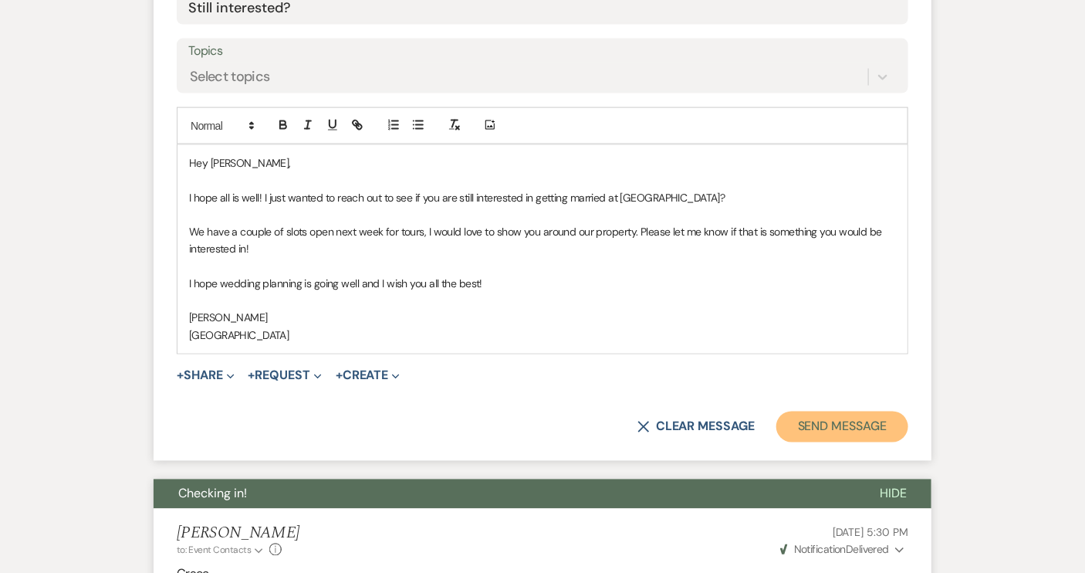
click at [848, 424] on button "Send Message" at bounding box center [843, 426] width 132 height 31
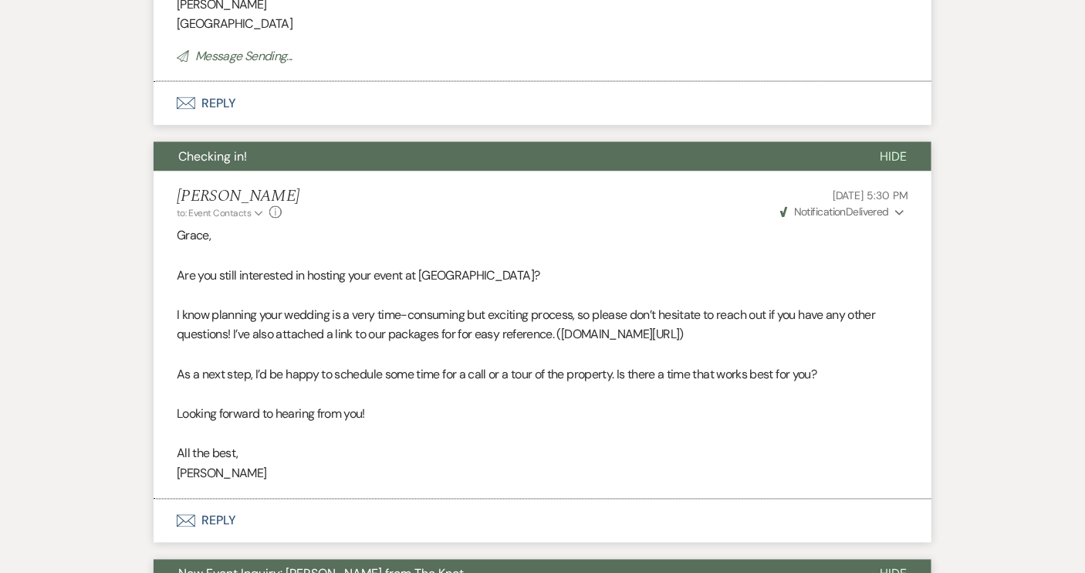
scroll to position [269, 0]
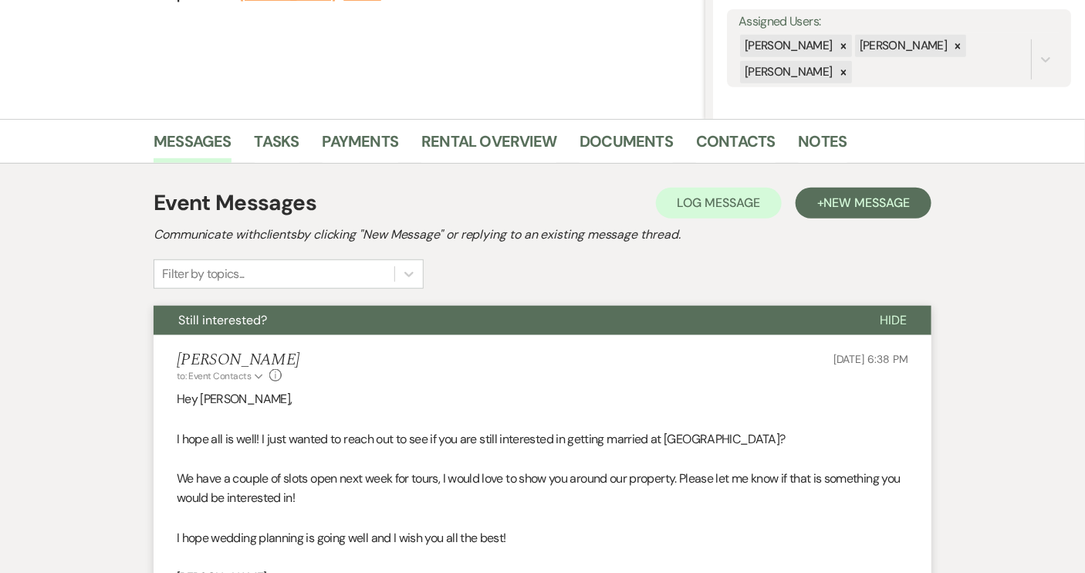
click at [899, 320] on span "Hide" at bounding box center [893, 320] width 27 height 16
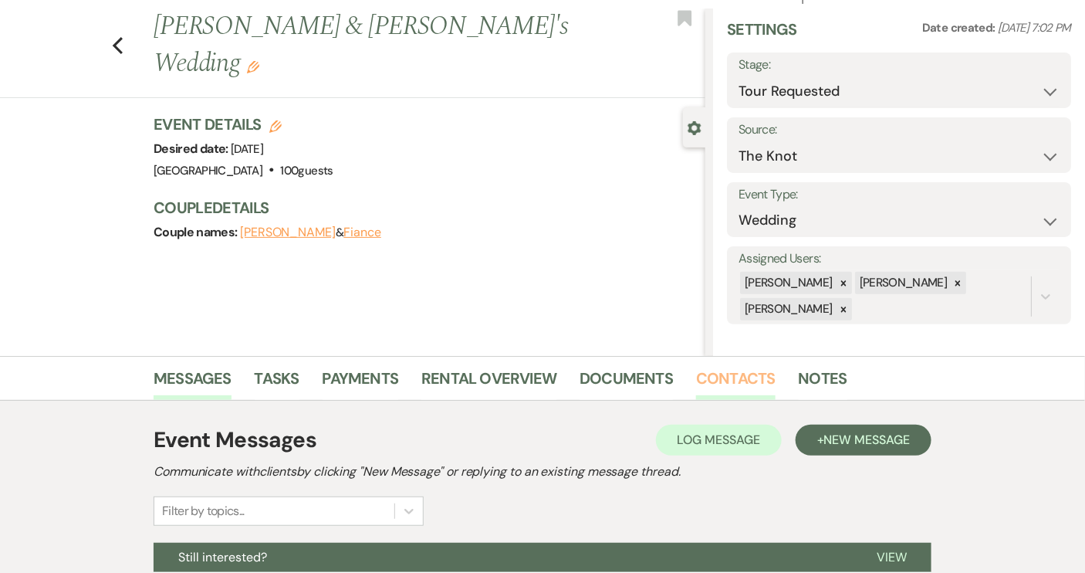
scroll to position [0, 0]
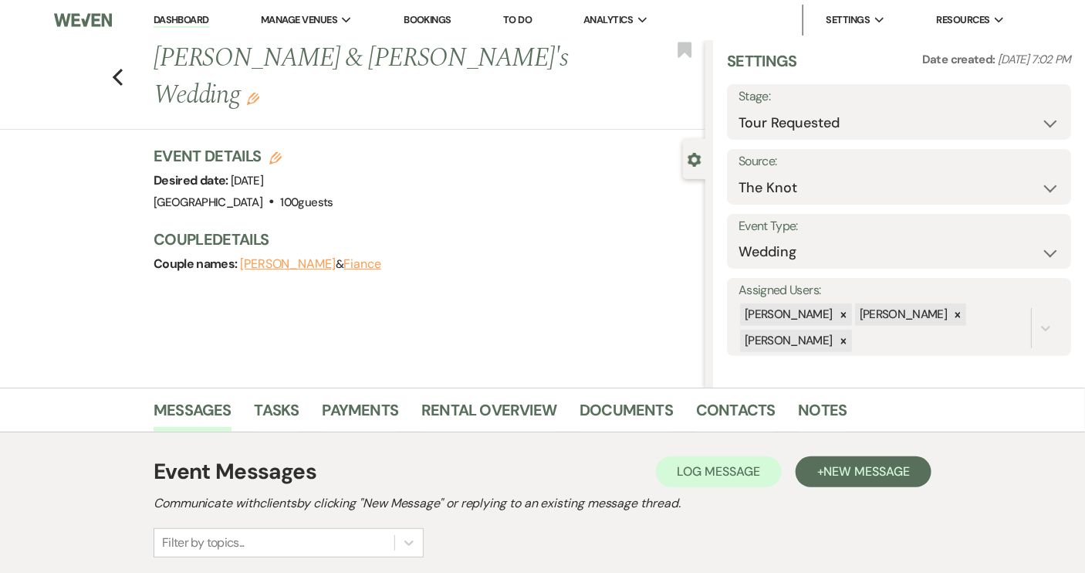
click at [130, 56] on div "Previous [PERSON_NAME] & [PERSON_NAME]'s Wedding Edit Bookmark" at bounding box center [348, 85] width 713 height 90
click at [117, 68] on icon "Previous" at bounding box center [118, 77] width 12 height 19
select select "2"
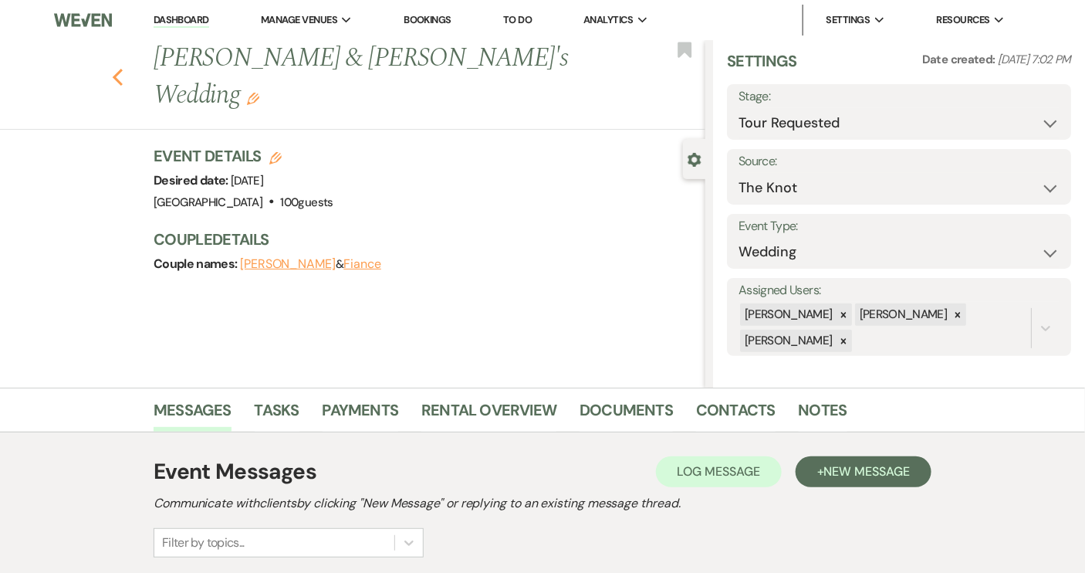
select select "2"
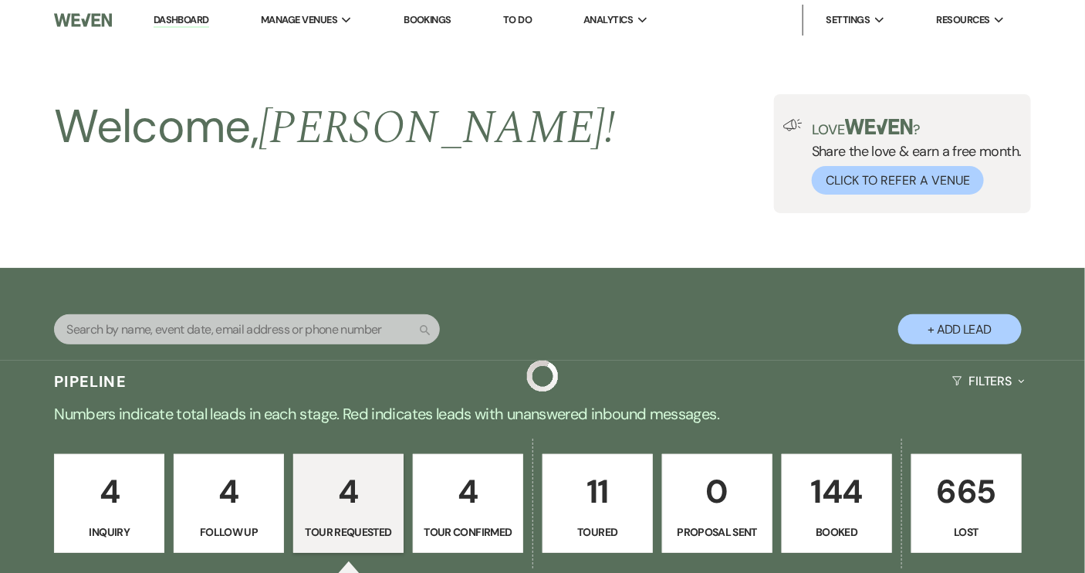
scroll to position [663, 0]
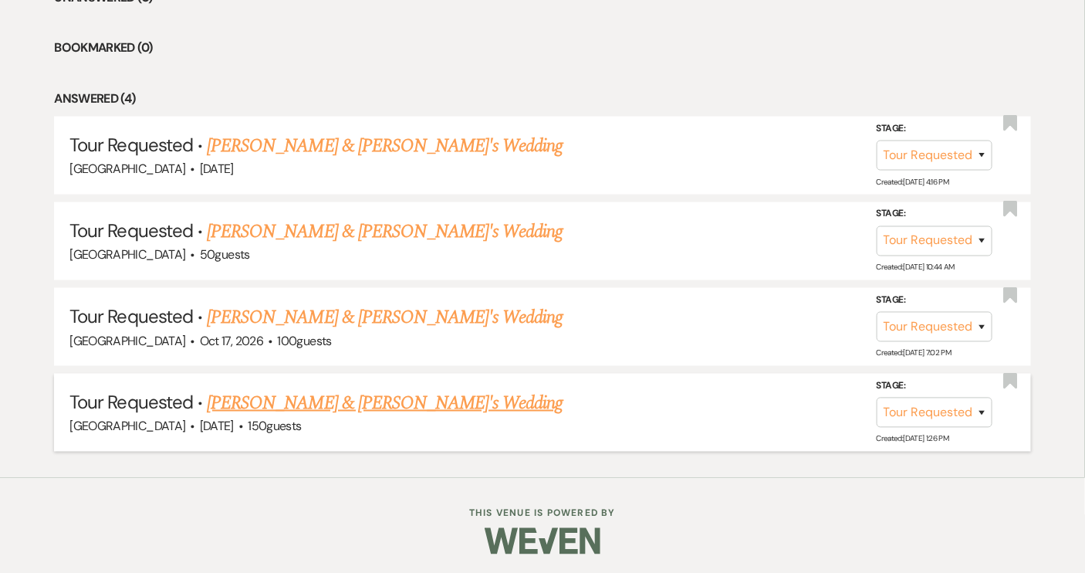
click at [354, 402] on link "[PERSON_NAME] & [PERSON_NAME]'s Wedding" at bounding box center [385, 403] width 357 height 28
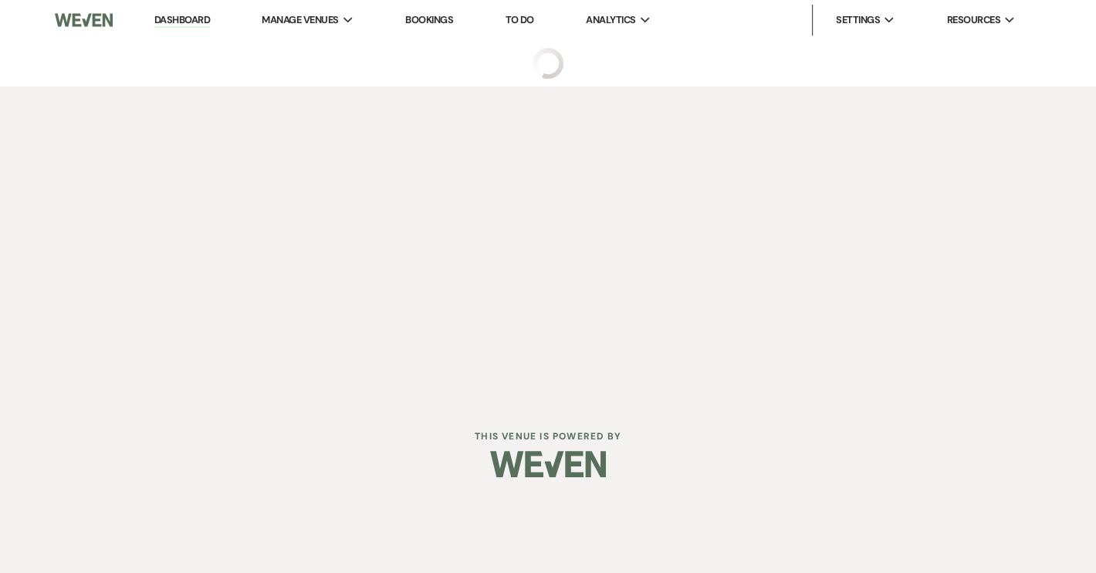
select select "2"
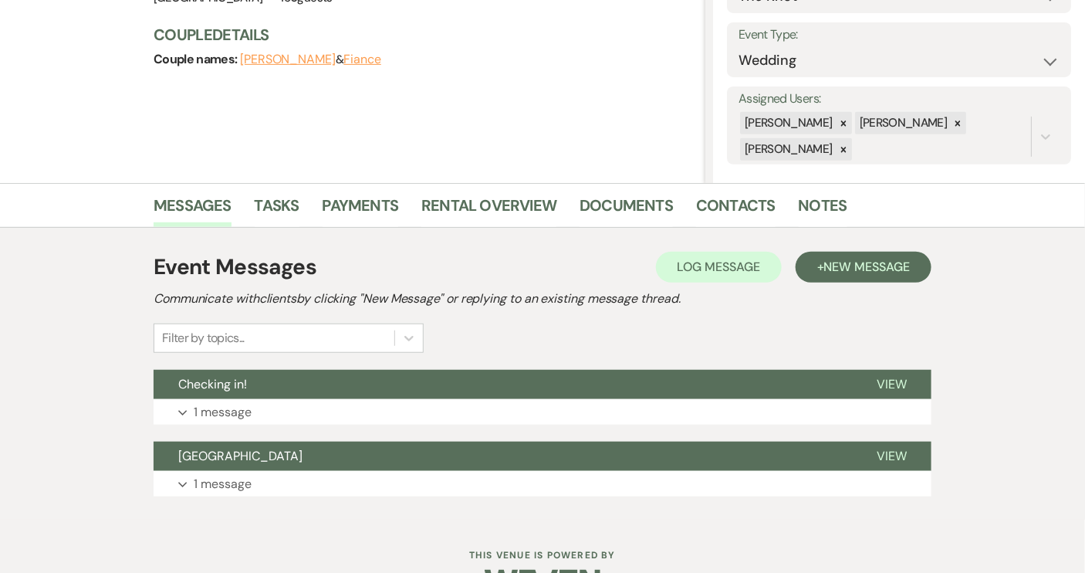
scroll to position [210, 0]
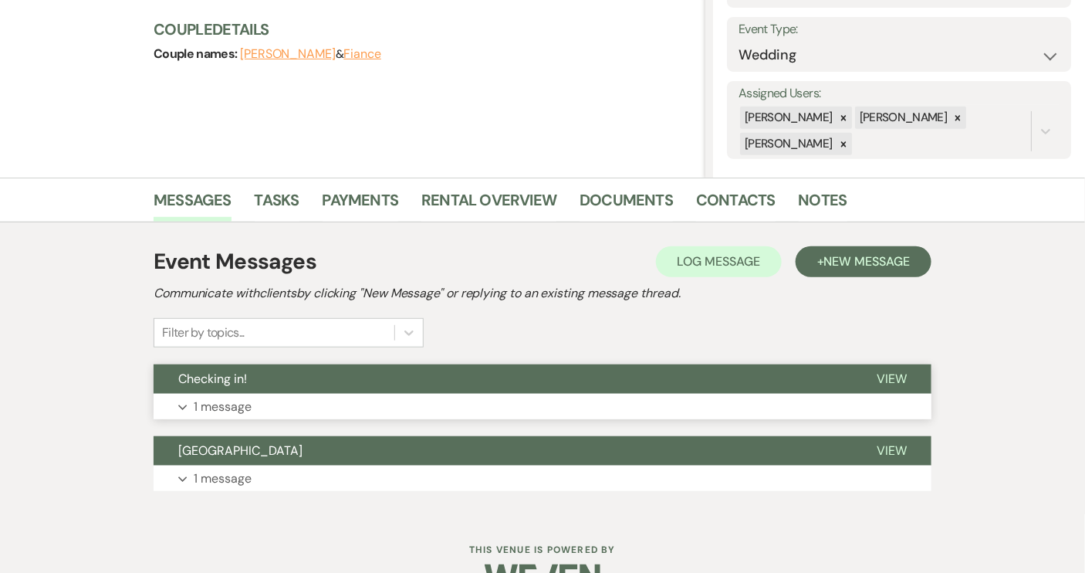
click at [398, 377] on button "Checking in!" at bounding box center [503, 378] width 699 height 29
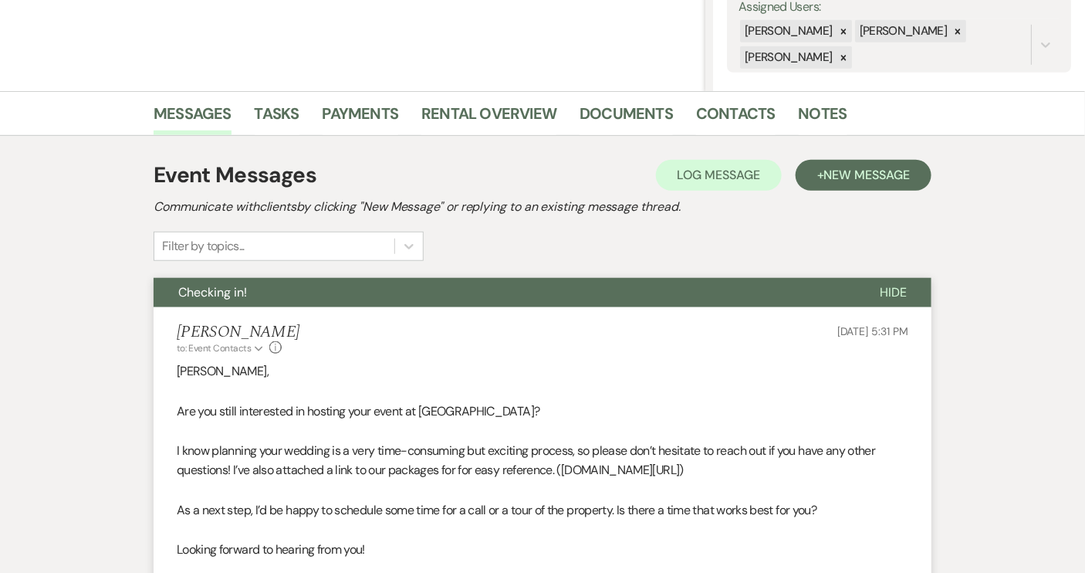
scroll to position [491, 0]
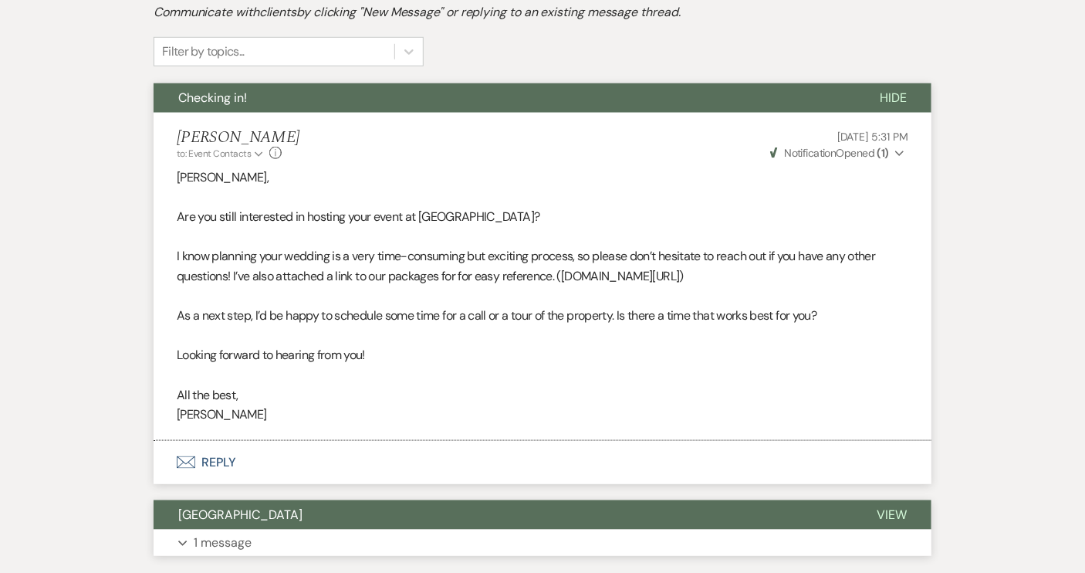
click at [881, 521] on button "View" at bounding box center [892, 514] width 80 height 29
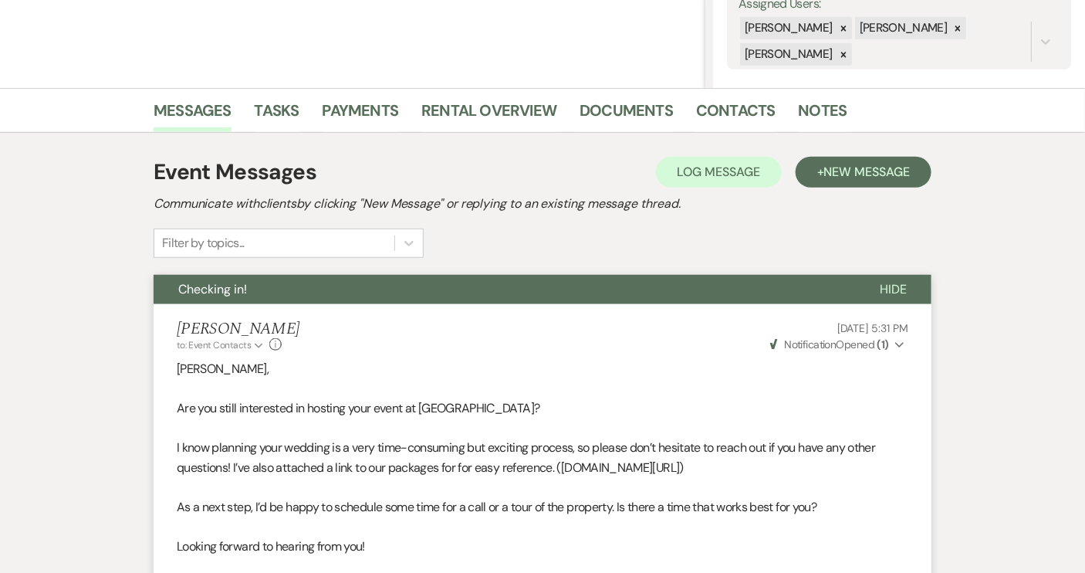
scroll to position [269, 0]
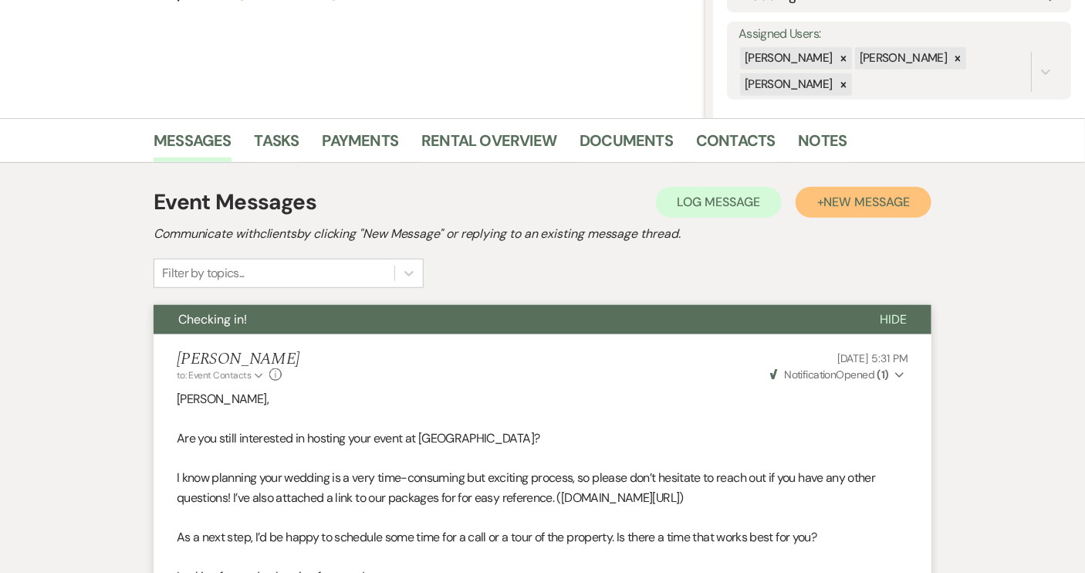
click at [868, 202] on span "New Message" at bounding box center [867, 202] width 86 height 16
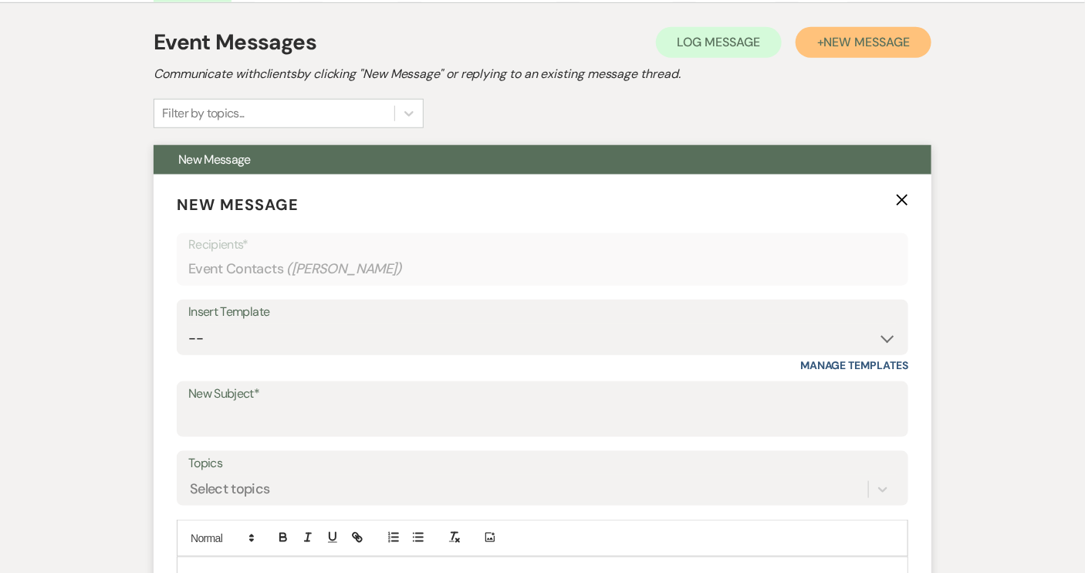
scroll to position [480, 0]
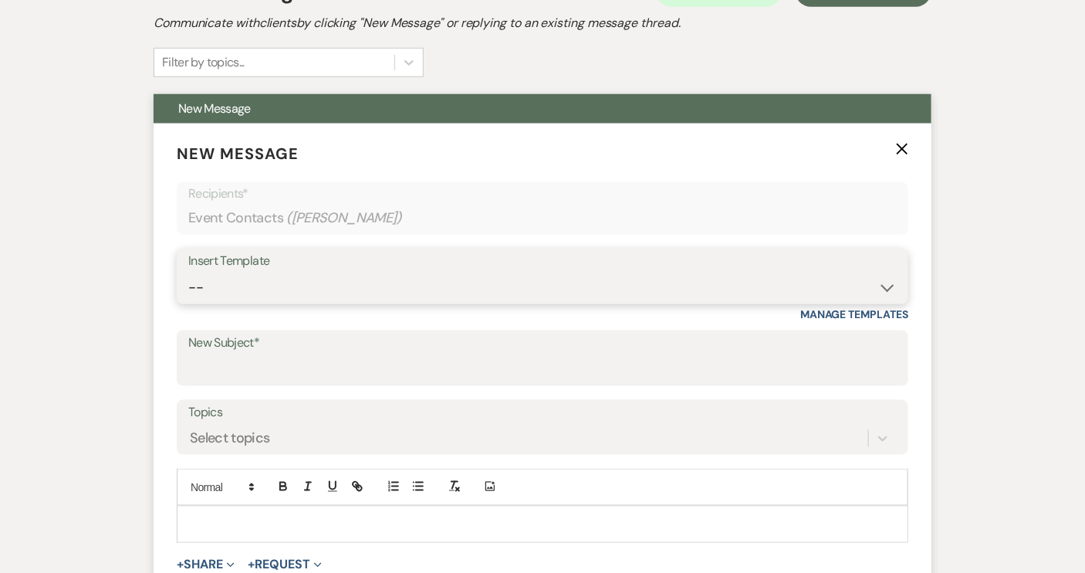
click at [885, 286] on select "-- Weven Planning Portal Introduction (Booked Events) Tour Request Response Con…" at bounding box center [542, 287] width 709 height 30
select select "1403"
click at [188, 272] on select "-- Weven Planning Portal Introduction (Booked Events) Tour Request Response Con…" at bounding box center [542, 287] width 709 height 30
type input "Still interested?"
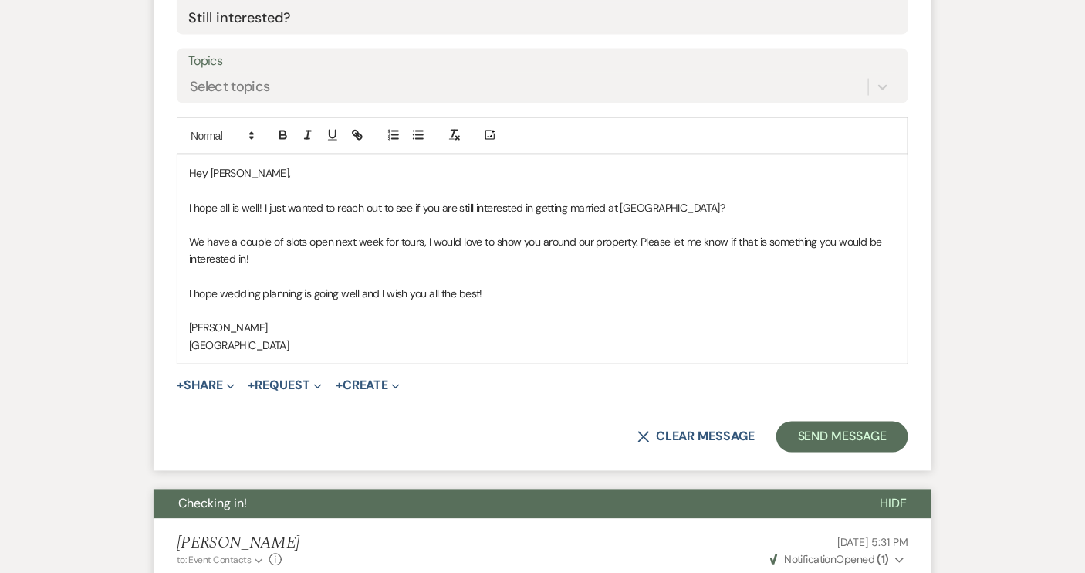
scroll to position [831, 0]
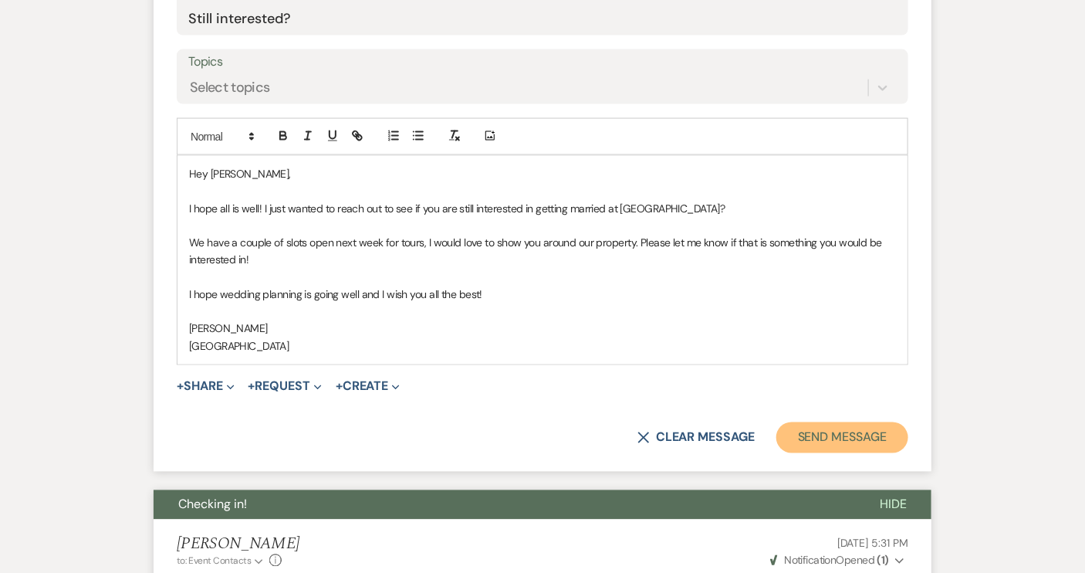
click at [838, 438] on button "Send Message" at bounding box center [843, 437] width 132 height 31
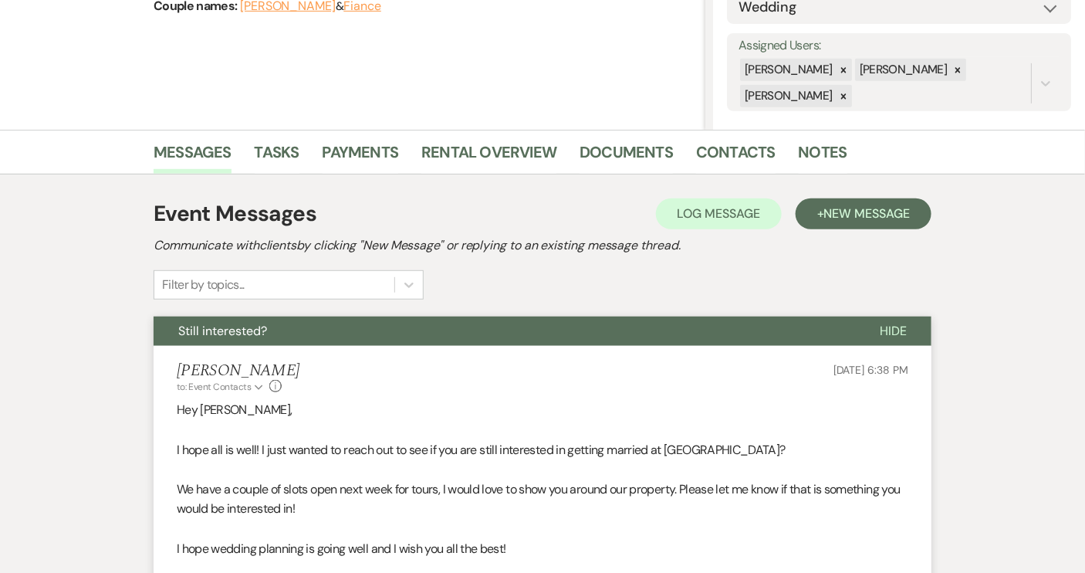
select select "2"
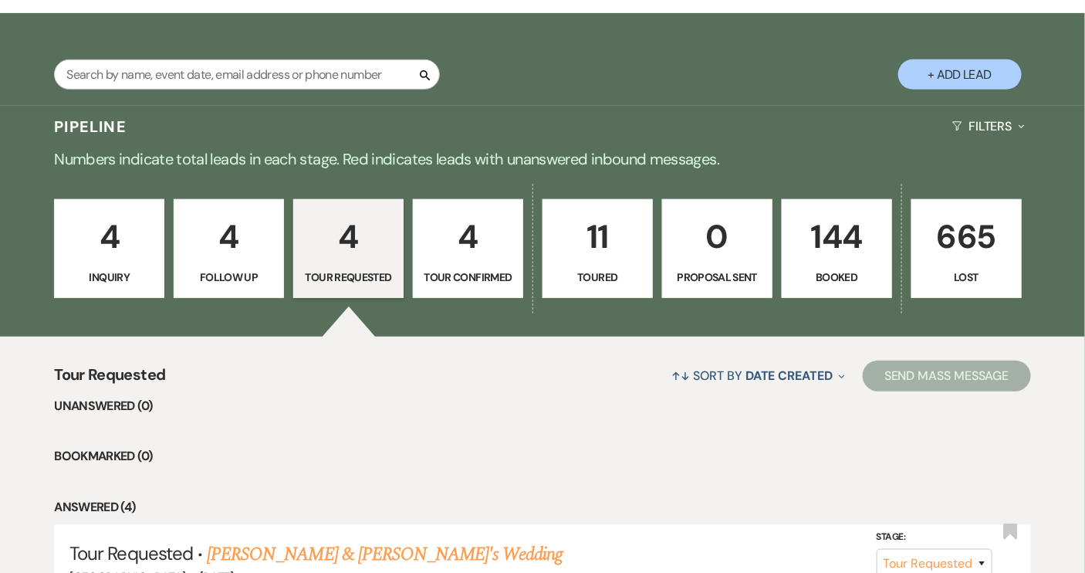
scroll to position [242, 0]
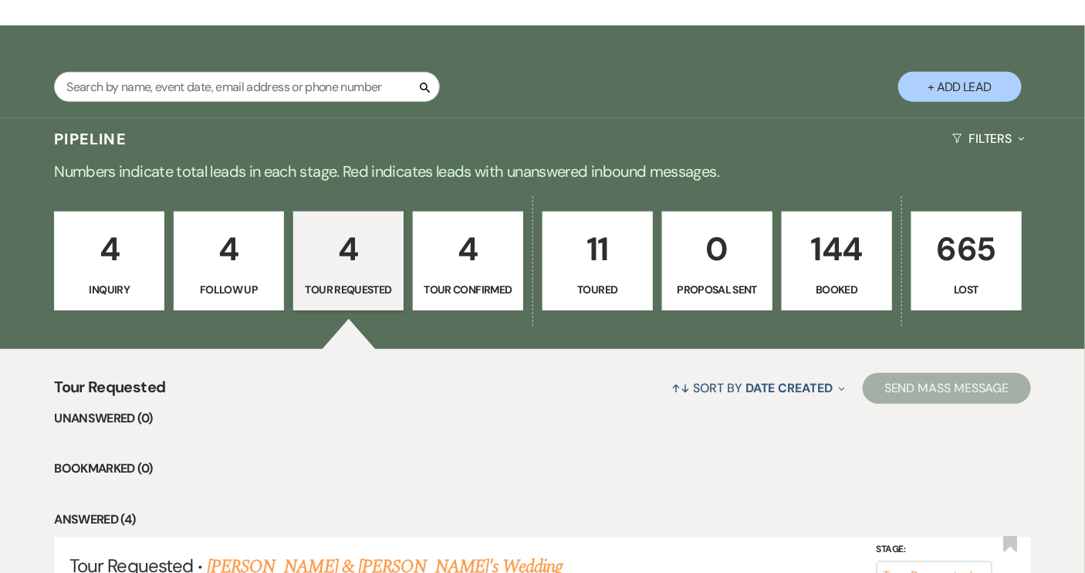
click at [496, 308] on link "4 Tour Confirmed" at bounding box center [468, 260] width 110 height 99
select select "4"
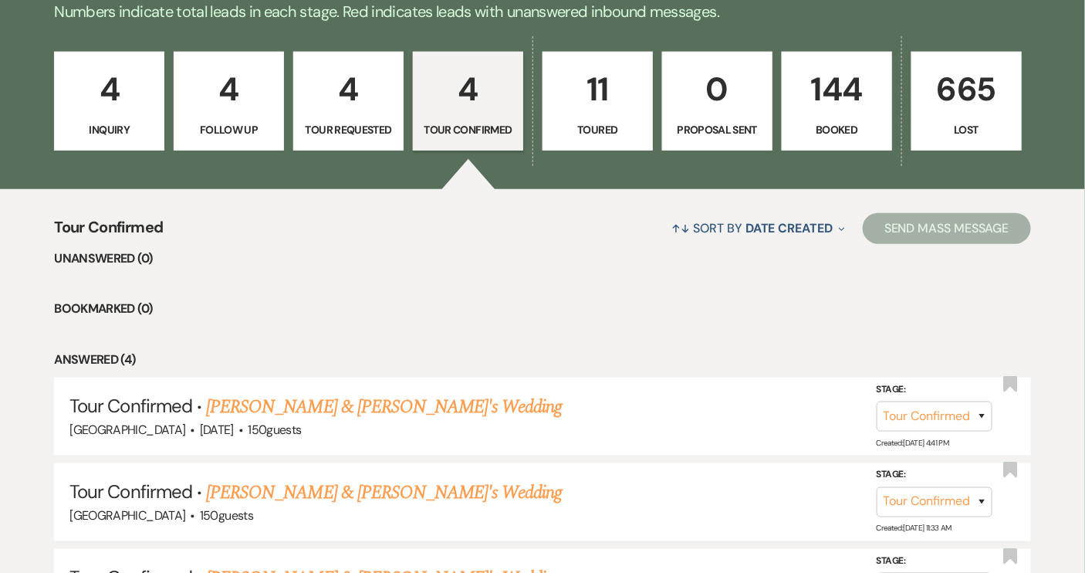
scroll to position [452, 0]
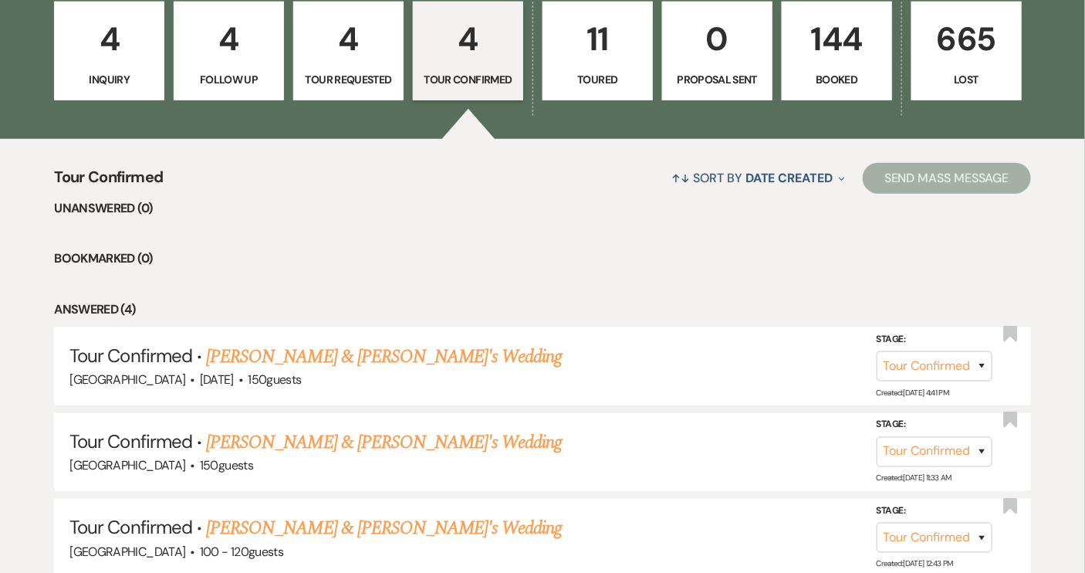
click at [586, 84] on p "Toured" at bounding box center [598, 79] width 90 height 17
select select "5"
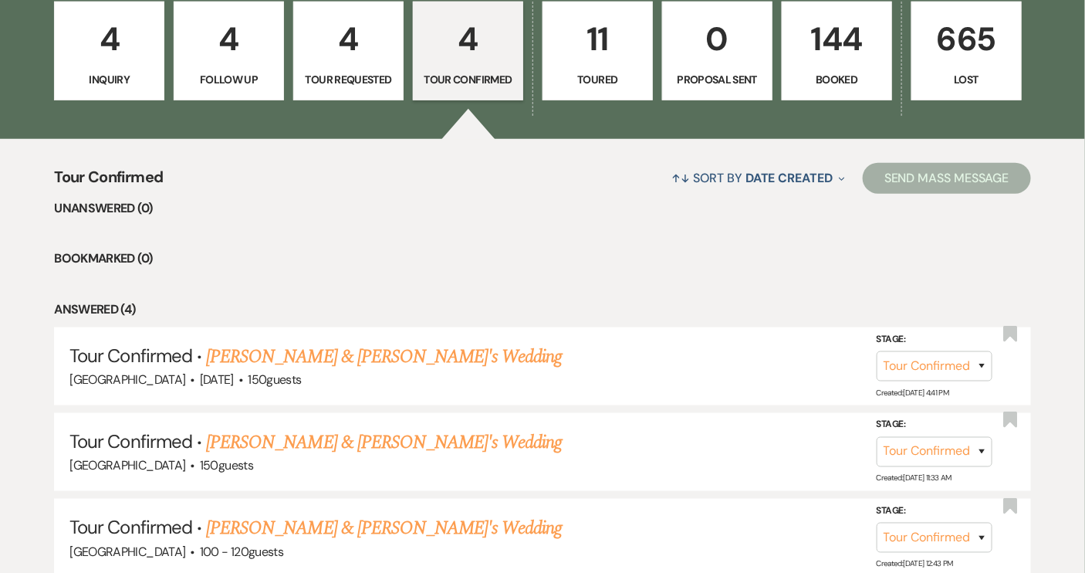
select select "5"
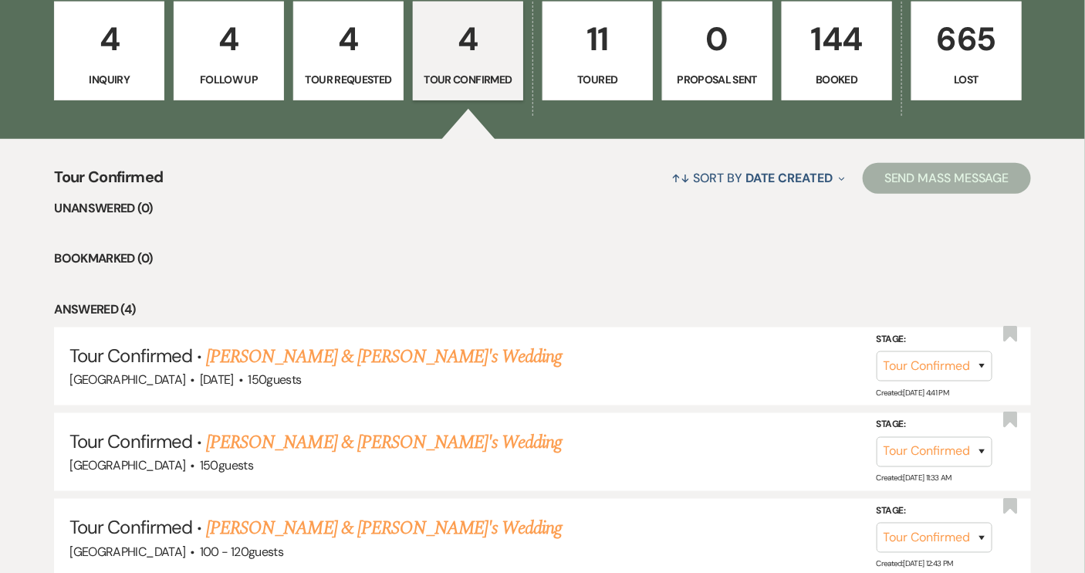
select select "5"
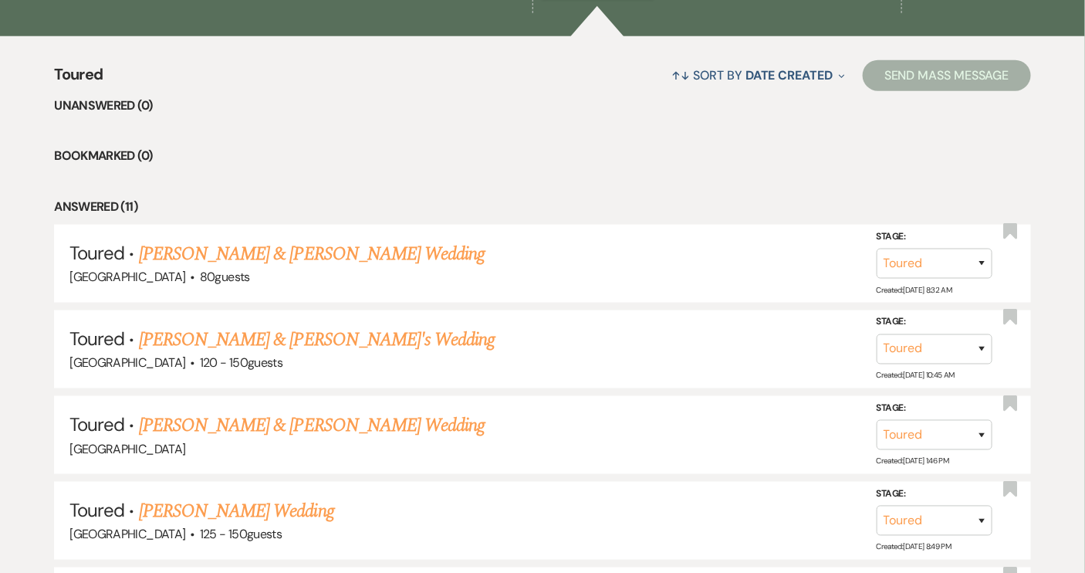
scroll to position [733, 0]
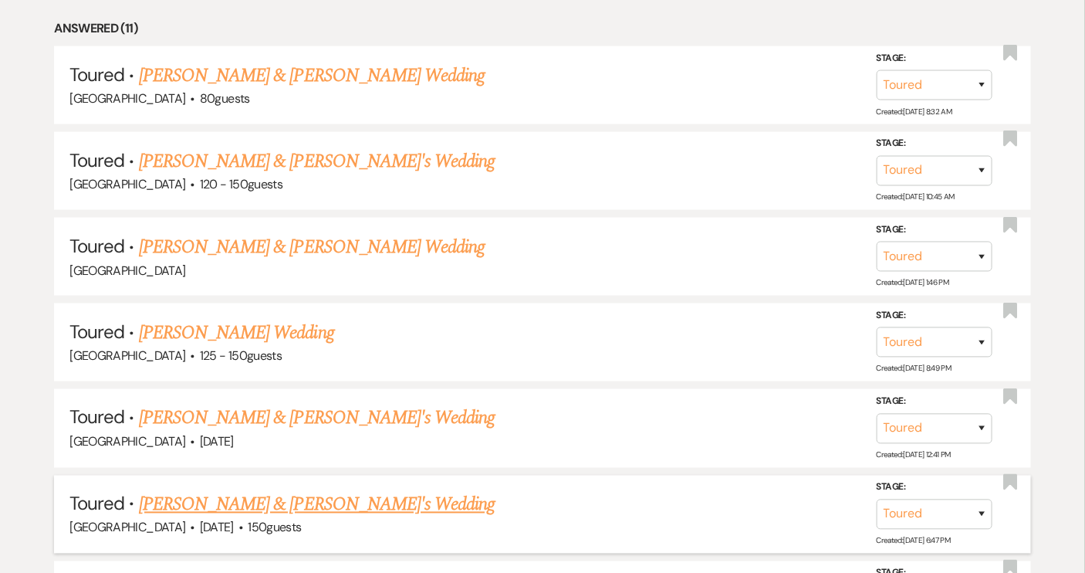
click at [292, 501] on link "[PERSON_NAME] & [PERSON_NAME]'s Wedding" at bounding box center [317, 505] width 357 height 28
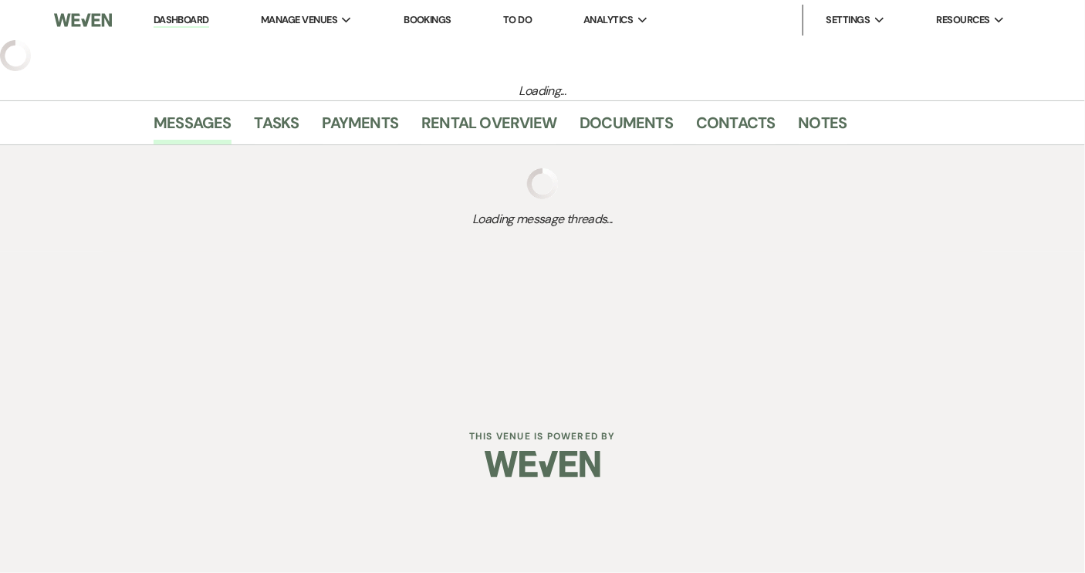
select select "5"
select select "12"
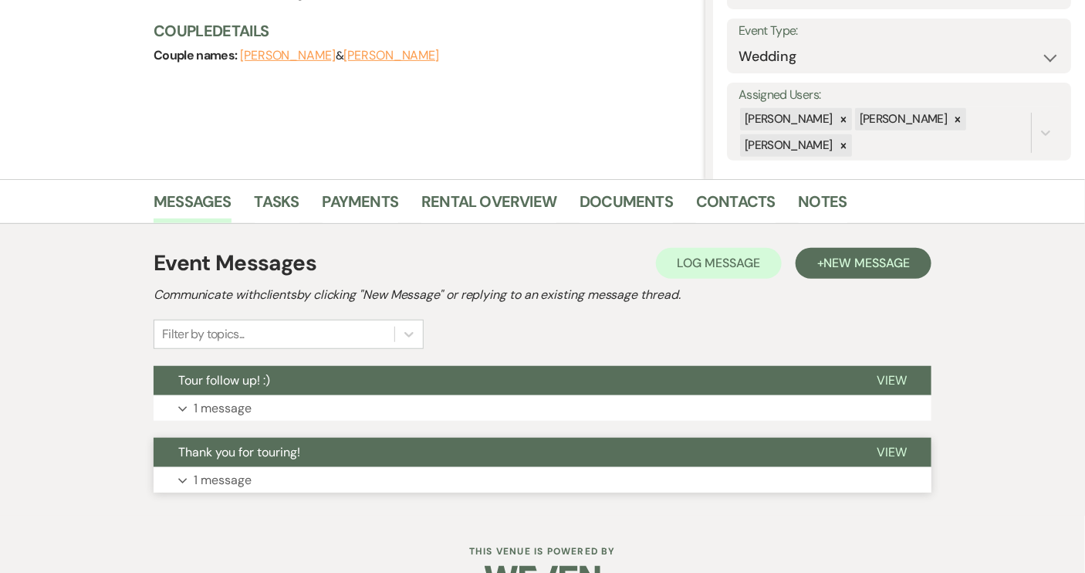
scroll to position [210, 0]
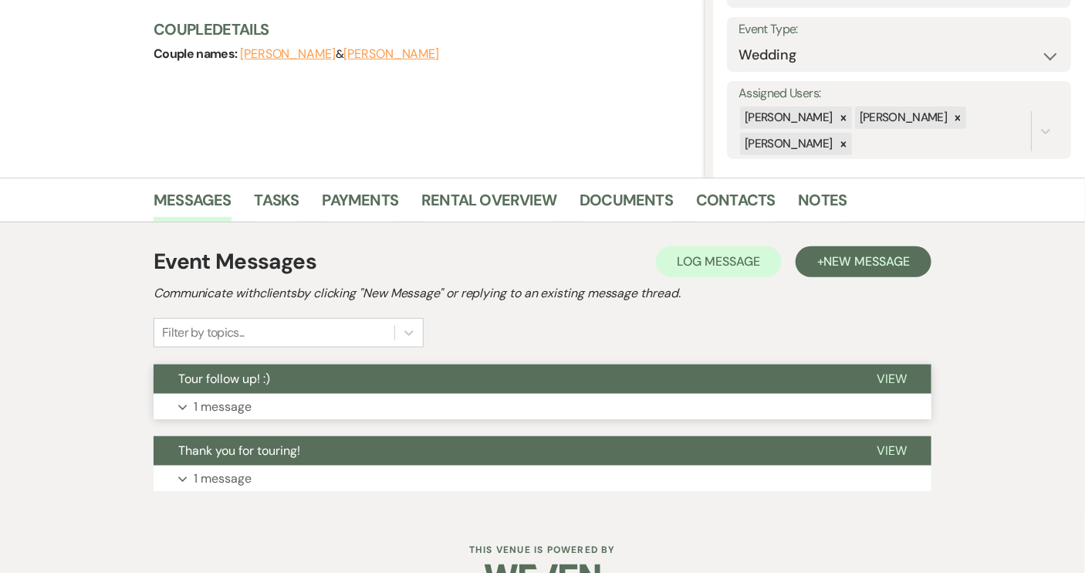
click at [327, 373] on button "Tour follow up! :)" at bounding box center [503, 378] width 699 height 29
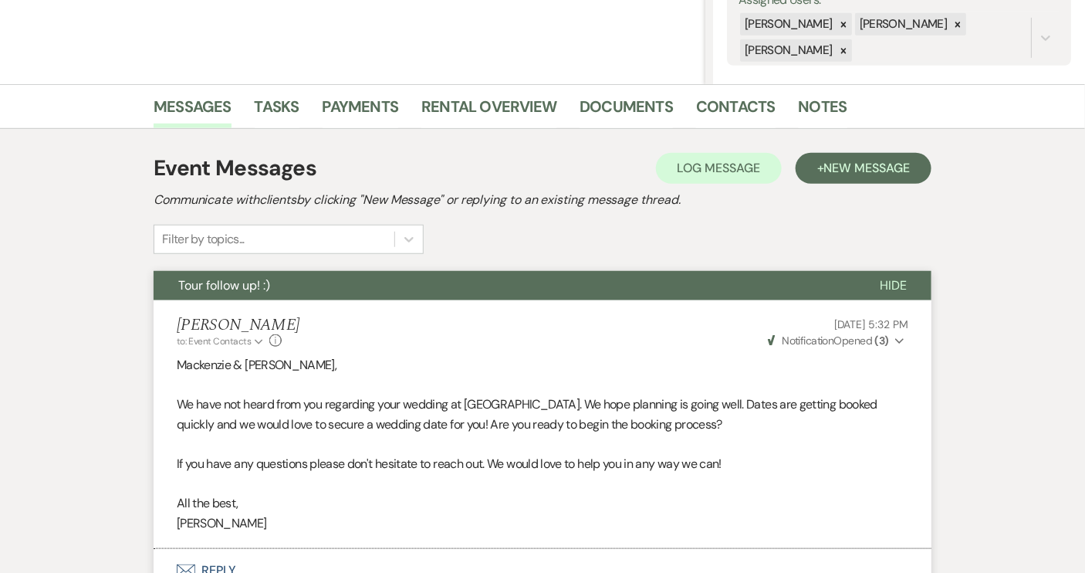
scroll to position [140, 0]
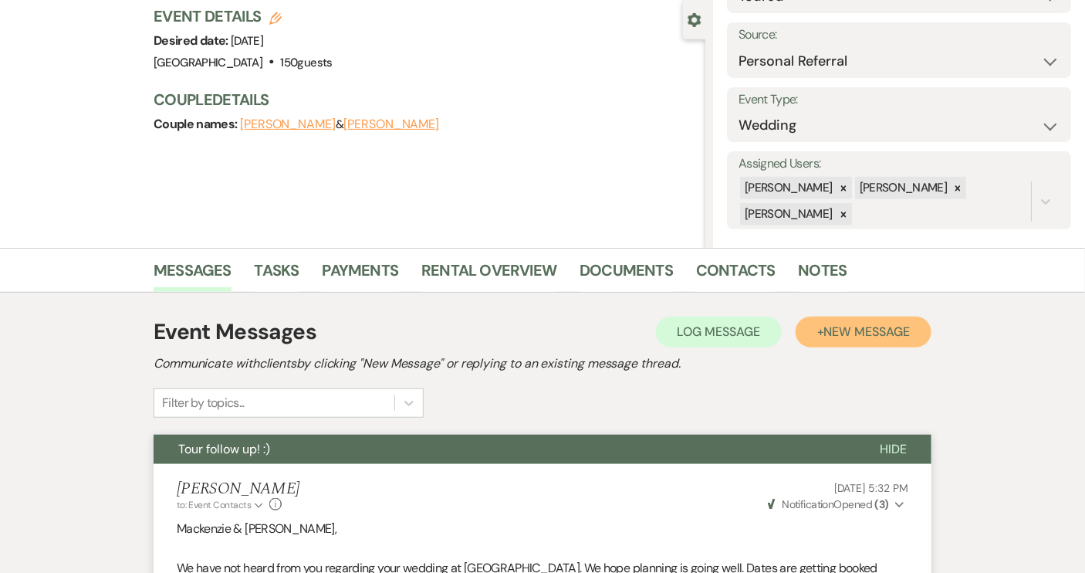
click at [844, 328] on span "New Message" at bounding box center [867, 331] width 86 height 16
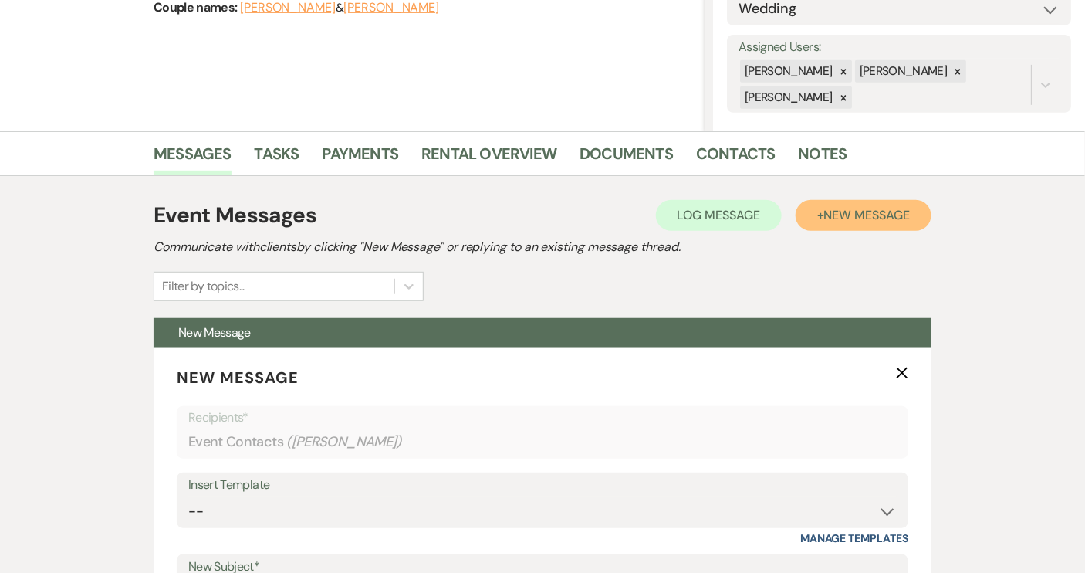
scroll to position [421, 0]
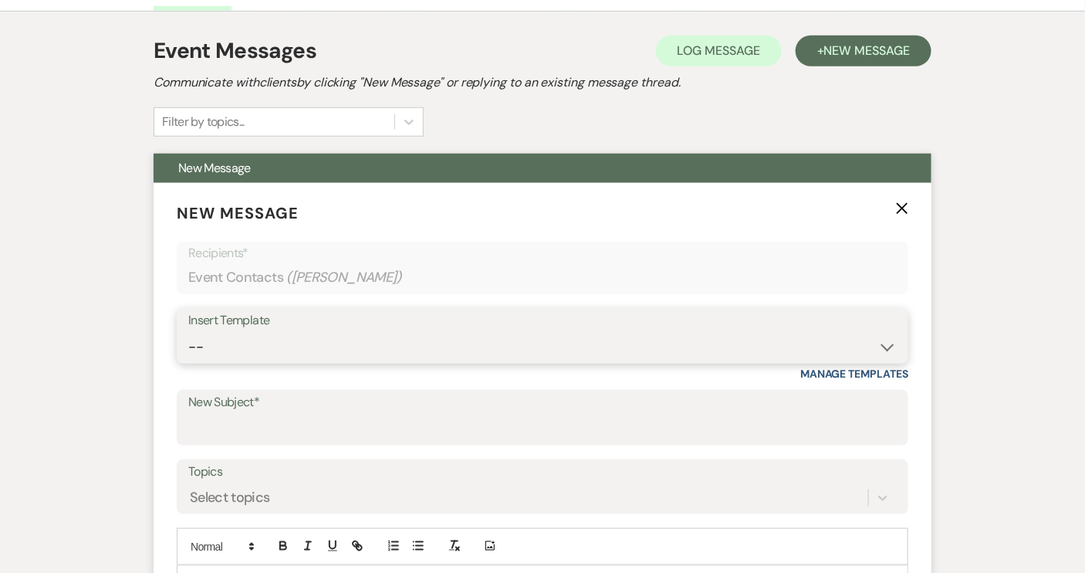
click at [889, 352] on select "-- Weven Planning Portal Introduction (Booked Events) Tour Request Response Con…" at bounding box center [542, 347] width 709 height 30
select select "1697"
click at [188, 332] on select "-- Weven Planning Portal Introduction (Booked Events) Tour Request Response Con…" at bounding box center [542, 347] width 709 height 30
type input "Checking in!"
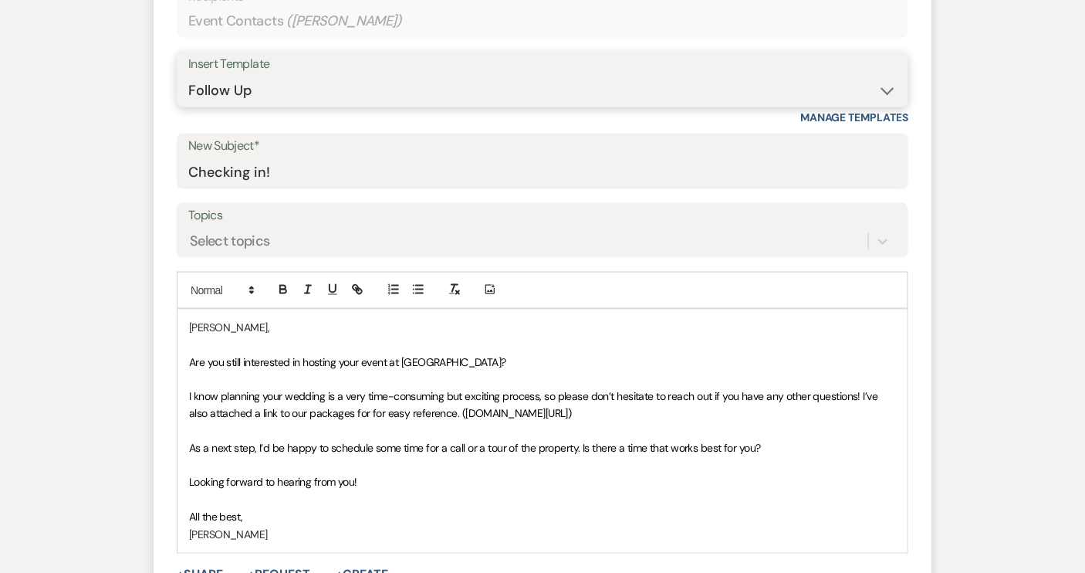
scroll to position [702, 0]
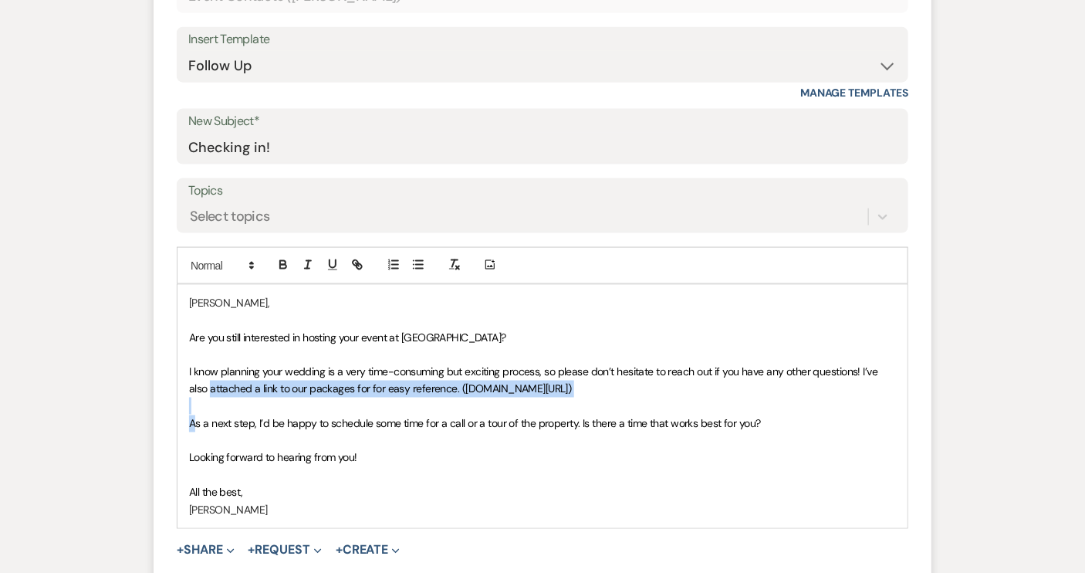
drag, startPoint x: 187, startPoint y: 394, endPoint x: 196, endPoint y: 416, distance: 23.5
click at [196, 428] on div "[PERSON_NAME], Are you still interested in hosting your event at [GEOGRAPHIC_DA…" at bounding box center [543, 406] width 730 height 243
click at [193, 405] on p at bounding box center [542, 406] width 707 height 17
click at [192, 401] on p at bounding box center [542, 406] width 707 height 17
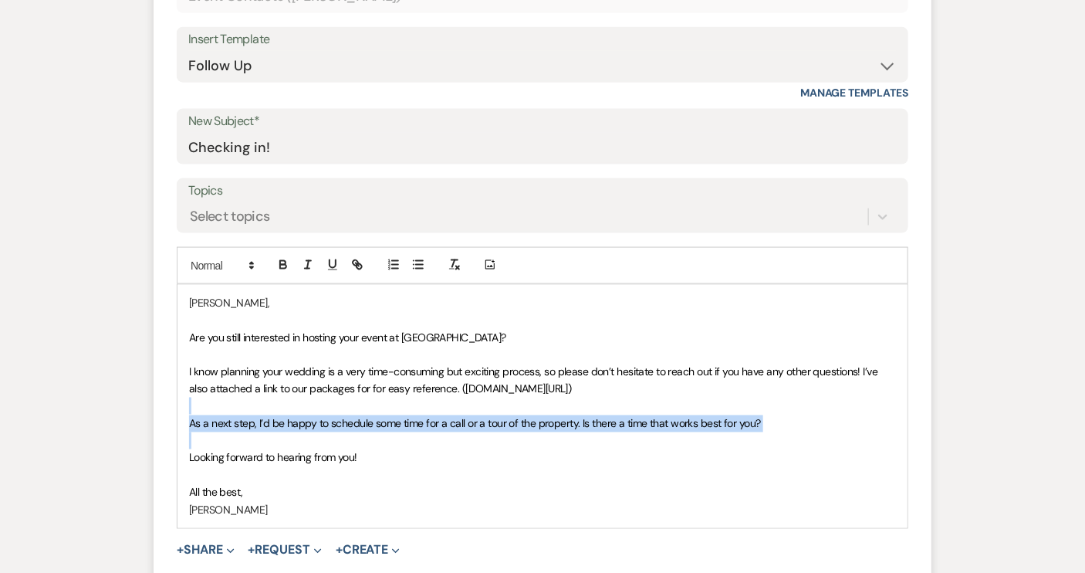
drag, startPoint x: 188, startPoint y: 401, endPoint x: 191, endPoint y: 431, distance: 30.3
click at [191, 431] on div "[PERSON_NAME], Are you still interested in hosting your event at [GEOGRAPHIC_DA…" at bounding box center [543, 406] width 730 height 243
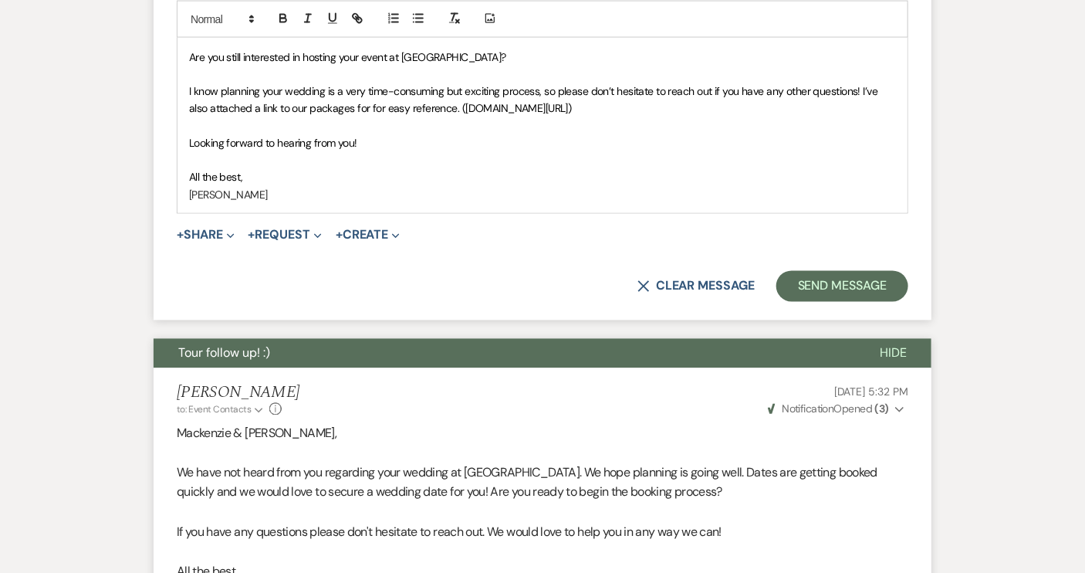
scroll to position [1052, 0]
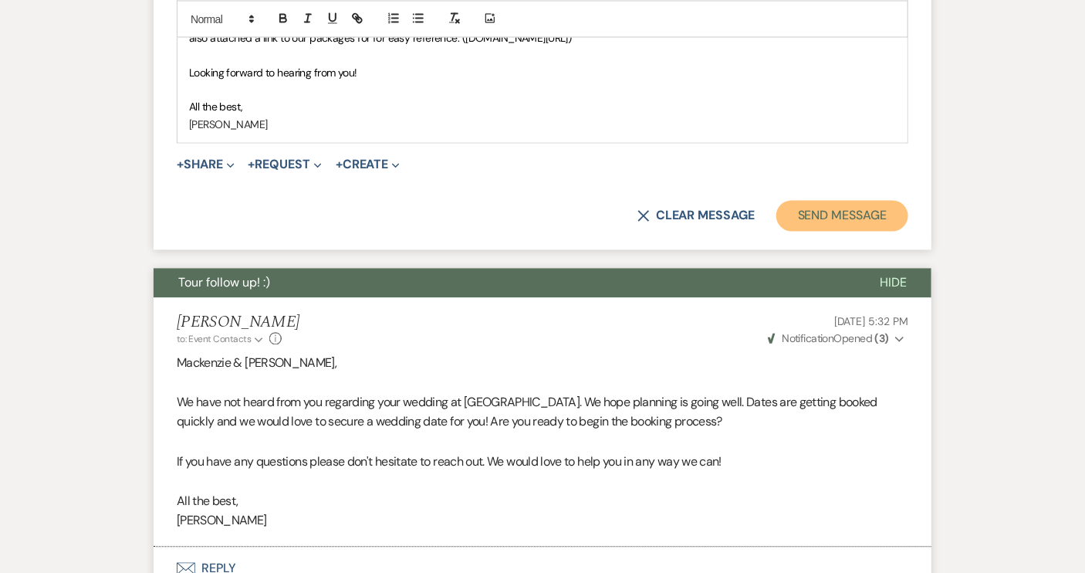
click at [838, 222] on button "Send Message" at bounding box center [843, 216] width 132 height 31
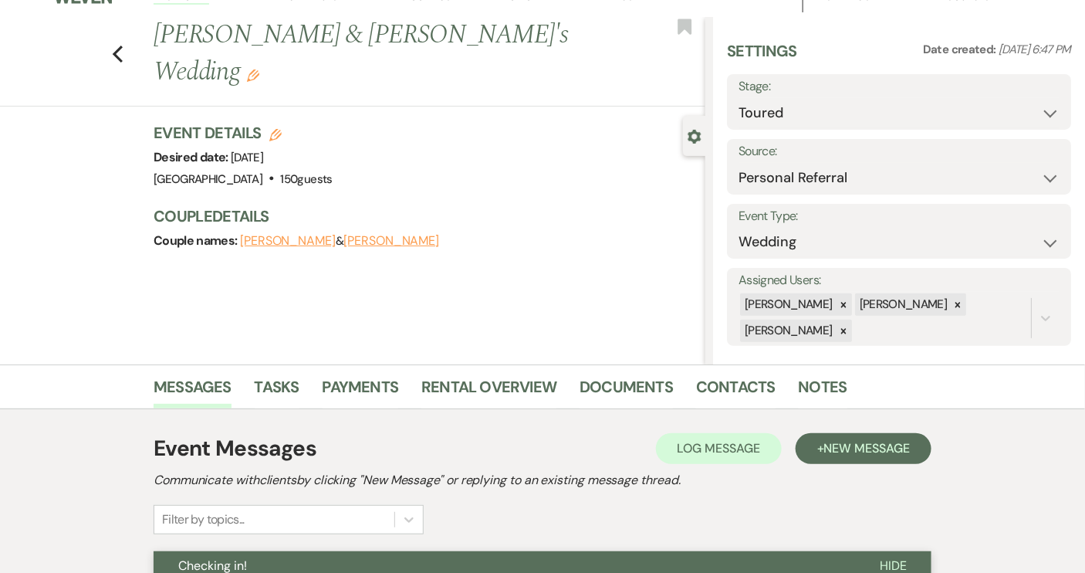
scroll to position [0, 0]
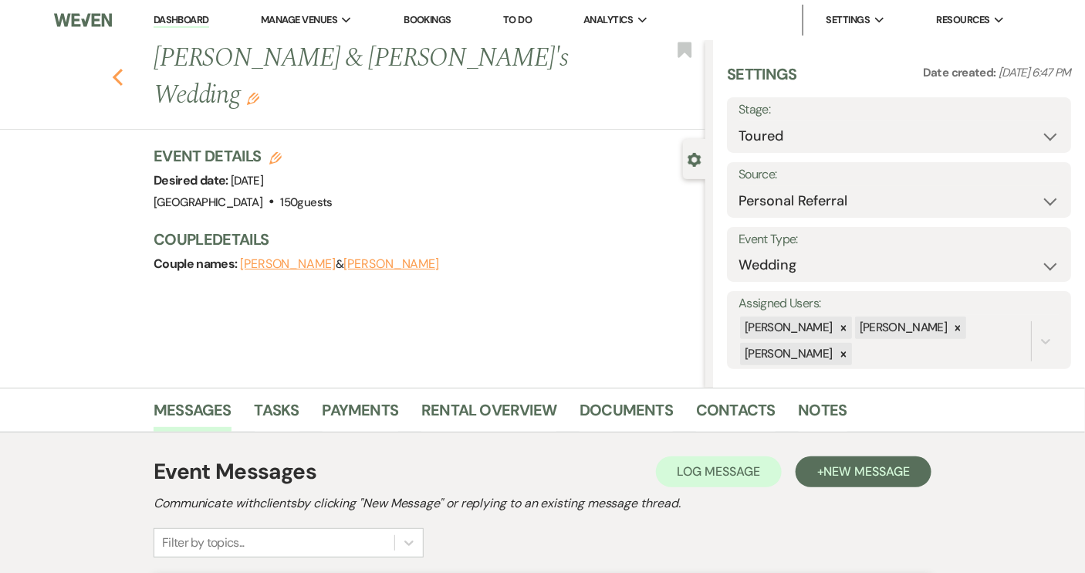
click at [119, 68] on icon "Previous" at bounding box center [118, 77] width 12 height 19
select select "5"
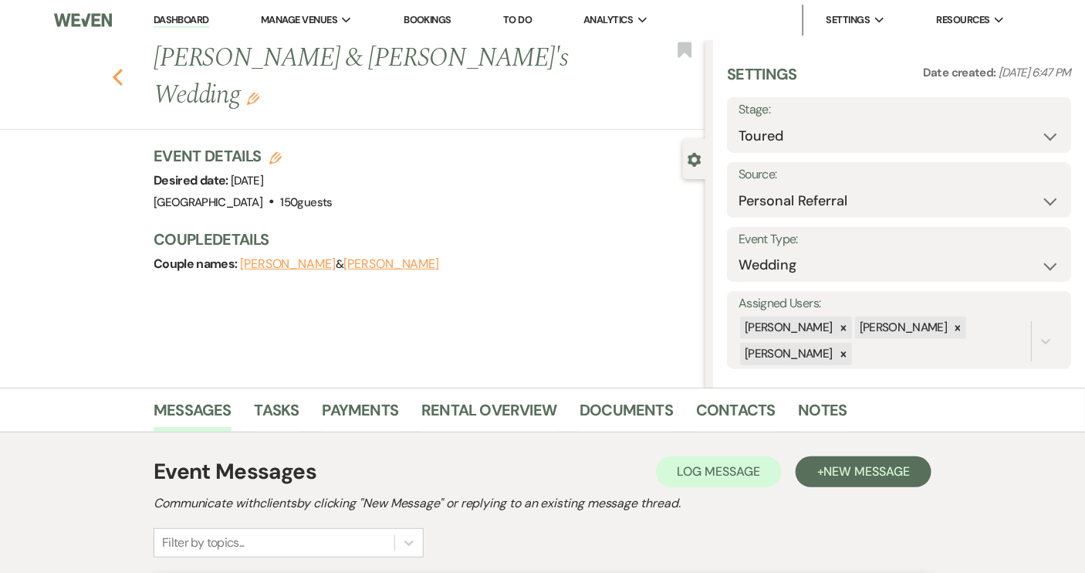
select select "5"
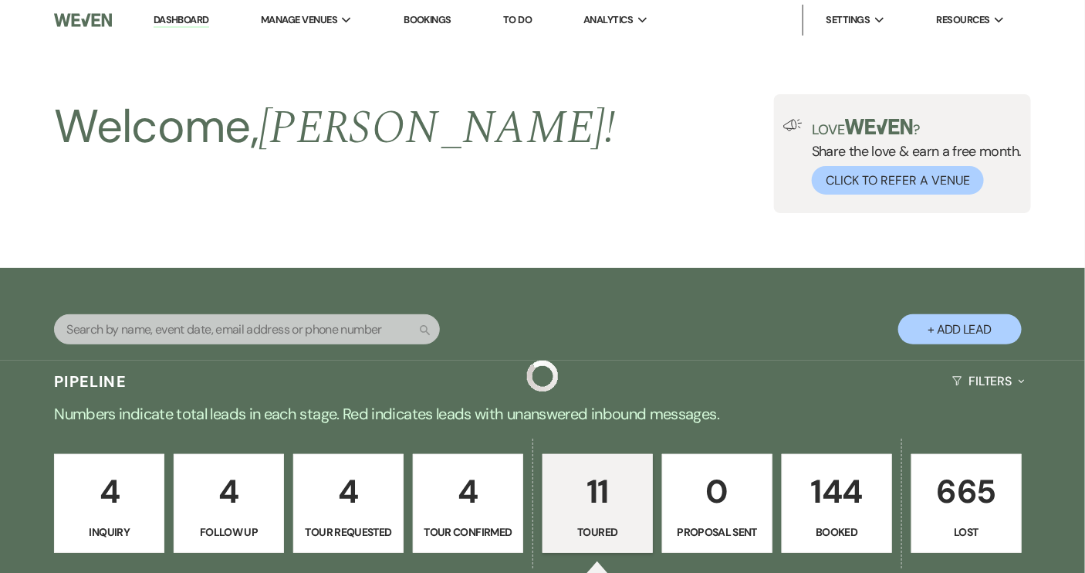
scroll to position [733, 0]
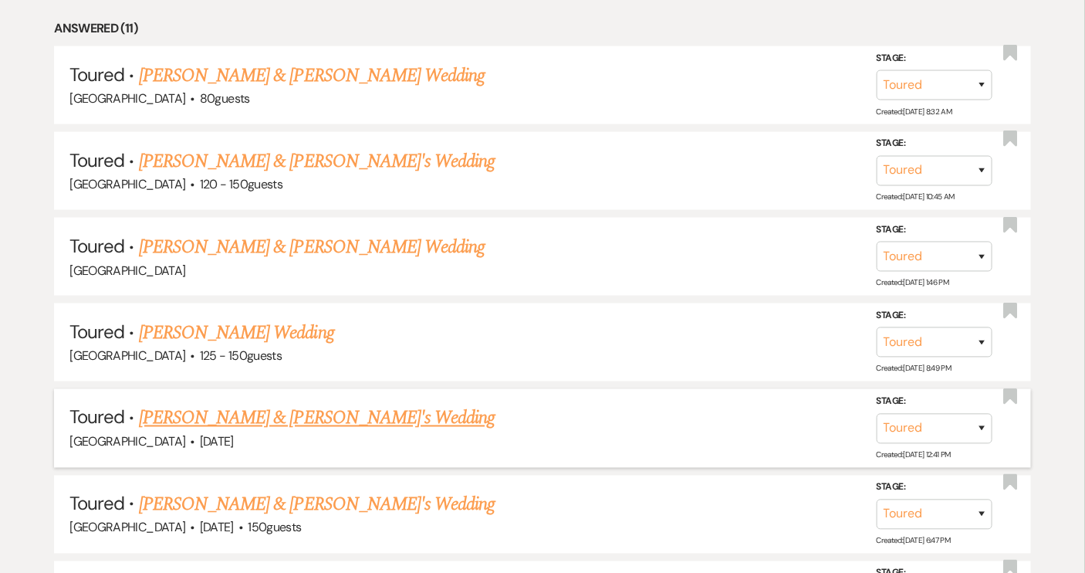
click at [272, 415] on link "[PERSON_NAME] & [PERSON_NAME]'s Wedding" at bounding box center [317, 418] width 357 height 28
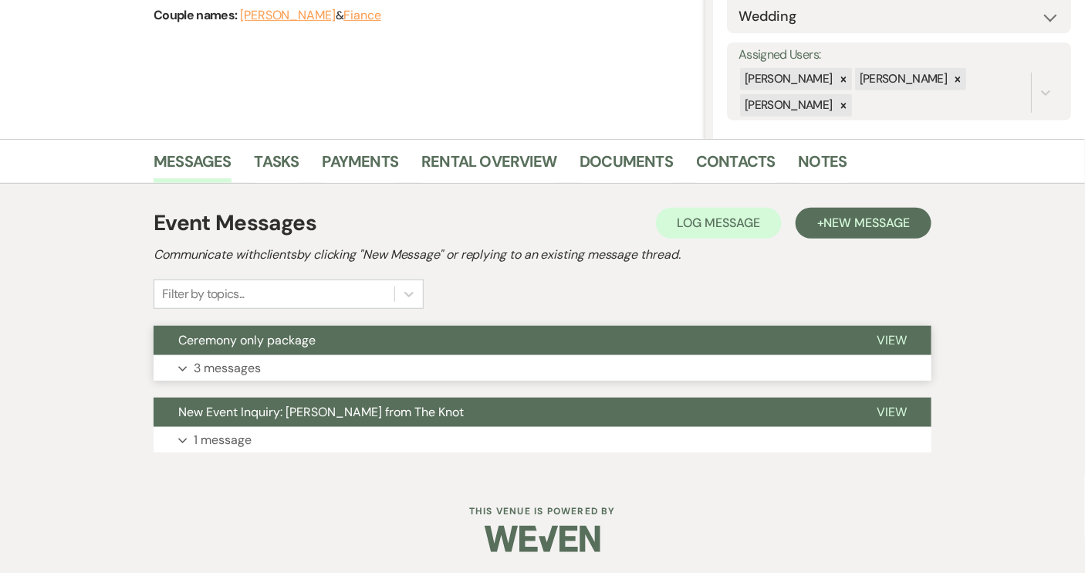
scroll to position [250, 0]
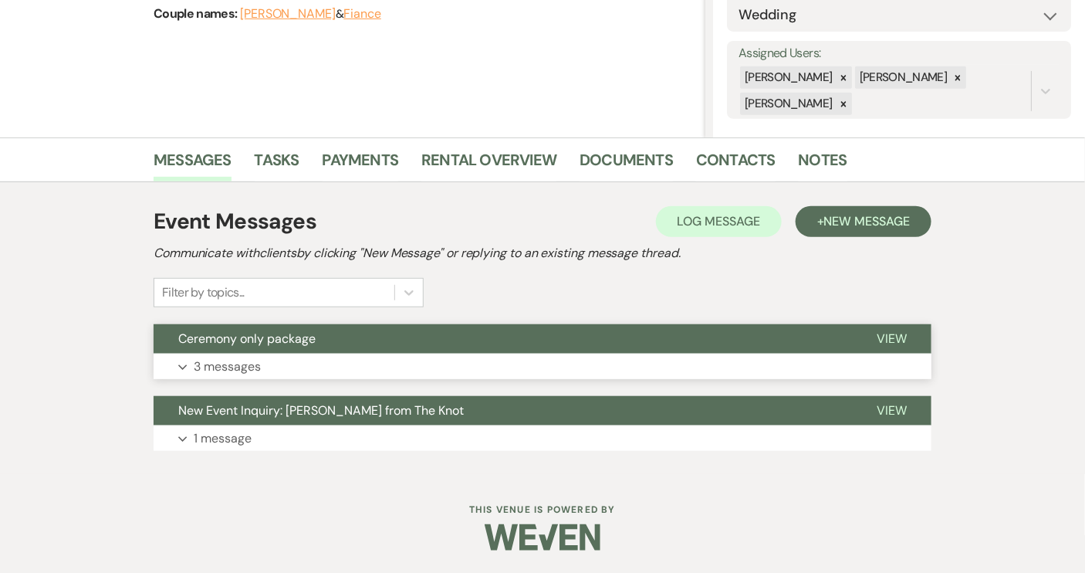
click at [235, 340] on span "Ceremony only package" at bounding box center [246, 338] width 137 height 16
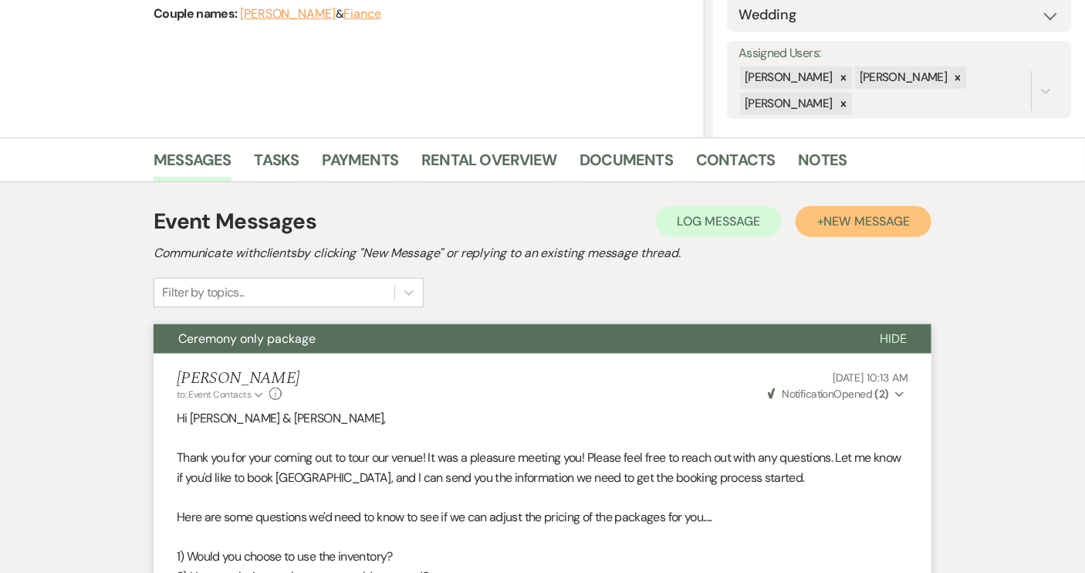
click at [851, 214] on span "New Message" at bounding box center [867, 221] width 86 height 16
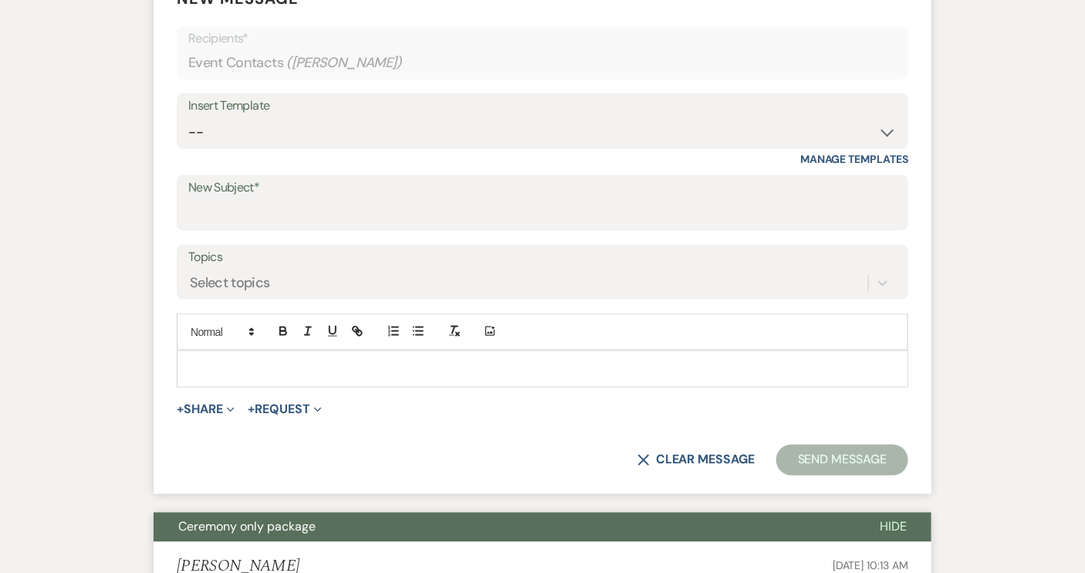
scroll to position [531, 0]
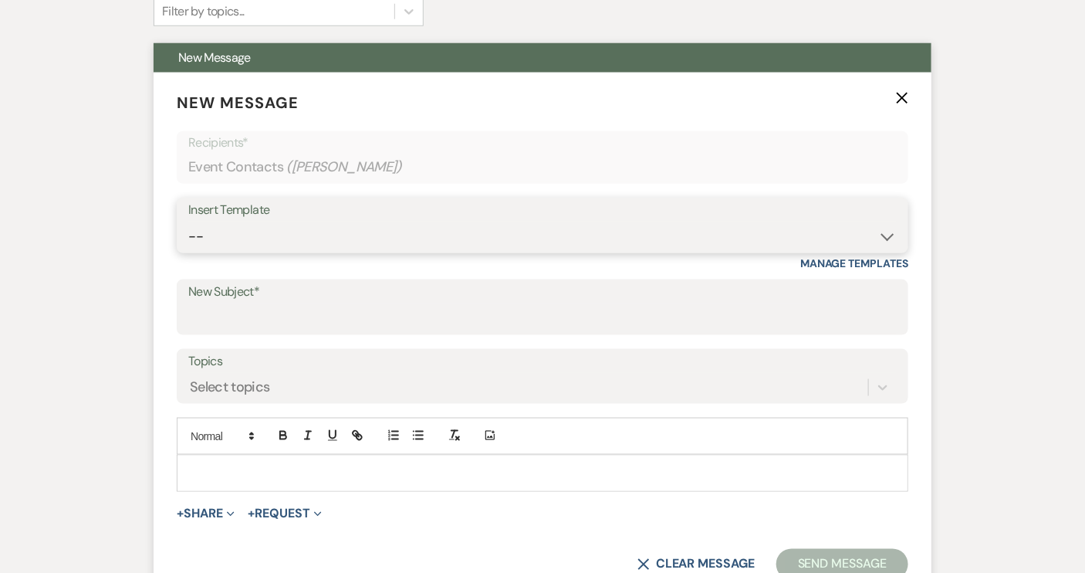
click at [881, 235] on select "-- Weven Planning Portal Introduction (Booked Events) Tour Request Response Con…" at bounding box center [542, 237] width 709 height 30
click at [188, 222] on select "-- Weven Planning Portal Introduction (Booked Events) Tour Request Response Con…" at bounding box center [542, 237] width 709 height 30
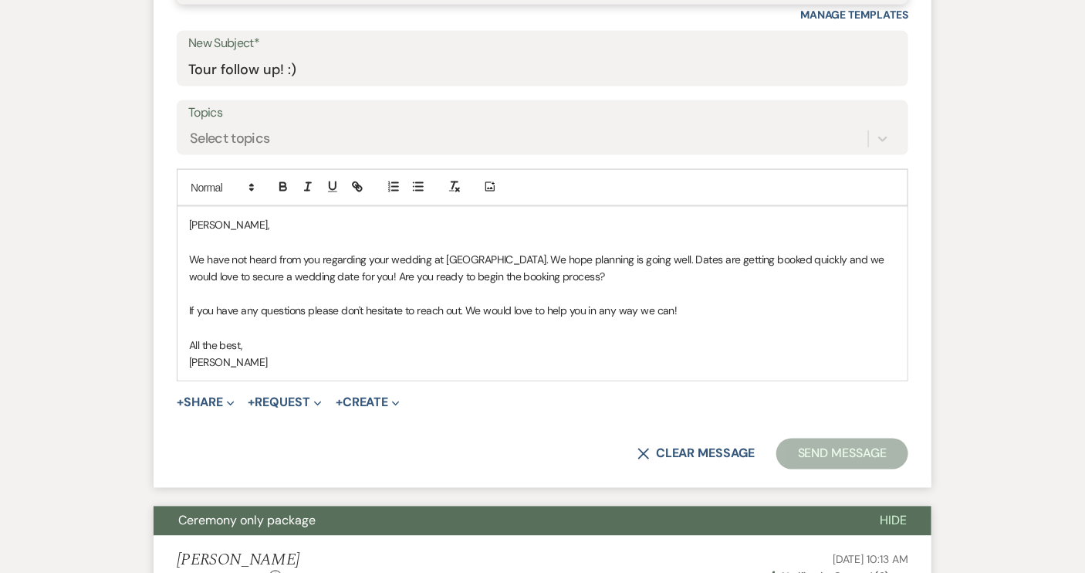
scroll to position [811, 0]
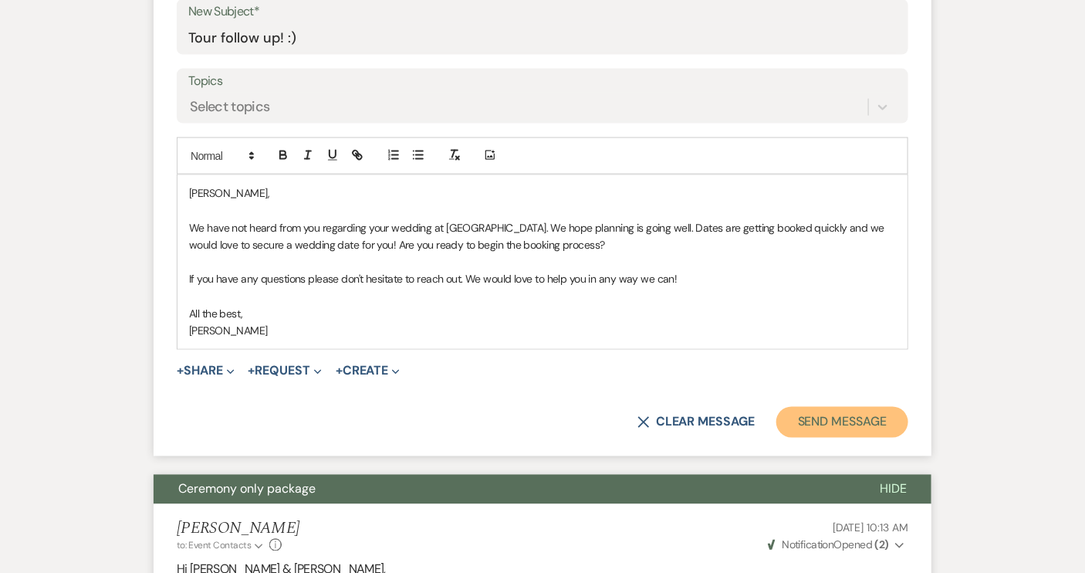
click at [863, 418] on button "Send Message" at bounding box center [843, 422] width 132 height 31
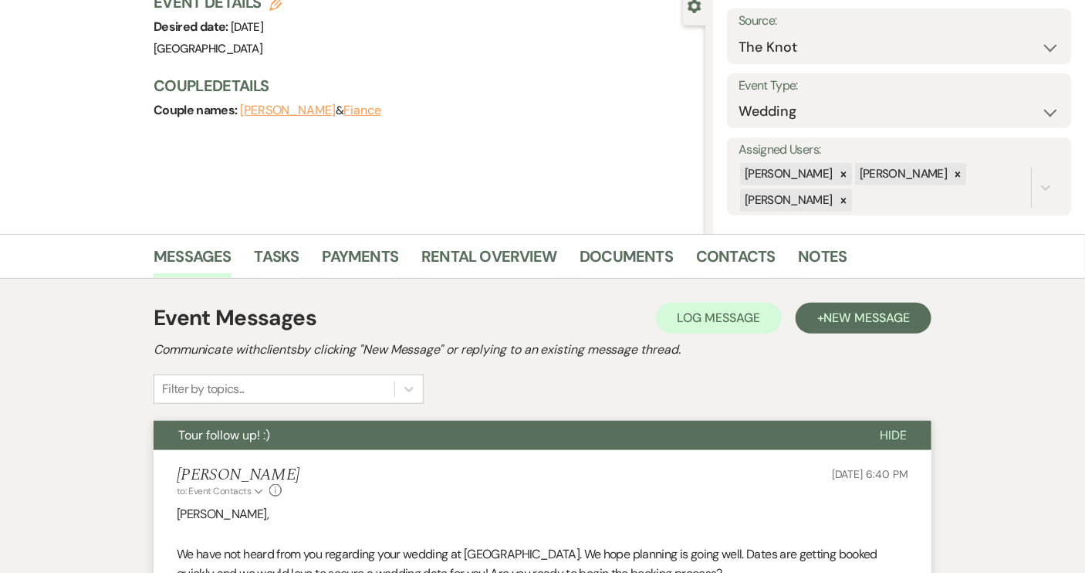
scroll to position [0, 0]
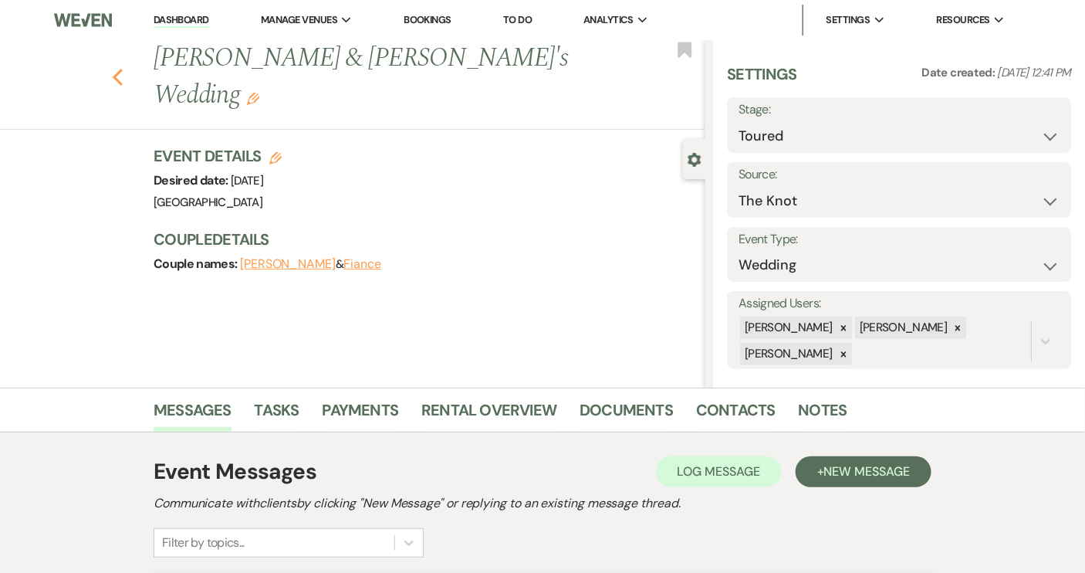
click at [119, 68] on icon "Previous" at bounding box center [118, 77] width 12 height 19
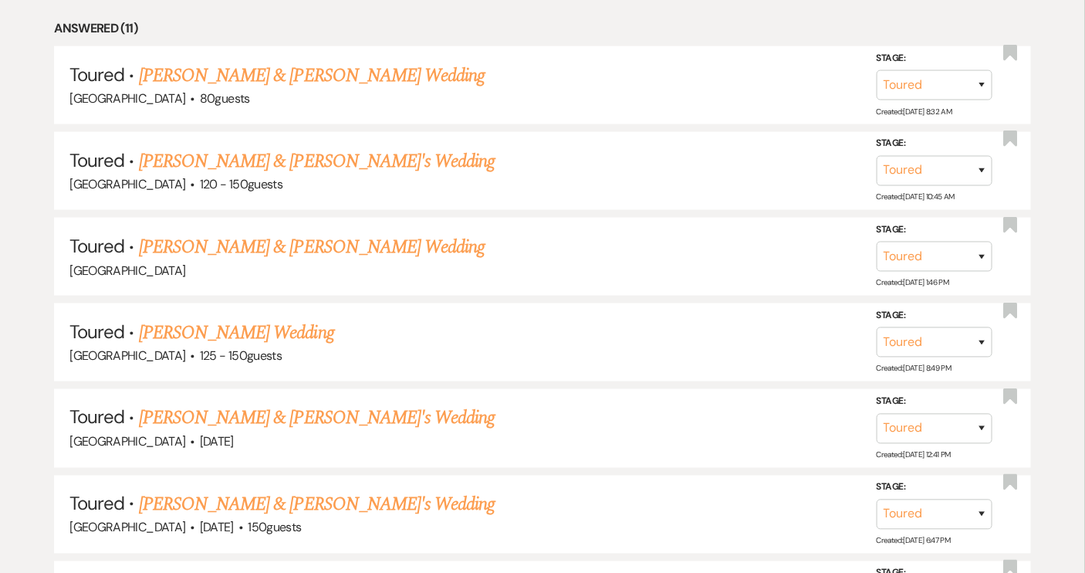
click at [225, 330] on link "[PERSON_NAME] Wedding" at bounding box center [236, 333] width 195 height 28
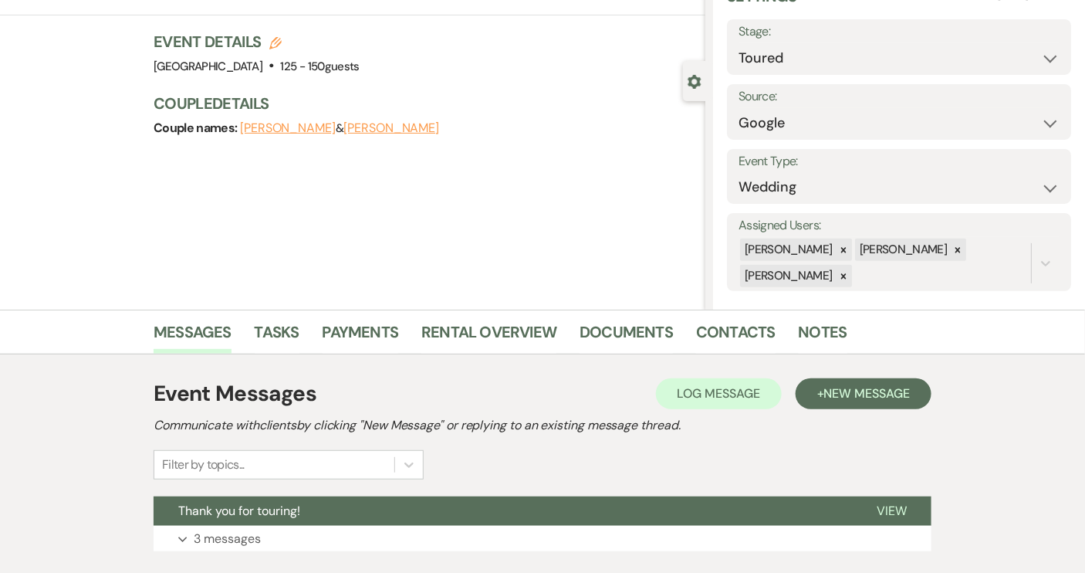
scroll to position [178, 0]
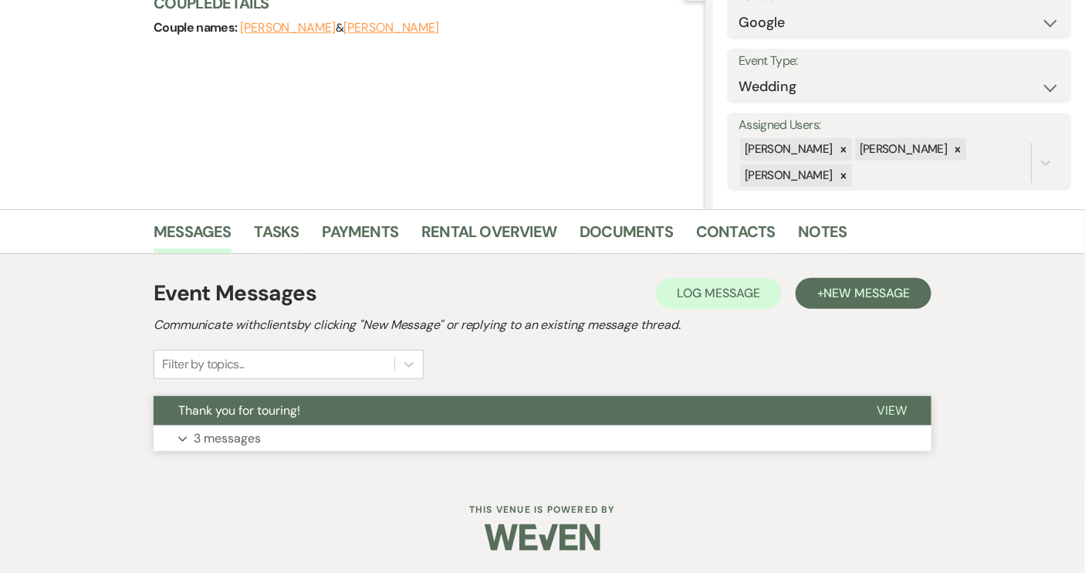
click at [445, 409] on button "Thank you for touring!" at bounding box center [503, 410] width 699 height 29
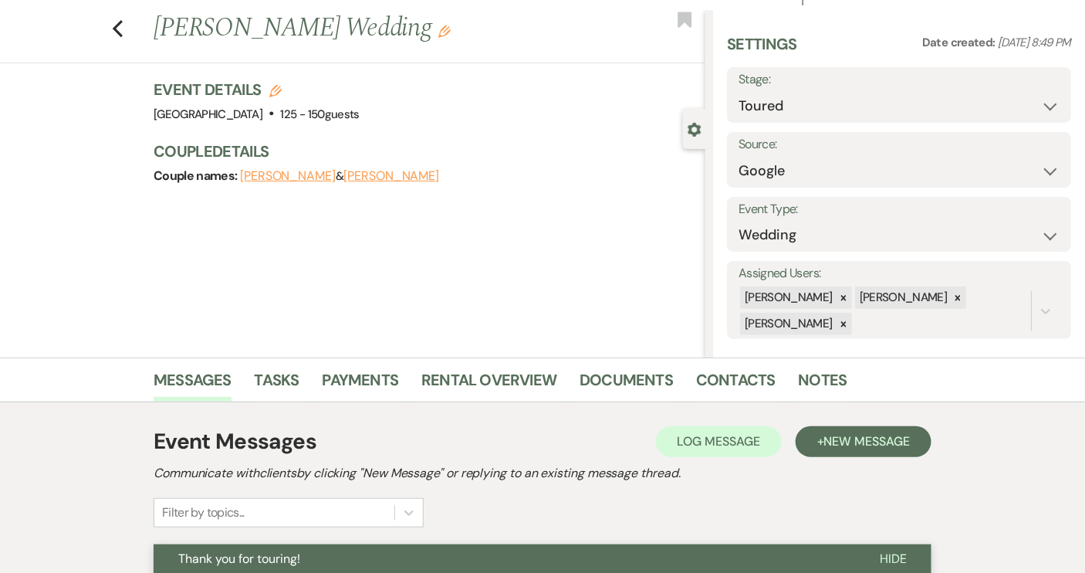
scroll to position [28, 0]
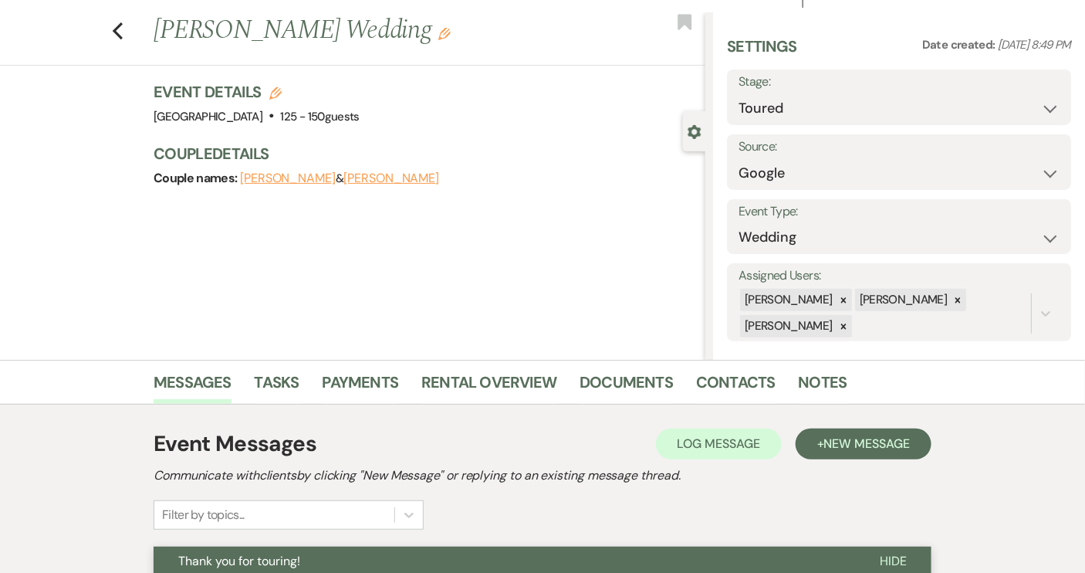
click at [117, 39] on div "Previous [PERSON_NAME] Wedding Edit Bookmark" at bounding box center [348, 38] width 713 height 53
click at [123, 24] on use "button" at bounding box center [118, 30] width 10 height 17
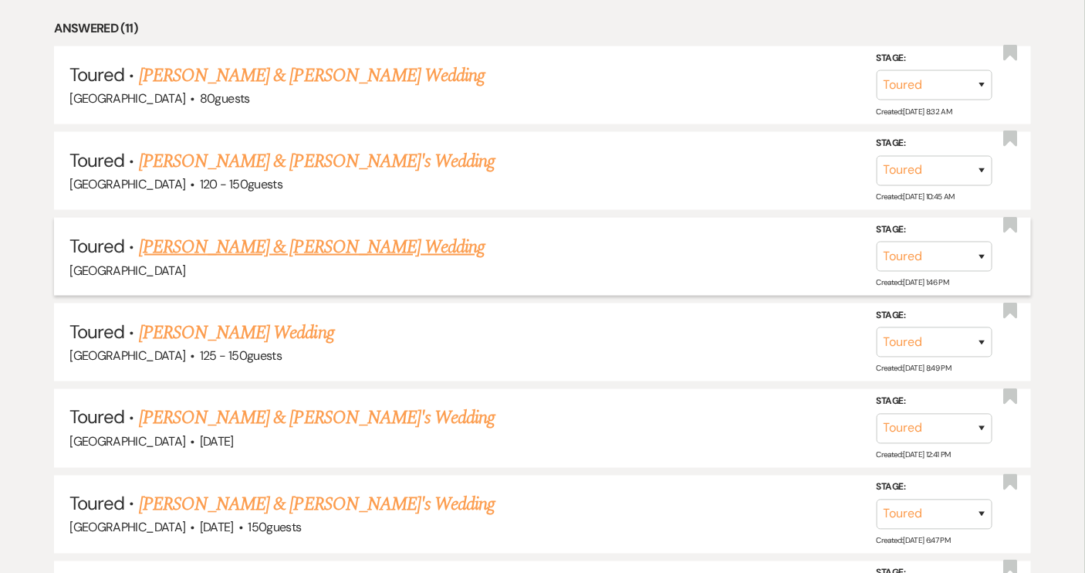
click at [267, 250] on link "[PERSON_NAME] & [PERSON_NAME] Wedding" at bounding box center [312, 247] width 346 height 28
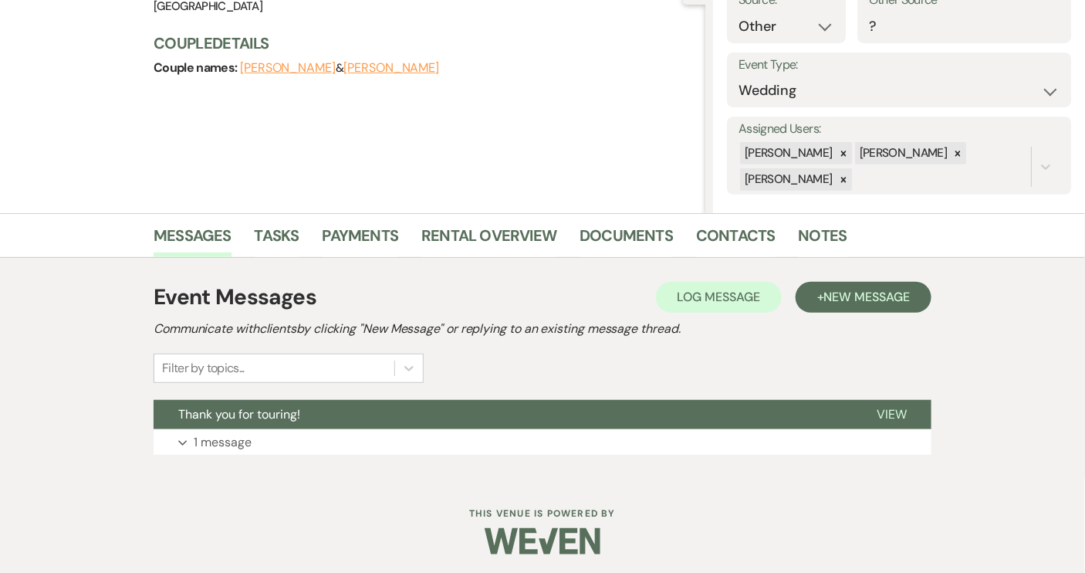
scroll to position [178, 0]
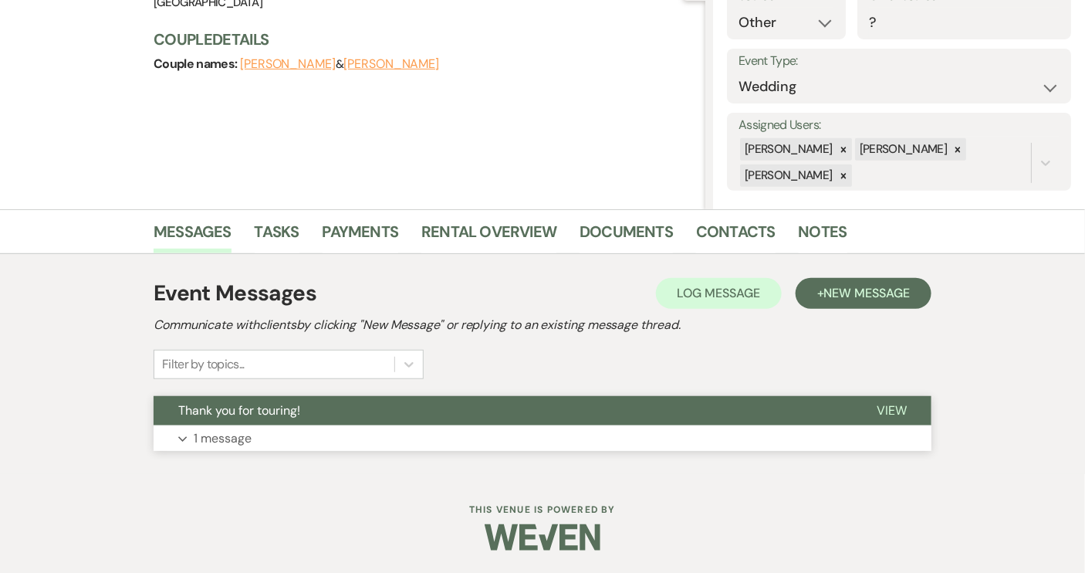
click at [884, 413] on span "View" at bounding box center [892, 410] width 30 height 16
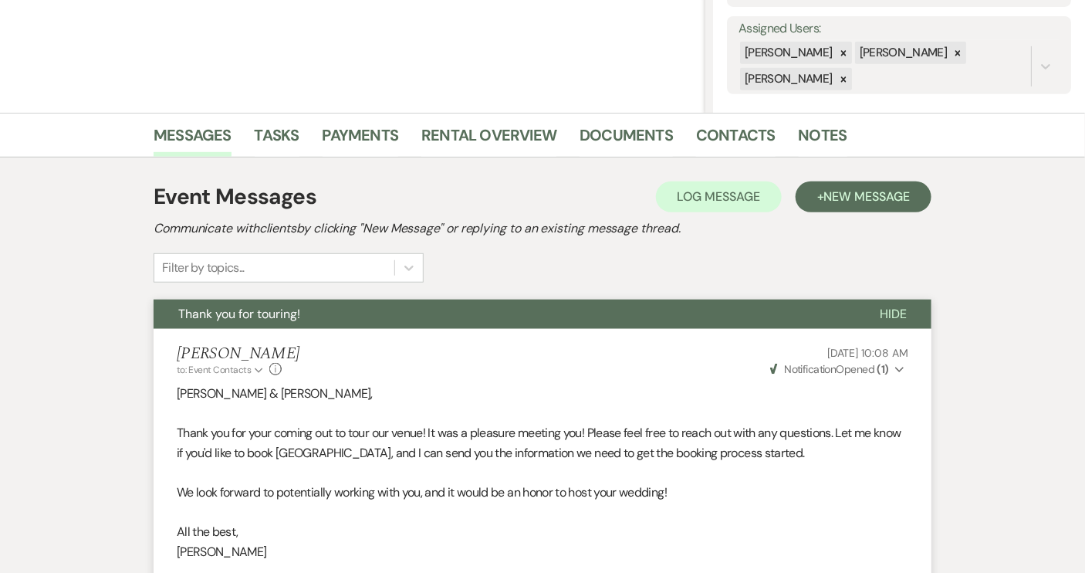
scroll to position [233, 0]
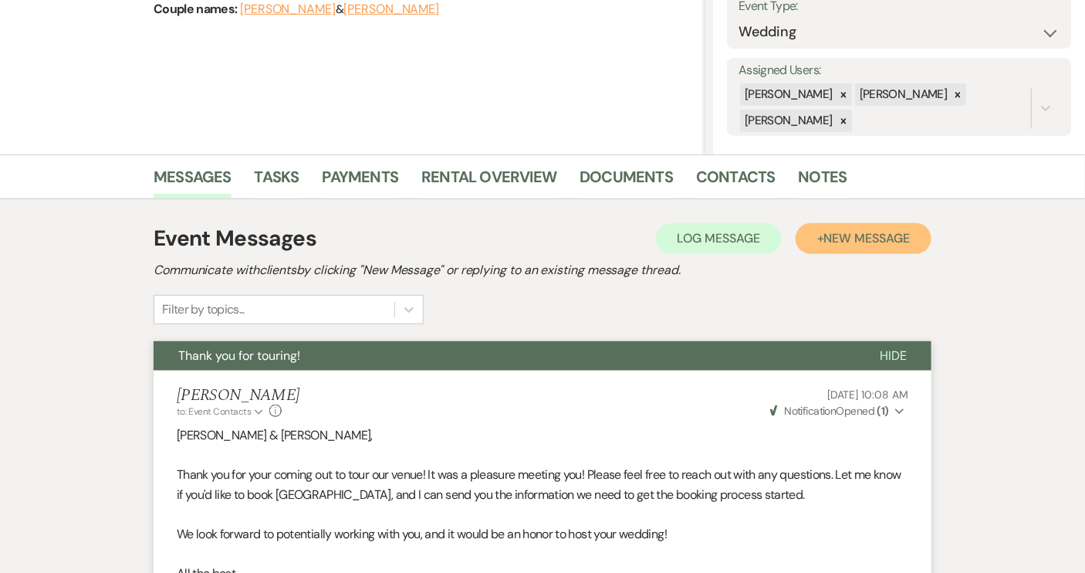
click at [854, 235] on span "New Message" at bounding box center [867, 238] width 86 height 16
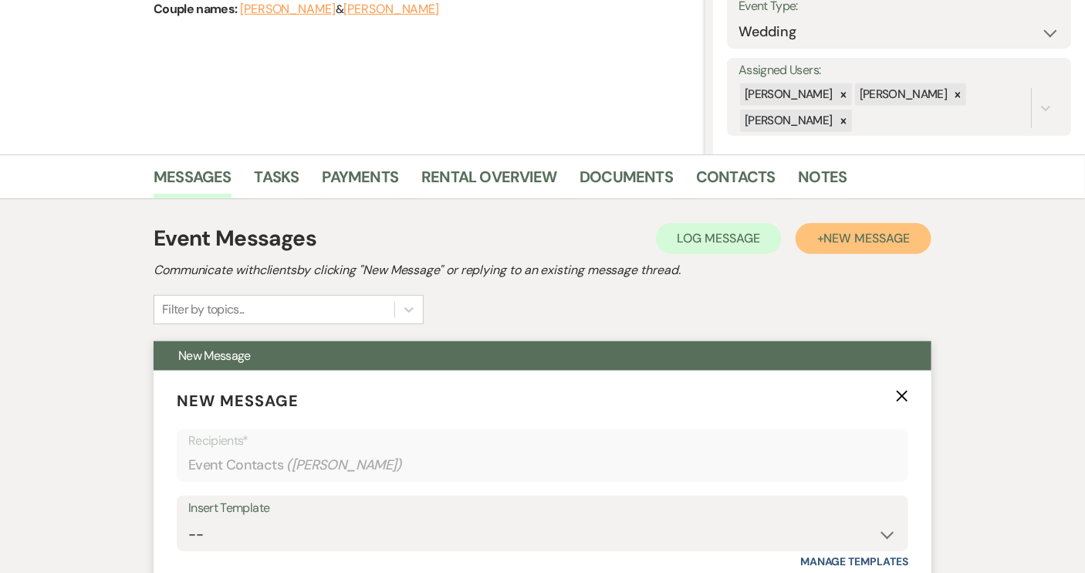
scroll to position [374, 0]
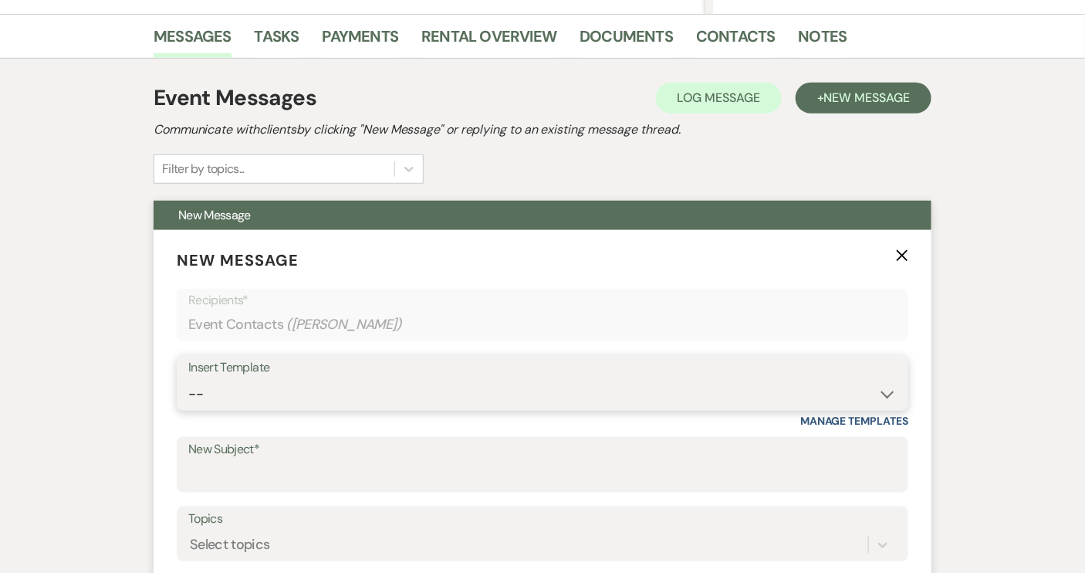
click at [888, 397] on select "-- Weven Planning Portal Introduction (Booked Events) Tour Request Response Con…" at bounding box center [542, 394] width 709 height 30
click at [188, 379] on select "-- Weven Planning Portal Introduction (Booked Events) Tour Request Response Con…" at bounding box center [542, 394] width 709 height 30
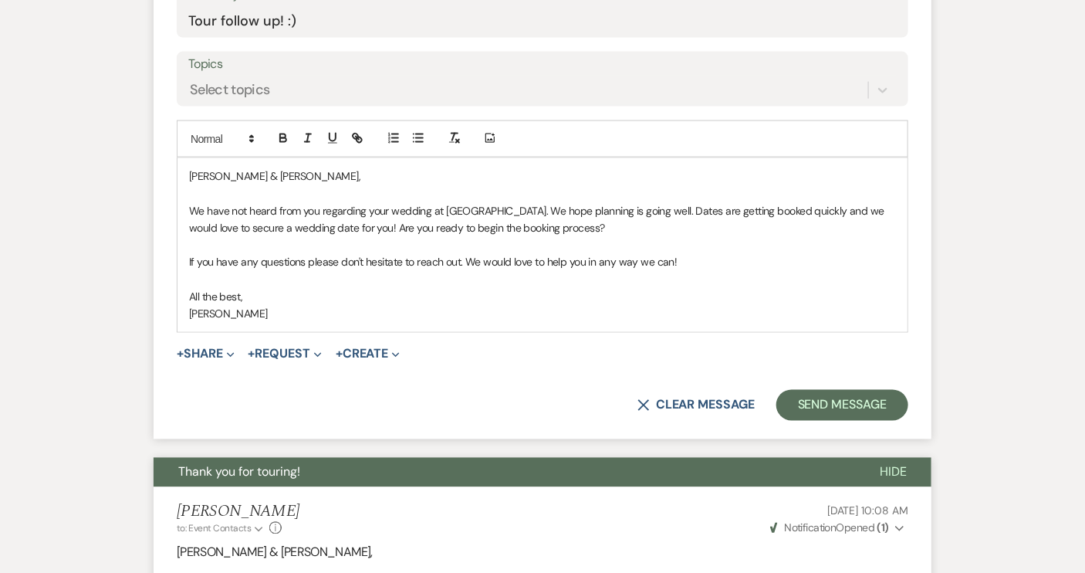
scroll to position [864, 0]
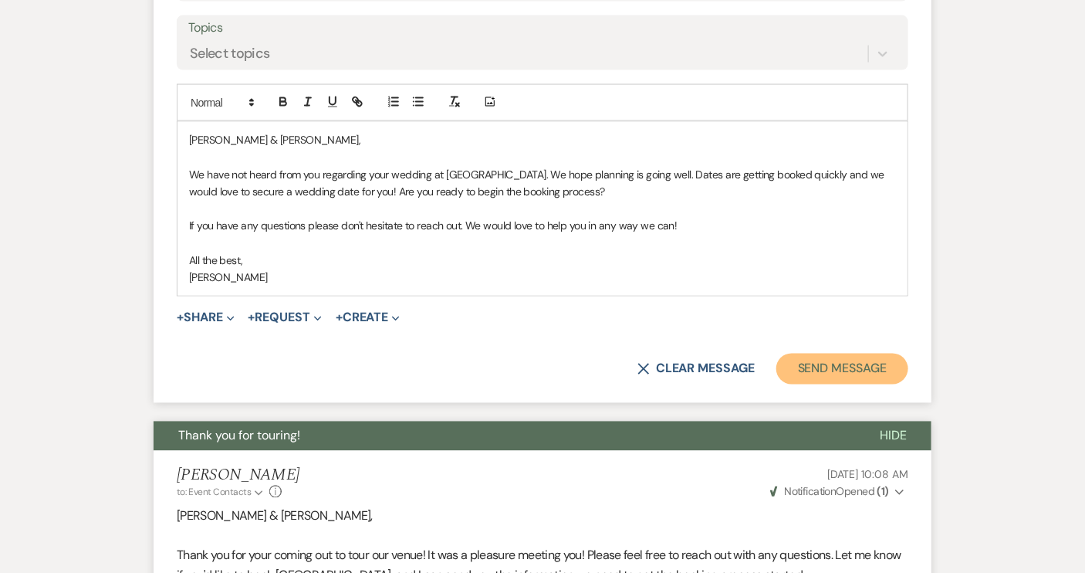
click at [835, 371] on button "Send Message" at bounding box center [843, 369] width 132 height 31
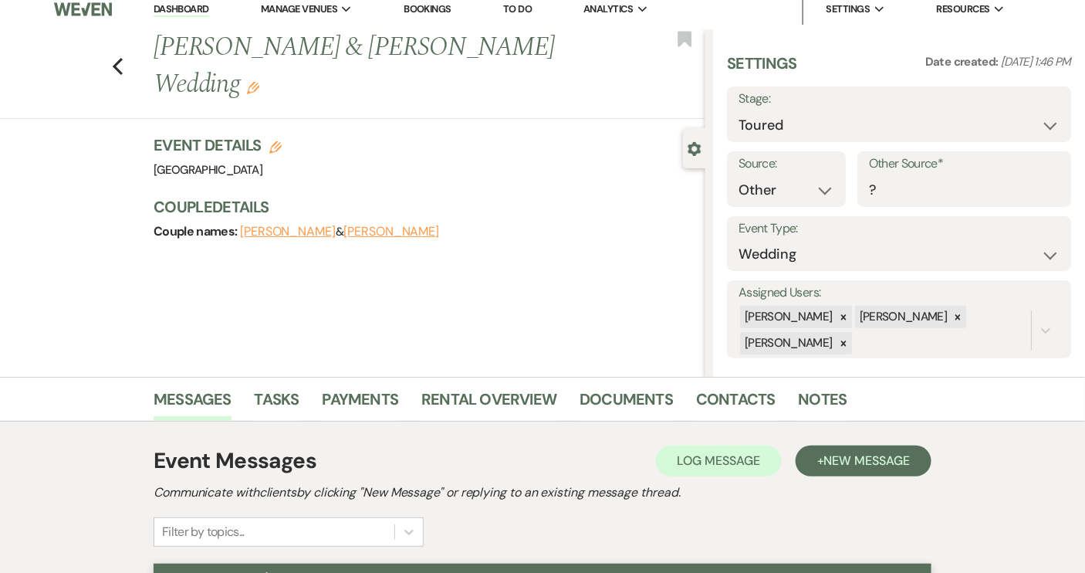
scroll to position [11, 0]
click at [120, 57] on icon "Previous" at bounding box center [118, 66] width 12 height 19
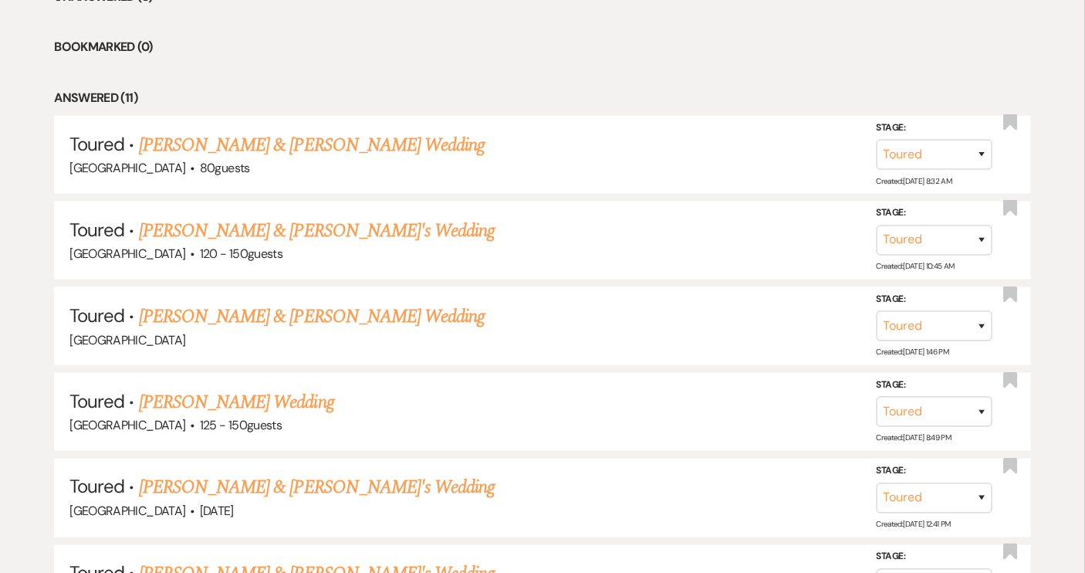
scroll to position [663, 0]
click at [259, 225] on link "[PERSON_NAME] & [PERSON_NAME]'s Wedding" at bounding box center [317, 232] width 357 height 28
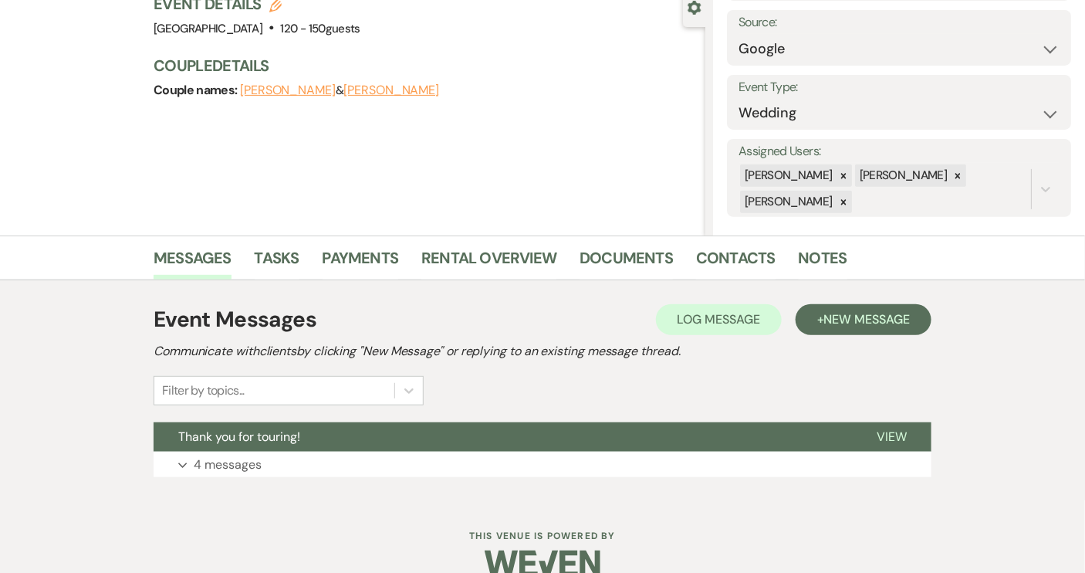
scroll to position [178, 0]
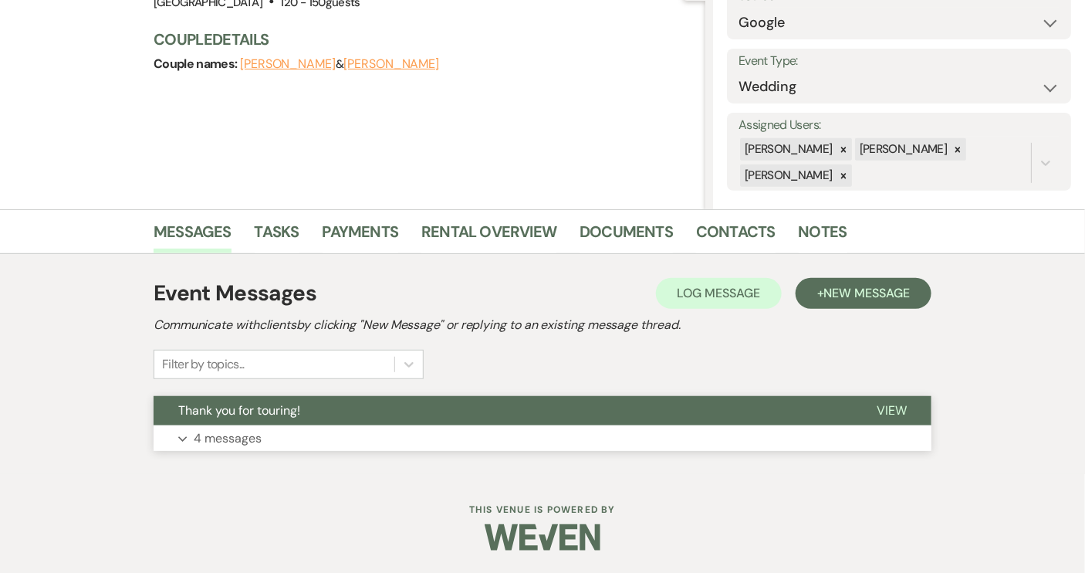
click at [508, 407] on button "Thank you for touring!" at bounding box center [503, 410] width 699 height 29
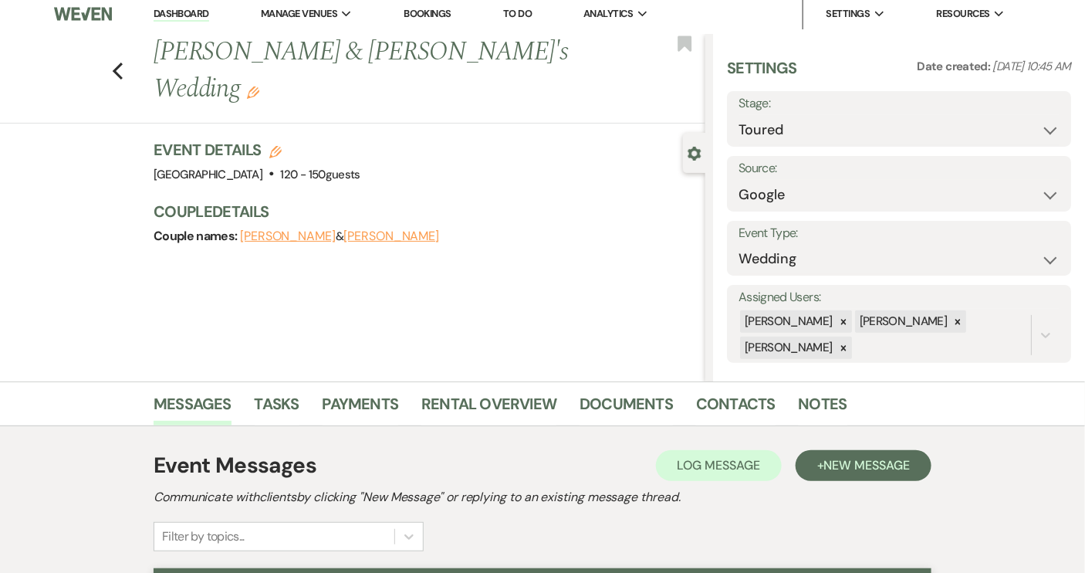
scroll to position [0, 0]
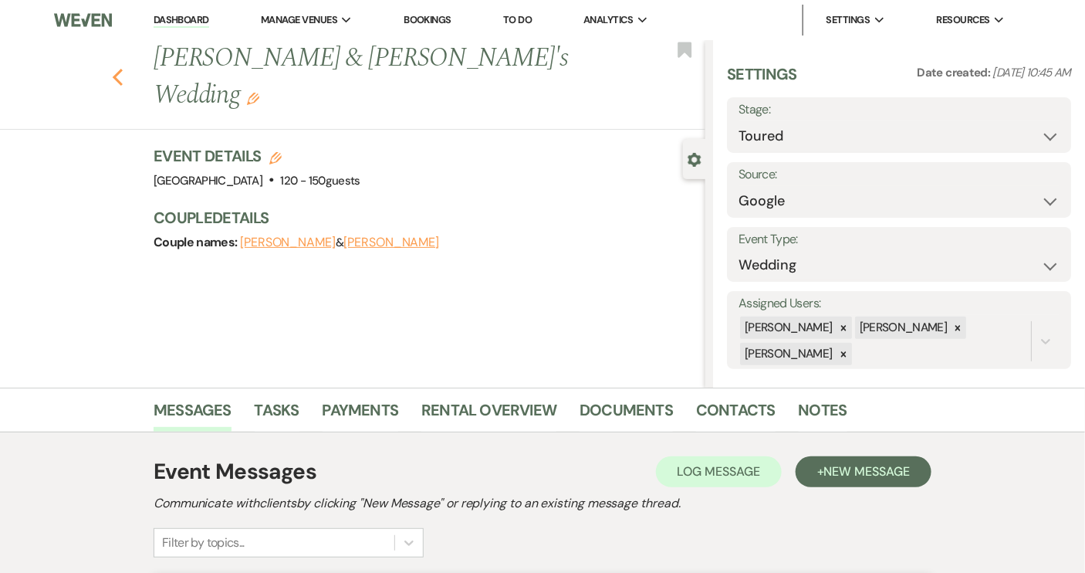
click at [120, 69] on use "button" at bounding box center [118, 77] width 10 height 17
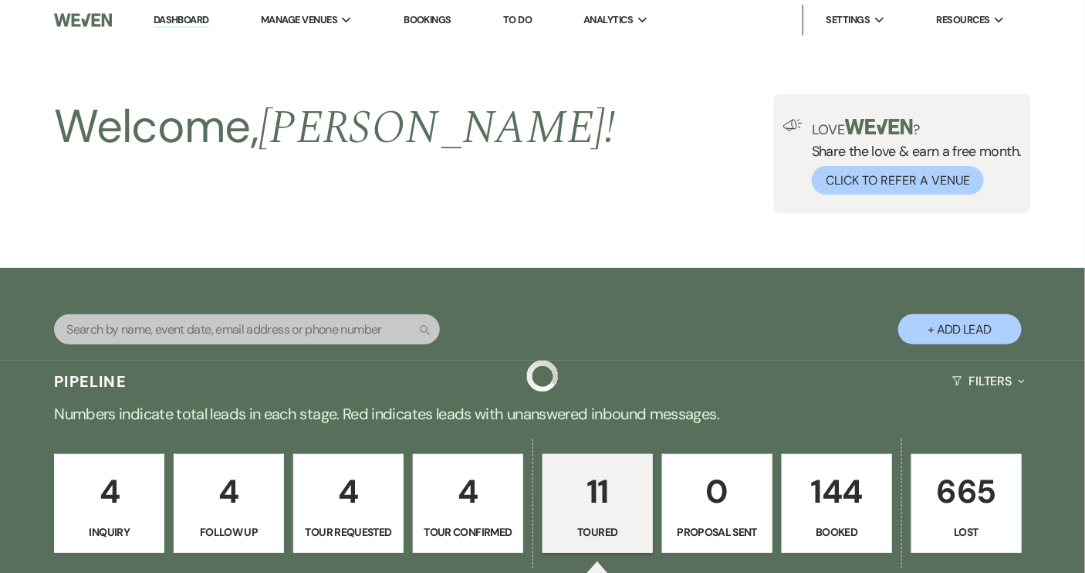
scroll to position [663, 0]
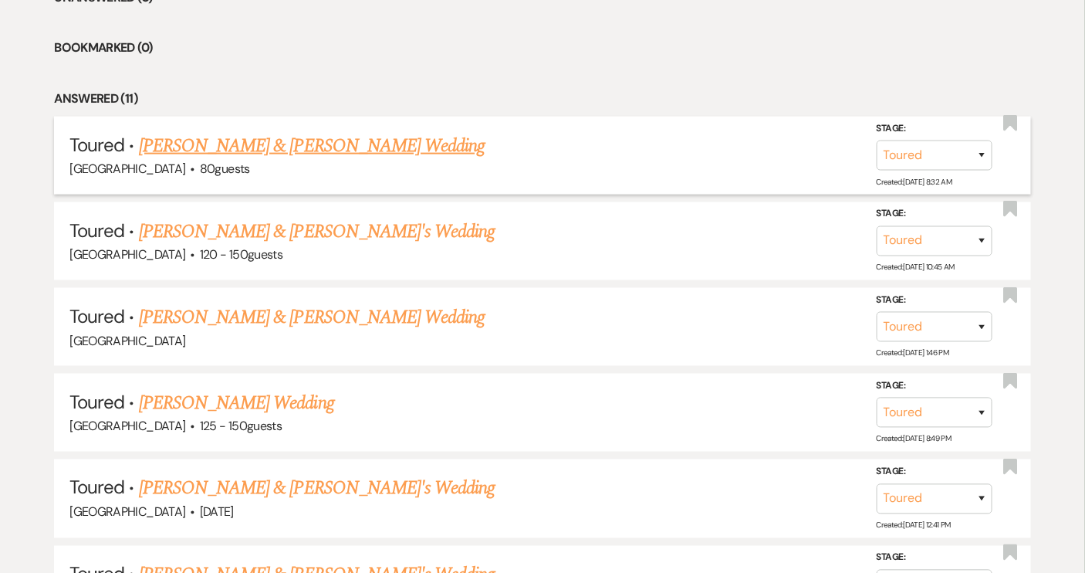
click at [224, 149] on link "[PERSON_NAME] & [PERSON_NAME] Wedding" at bounding box center [312, 146] width 346 height 28
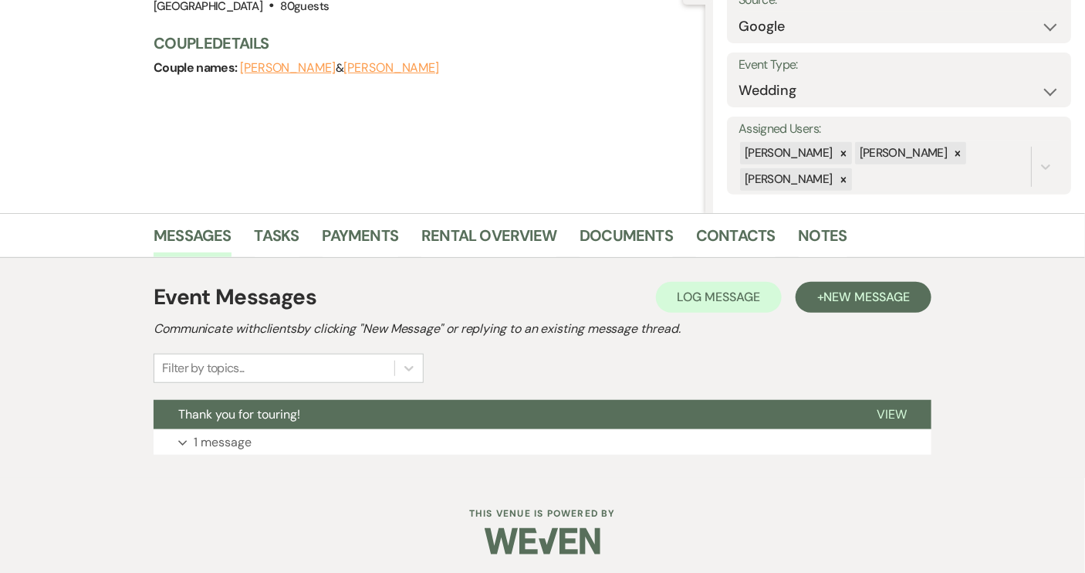
scroll to position [178, 0]
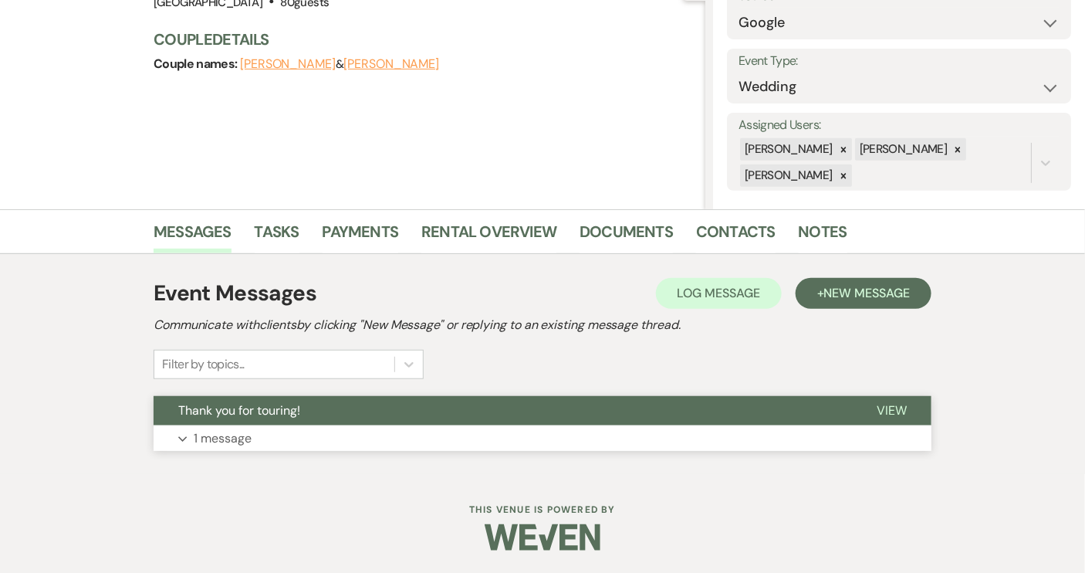
click at [441, 415] on button "Thank you for touring!" at bounding box center [503, 410] width 699 height 29
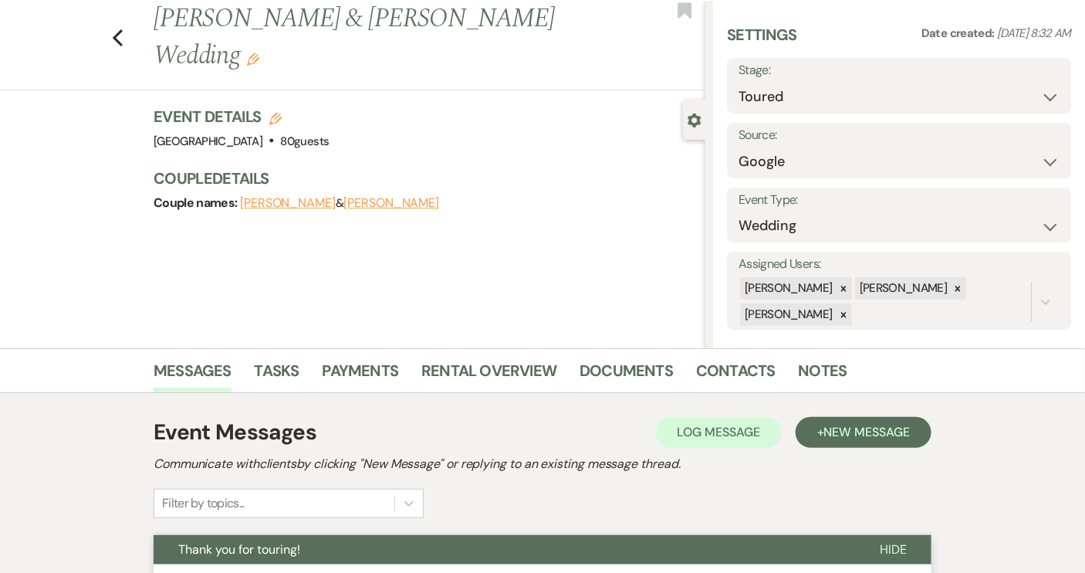
scroll to position [0, 0]
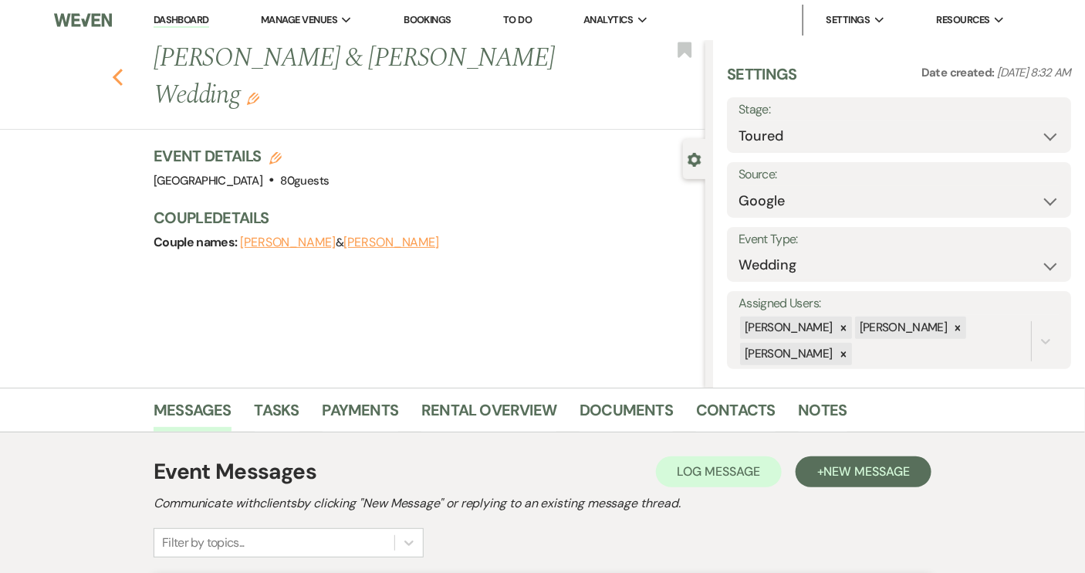
click at [123, 68] on icon "Previous" at bounding box center [118, 77] width 12 height 19
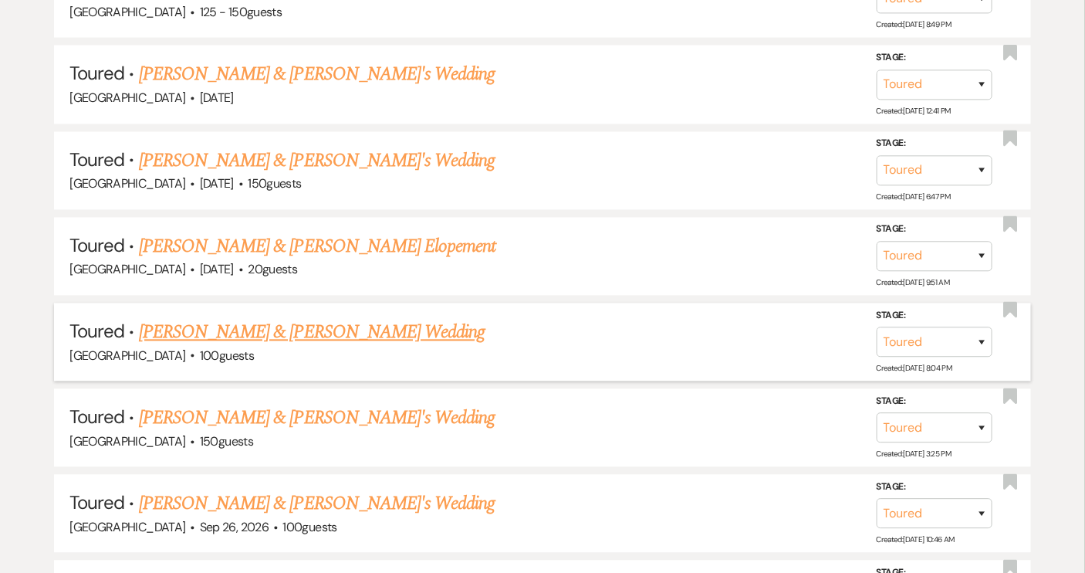
scroll to position [1084, 0]
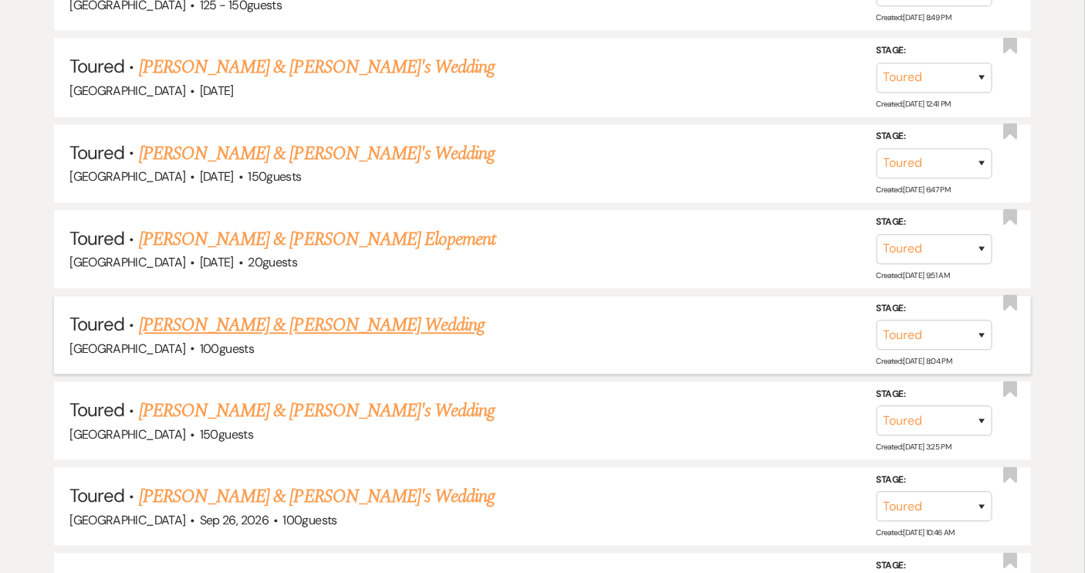
click at [332, 320] on link "[PERSON_NAME] & [PERSON_NAME] Wedding" at bounding box center [312, 325] width 346 height 28
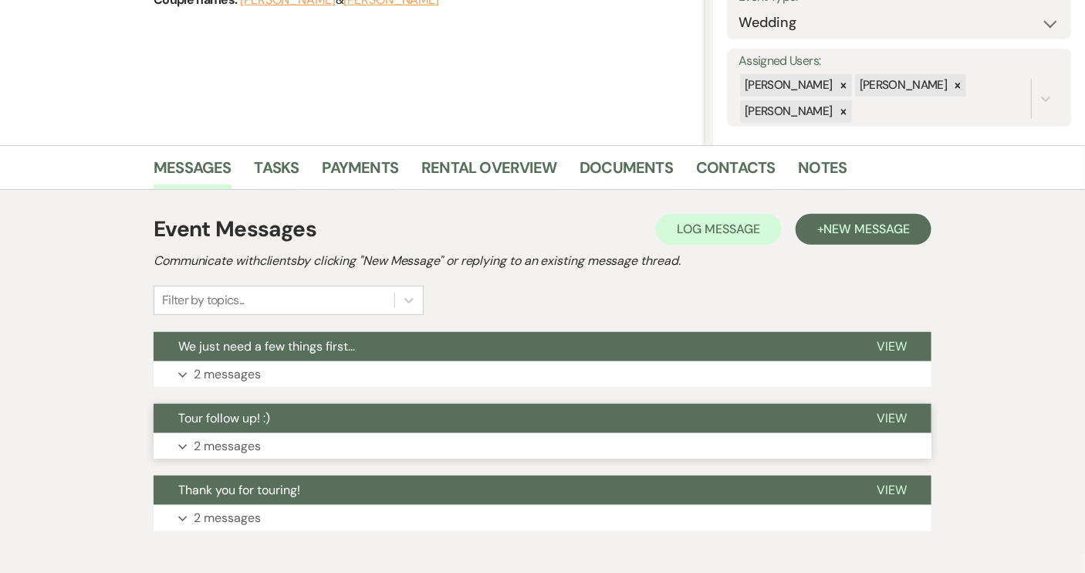
scroll to position [280, 0]
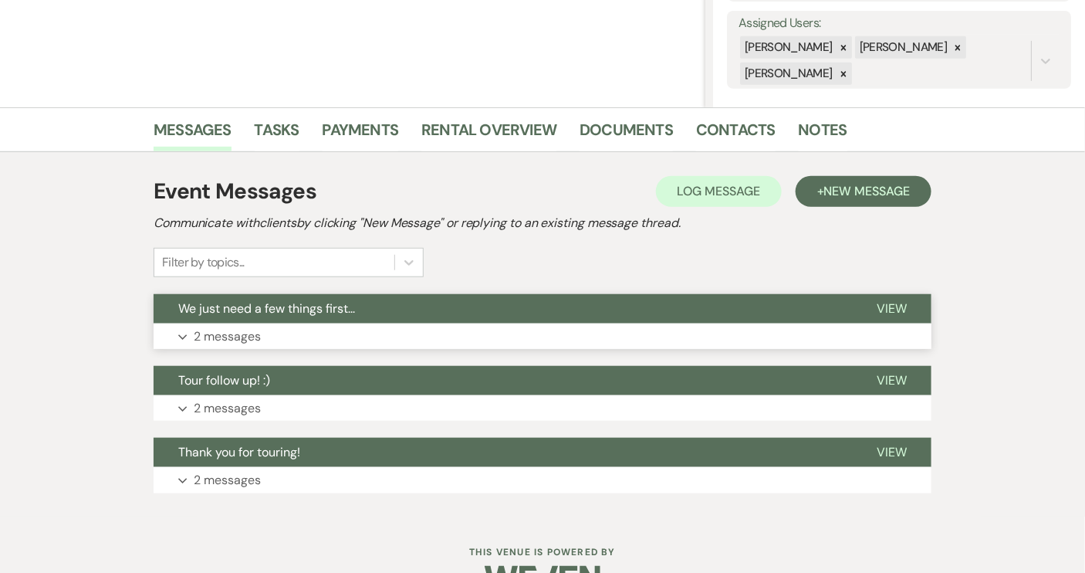
click at [839, 319] on button "We just need a few things first..." at bounding box center [503, 308] width 699 height 29
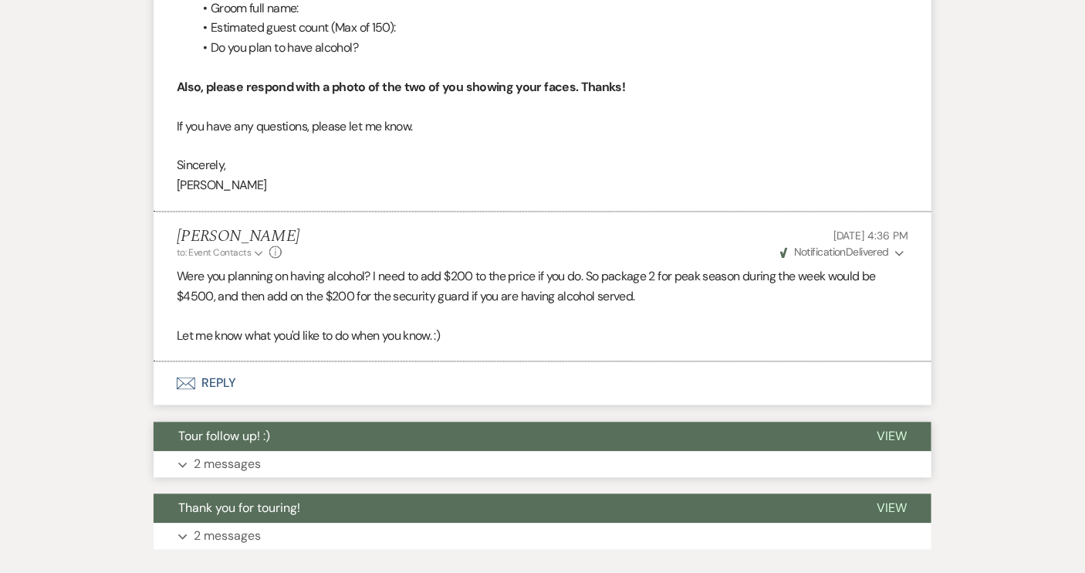
scroll to position [1014, 0]
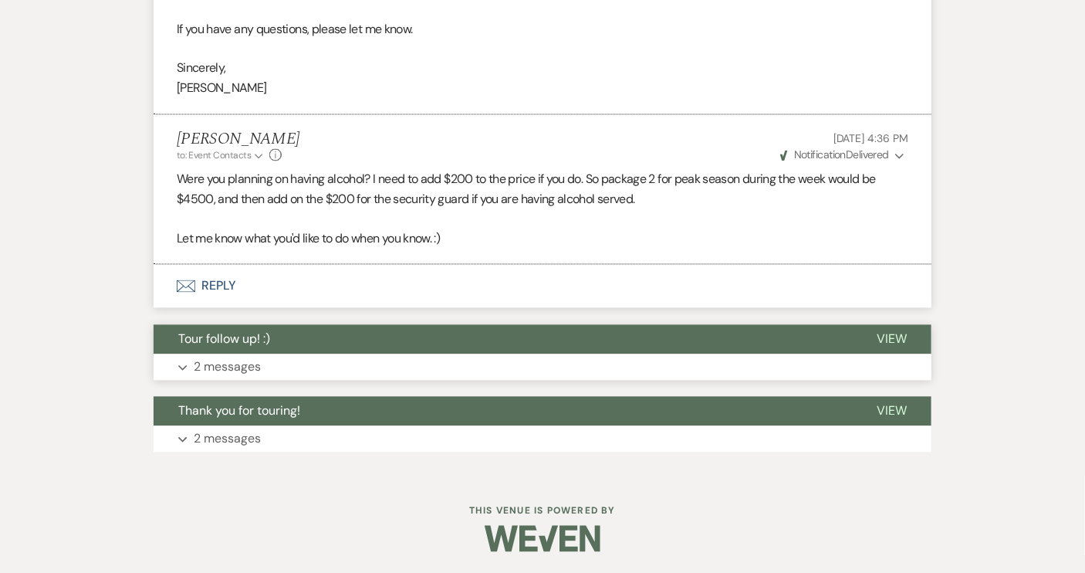
click at [755, 340] on button "Tour follow up! :)" at bounding box center [503, 339] width 699 height 29
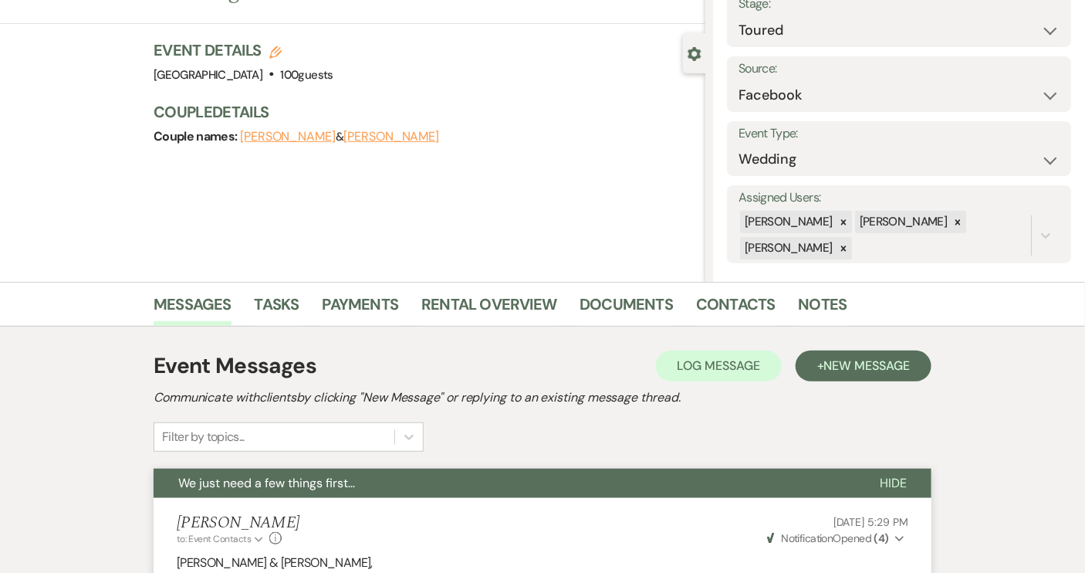
scroll to position [103, 0]
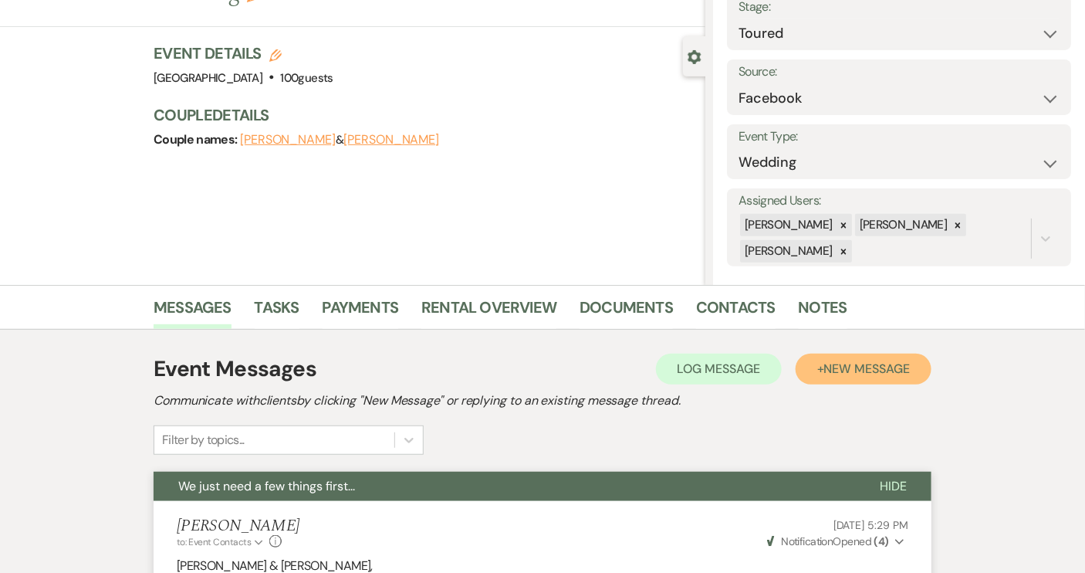
click at [876, 365] on span "New Message" at bounding box center [867, 368] width 86 height 16
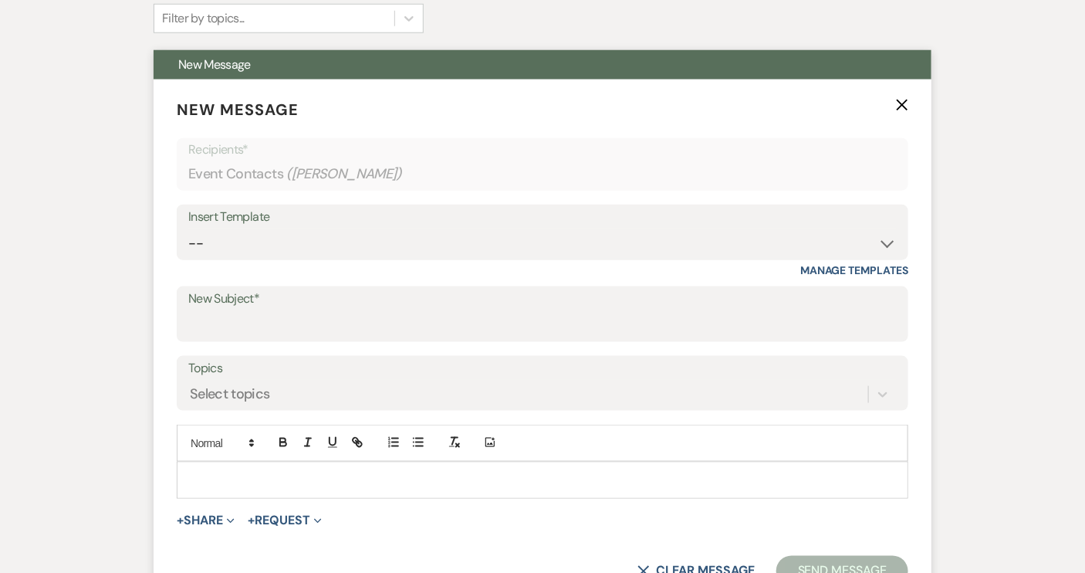
scroll to position [453, 0]
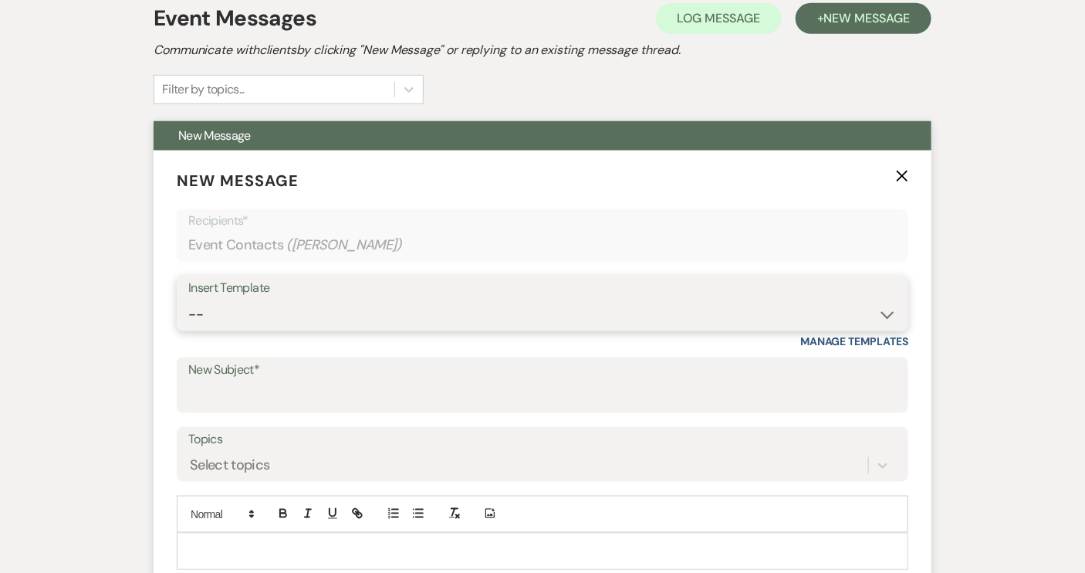
click at [881, 316] on select "-- Weven Planning Portal Introduction (Booked Events) Tour Request Response Con…" at bounding box center [542, 314] width 709 height 30
click at [188, 299] on select "-- Weven Planning Portal Introduction (Booked Events) Tour Request Response Con…" at bounding box center [542, 314] width 709 height 30
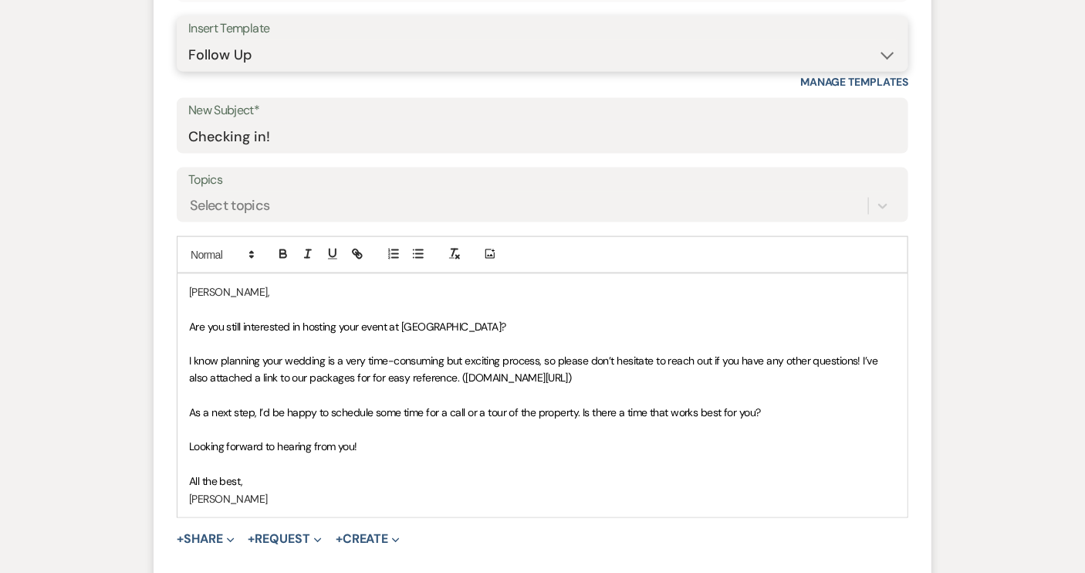
scroll to position [734, 0]
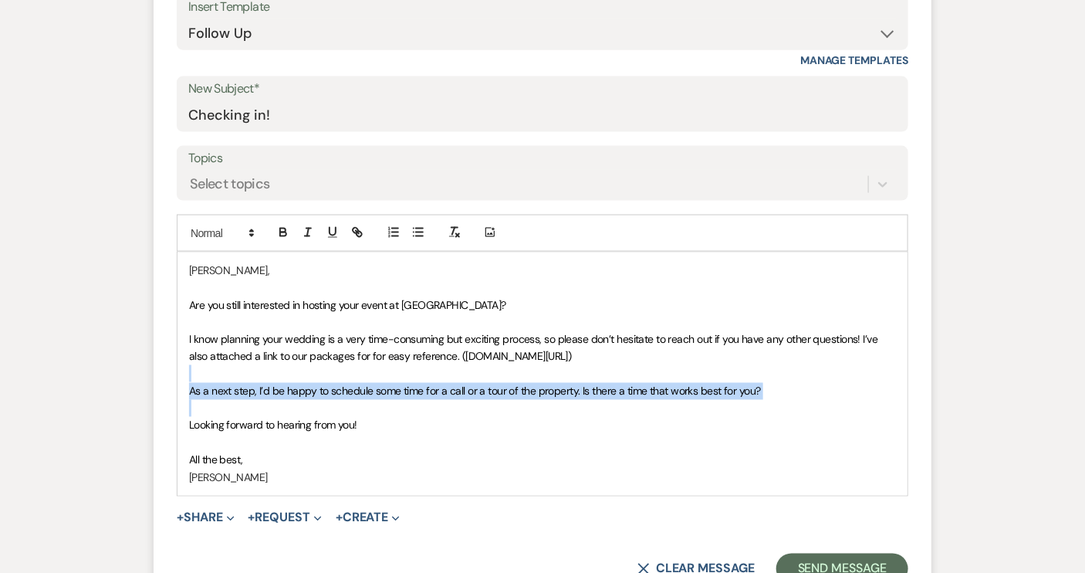
drag, startPoint x: 192, startPoint y: 366, endPoint x: 192, endPoint y: 408, distance: 41.7
click at [192, 408] on div "[PERSON_NAME], Are you still interested in hosting your event at [GEOGRAPHIC_DA…" at bounding box center [543, 373] width 730 height 243
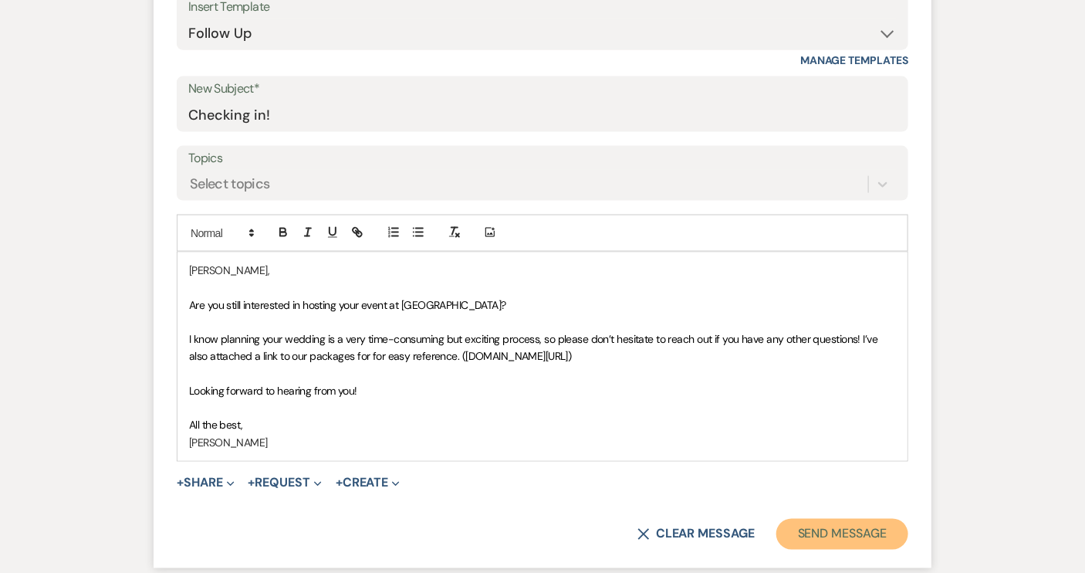
click at [822, 527] on button "Send Message" at bounding box center [843, 534] width 132 height 31
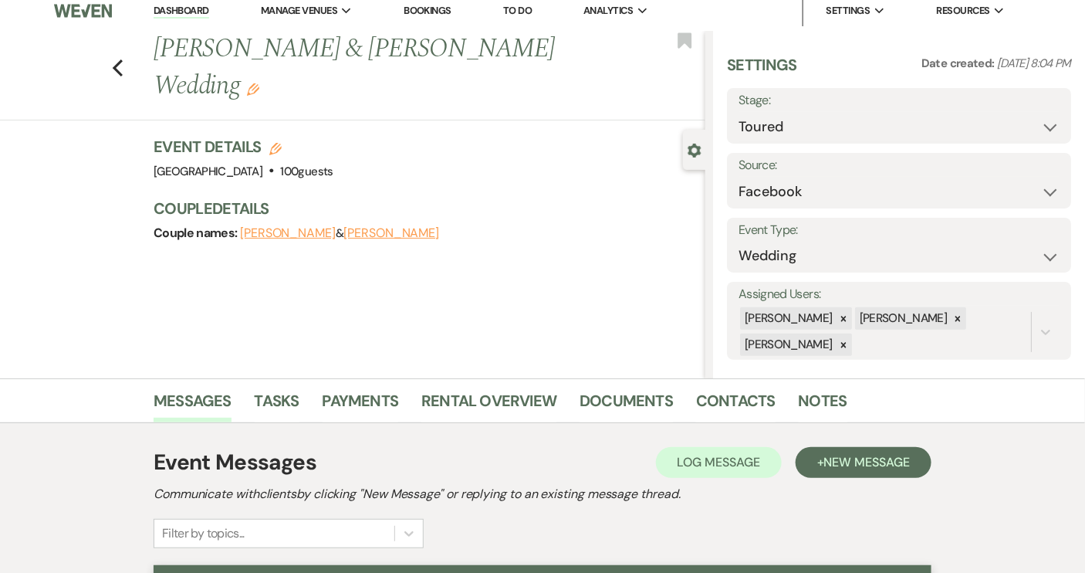
scroll to position [0, 0]
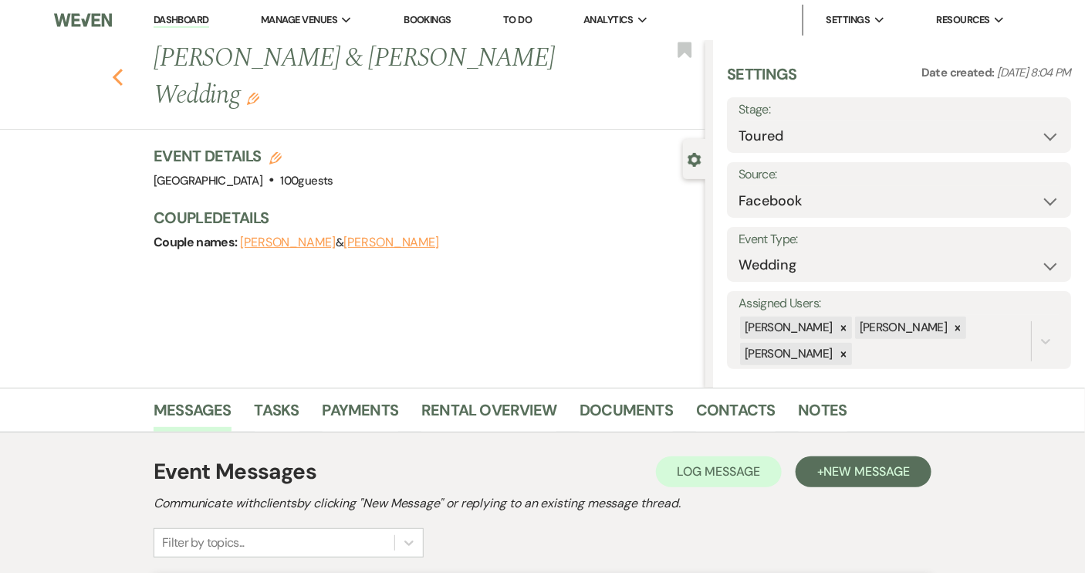
click at [123, 69] on use "button" at bounding box center [118, 77] width 10 height 17
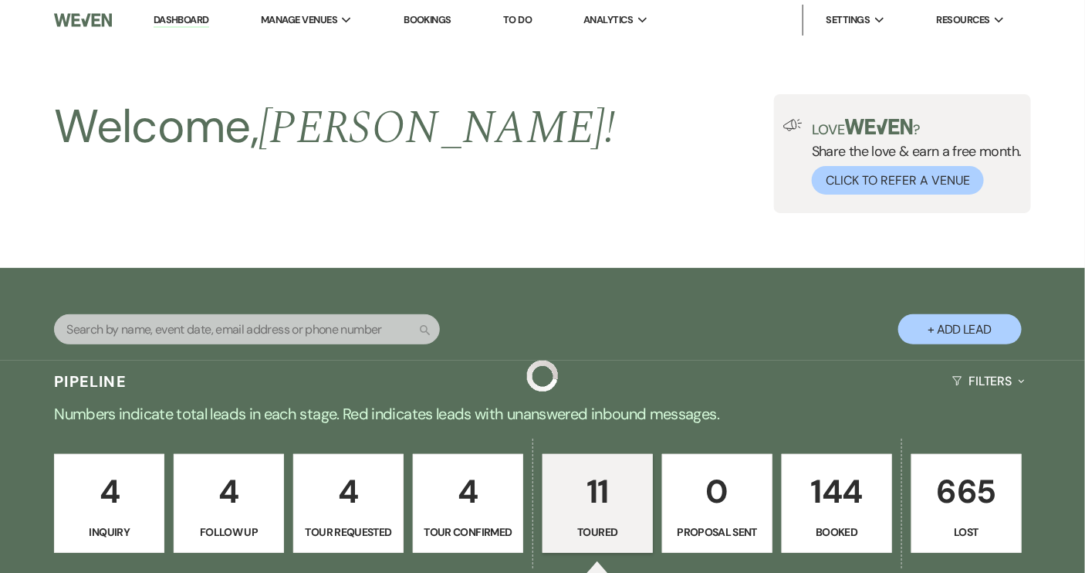
scroll to position [1084, 0]
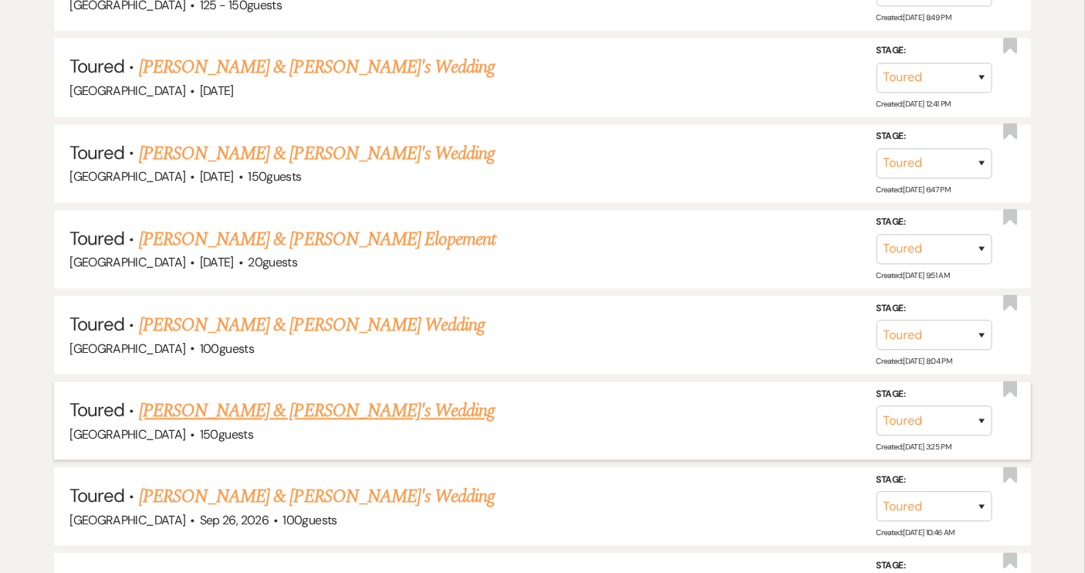
click at [339, 398] on link "[PERSON_NAME] & [PERSON_NAME]'s Wedding" at bounding box center [317, 411] width 357 height 28
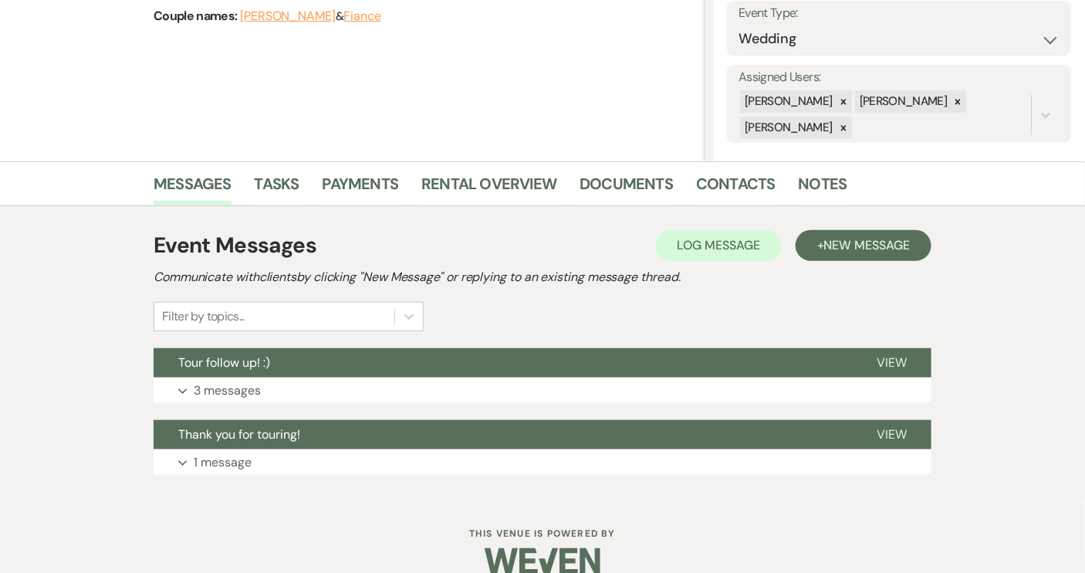
scroll to position [250, 0]
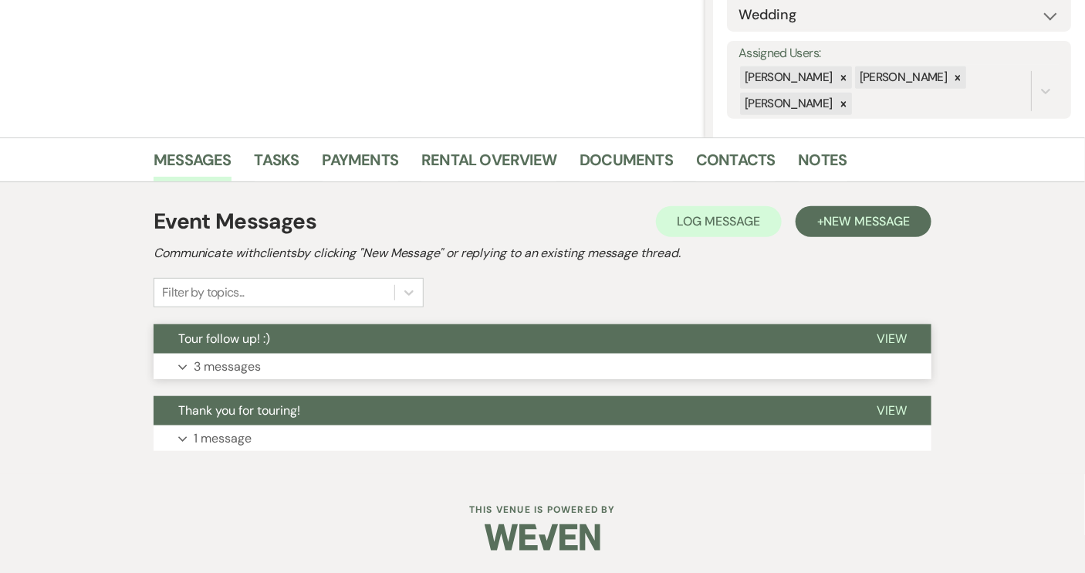
click at [424, 341] on button "Tour follow up! :)" at bounding box center [503, 338] width 699 height 29
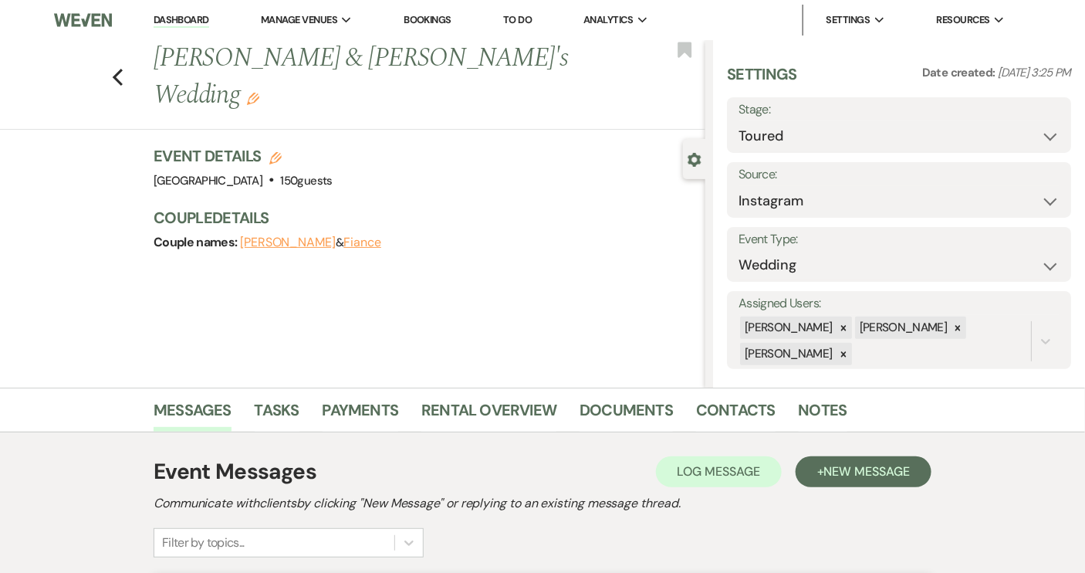
scroll to position [0, 0]
click at [123, 68] on icon "Previous" at bounding box center [118, 77] width 12 height 19
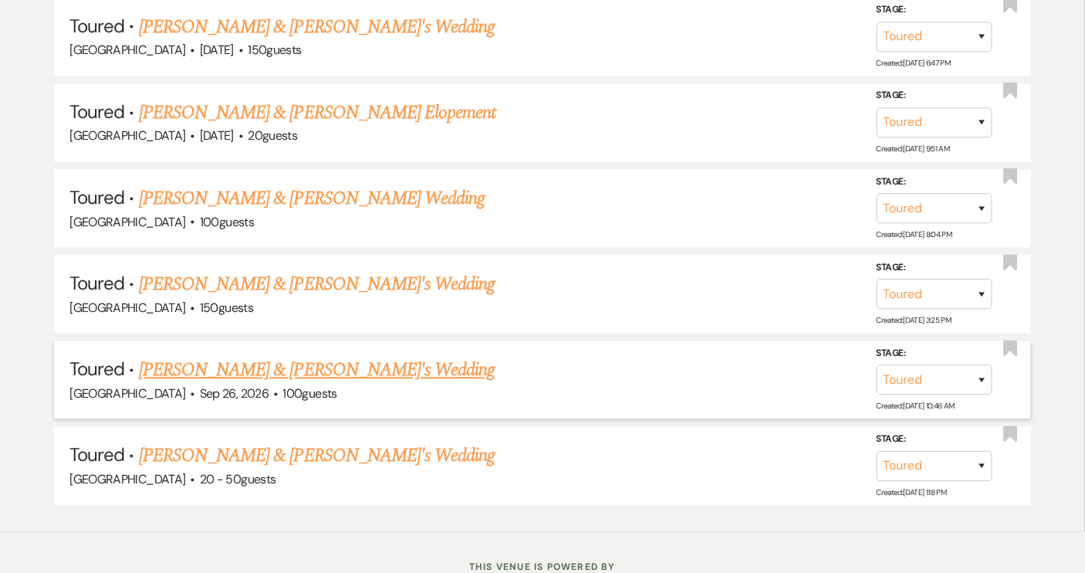
scroll to position [1224, 0]
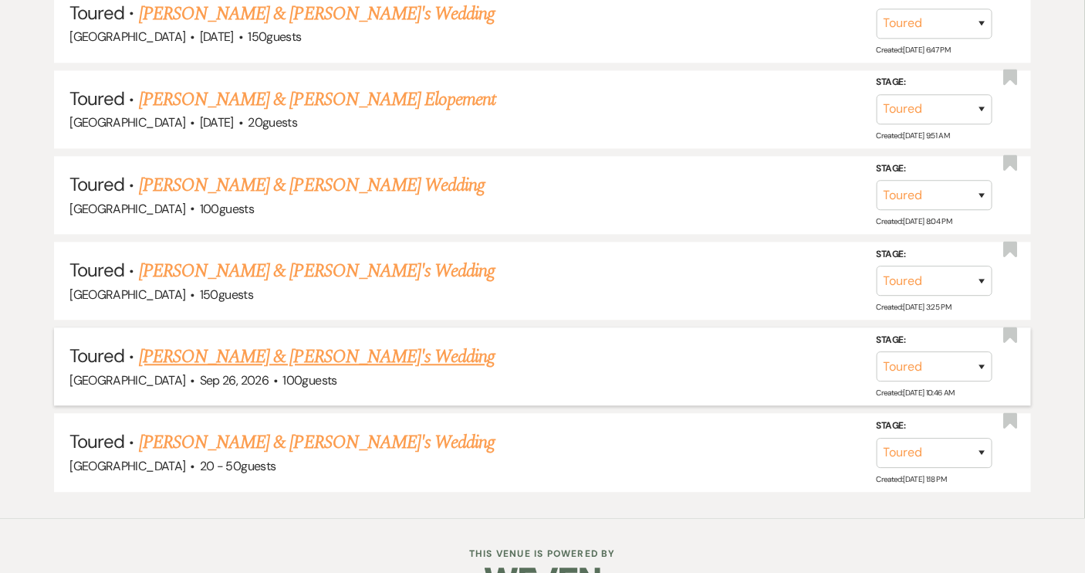
click at [288, 350] on link "[PERSON_NAME] & [PERSON_NAME]'s Wedding" at bounding box center [317, 357] width 357 height 28
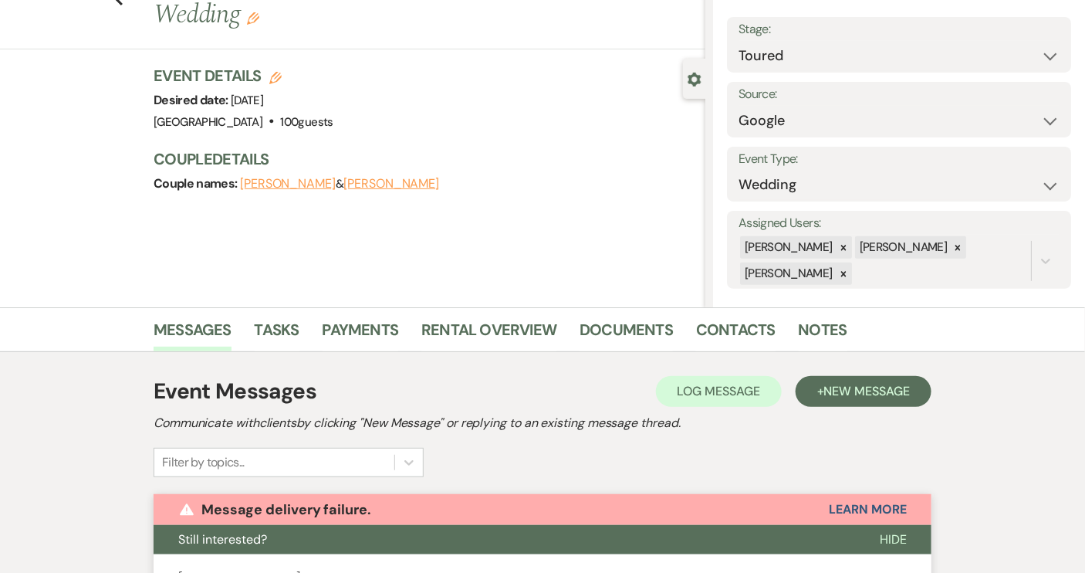
scroll to position [210, 0]
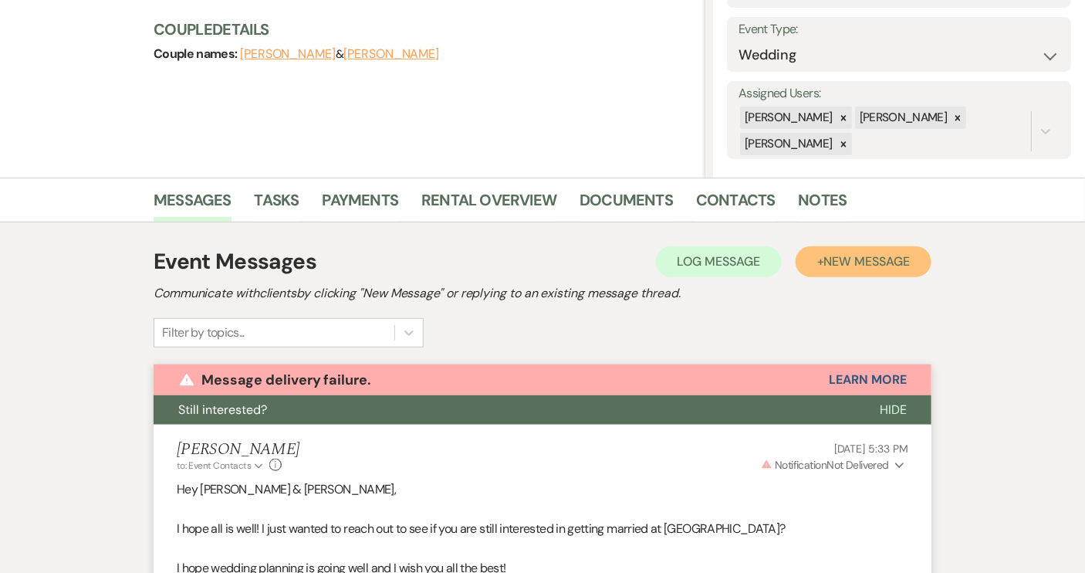
click at [828, 258] on span "New Message" at bounding box center [867, 261] width 86 height 16
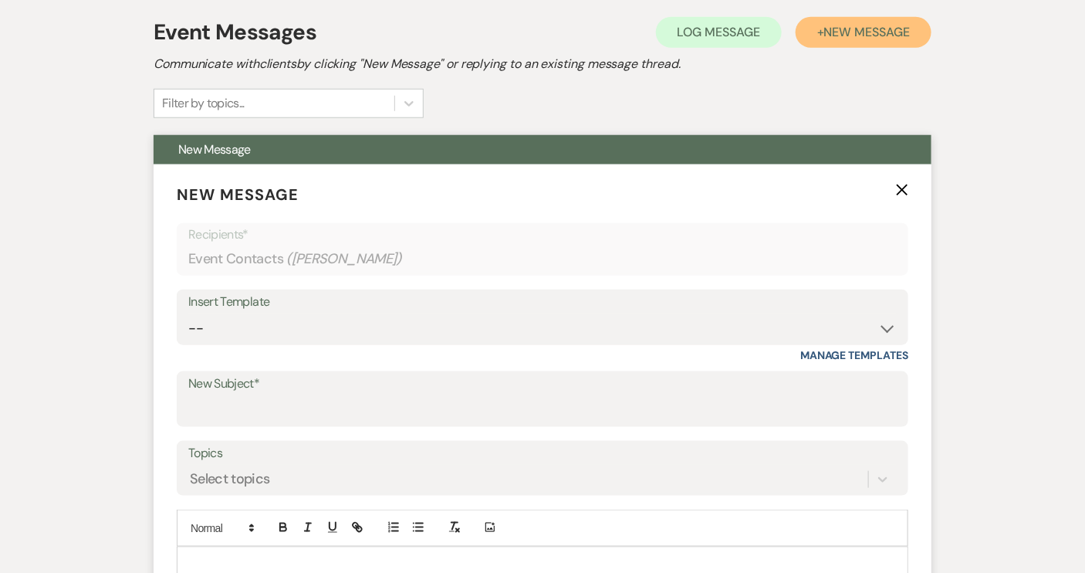
scroll to position [491, 0]
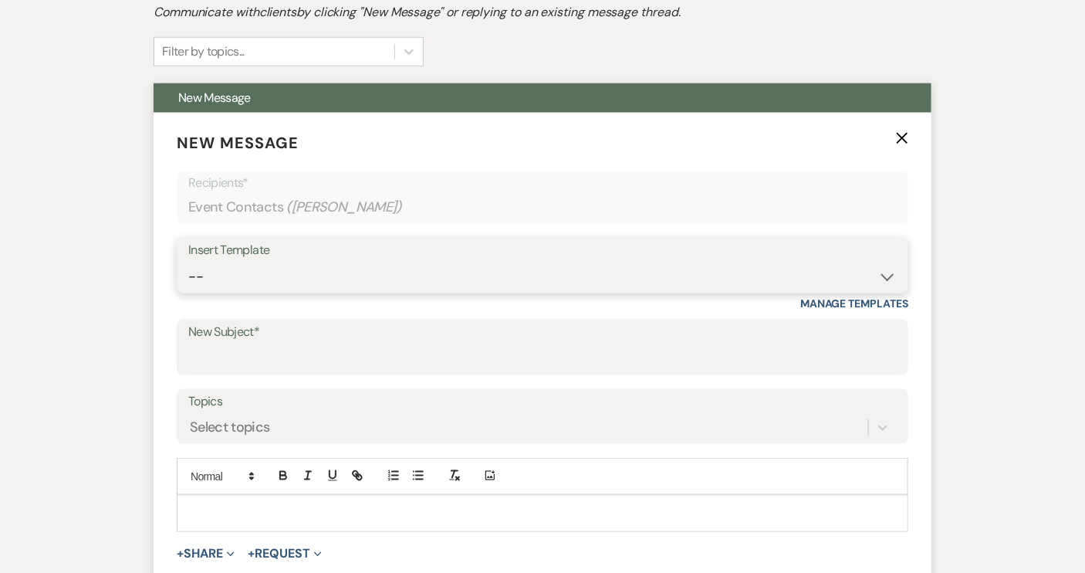
click at [885, 276] on select "-- Weven Planning Portal Introduction (Booked Events) Tour Request Response Con…" at bounding box center [542, 277] width 709 height 30
click at [188, 262] on select "-- Weven Planning Portal Introduction (Booked Events) Tour Request Response Con…" at bounding box center [542, 277] width 709 height 30
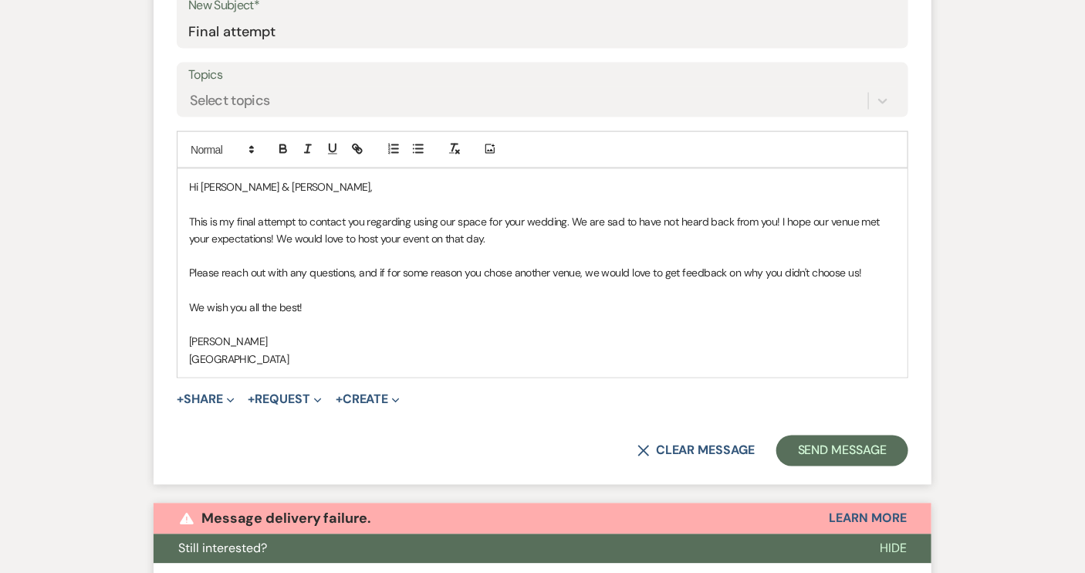
scroll to position [841, 0]
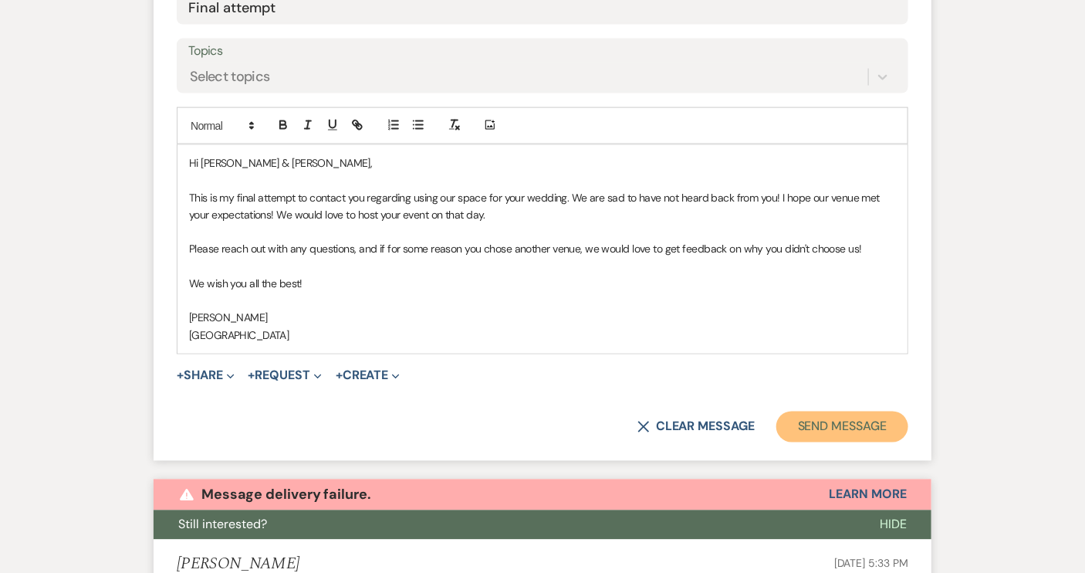
click at [829, 418] on button "Send Message" at bounding box center [843, 426] width 132 height 31
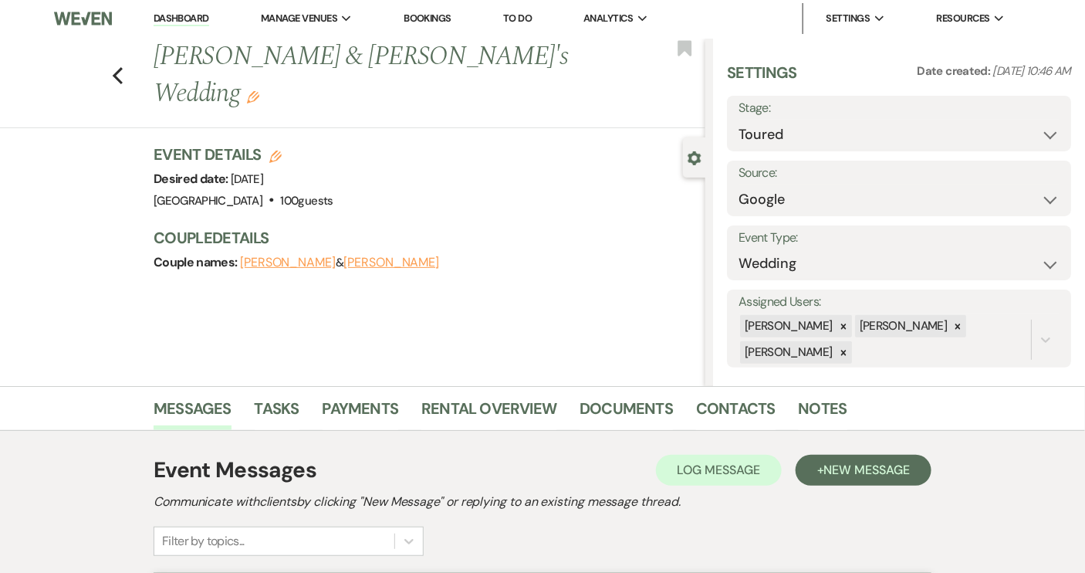
scroll to position [0, 0]
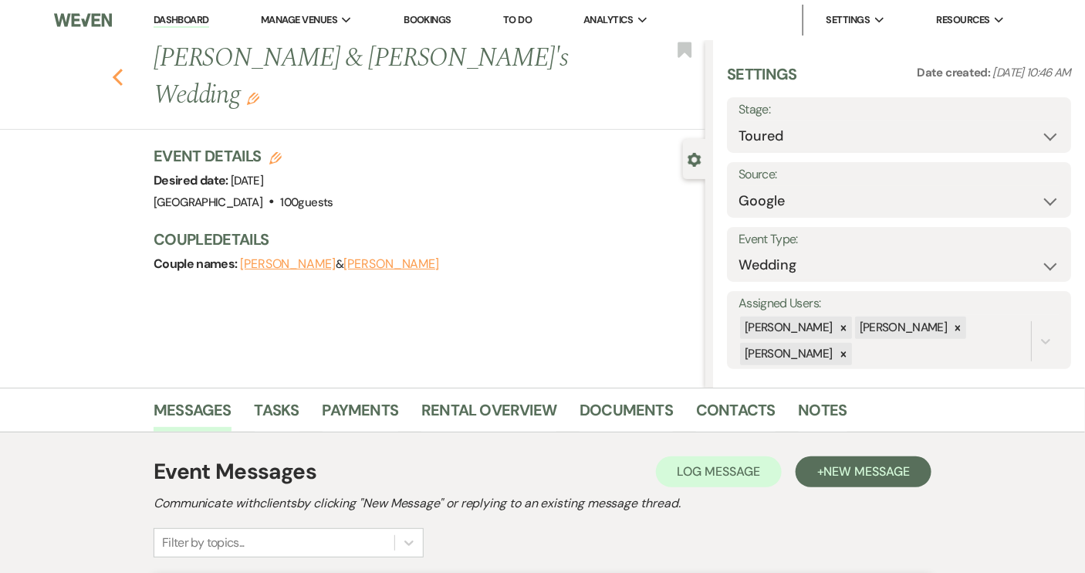
click at [123, 69] on use "button" at bounding box center [118, 77] width 10 height 17
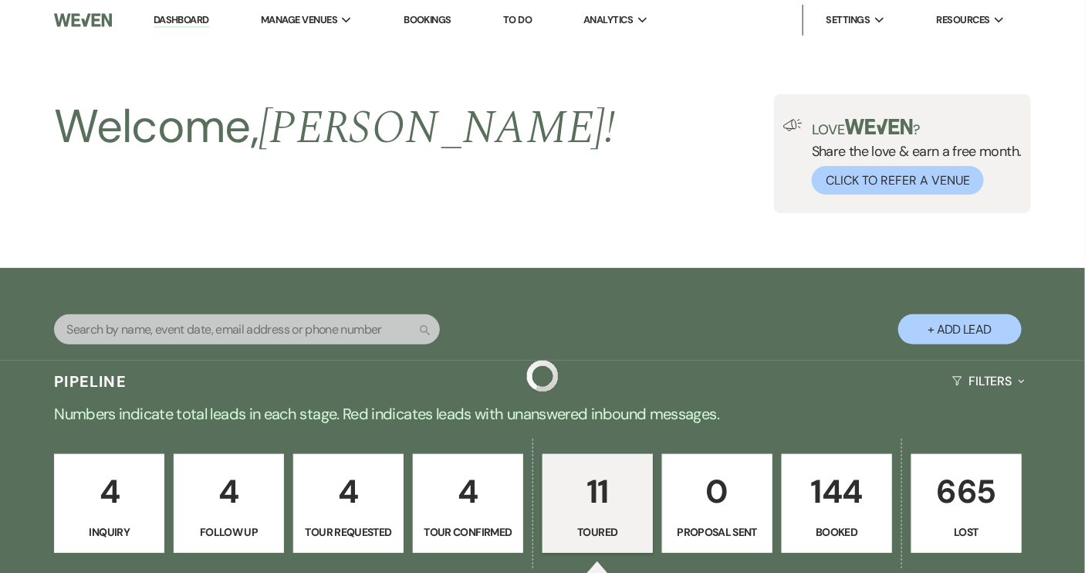
scroll to position [1224, 0]
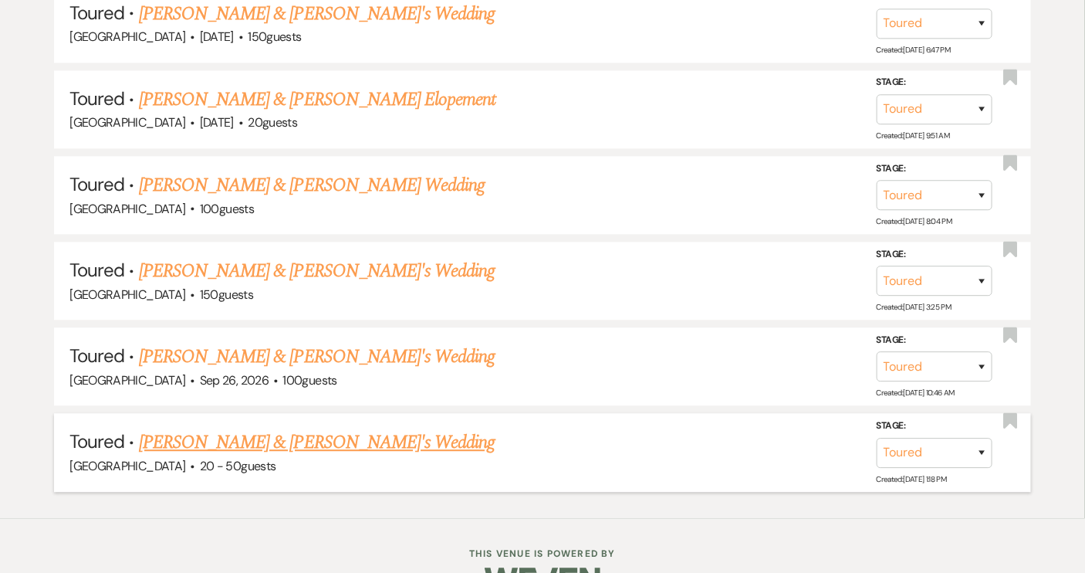
click at [307, 431] on link "[PERSON_NAME] & [PERSON_NAME]'s Wedding" at bounding box center [317, 442] width 357 height 28
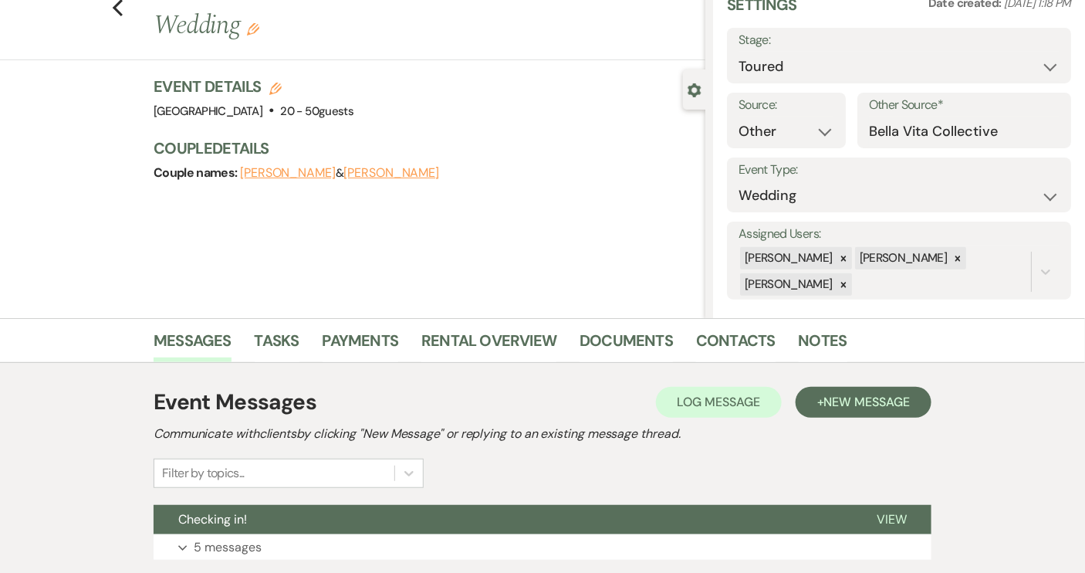
scroll to position [280, 0]
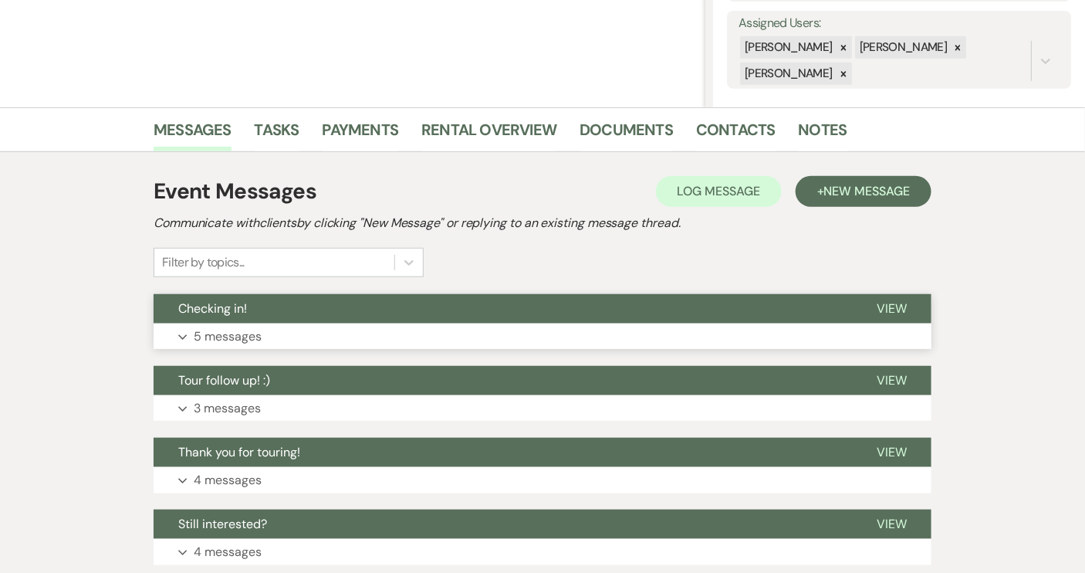
click at [398, 313] on button "Checking in!" at bounding box center [503, 308] width 699 height 29
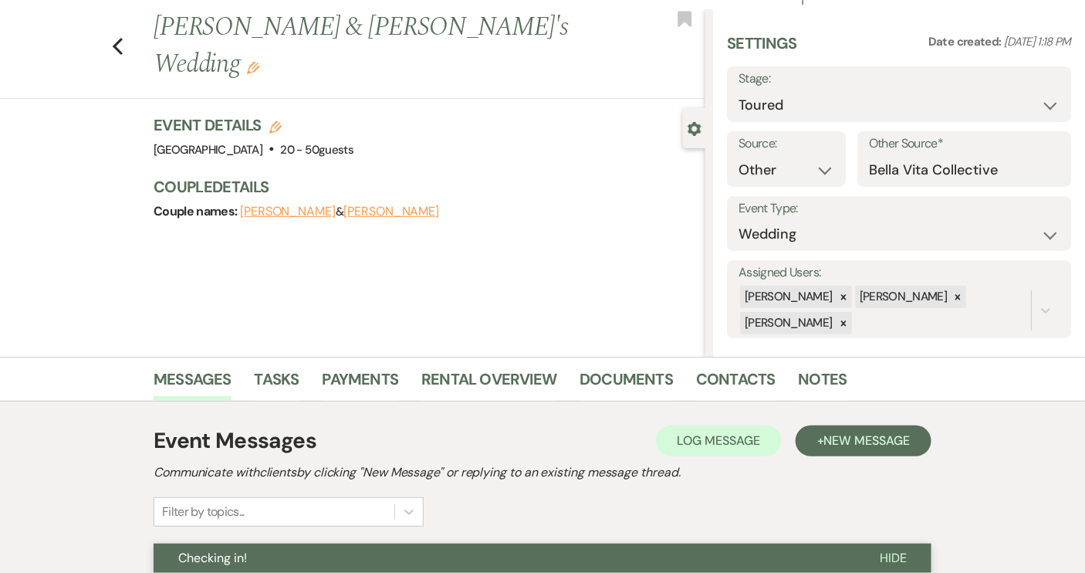
scroll to position [0, 0]
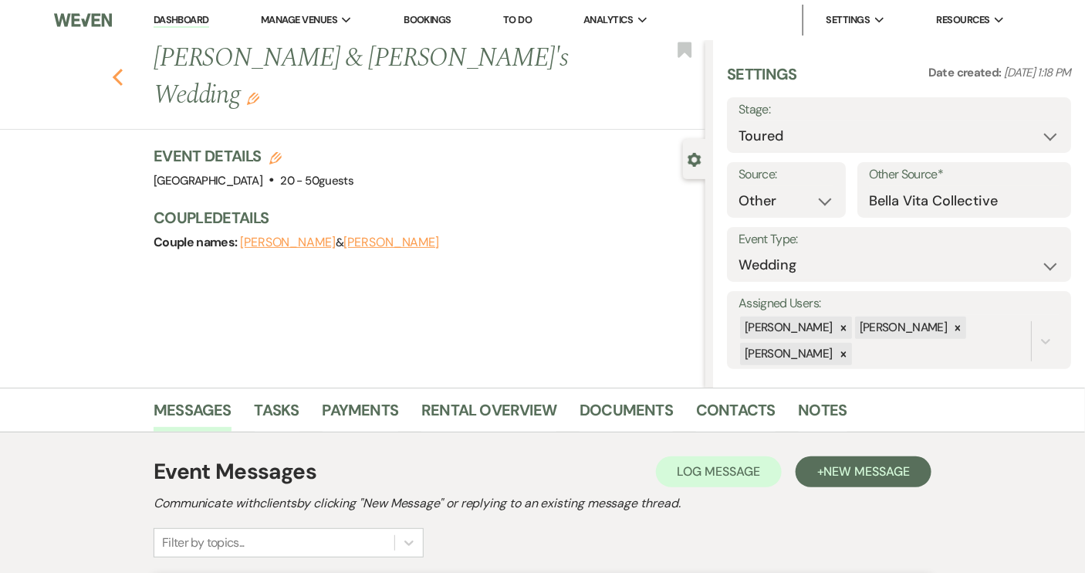
click at [123, 65] on button "Previous" at bounding box center [118, 76] width 12 height 22
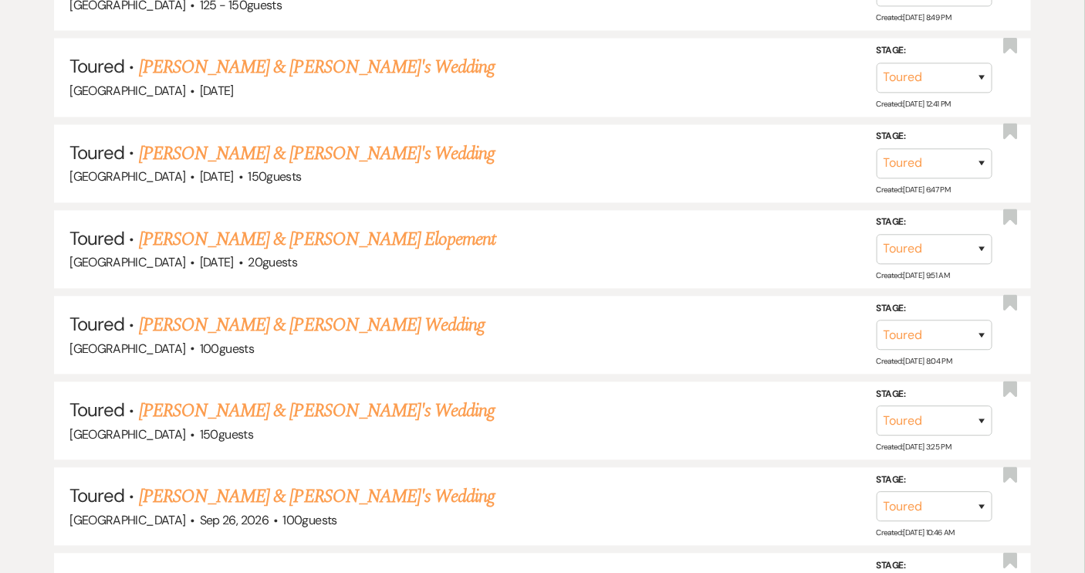
scroll to position [1154, 0]
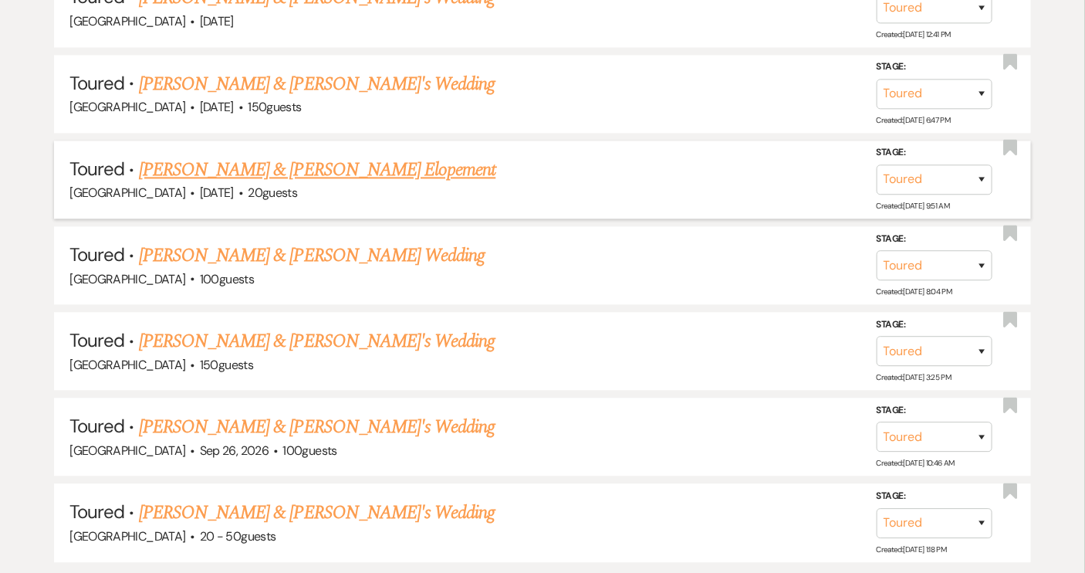
click at [301, 163] on link "[PERSON_NAME] & [PERSON_NAME] Elopement" at bounding box center [317, 170] width 357 height 28
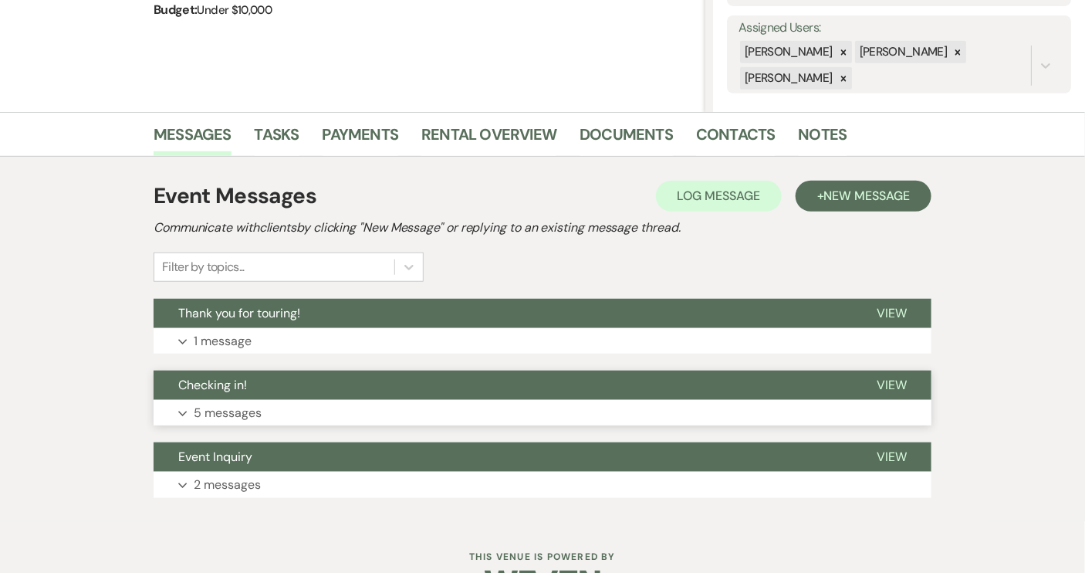
scroll to position [280, 0]
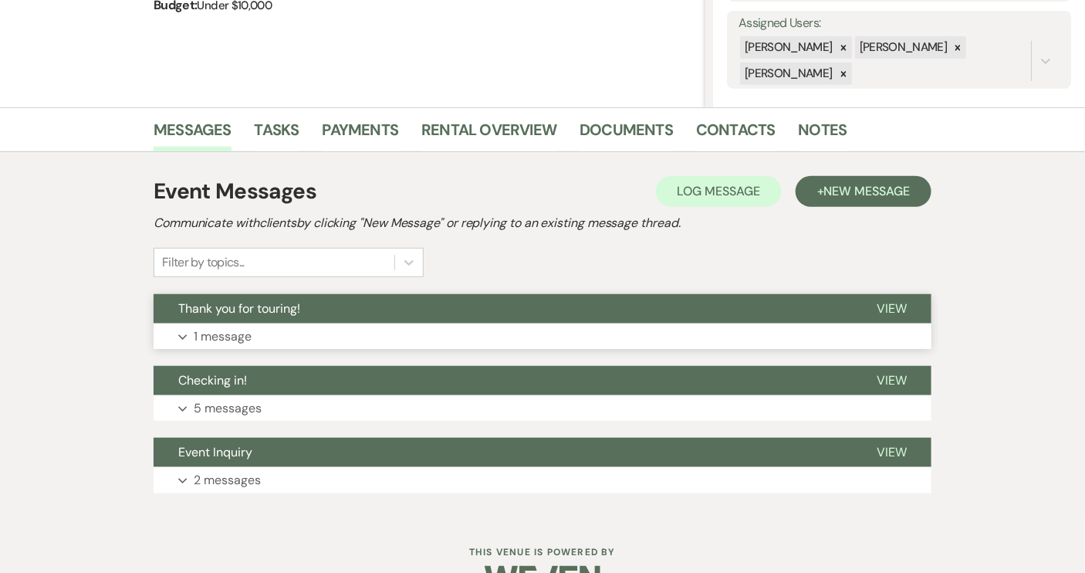
click at [580, 303] on button "Thank you for touring!" at bounding box center [503, 308] width 699 height 29
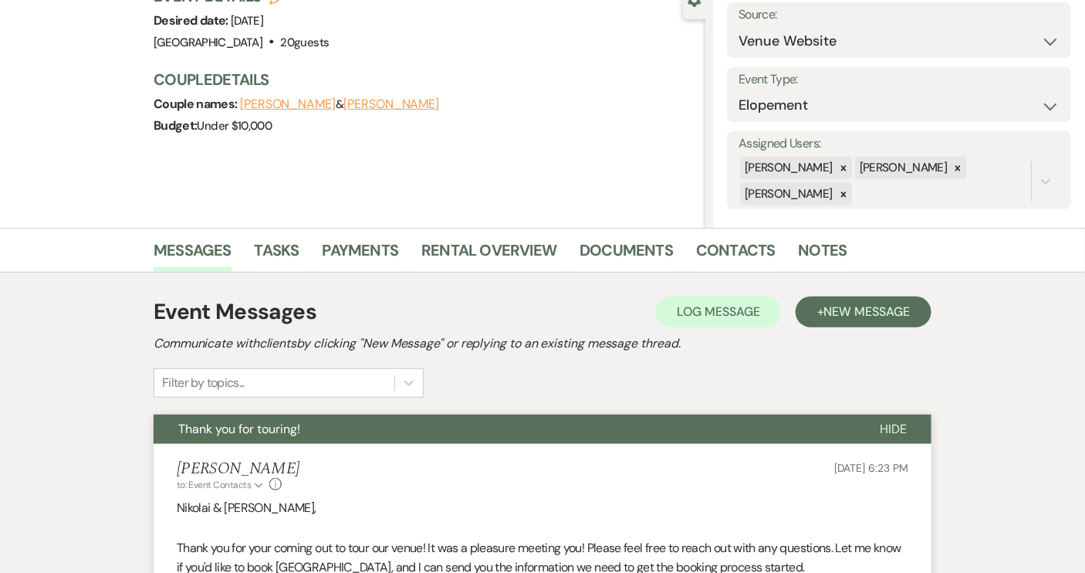
scroll to position [0, 0]
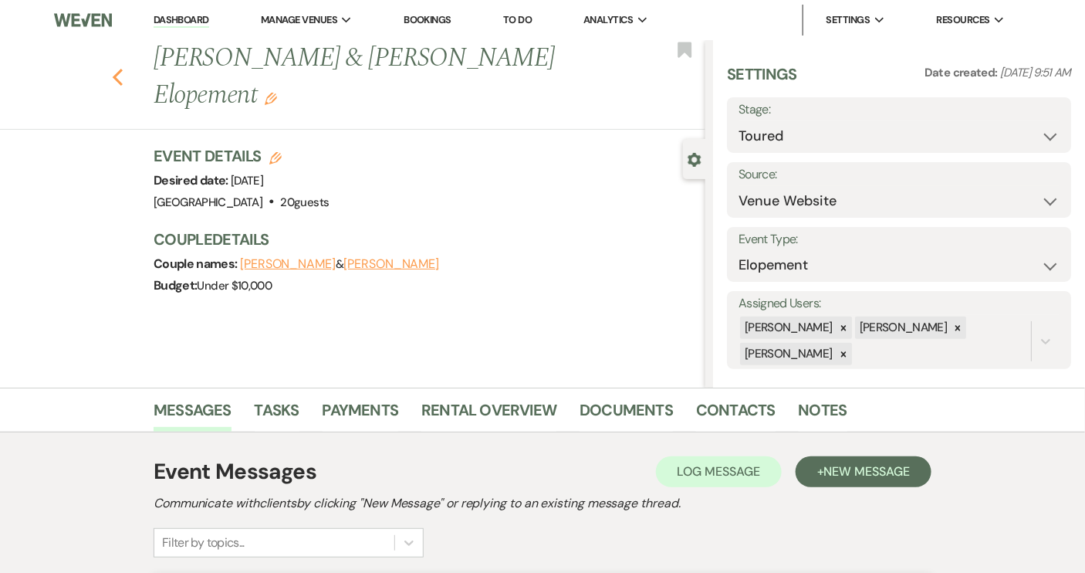
click at [123, 78] on icon "Previous" at bounding box center [118, 77] width 12 height 19
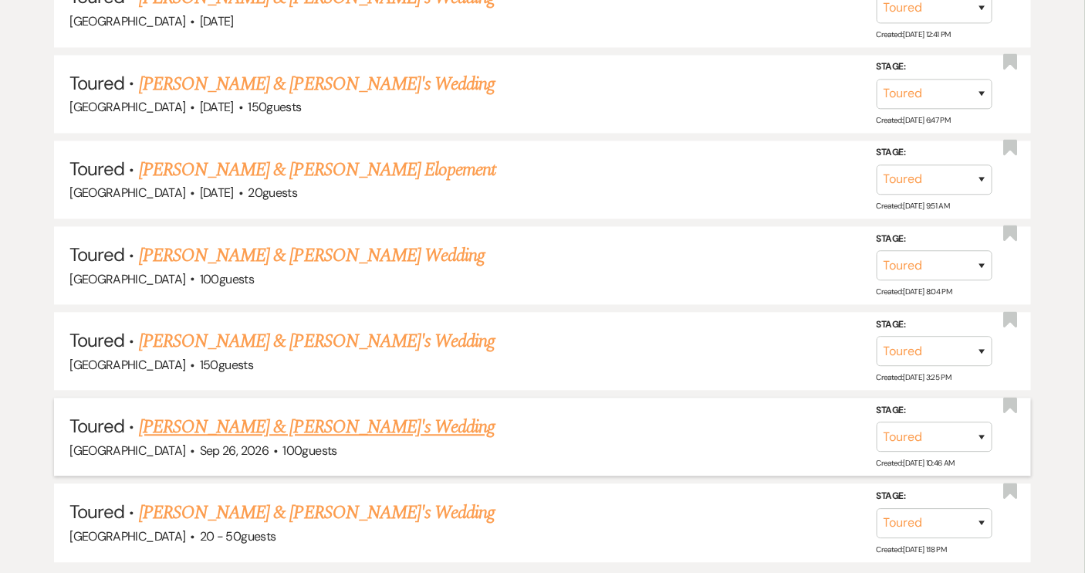
click at [347, 423] on link "[PERSON_NAME] & [PERSON_NAME]'s Wedding" at bounding box center [317, 427] width 357 height 28
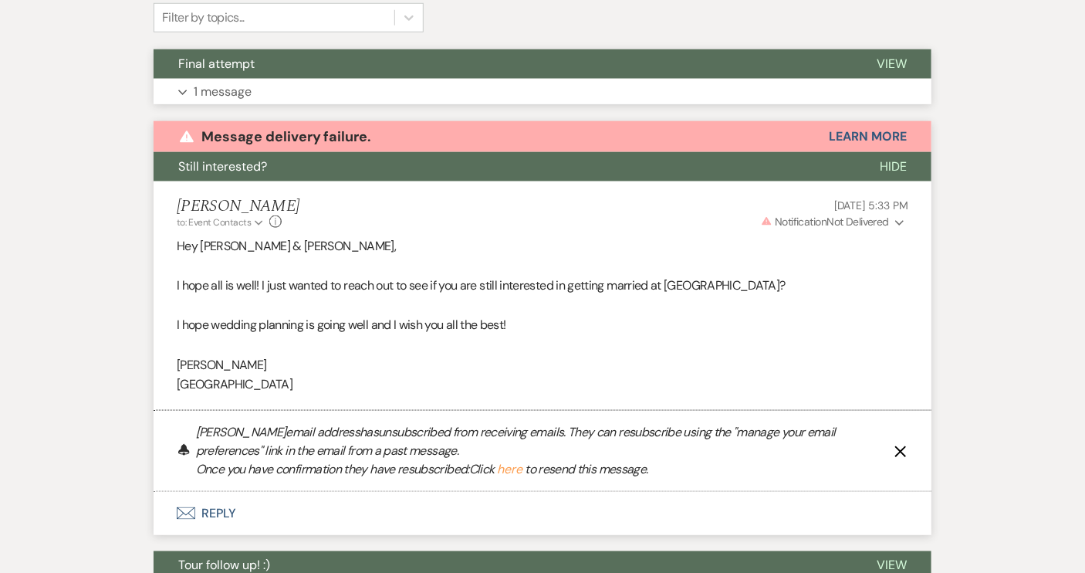
scroll to position [284, 0]
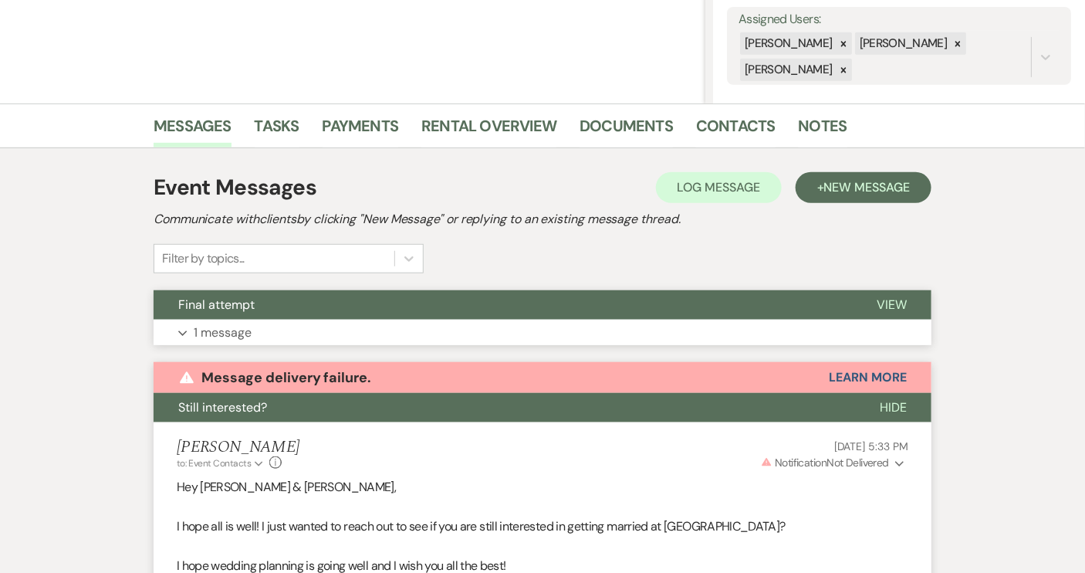
click at [880, 305] on span "View" at bounding box center [892, 304] width 30 height 16
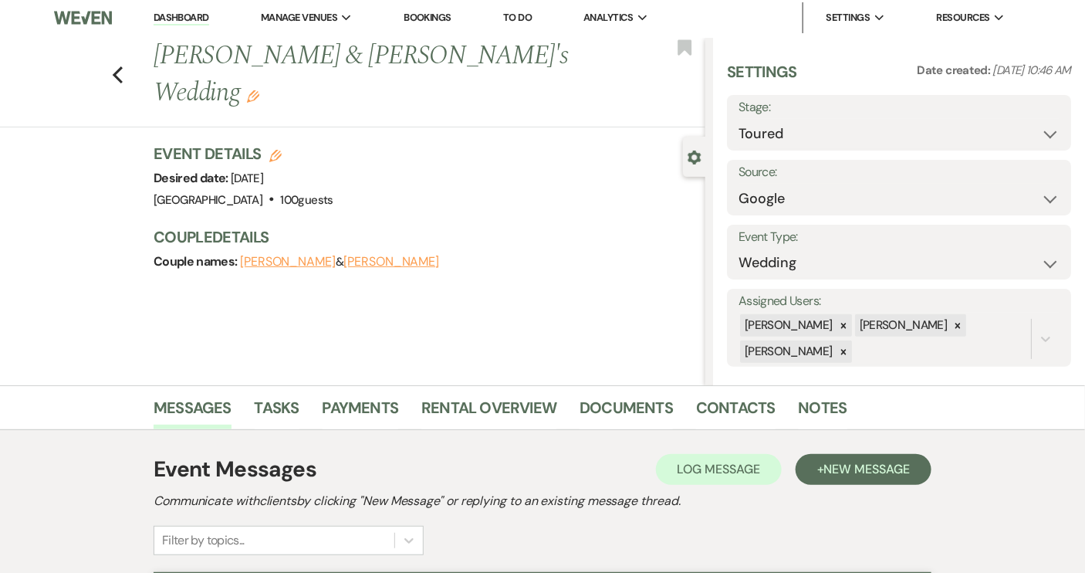
scroll to position [0, 0]
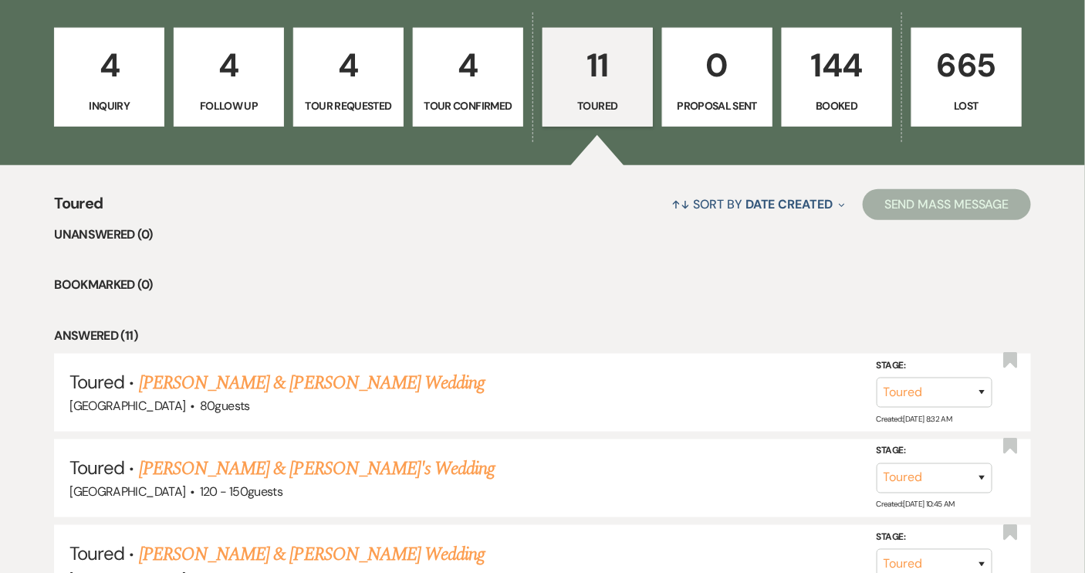
scroll to position [242, 0]
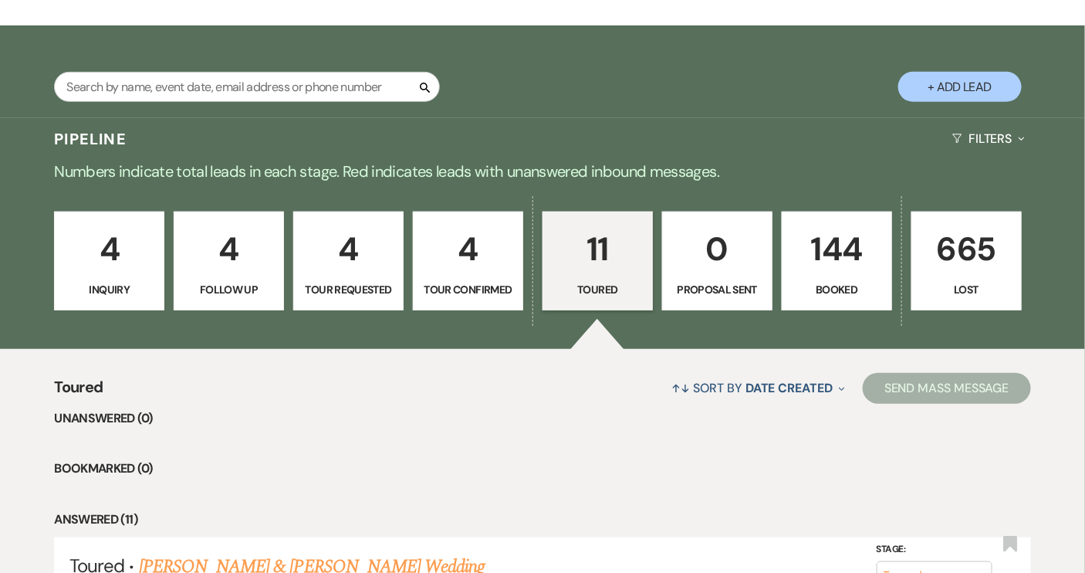
click at [488, 282] on p "Tour Confirmed" at bounding box center [468, 289] width 90 height 17
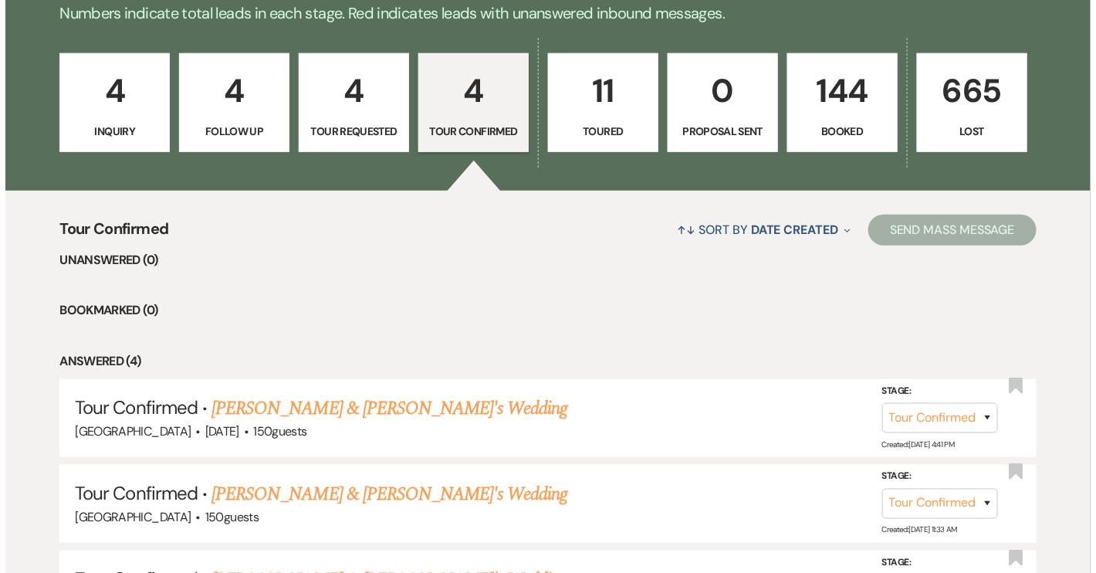
scroll to position [242, 0]
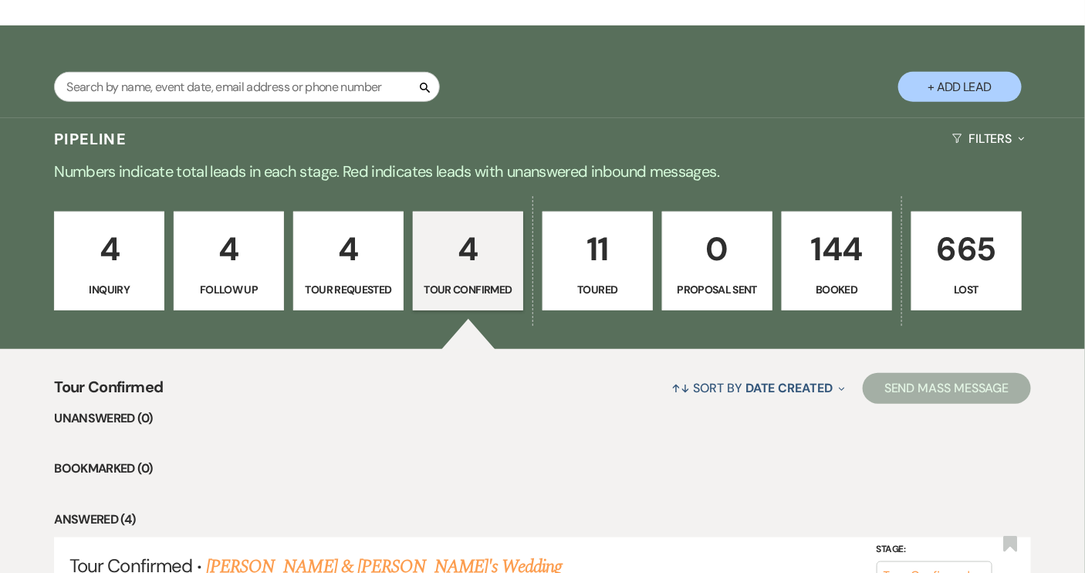
click at [953, 82] on button "+ Add Lead" at bounding box center [959, 87] width 123 height 30
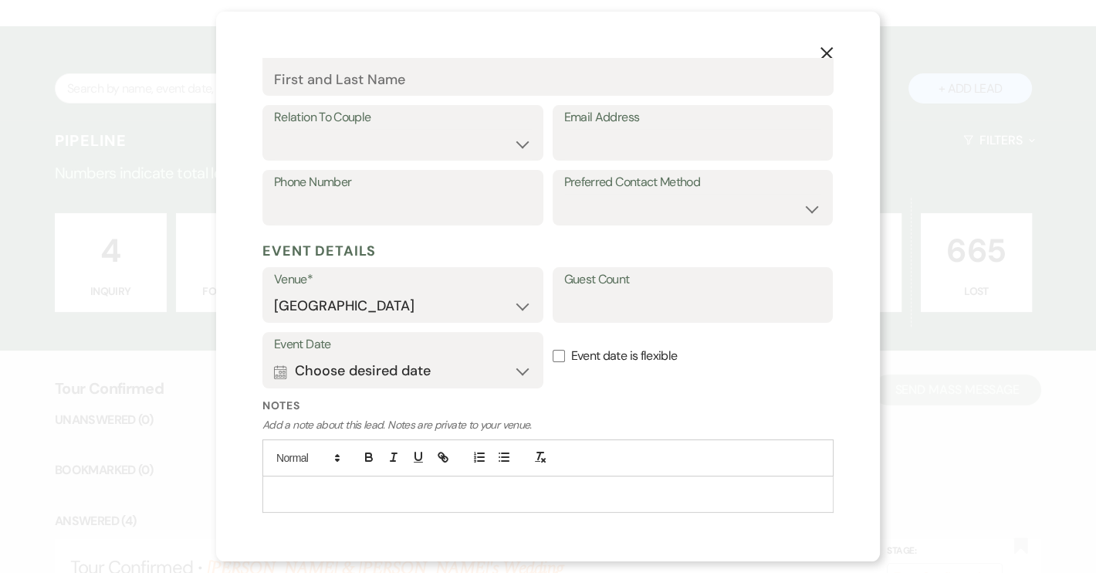
scroll to position [280, 0]
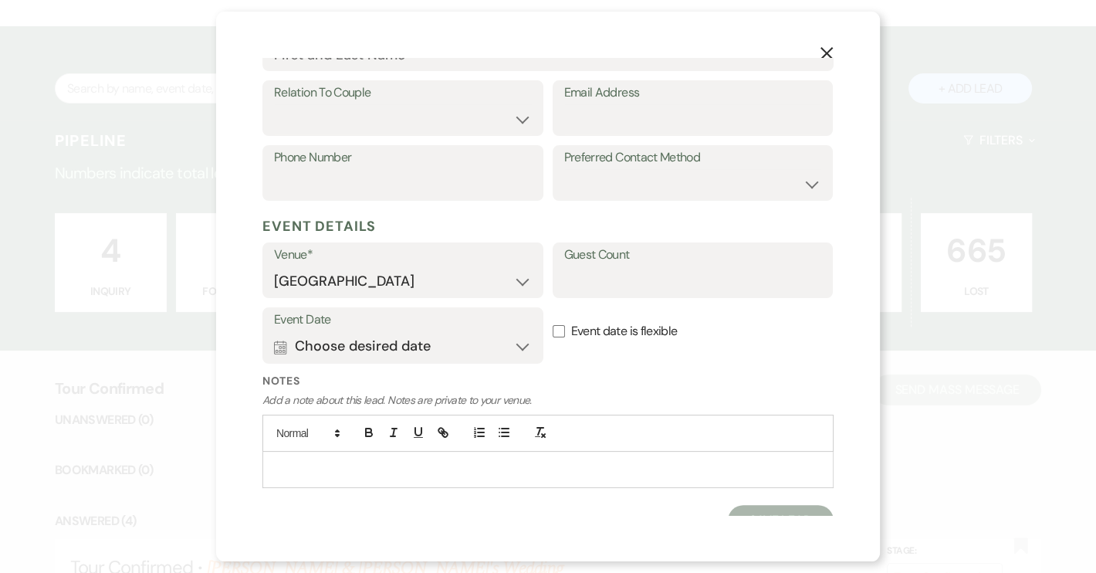
click at [293, 465] on p at bounding box center [548, 469] width 546 height 17
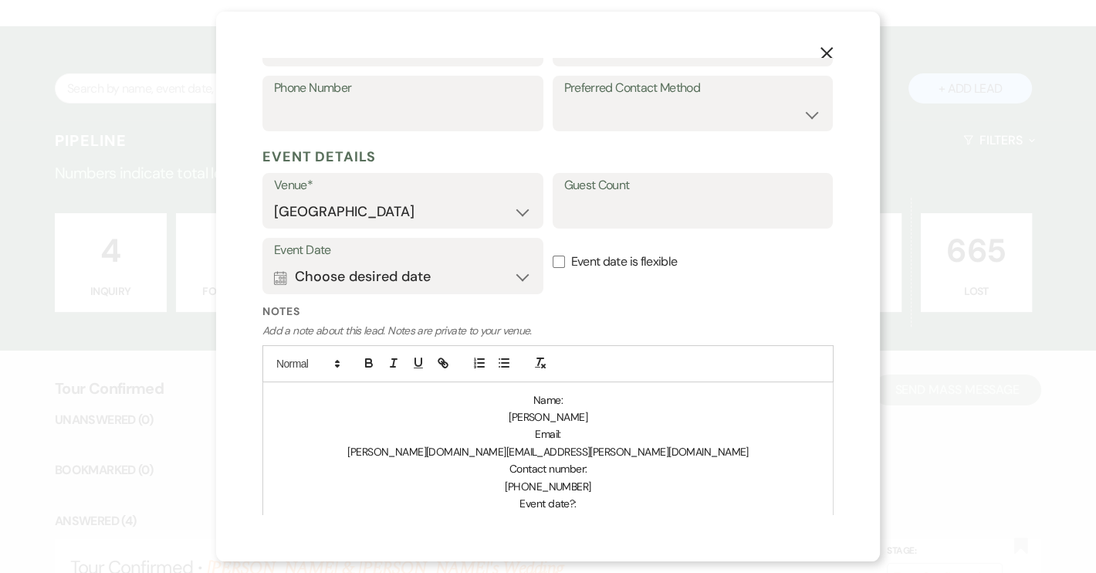
scroll to position [491, 0]
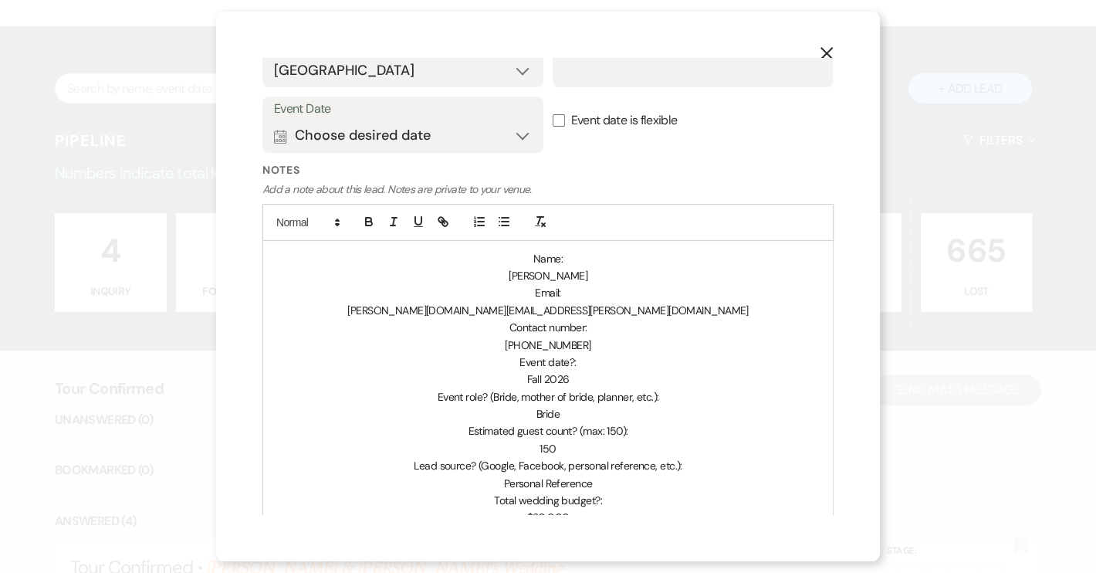
drag, startPoint x: 503, startPoint y: 274, endPoint x: 586, endPoint y: 280, distance: 82.8
click at [586, 280] on p "[PERSON_NAME]" at bounding box center [548, 275] width 546 height 17
copy span "[PERSON_NAME]"
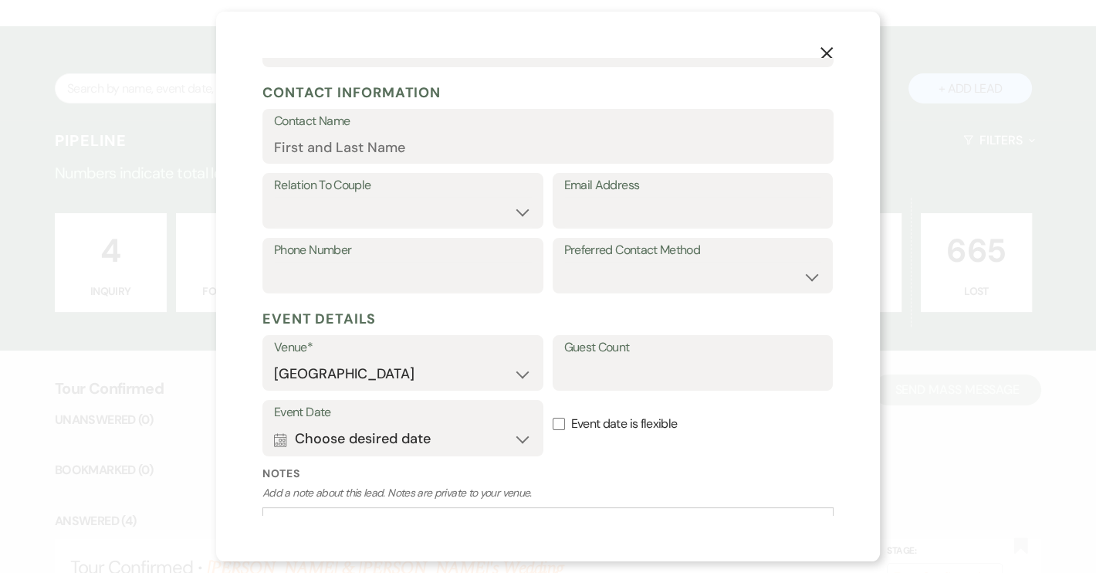
scroll to position [69, 0]
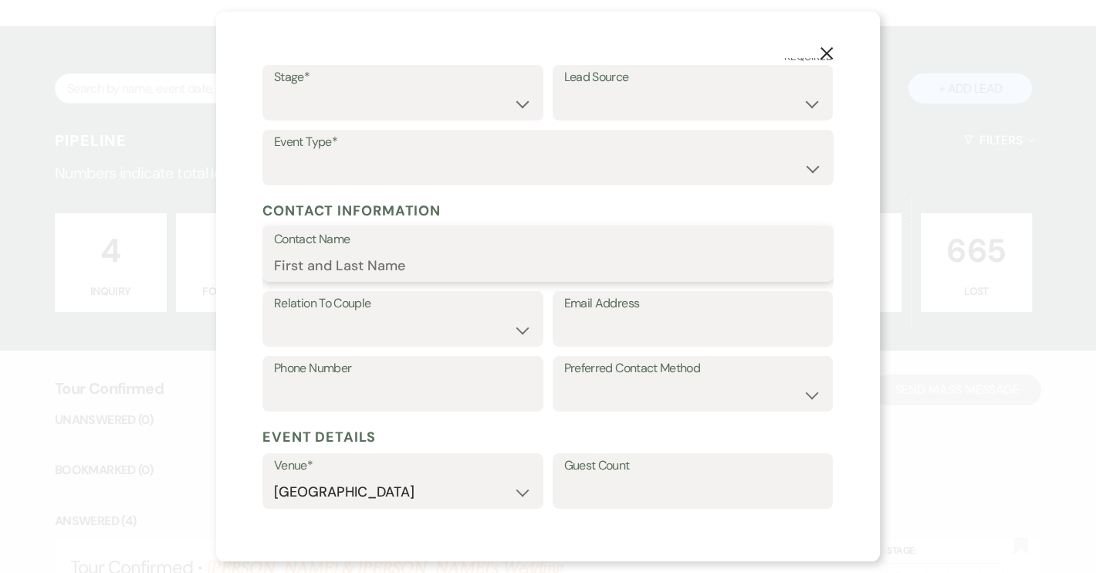
click at [284, 261] on input "Contact Name" at bounding box center [548, 265] width 548 height 30
paste input "[PERSON_NAME]"
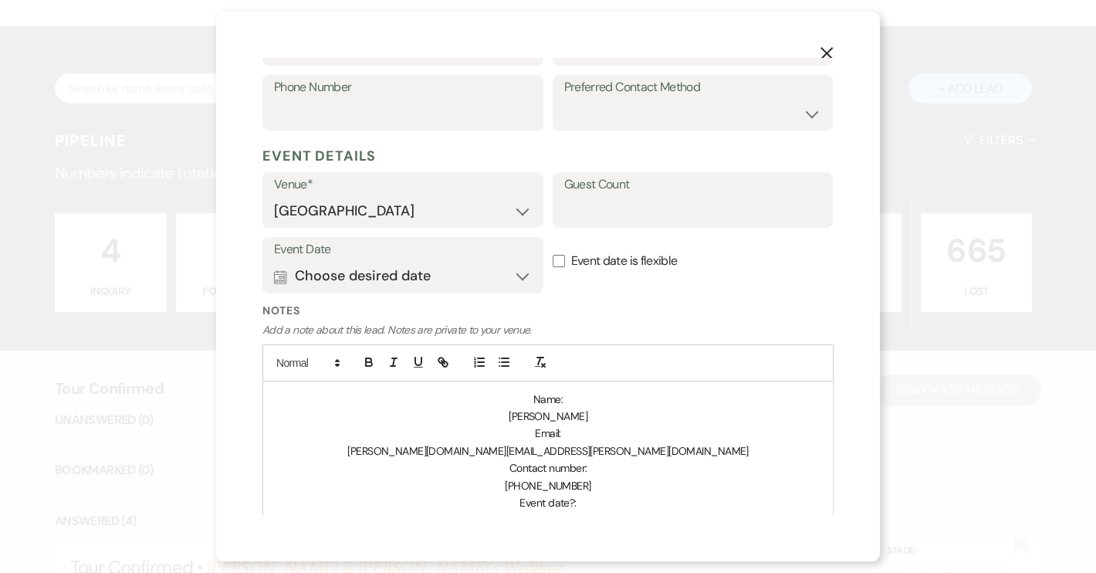
scroll to position [491, 0]
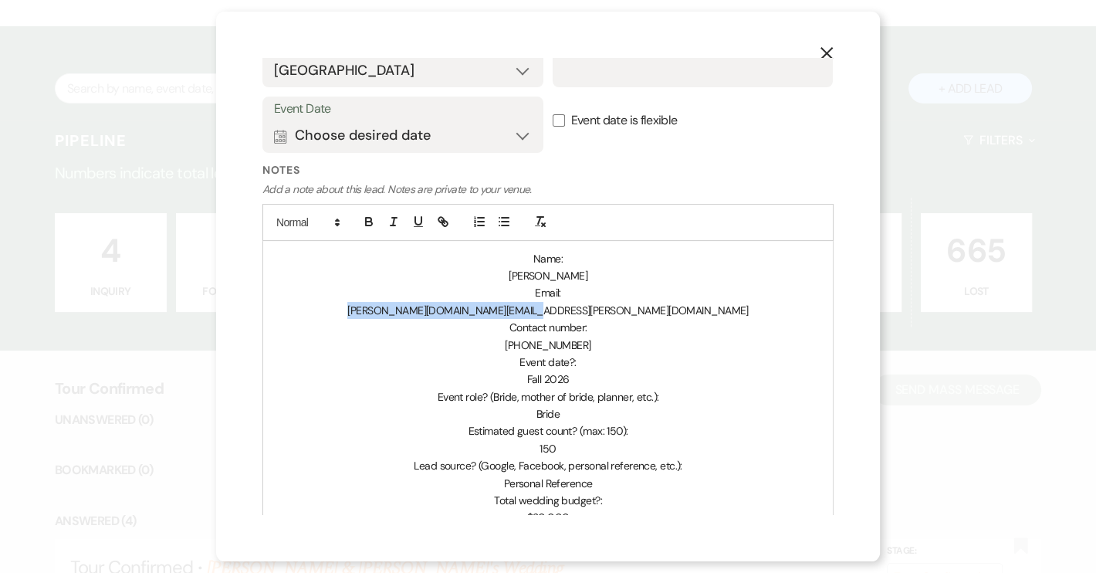
drag, startPoint x: 461, startPoint y: 307, endPoint x: 629, endPoint y: 309, distance: 168.3
click at [629, 309] on p "[PERSON_NAME][DOMAIN_NAME][EMAIL_ADDRESS][PERSON_NAME][DOMAIN_NAME]" at bounding box center [548, 310] width 546 height 17
copy span "[PERSON_NAME][DOMAIN_NAME][EMAIL_ADDRESS][PERSON_NAME][DOMAIN_NAME]"
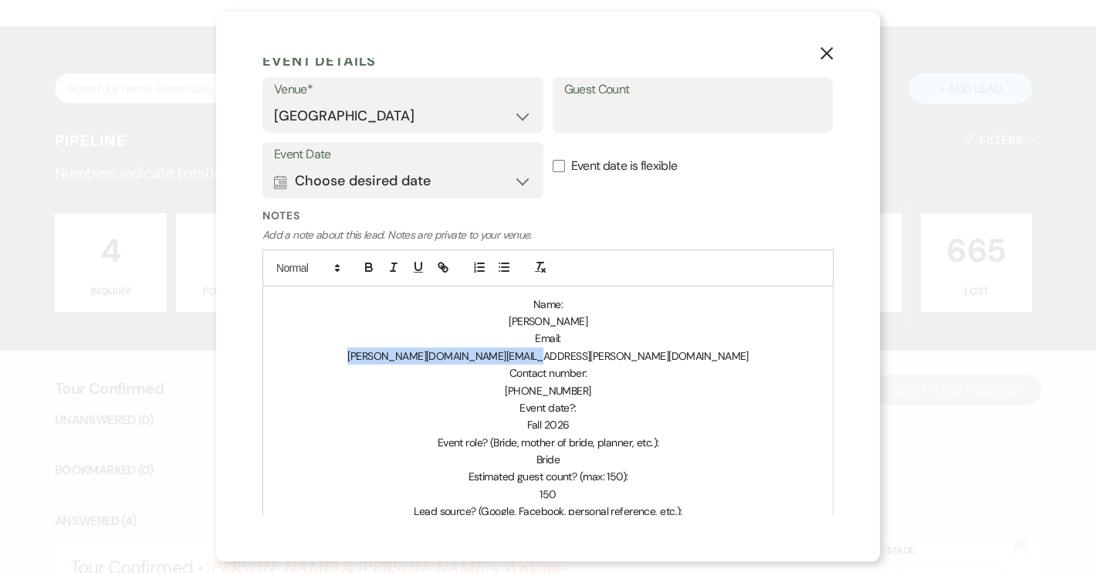
scroll to position [210, 0]
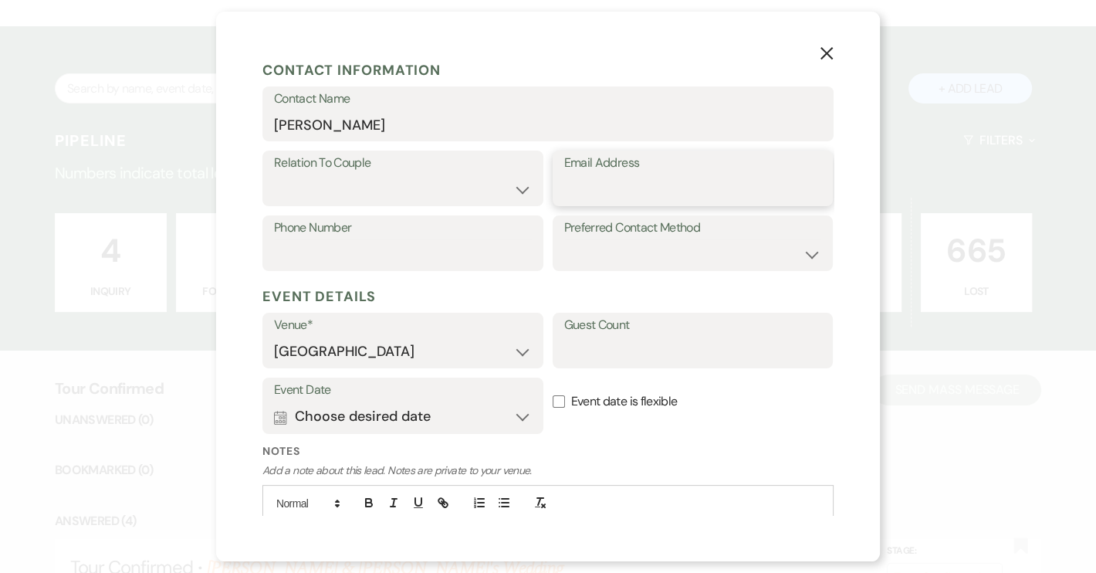
click at [592, 184] on input "Email Address" at bounding box center [693, 189] width 258 height 30
paste input "[PERSON_NAME][DOMAIN_NAME][EMAIL_ADDRESS][PERSON_NAME][DOMAIN_NAME]"
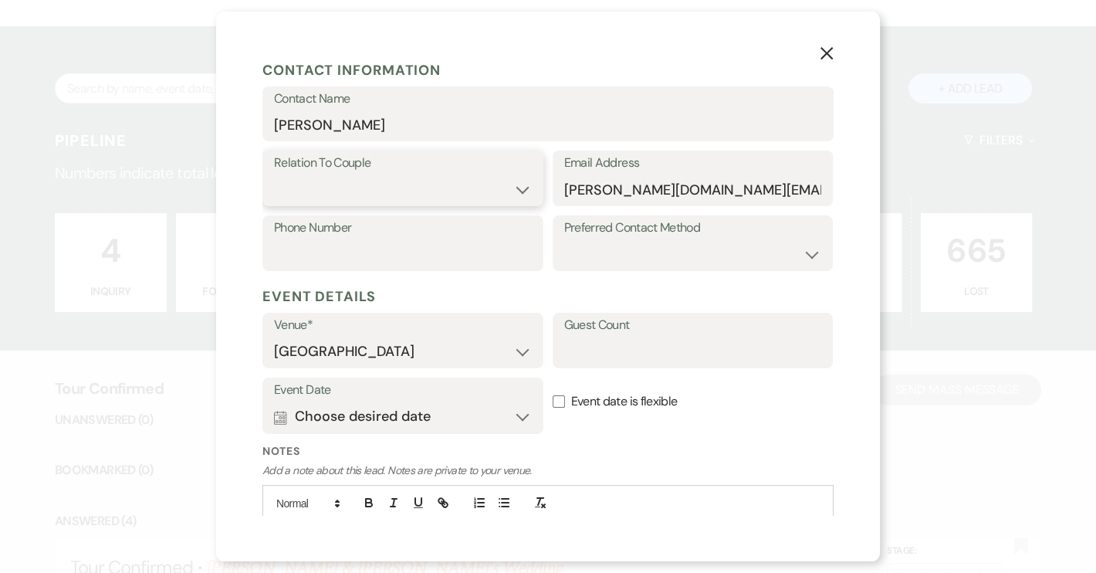
click at [518, 190] on select "Couple Planner Parent of Couple Family Member Friend Other" at bounding box center [403, 189] width 258 height 30
click at [274, 174] on select "Couple Planner Parent of Couple Family Member Friend Other" at bounding box center [403, 189] width 258 height 30
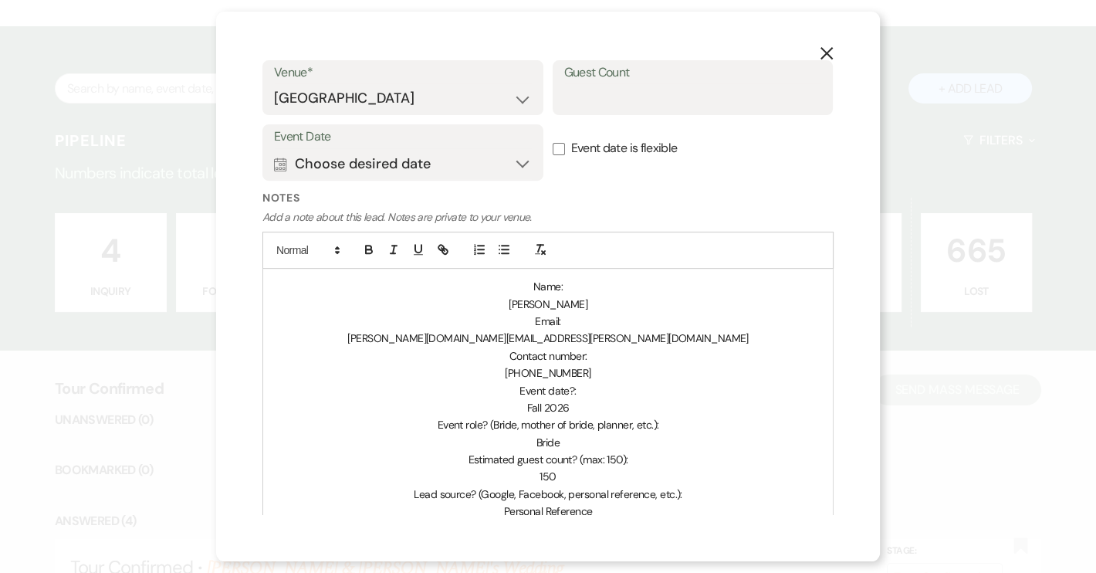
scroll to position [631, 0]
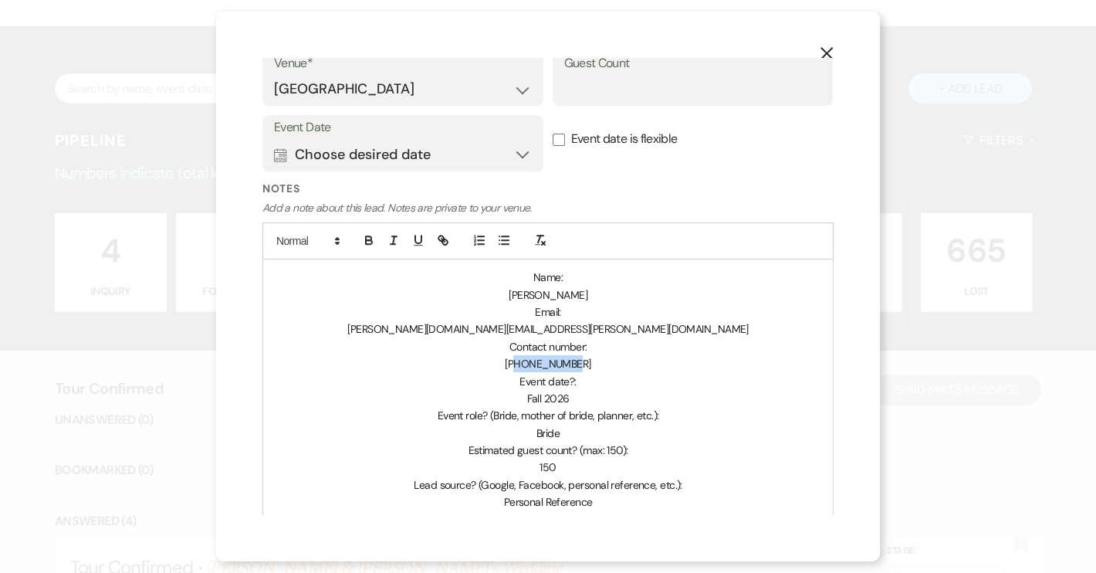
drag, startPoint x: 521, startPoint y: 363, endPoint x: 587, endPoint y: 362, distance: 66.4
click at [587, 362] on p "[PHONE_NUMBER]" at bounding box center [548, 363] width 546 height 17
drag, startPoint x: 540, startPoint y: 293, endPoint x: 581, endPoint y: 298, distance: 41.9
click at [581, 298] on span "[PERSON_NAME]" at bounding box center [548, 295] width 79 height 14
click at [581, 299] on span "[PERSON_NAME]" at bounding box center [548, 295] width 79 height 14
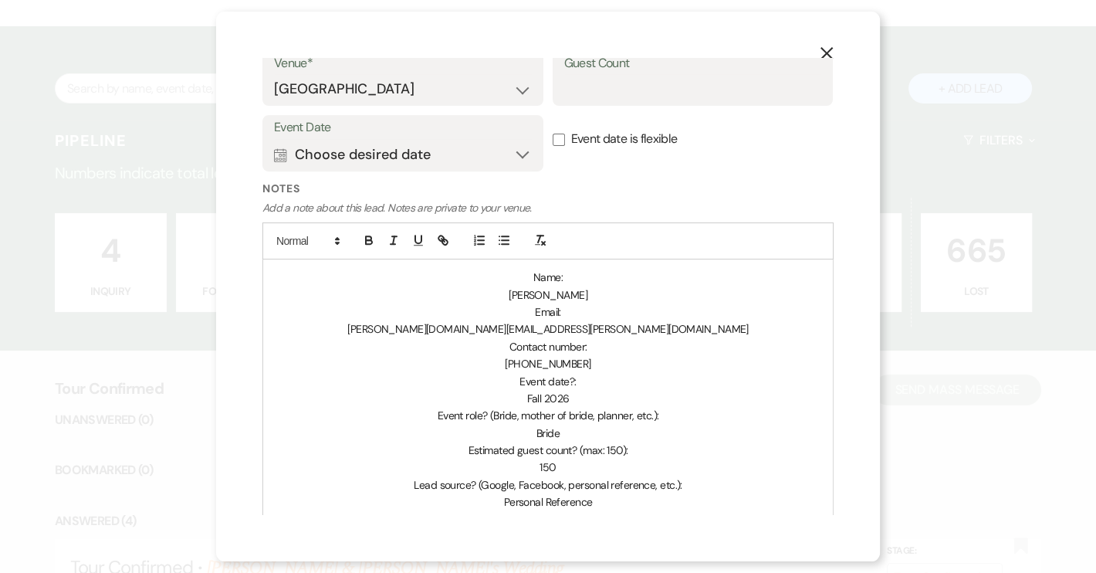
drag, startPoint x: 586, startPoint y: 290, endPoint x: 504, endPoint y: 285, distance: 82.0
click at [504, 286] on p "[PERSON_NAME]" at bounding box center [548, 294] width 546 height 17
copy span "[PERSON_NAME]"
drag, startPoint x: 517, startPoint y: 362, endPoint x: 579, endPoint y: 363, distance: 61.8
click at [579, 363] on p "[PHONE_NUMBER]" at bounding box center [548, 363] width 546 height 17
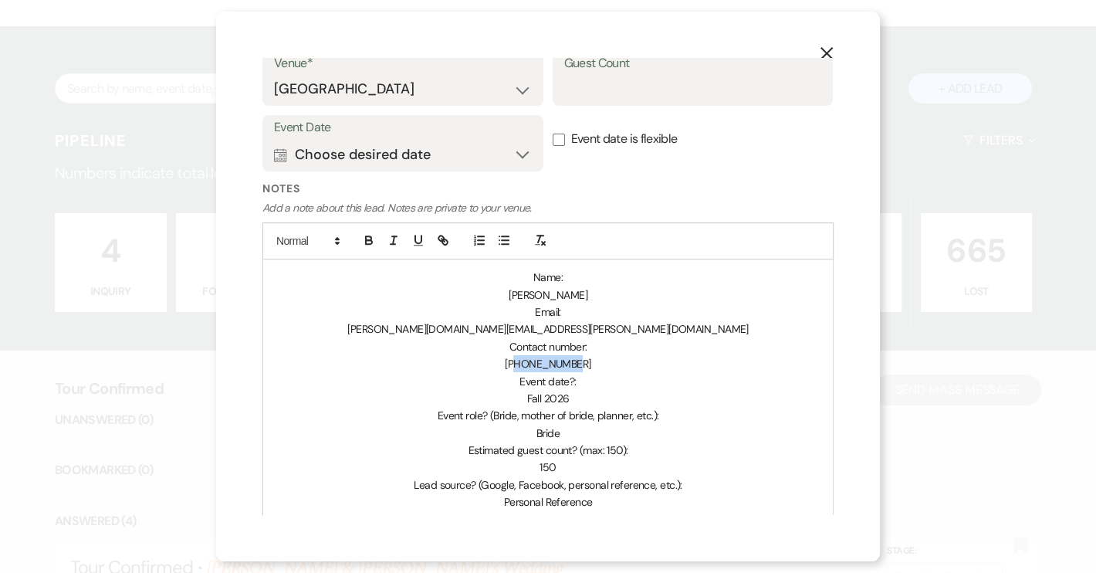
copy span "8643530013"
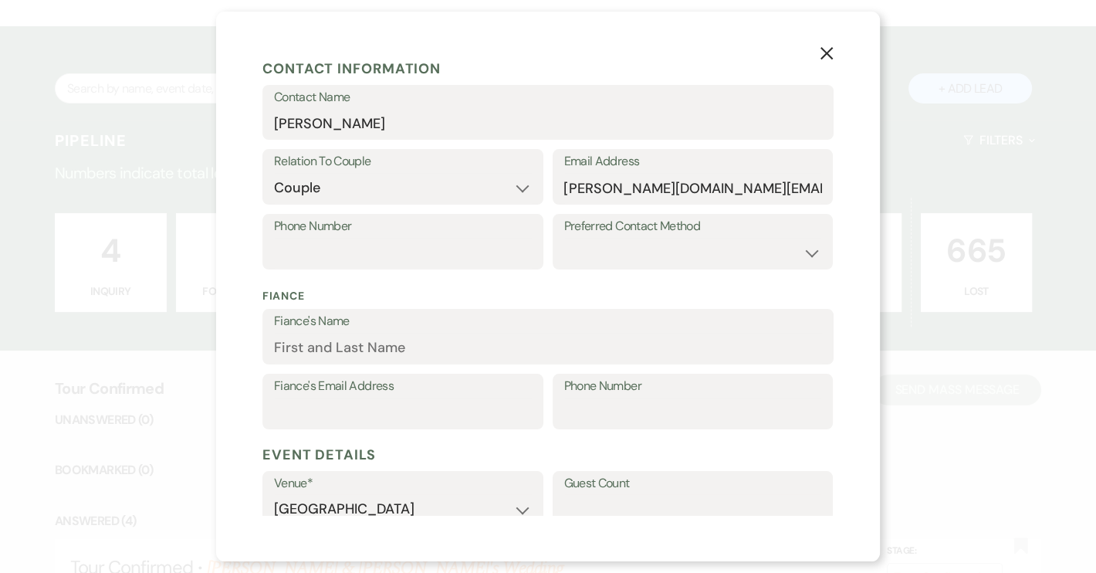
scroll to position [210, 0]
click at [316, 242] on input "Phone Number" at bounding box center [403, 254] width 258 height 30
paste input "8643530013"
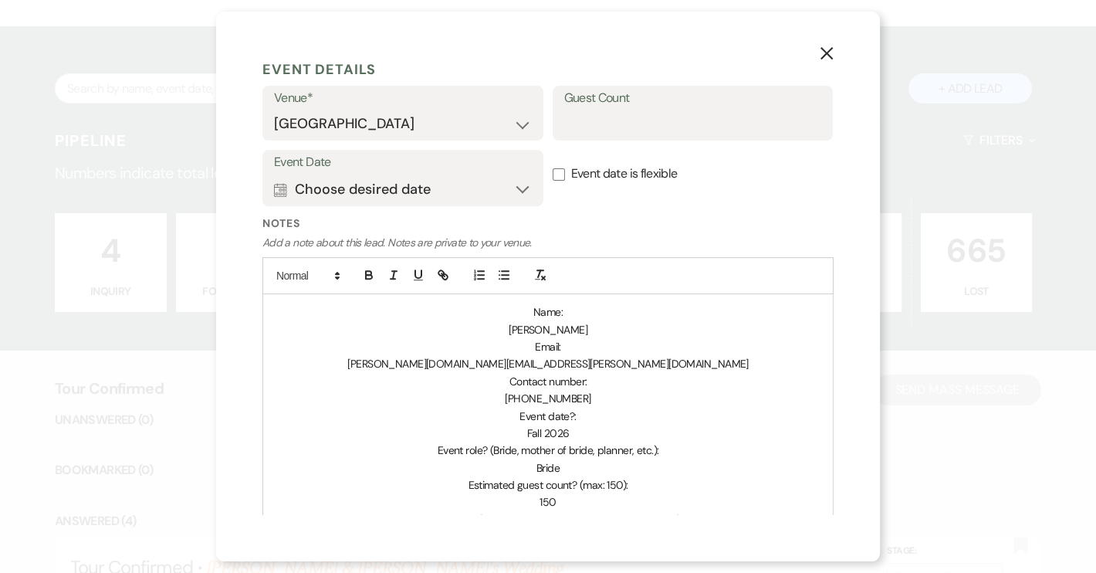
scroll to position [631, 0]
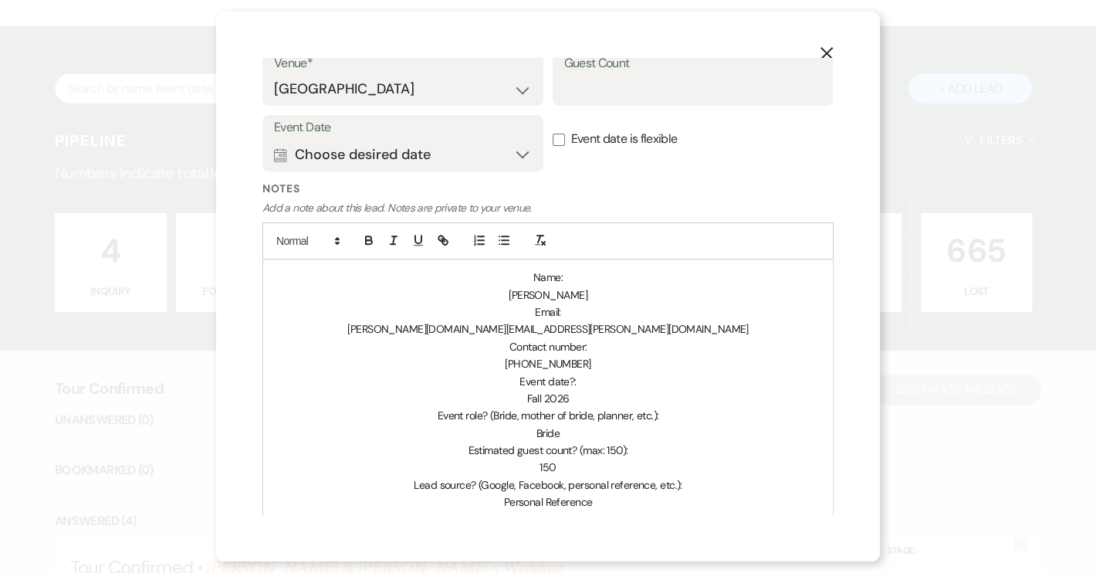
click at [553, 139] on input "Event date is flexible" at bounding box center [559, 140] width 12 height 12
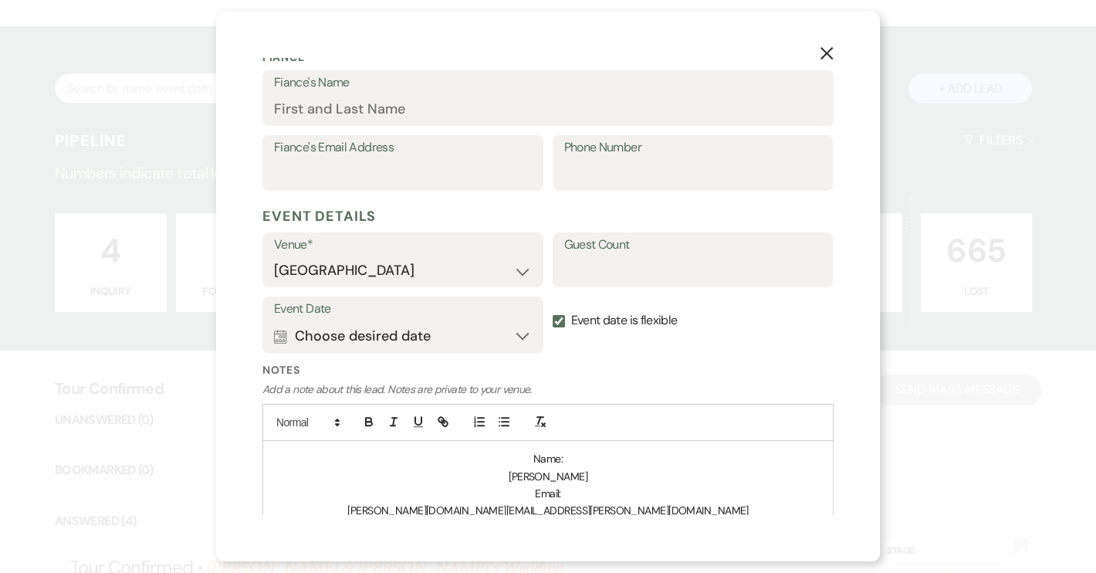
scroll to position [421, 0]
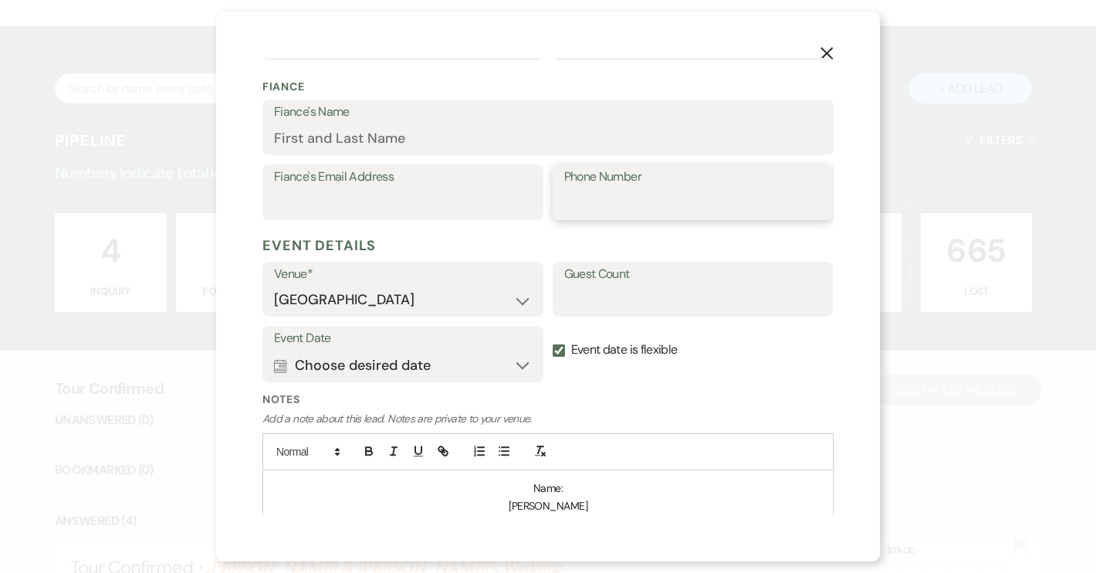
click at [580, 197] on input "Phone Number" at bounding box center [693, 203] width 258 height 30
click at [583, 295] on input "Guest Count" at bounding box center [693, 300] width 258 height 30
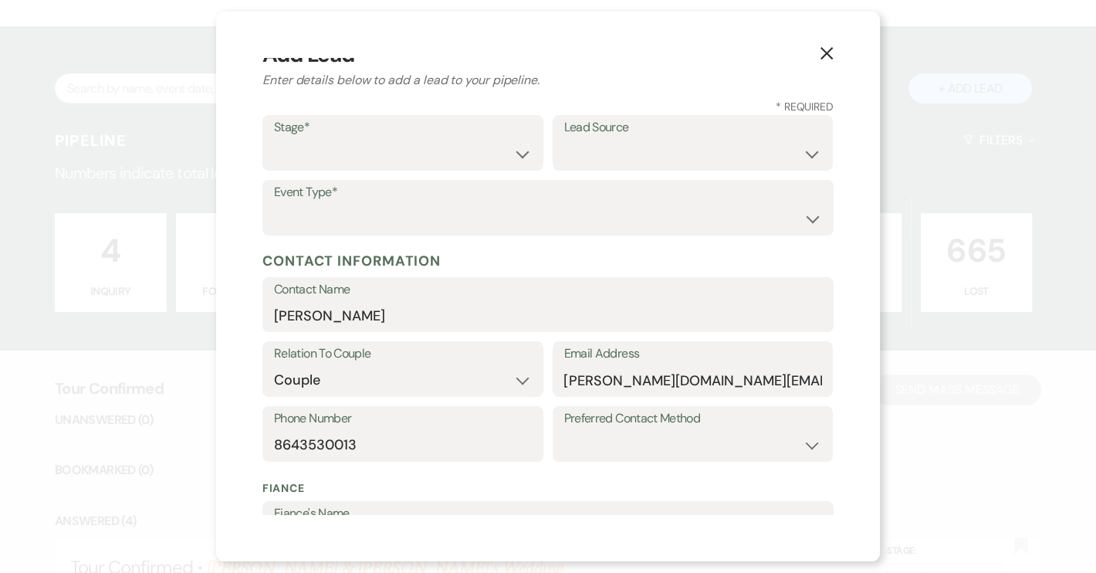
scroll to position [0, 0]
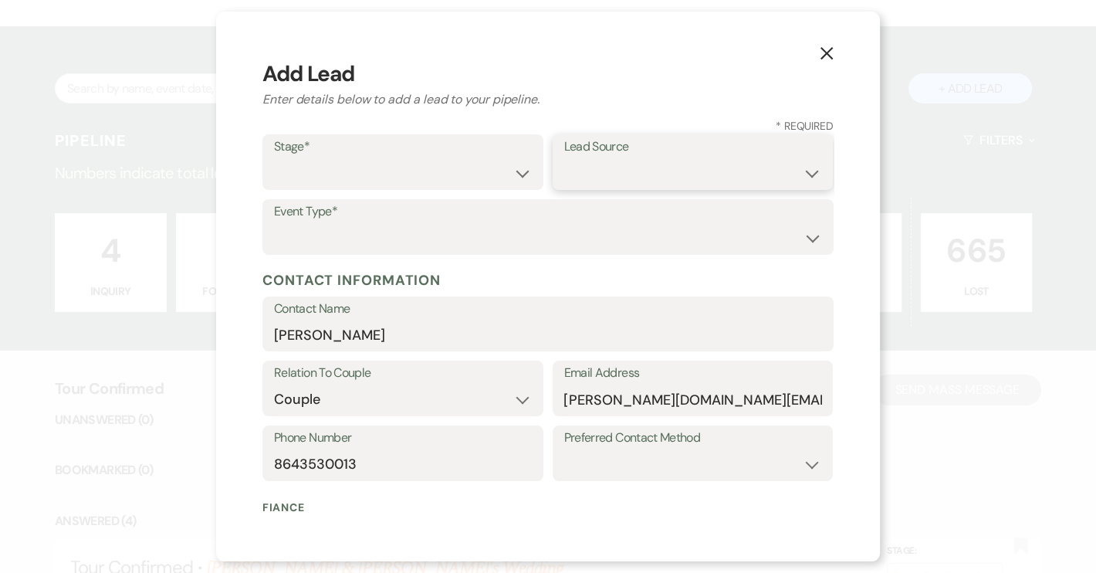
click at [797, 177] on select "Weven Venue Website Instagram Facebook Pinterest Google The Knot Wedding Wire H…" at bounding box center [693, 173] width 258 height 30
click at [564, 158] on select "Weven Venue Website Instagram Facebook Pinterest Google The Knot Wedding Wire H…" at bounding box center [693, 173] width 258 height 30
click at [513, 178] on select "Inquiry Follow Up Tour Requested Tour Confirmed Toured Proposal Sent Booked Lost" at bounding box center [403, 173] width 258 height 30
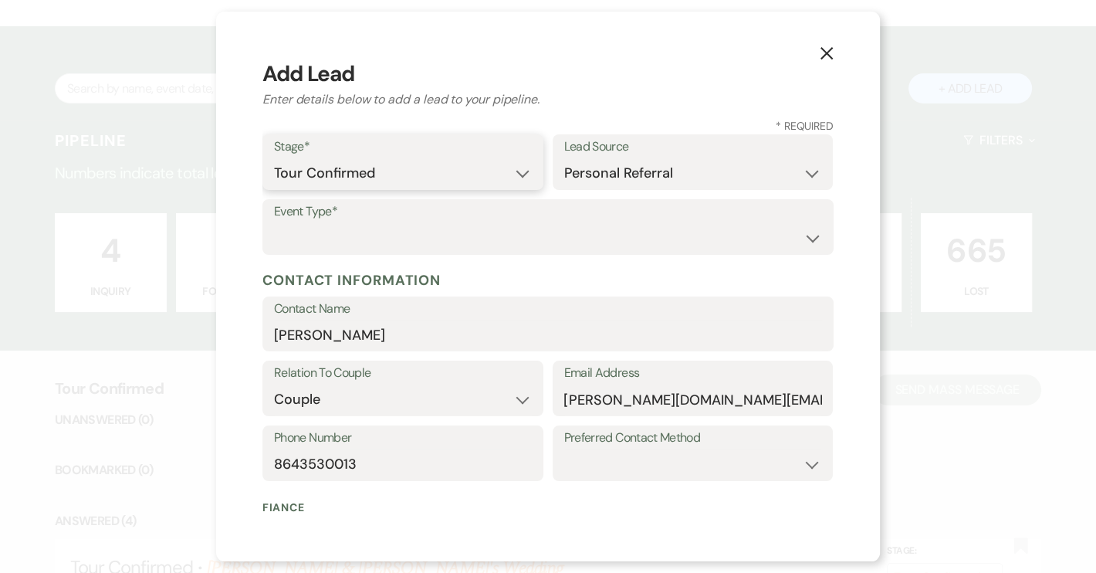
click at [274, 158] on select "Inquiry Follow Up Tour Requested Tour Confirmed Toured Proposal Sent Booked Lost" at bounding box center [403, 173] width 258 height 30
click at [380, 230] on select "Wedding Anniversary Party Baby Shower Bachelorette / Bachelor Party Birthday Pa…" at bounding box center [548, 238] width 548 height 30
click at [274, 223] on select "Wedding Anniversary Party Baby Shower Bachelorette / Bachelor Party Birthday Pa…" at bounding box center [548, 238] width 548 height 30
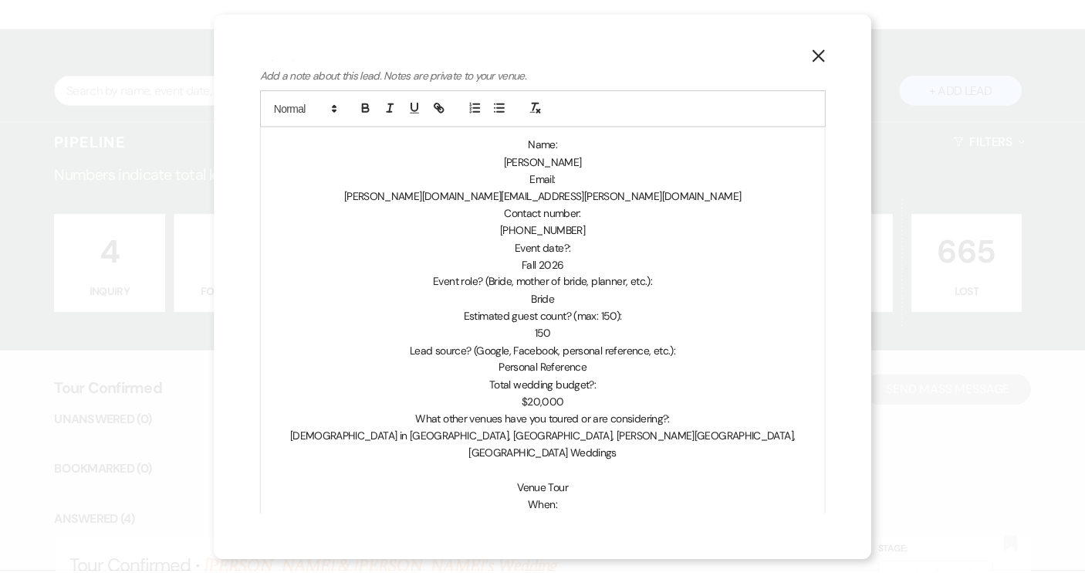
scroll to position [839, 0]
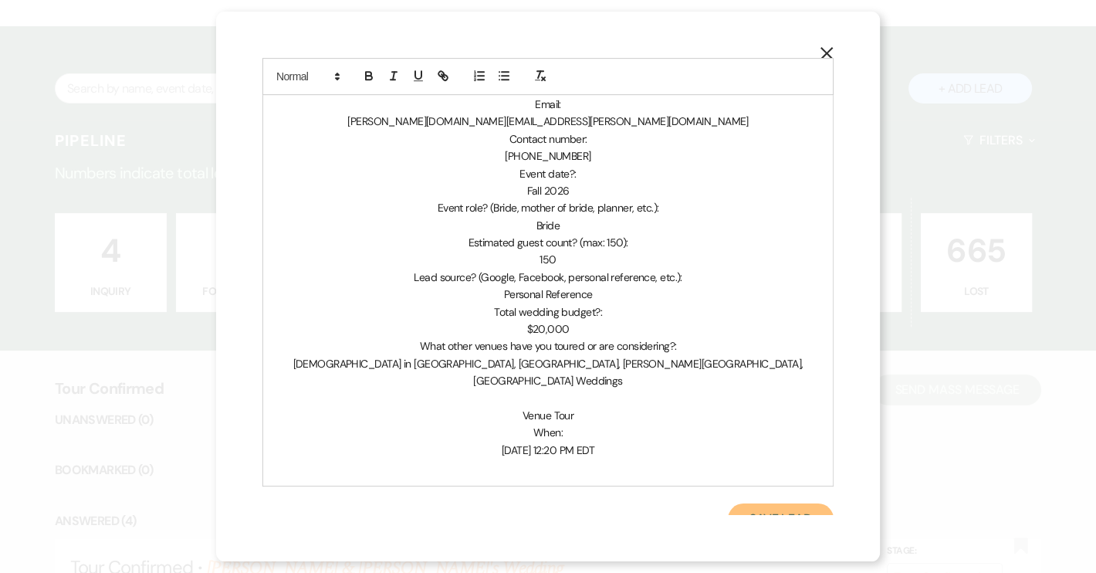
click at [770, 503] on button "Save Lead" at bounding box center [781, 518] width 106 height 31
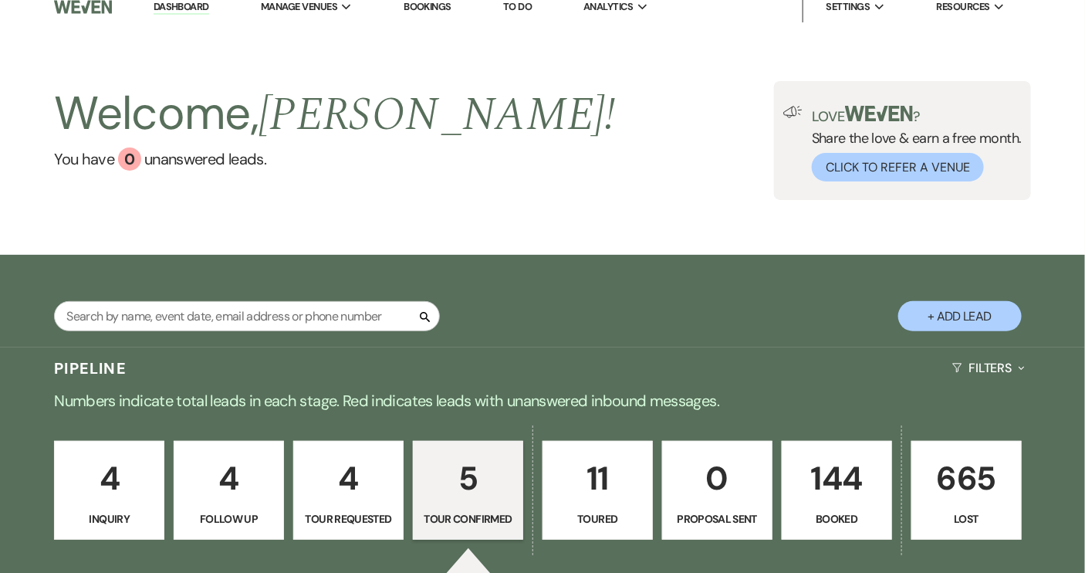
scroll to position [0, 0]
